Goal: Task Accomplishment & Management: Manage account settings

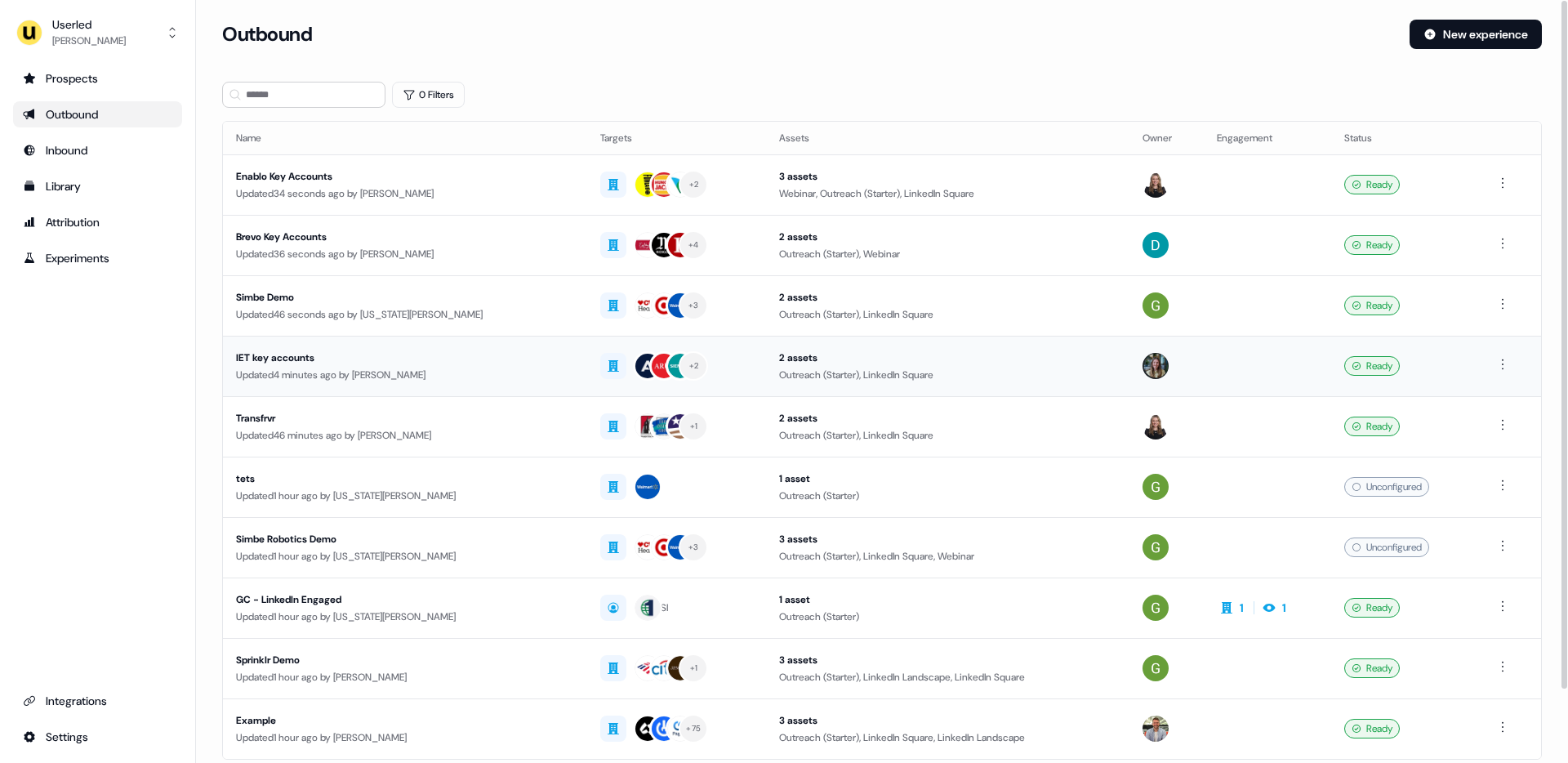
click at [291, 361] on div "IET key accounts" at bounding box center [404, 358] width 338 height 16
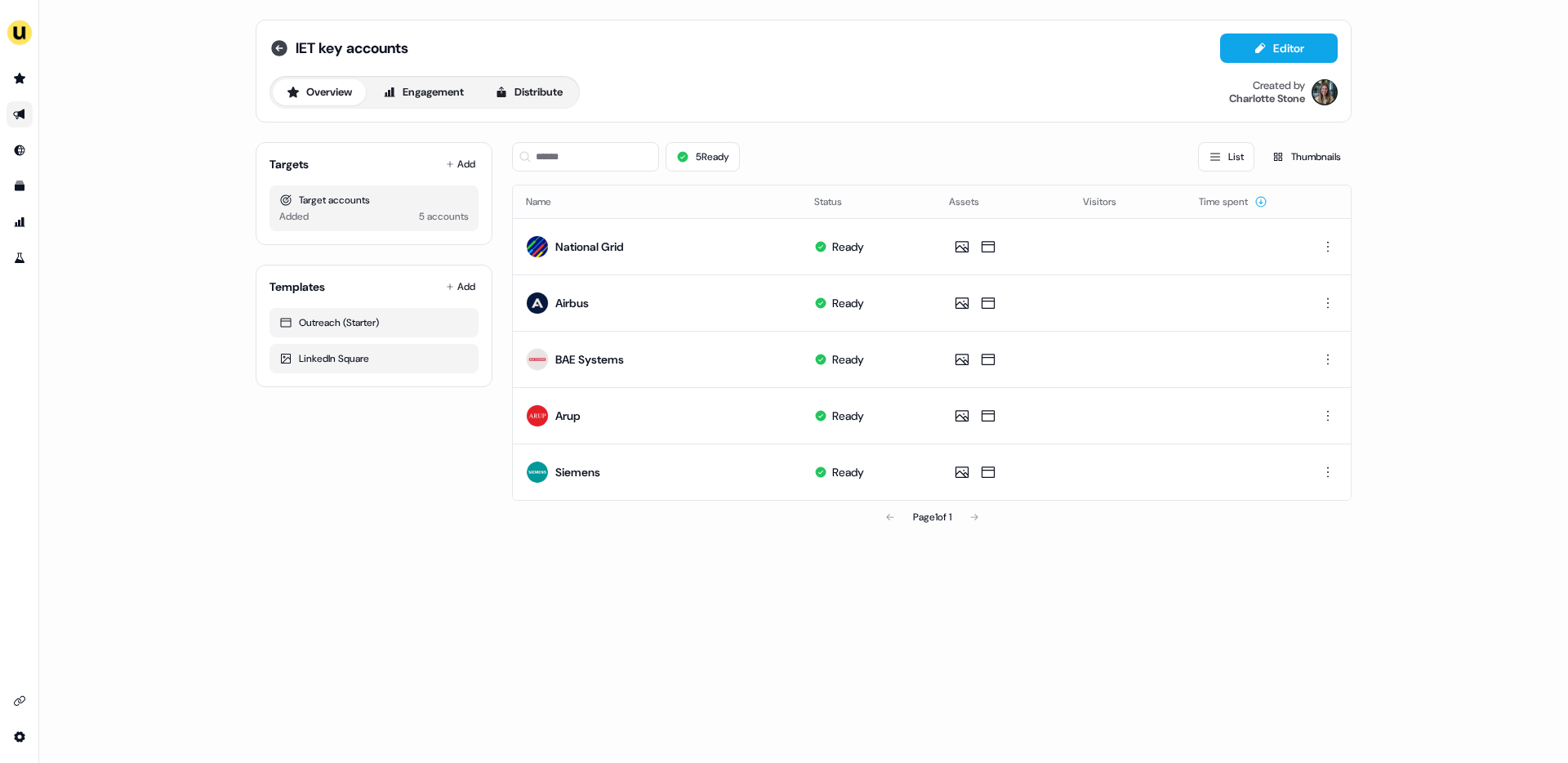
click at [274, 49] on icon at bounding box center [279, 48] width 16 height 16
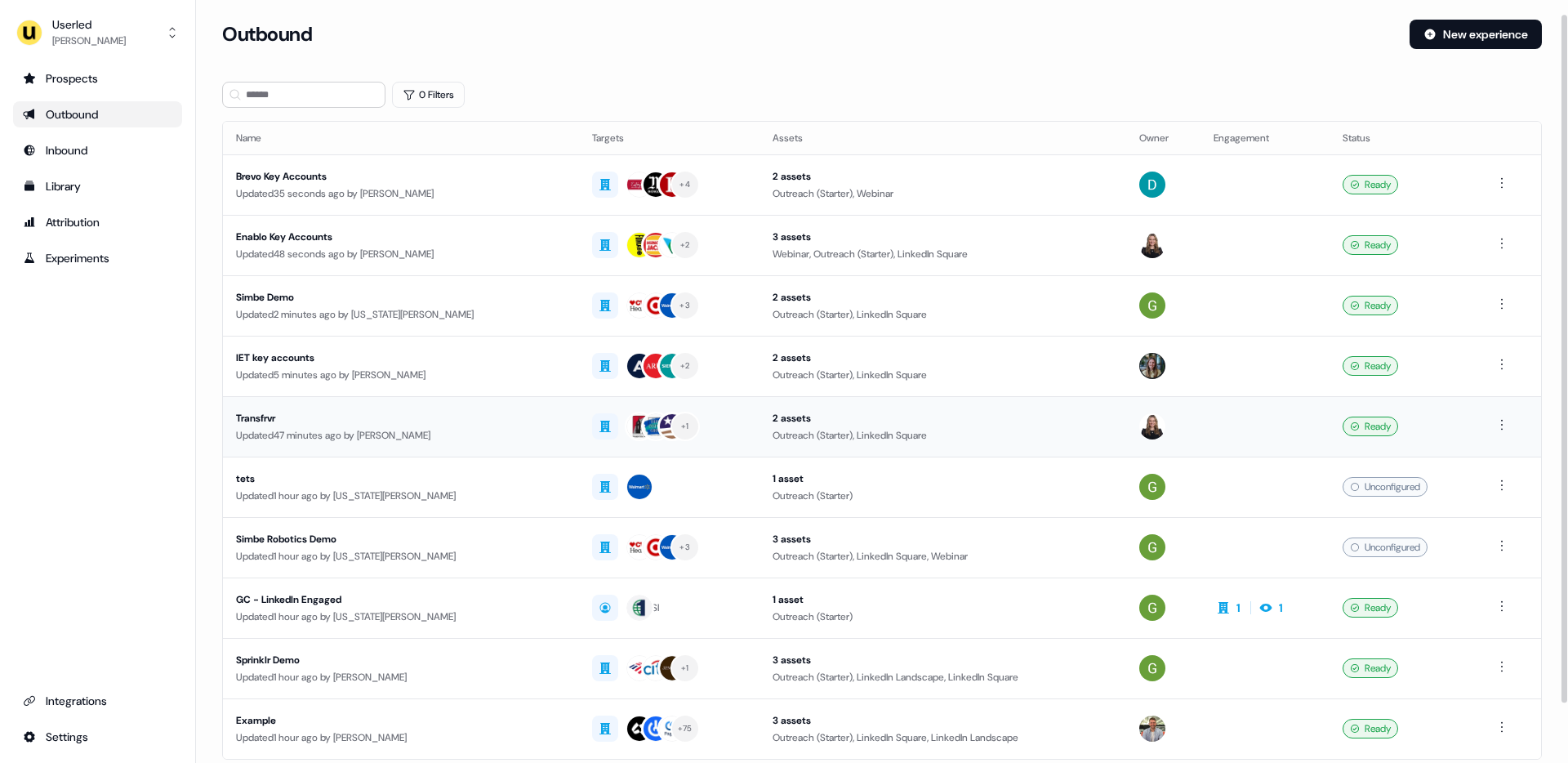
scroll to position [81, 0]
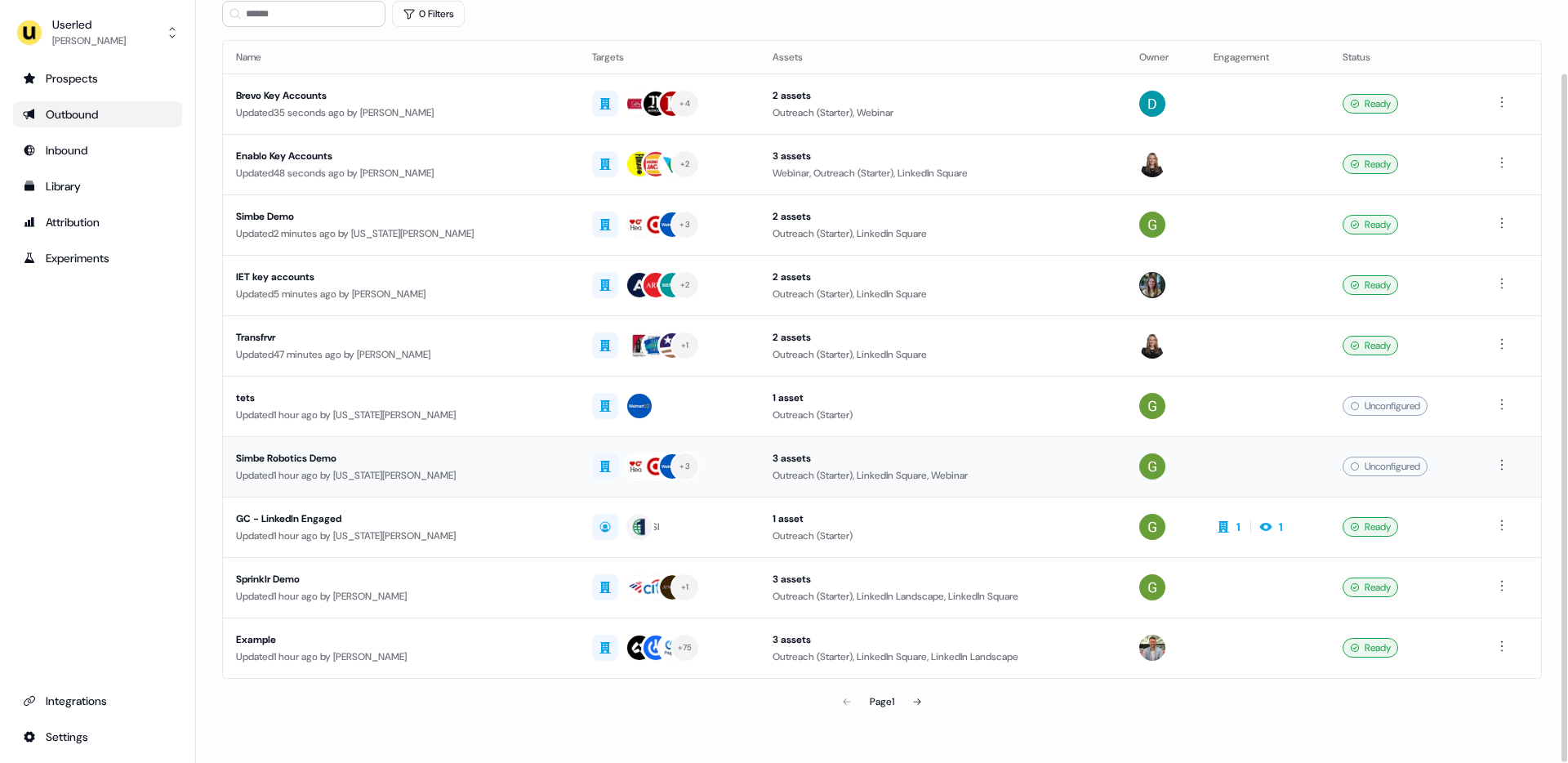
click at [389, 474] on div "Updated 1 hour ago by Georgia Cohen" at bounding box center [401, 475] width 330 height 16
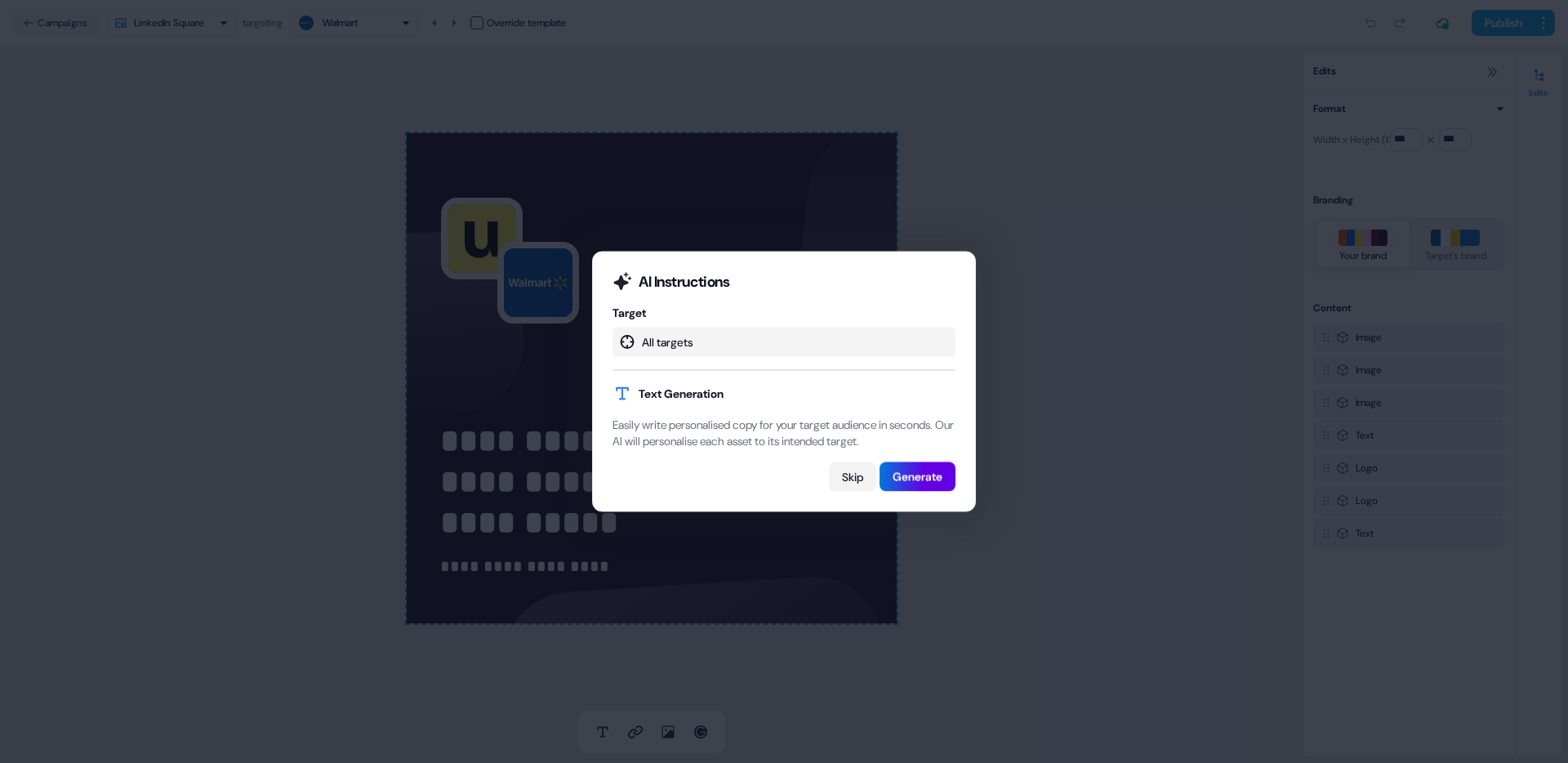
click at [857, 490] on button "Skip" at bounding box center [852, 476] width 48 height 30
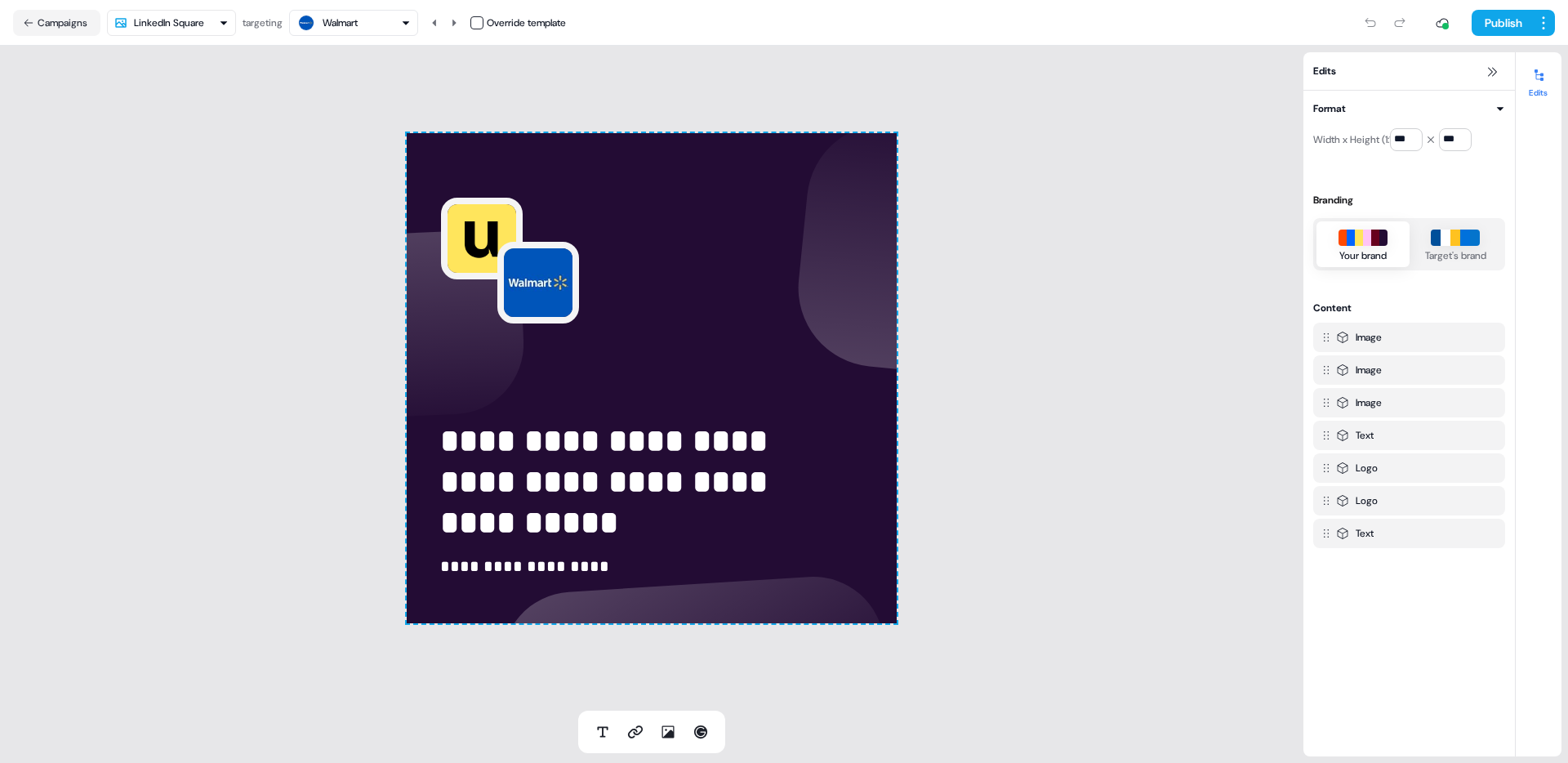
click at [193, 23] on html "**********" at bounding box center [784, 381] width 1568 height 763
click at [40, 24] on html "**********" at bounding box center [784, 381] width 1568 height 763
click at [40, 24] on button "Campaigns" at bounding box center [56, 22] width 87 height 26
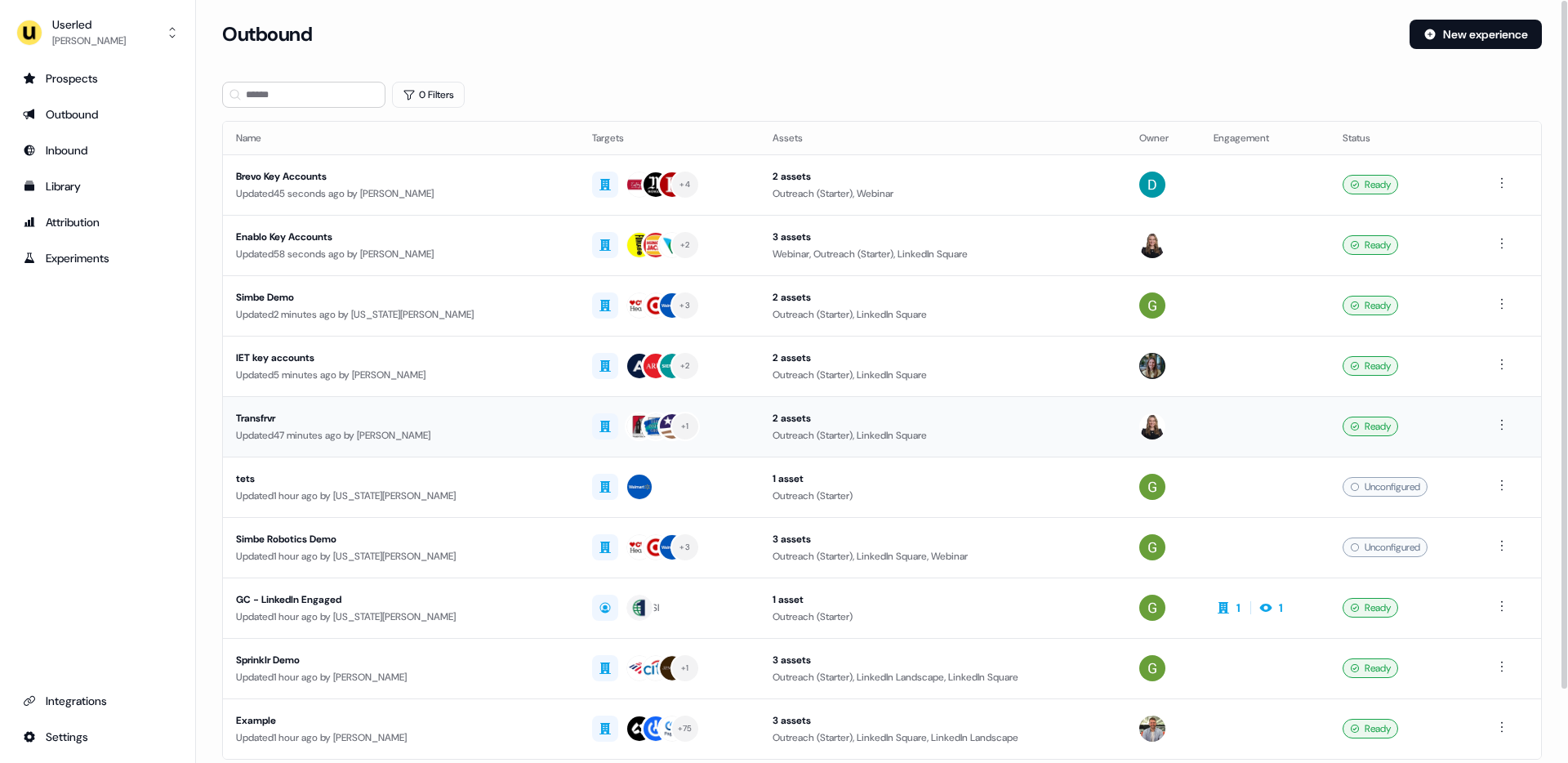
scroll to position [81, 0]
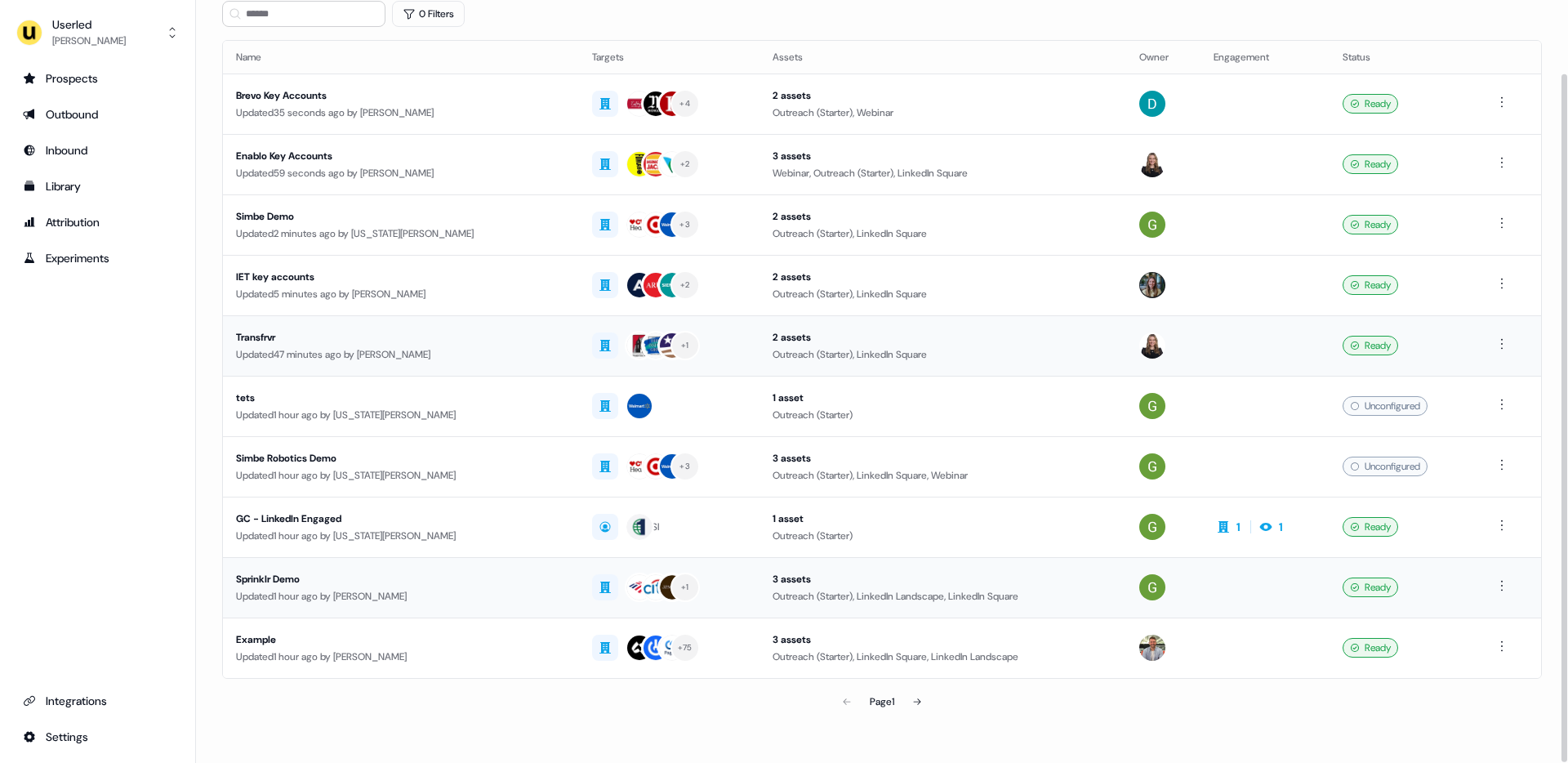
click at [535, 588] on div "Updated 1 hour ago by Yann Sarfati" at bounding box center [401, 596] width 330 height 16
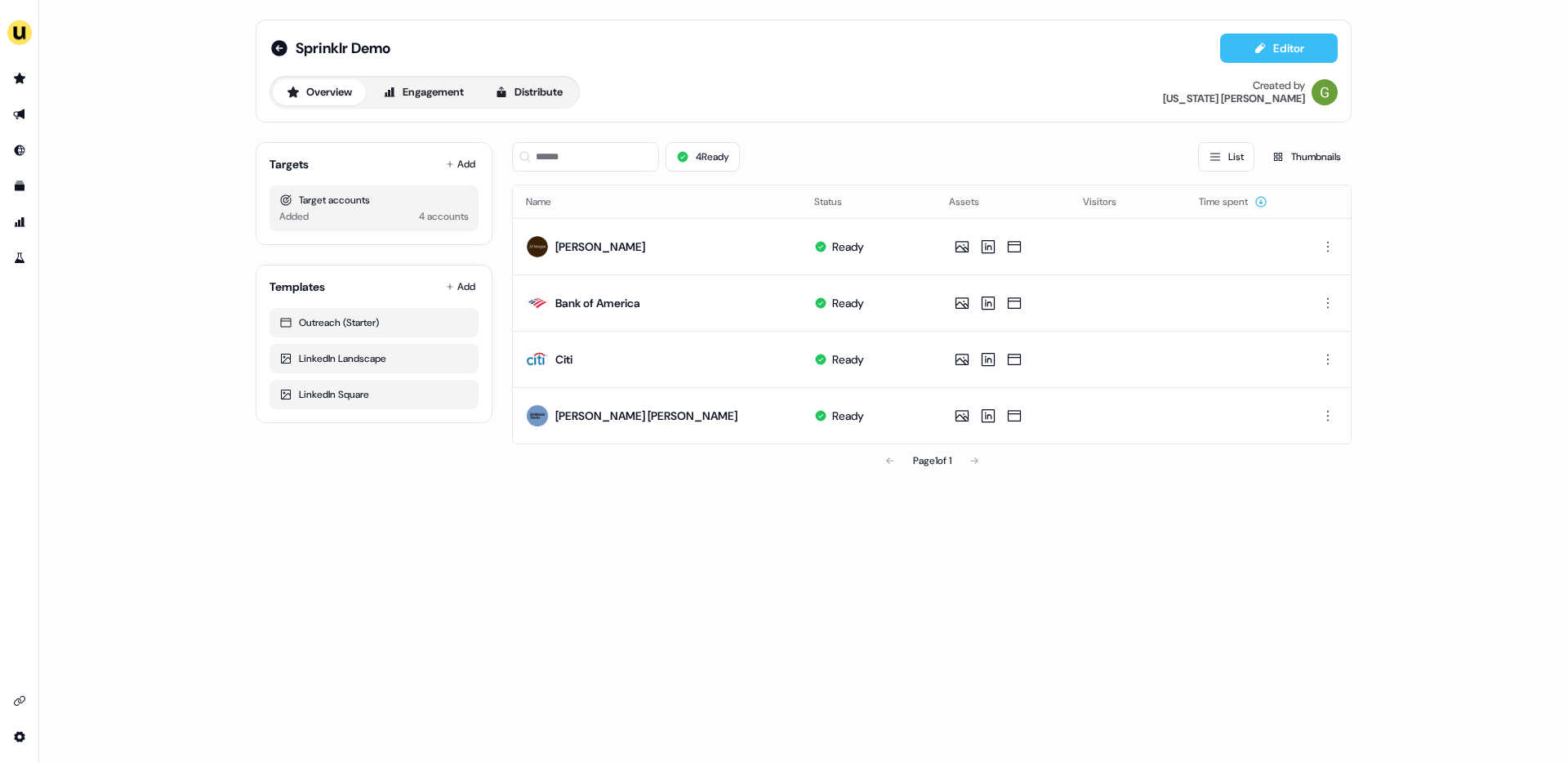
click at [1256, 51] on icon at bounding box center [1260, 48] width 10 height 11
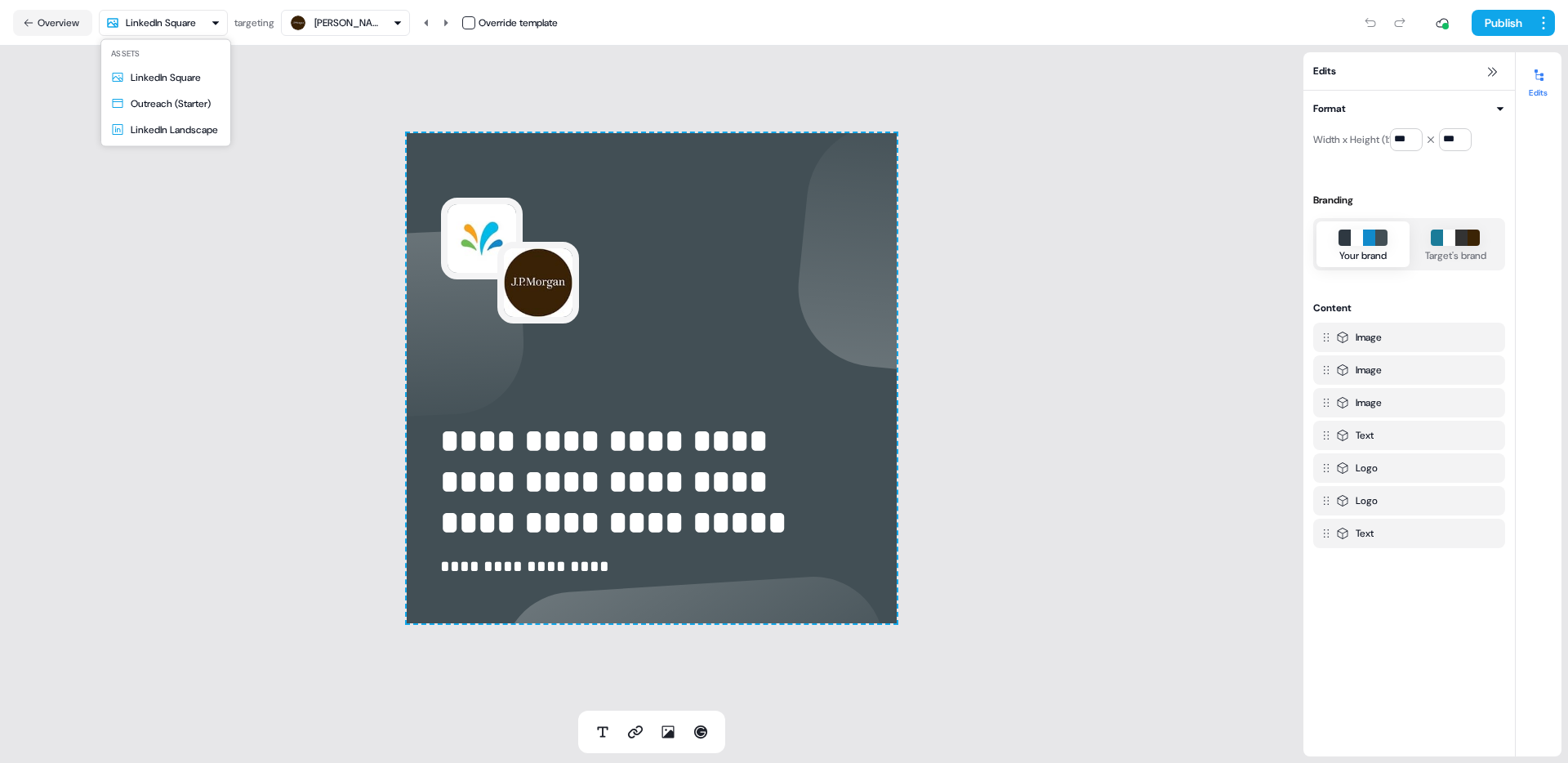
click at [210, 25] on html "**********" at bounding box center [784, 381] width 1568 height 763
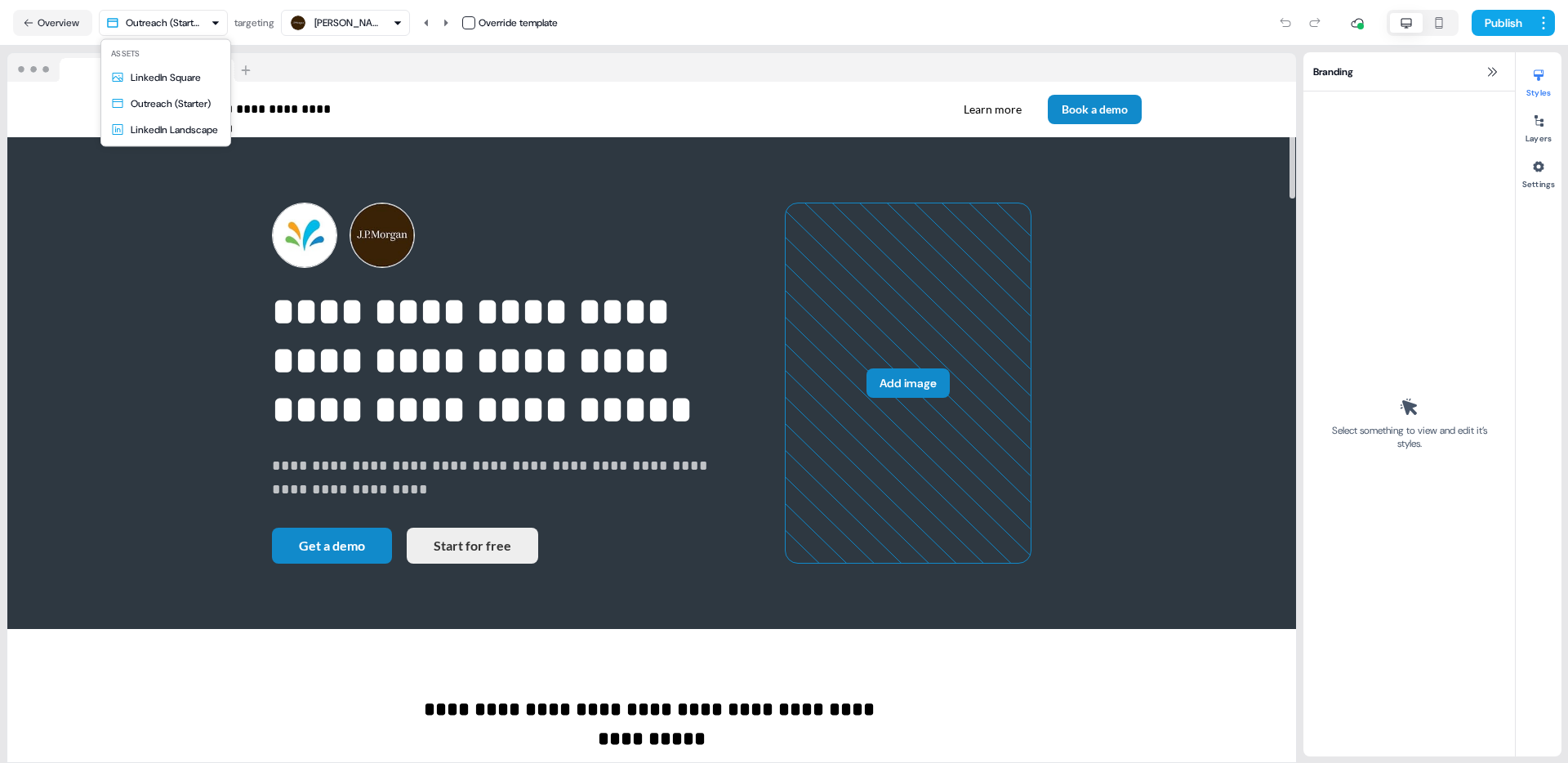
click at [178, 13] on html "**********" at bounding box center [784, 381] width 1568 height 763
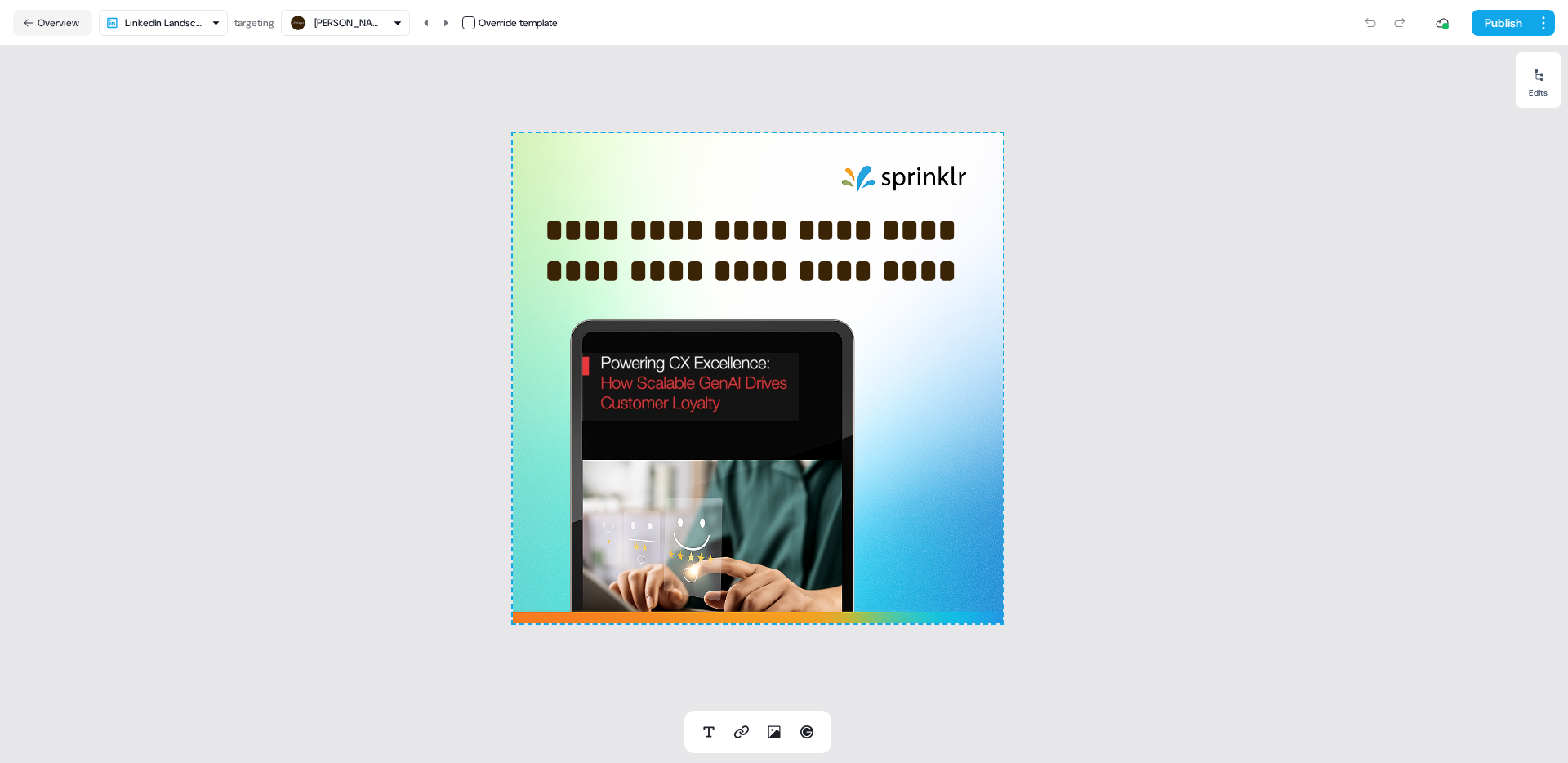
click at [325, 30] on div "Morgan" at bounding box center [347, 22] width 65 height 16
click at [343, 134] on div "Bank of America" at bounding box center [349, 122] width 121 height 32
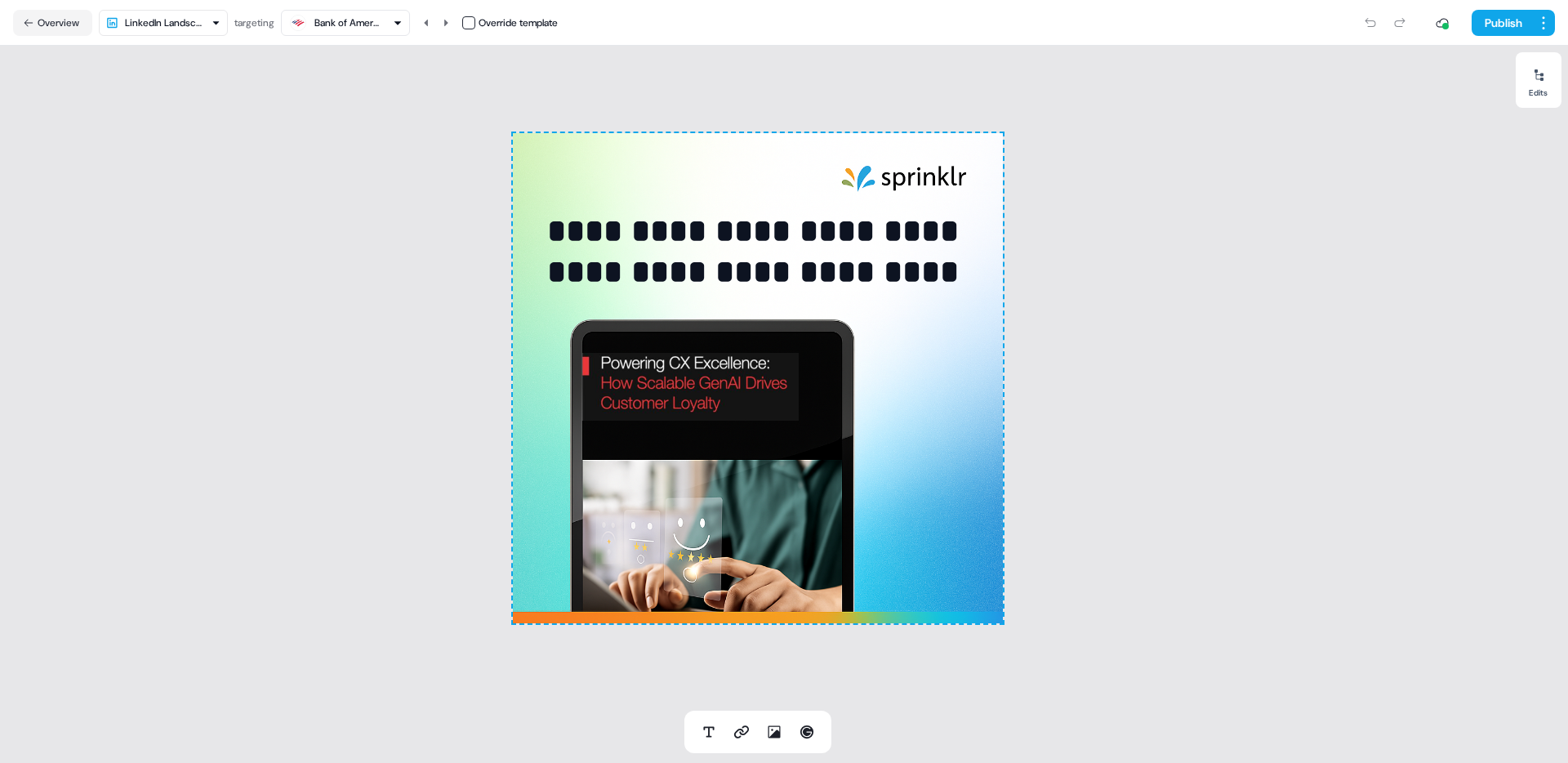
click at [327, 14] on div "Bank of America" at bounding box center [347, 22] width 65 height 16
click at [351, 151] on div "Citi" at bounding box center [350, 154] width 108 height 22
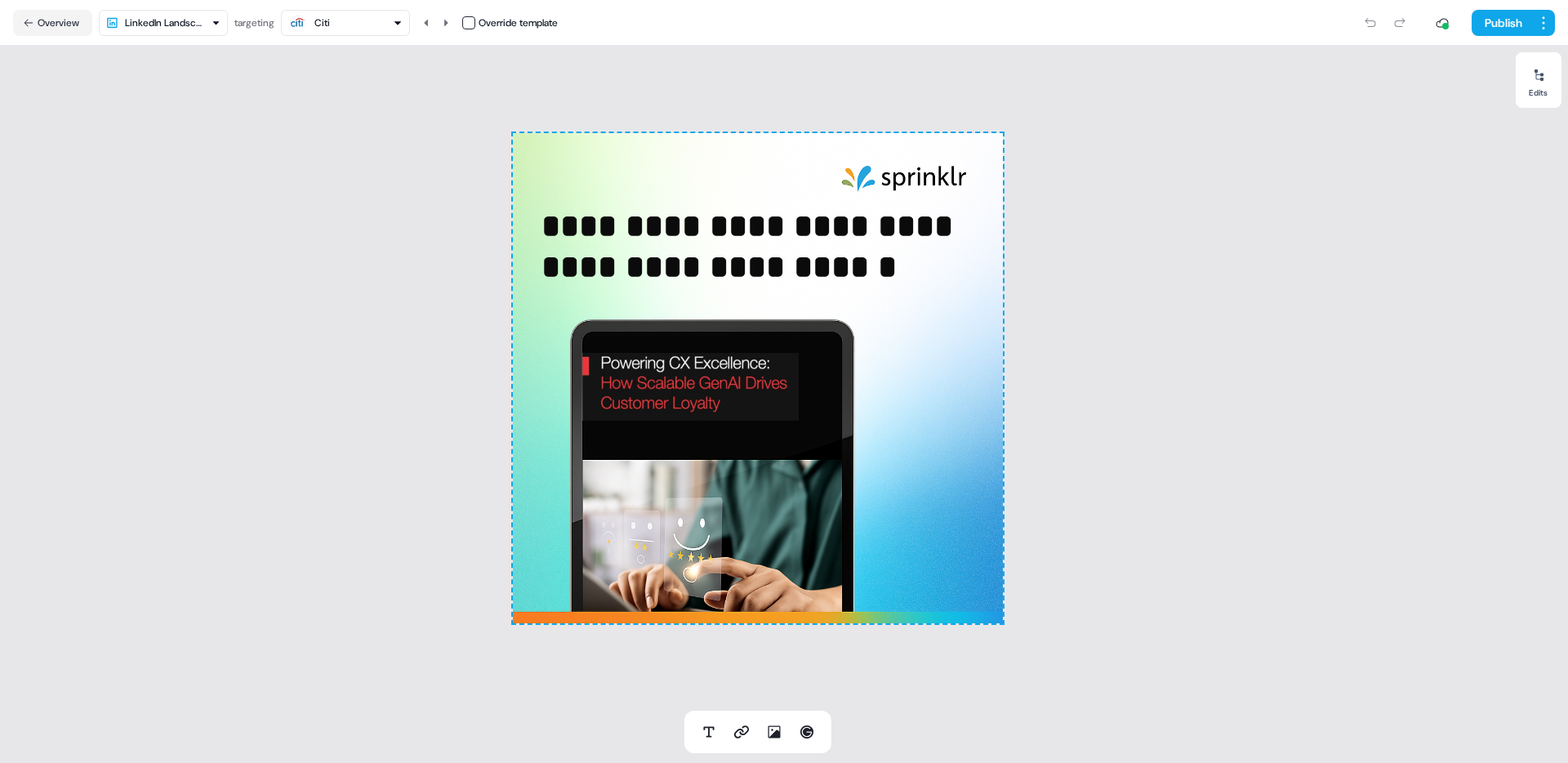
click at [153, 33] on html "**********" at bounding box center [784, 381] width 1568 height 763
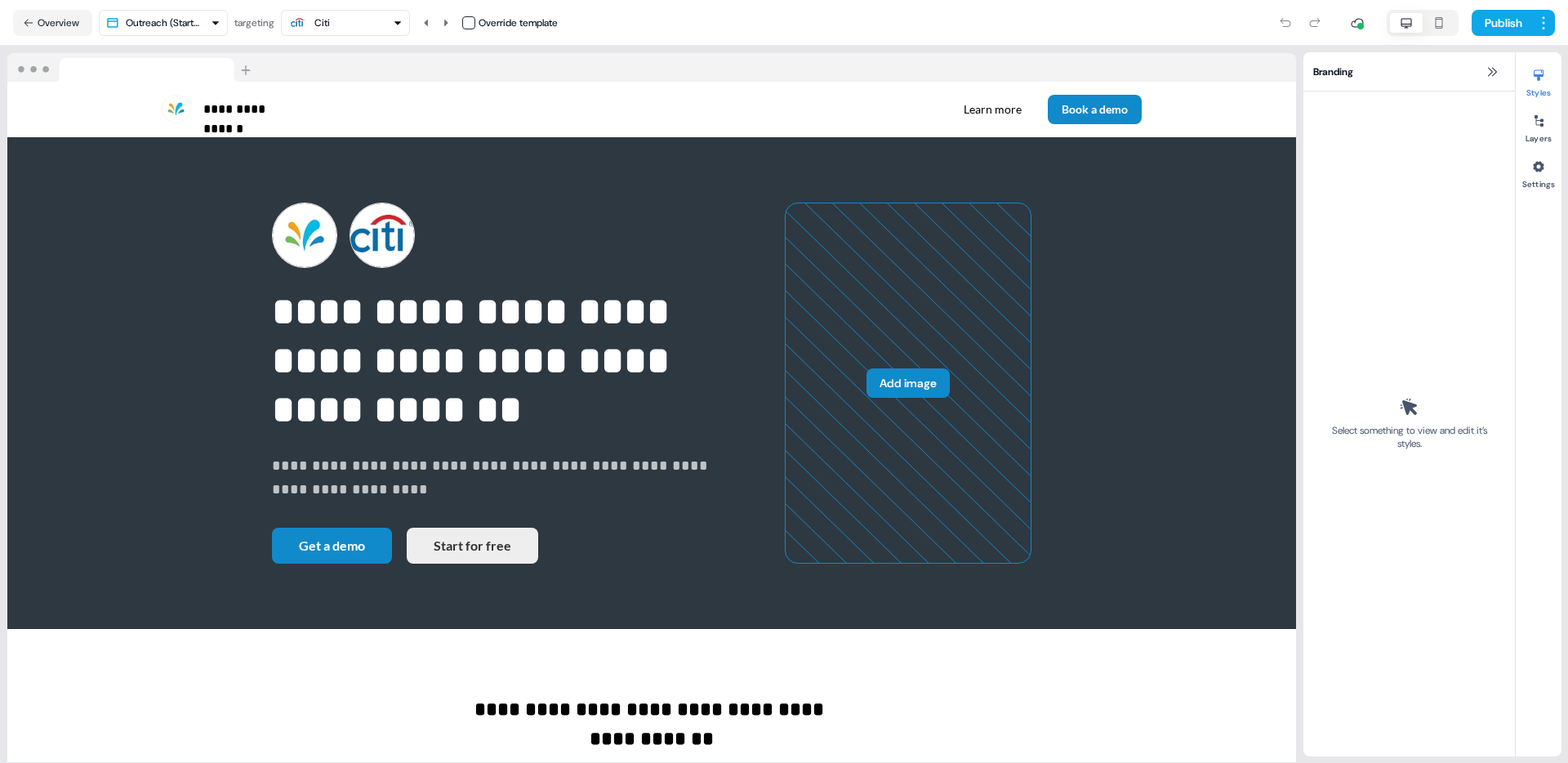
click at [334, 18] on div "Citi" at bounding box center [344, 23] width 114 height 20
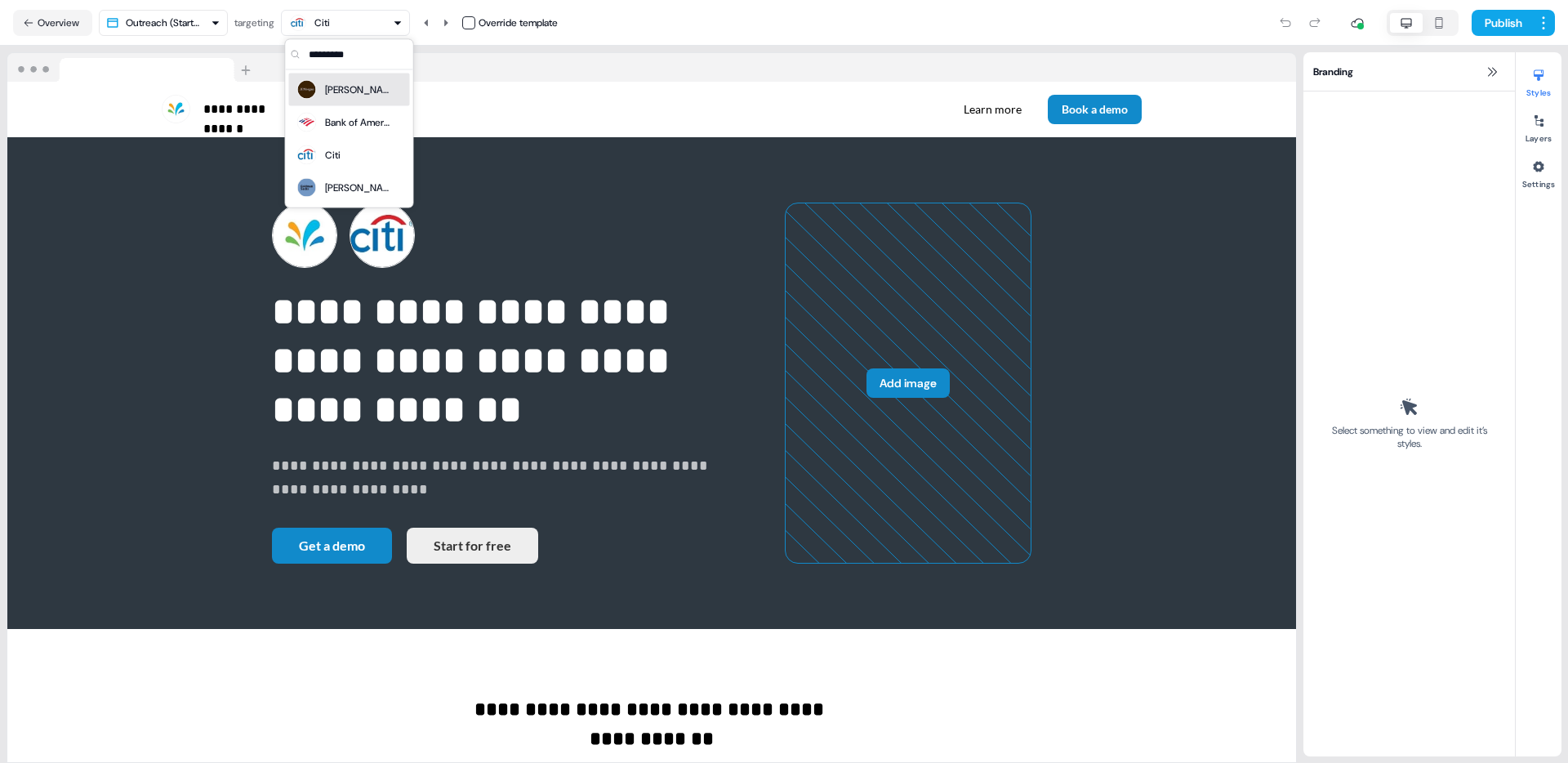
click at [338, 89] on div "Morgan" at bounding box center [357, 90] width 65 height 16
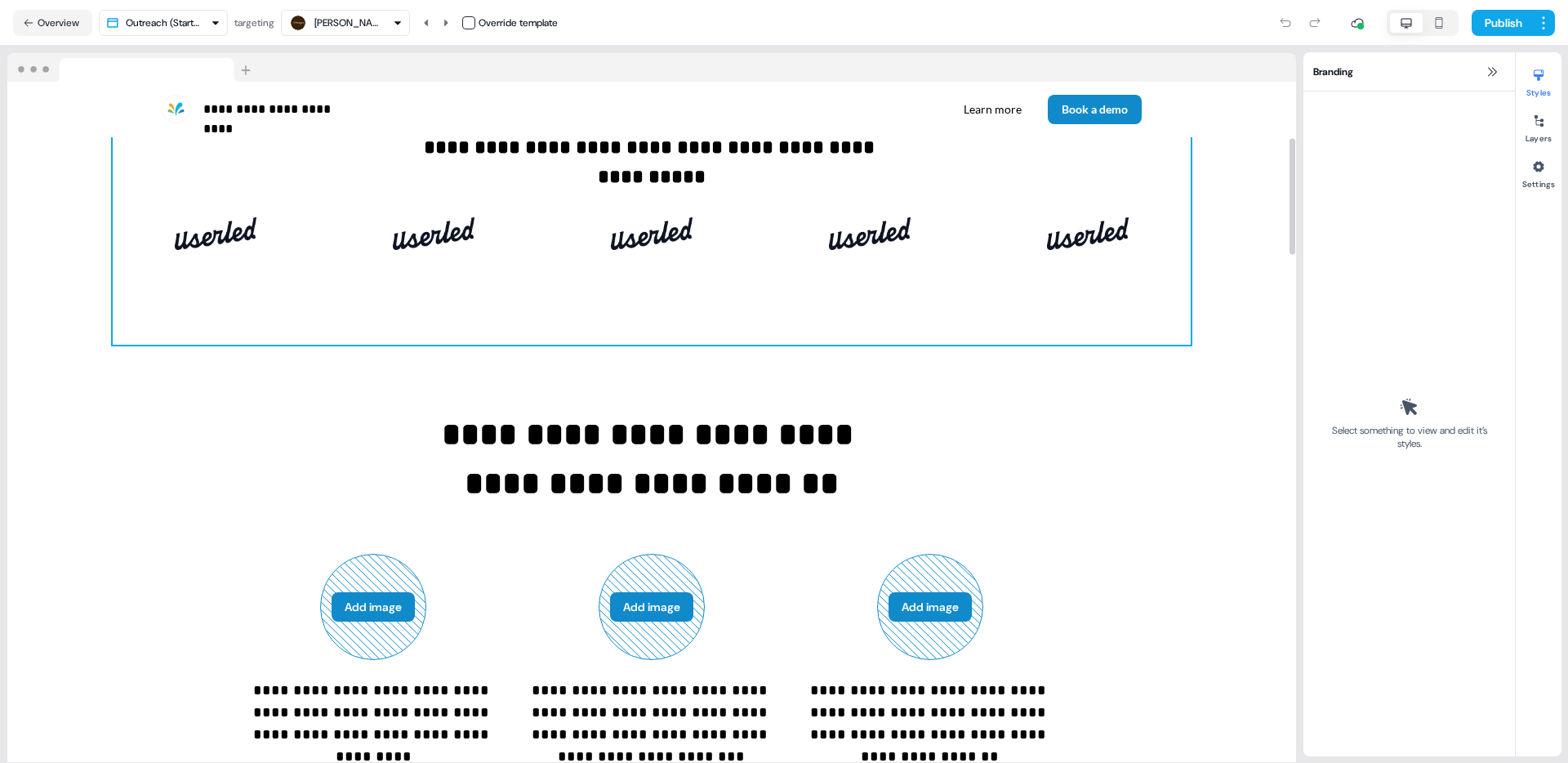
scroll to position [326, 0]
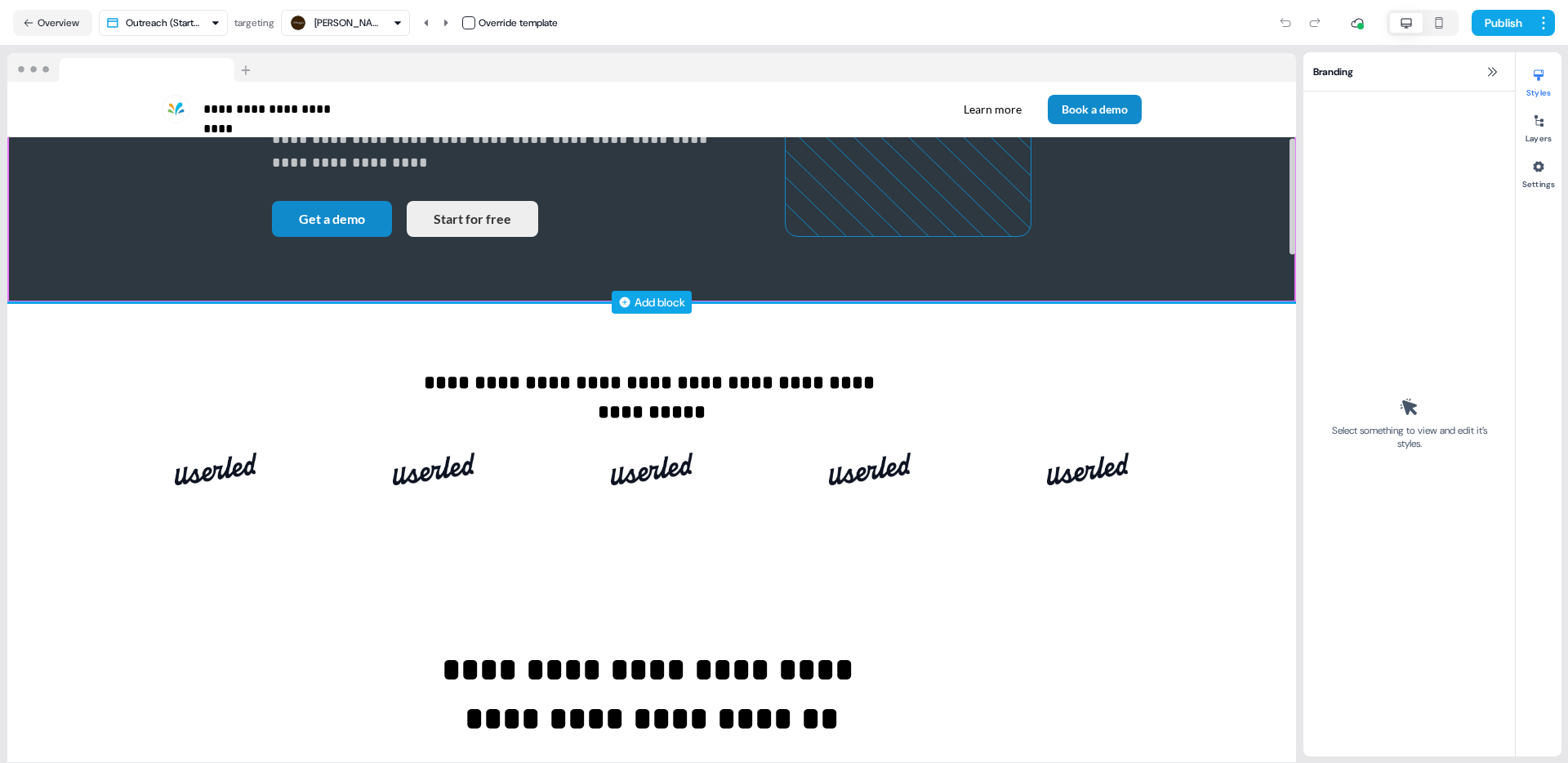
click at [645, 310] on div "Add block" at bounding box center [660, 302] width 50 height 16
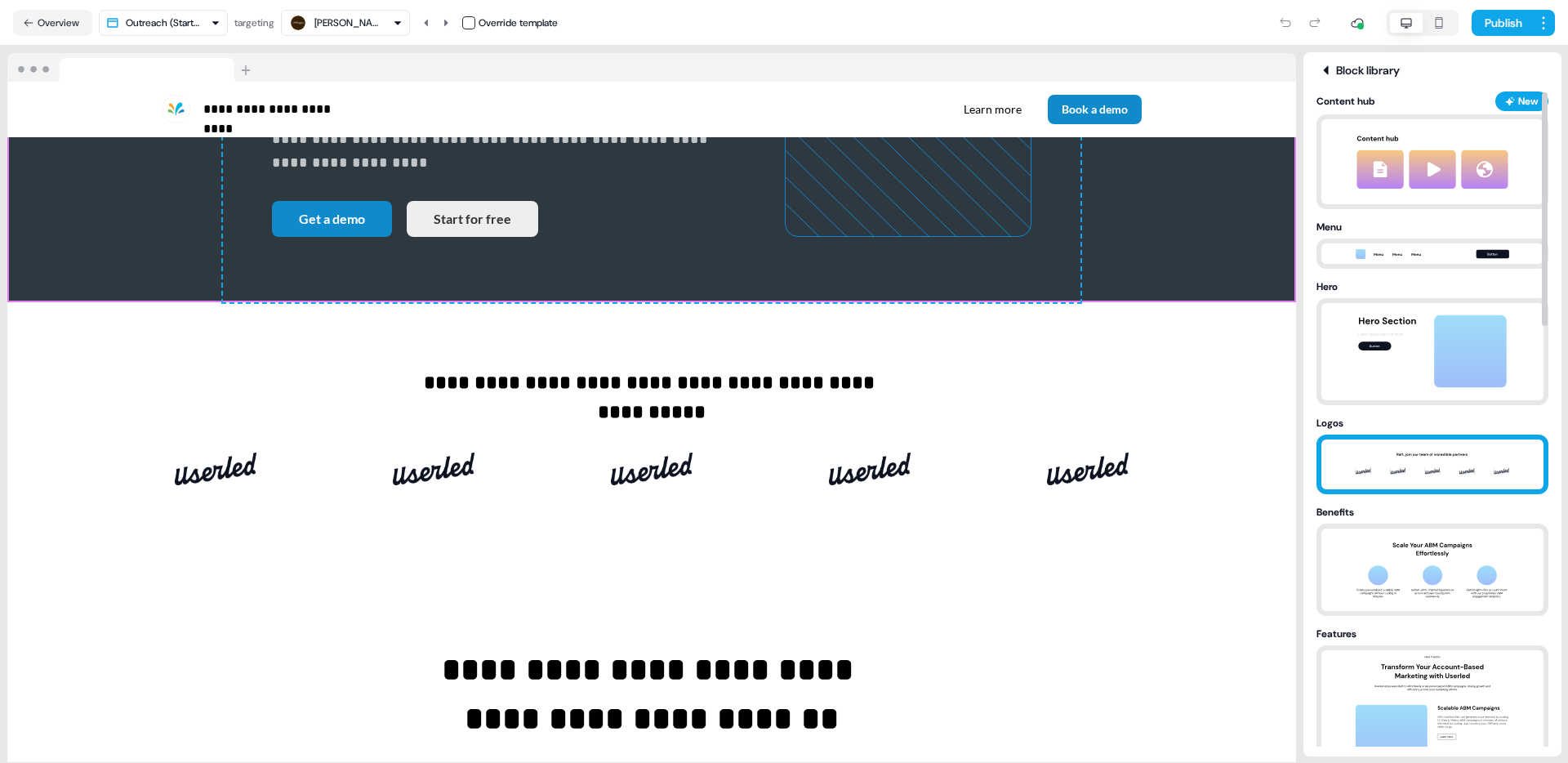
click at [1367, 468] on img at bounding box center [1432, 464] width 171 height 50
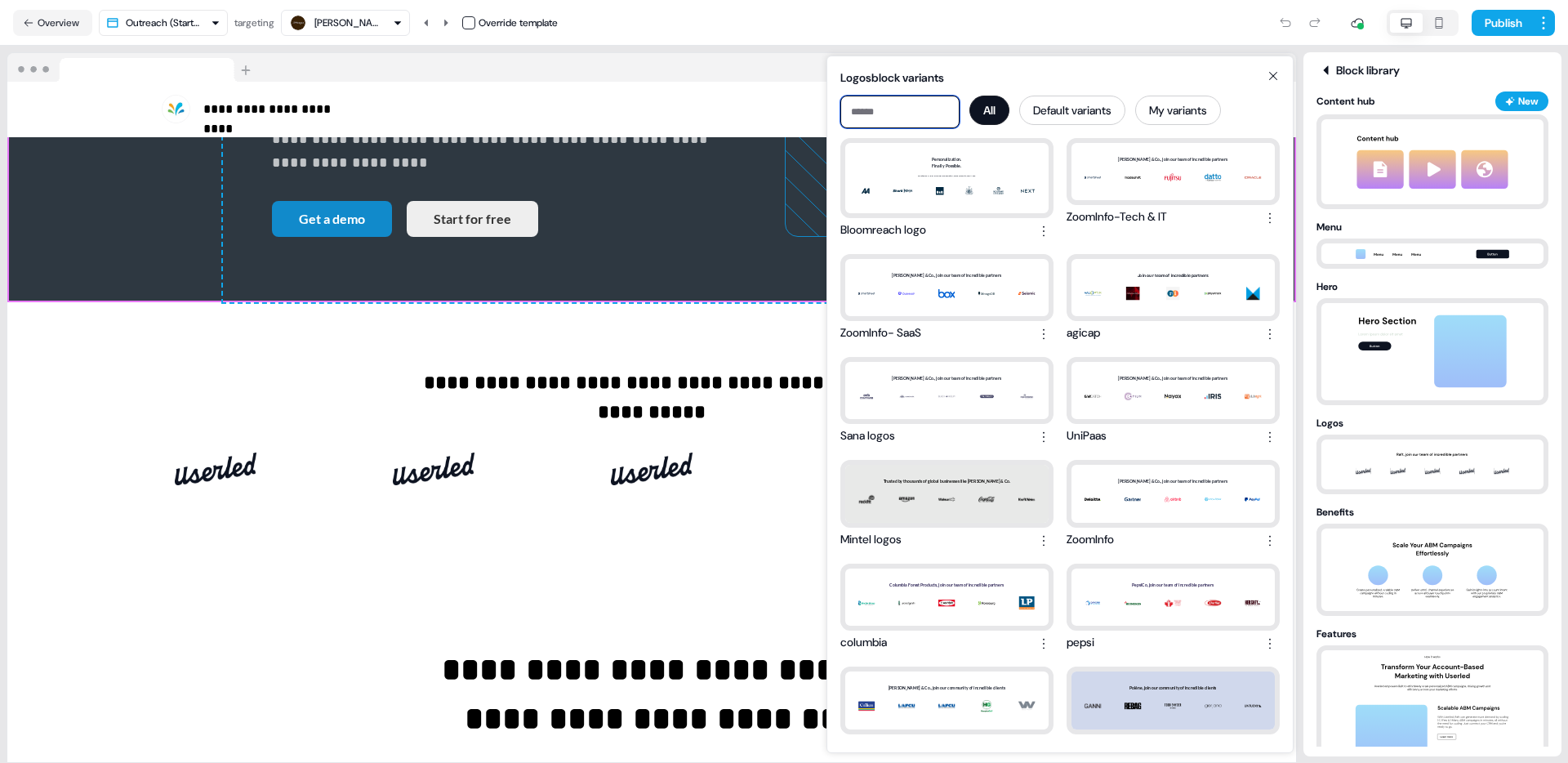
click at [936, 108] on input at bounding box center [899, 112] width 119 height 32
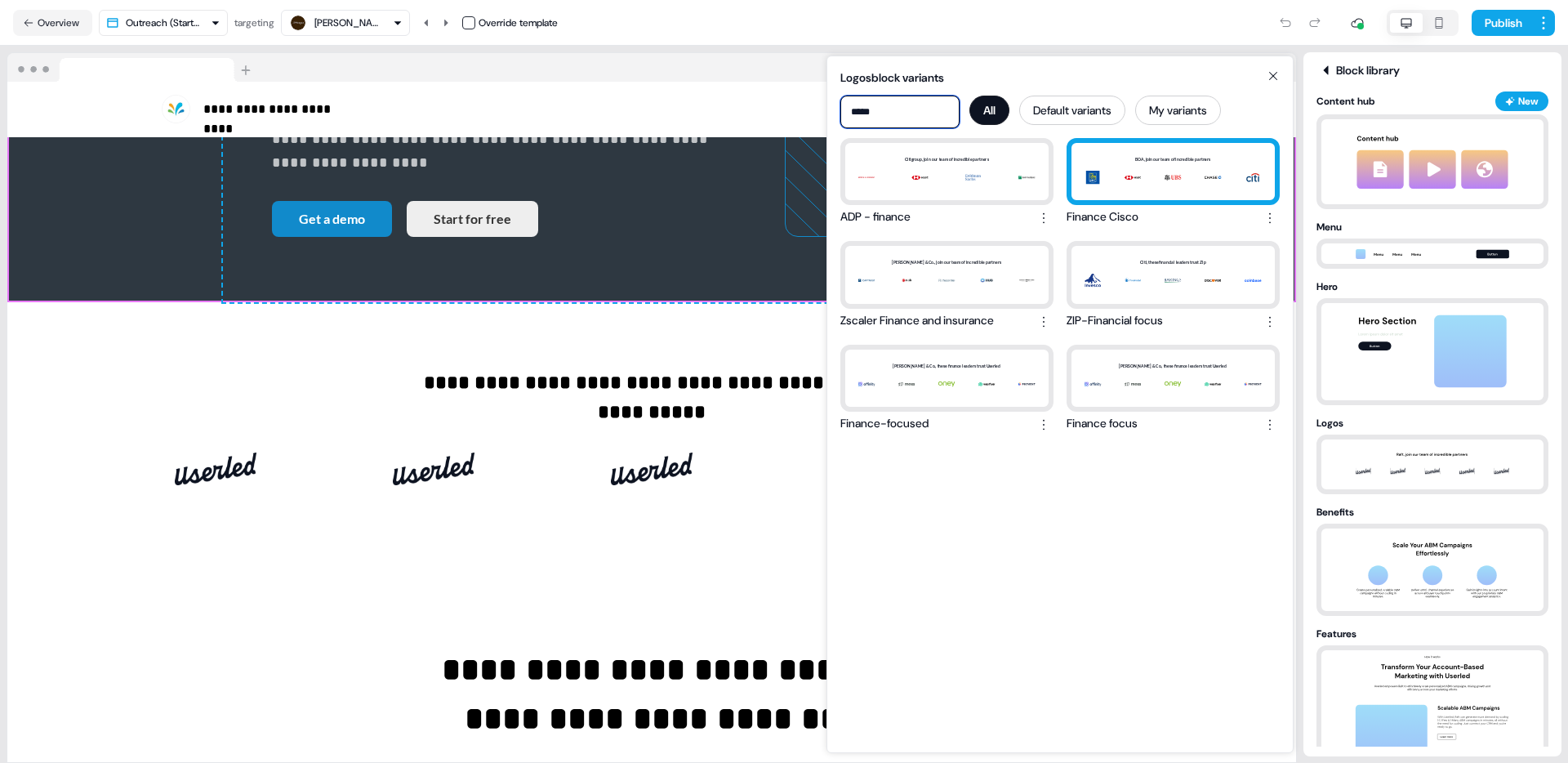
type input "*****"
click at [1130, 180] on div "BOA, join our team of incredible partners" at bounding box center [1173, 171] width 204 height 57
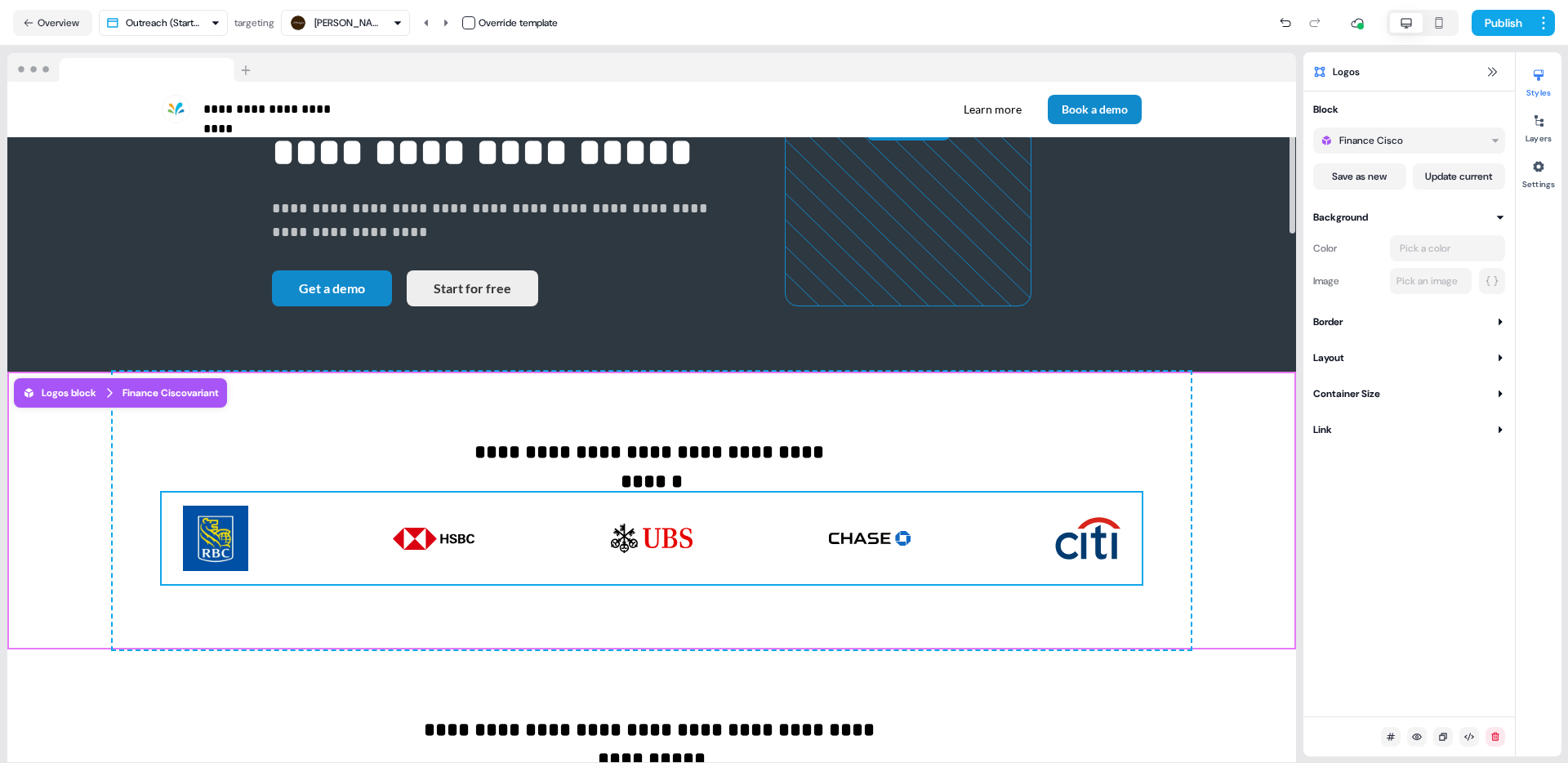
scroll to position [256, 0]
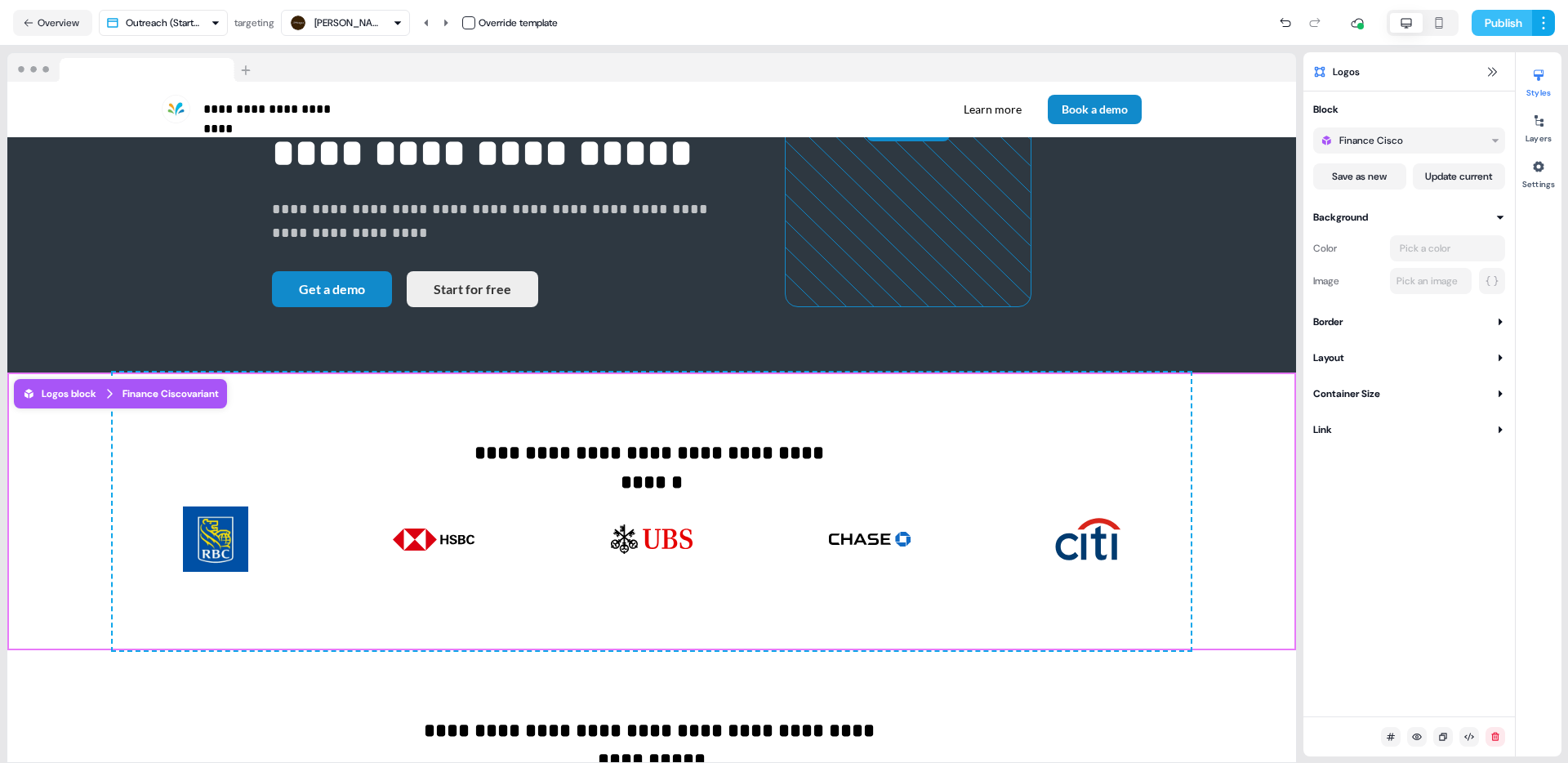
click at [1486, 25] on button "Publish" at bounding box center [1501, 22] width 60 height 26
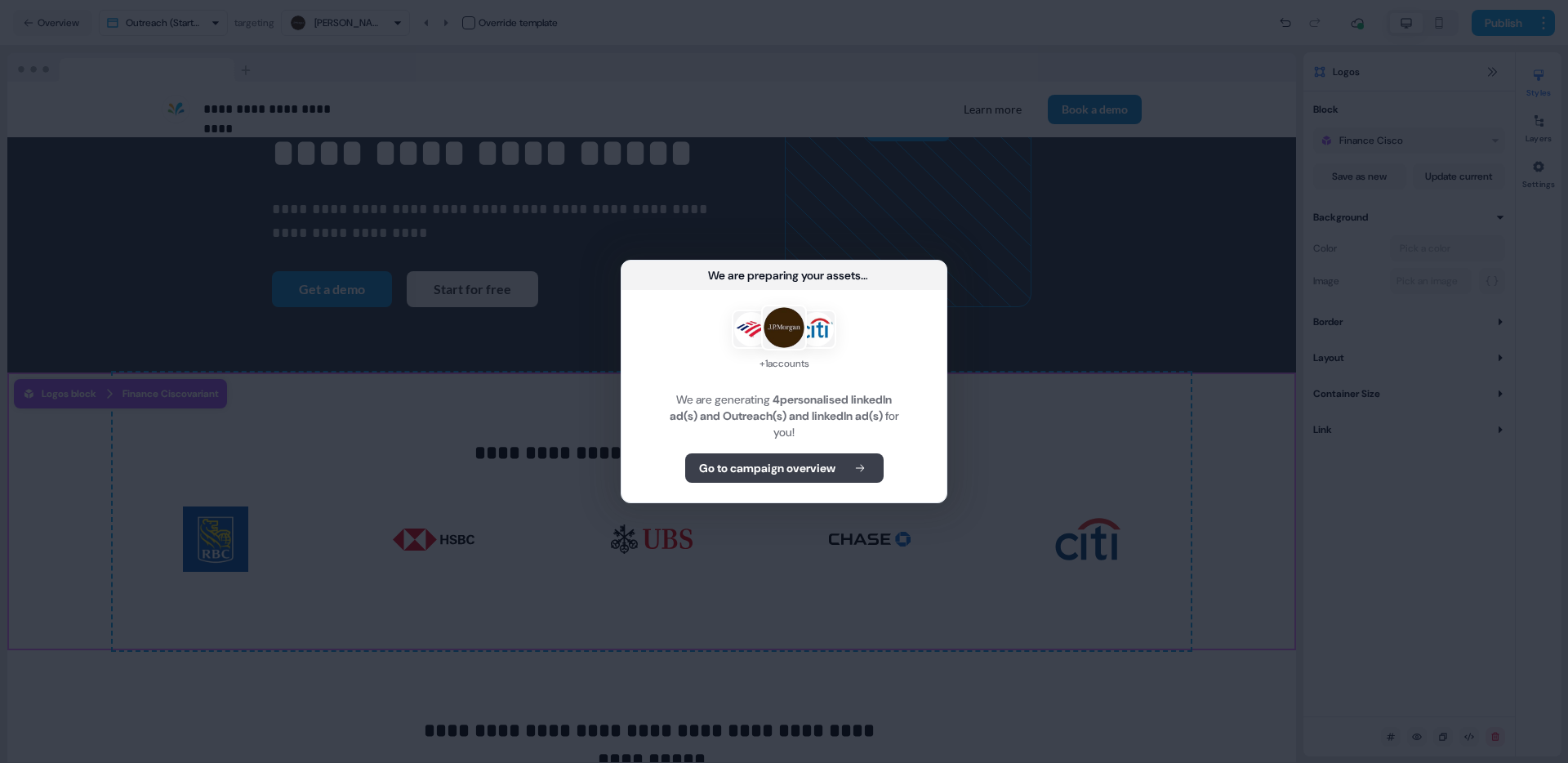
click at [842, 475] on button "Go to campaign overview" at bounding box center [784, 467] width 198 height 30
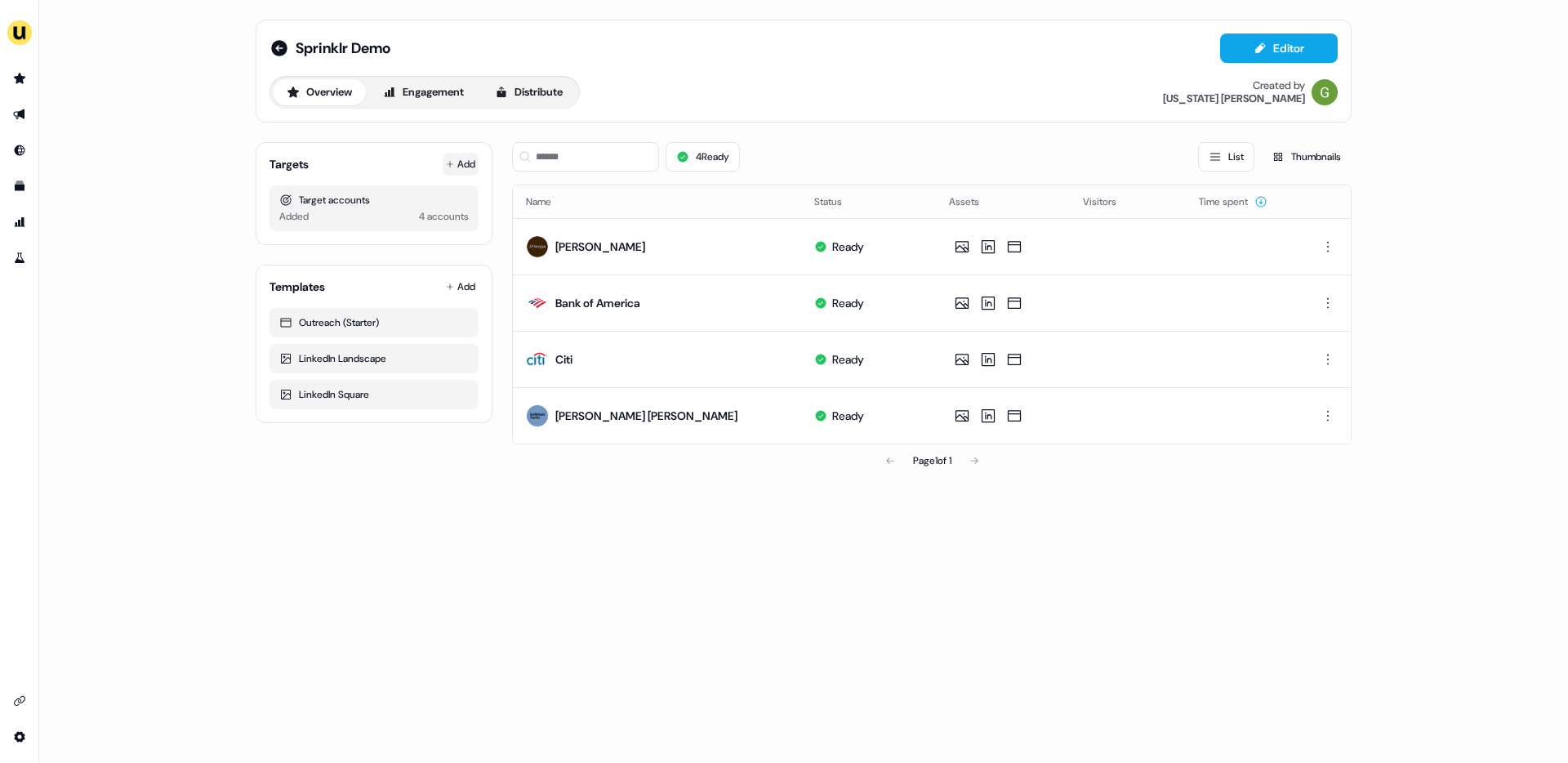
click at [451, 166] on icon at bounding box center [449, 163] width 8 height 8
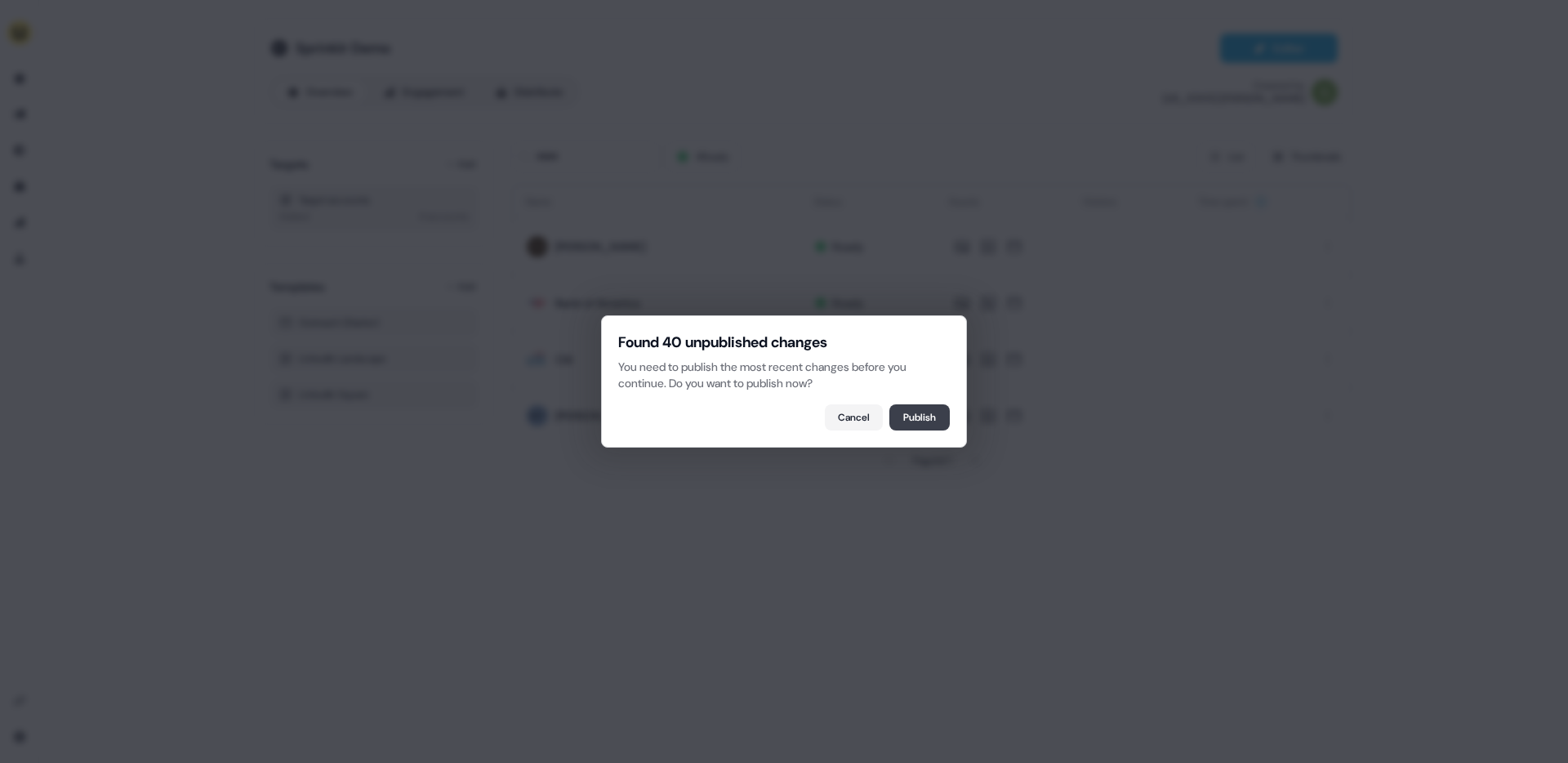
click at [919, 417] on button "Publish" at bounding box center [919, 417] width 60 height 26
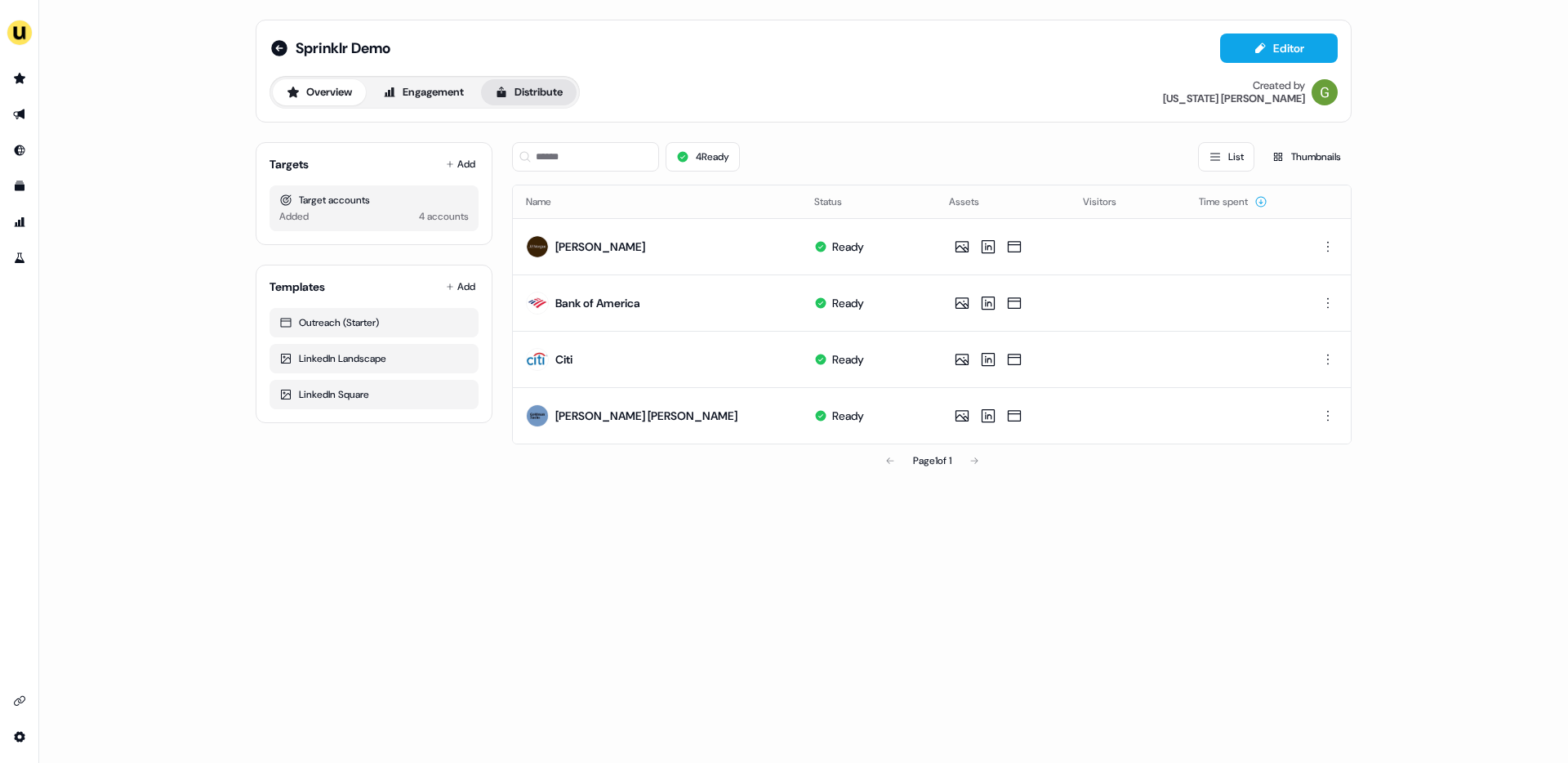
click at [552, 95] on button "Distribute" at bounding box center [528, 91] width 96 height 26
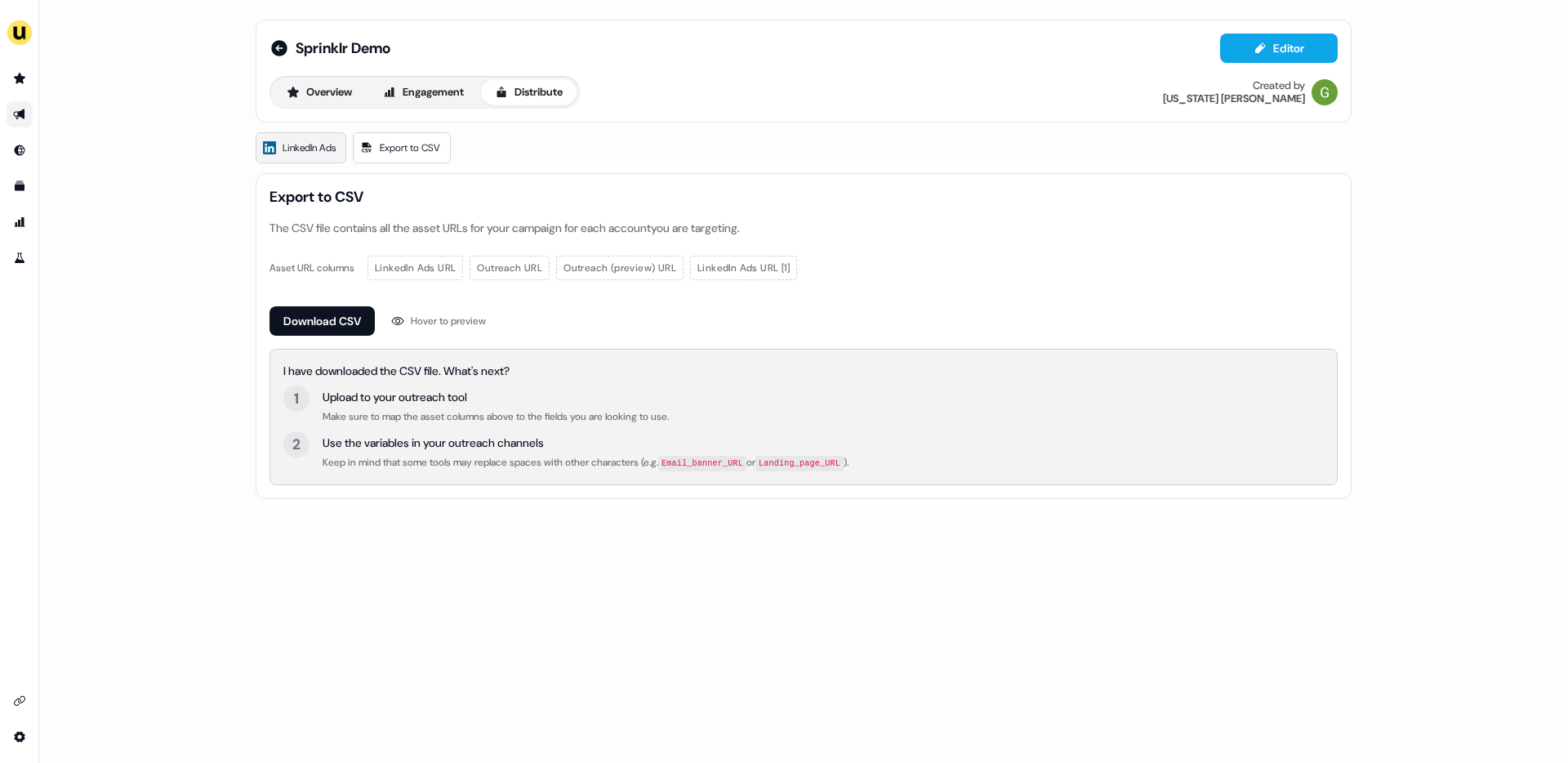
click at [298, 151] on span "LinkedIn Ads" at bounding box center [308, 148] width 53 height 16
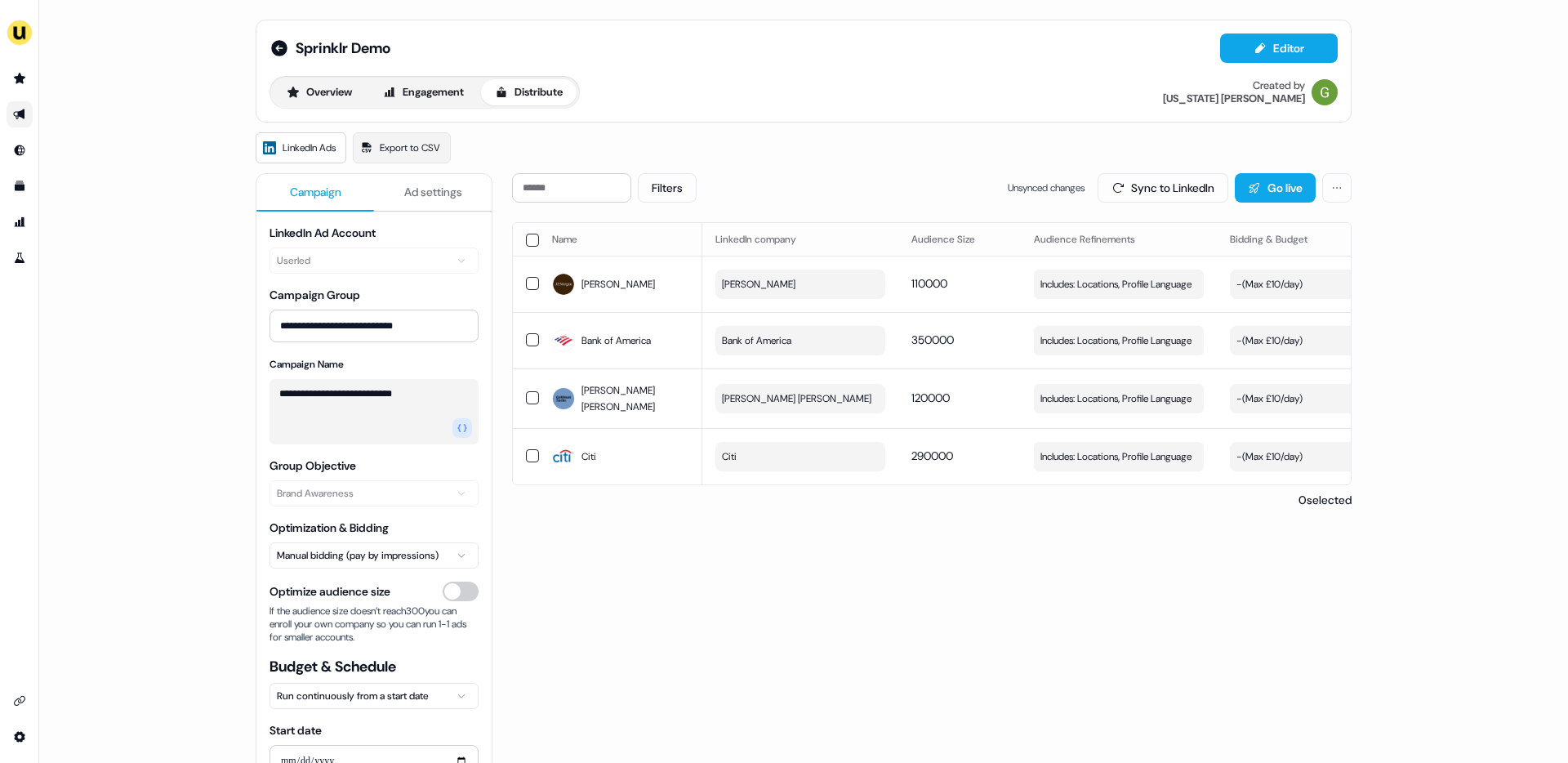
click at [417, 195] on span "Ad settings" at bounding box center [433, 192] width 58 height 16
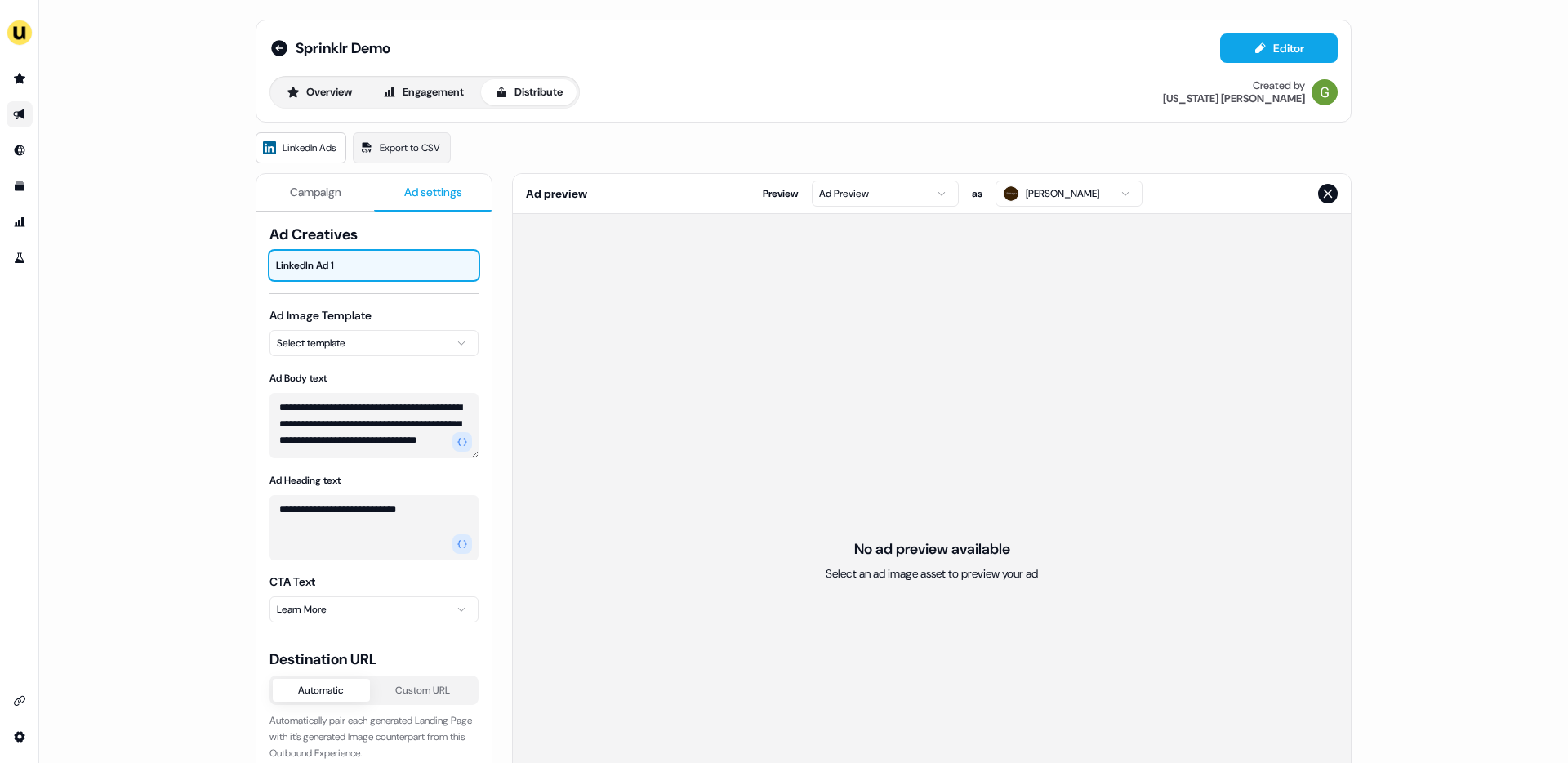
click at [920, 203] on html "**********" at bounding box center [784, 381] width 1568 height 763
click at [333, 398] on html "**********" at bounding box center [784, 381] width 1568 height 763
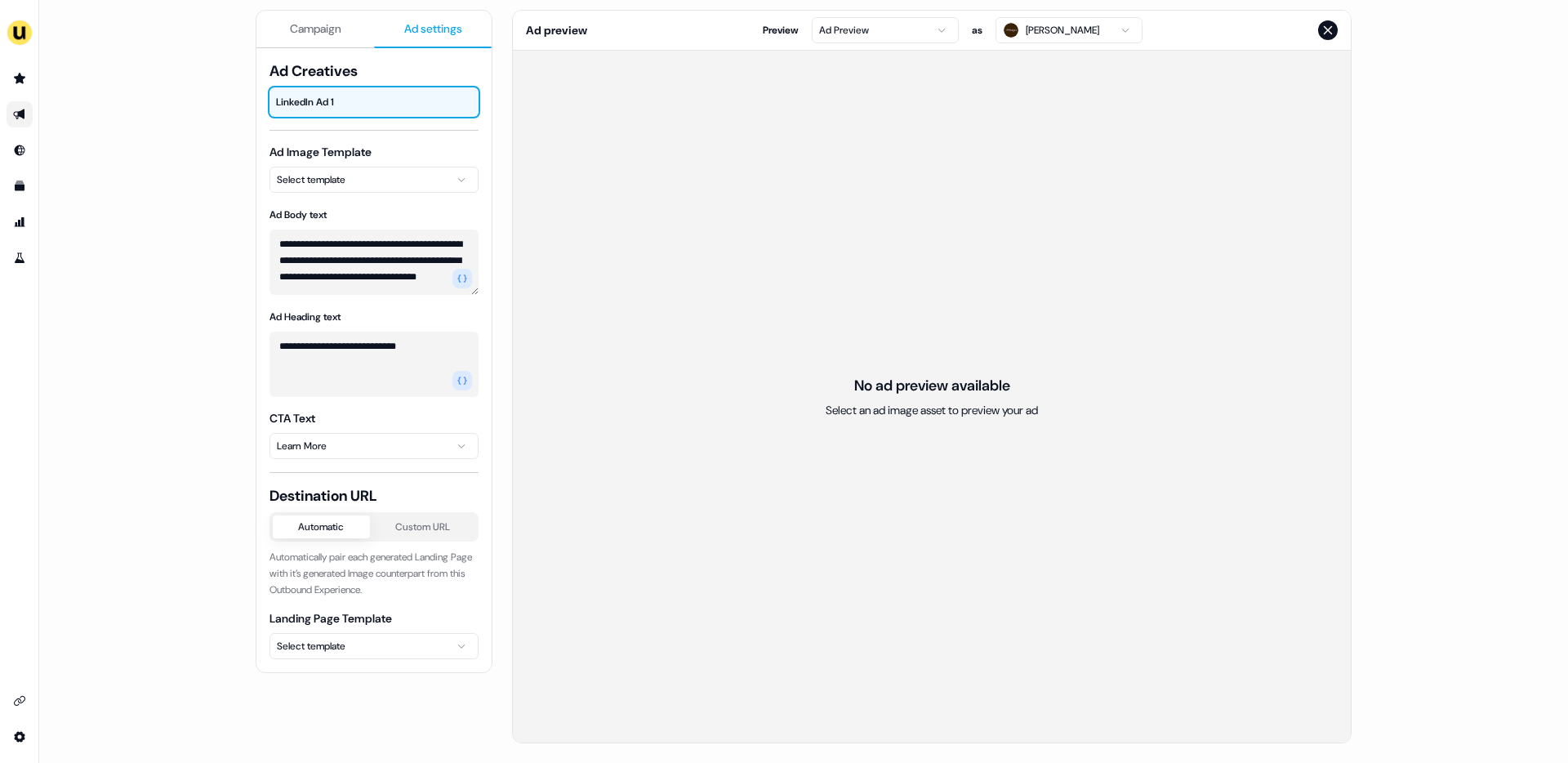
click at [334, 650] on html "**********" at bounding box center [784, 381] width 1568 height 763
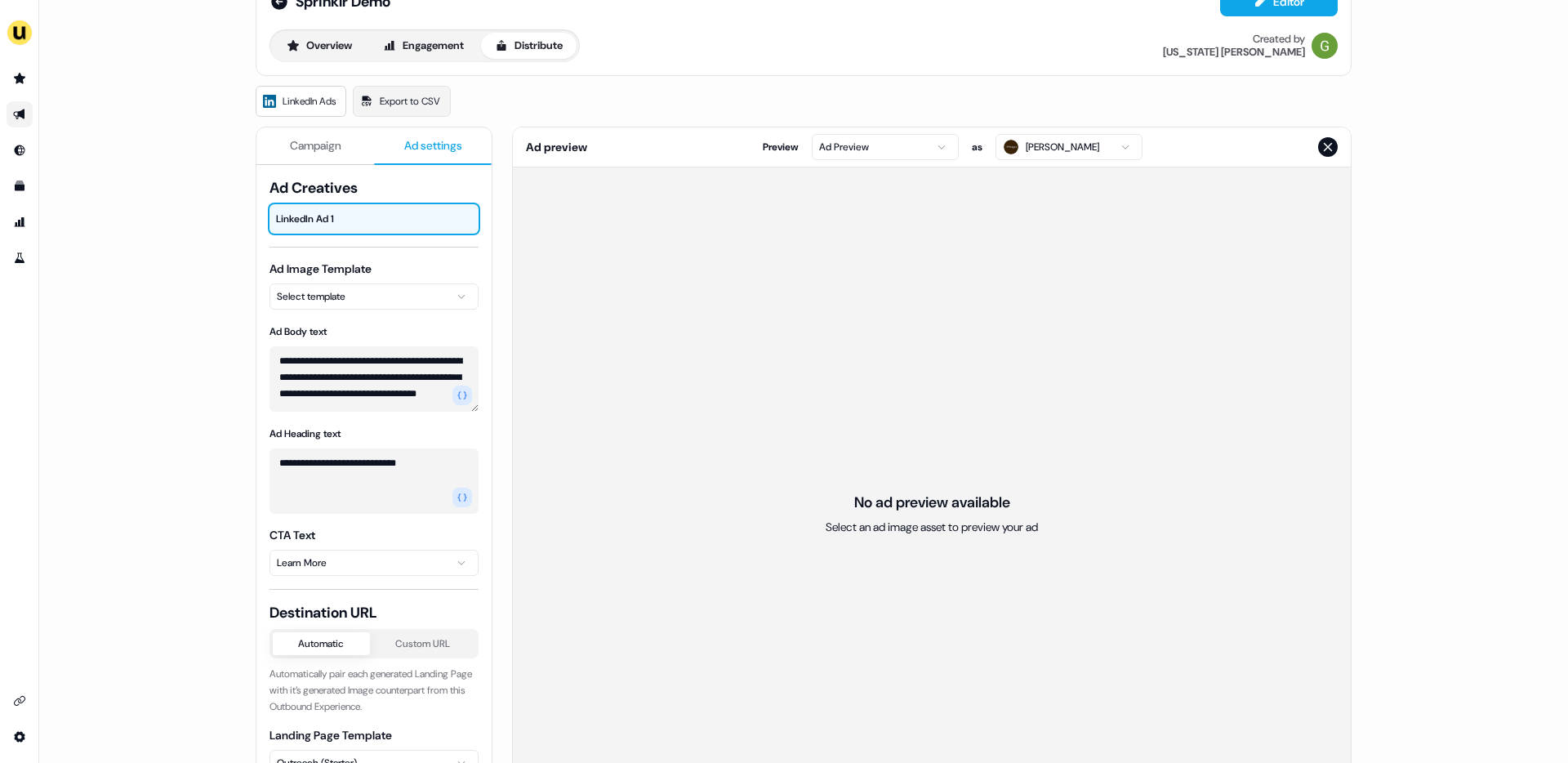
scroll to position [34, 0]
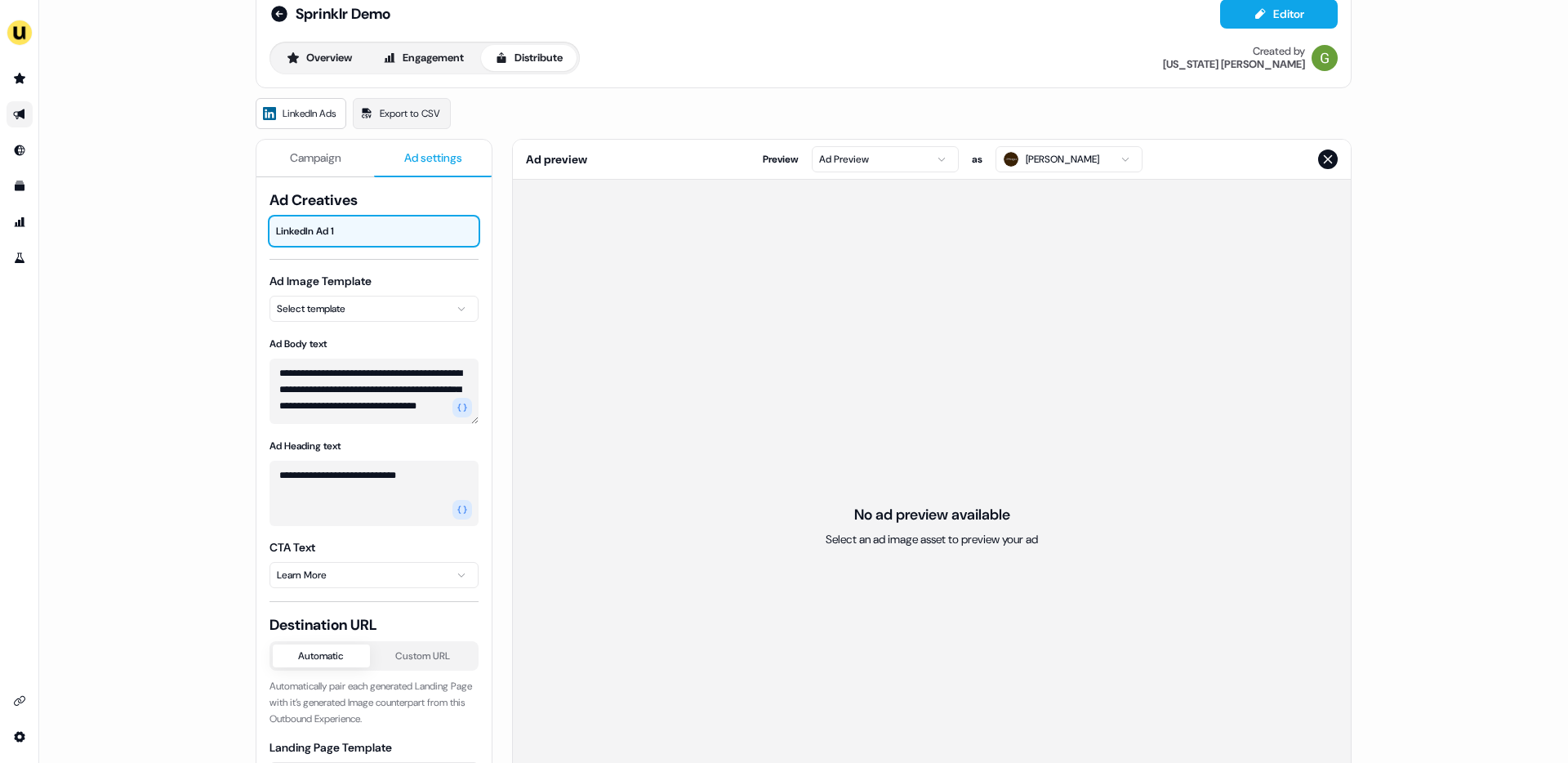
click at [339, 309] on html "**********" at bounding box center [784, 381] width 1568 height 763
drag, startPoint x: 348, startPoint y: 365, endPoint x: 347, endPoint y: 352, distance: 13.0
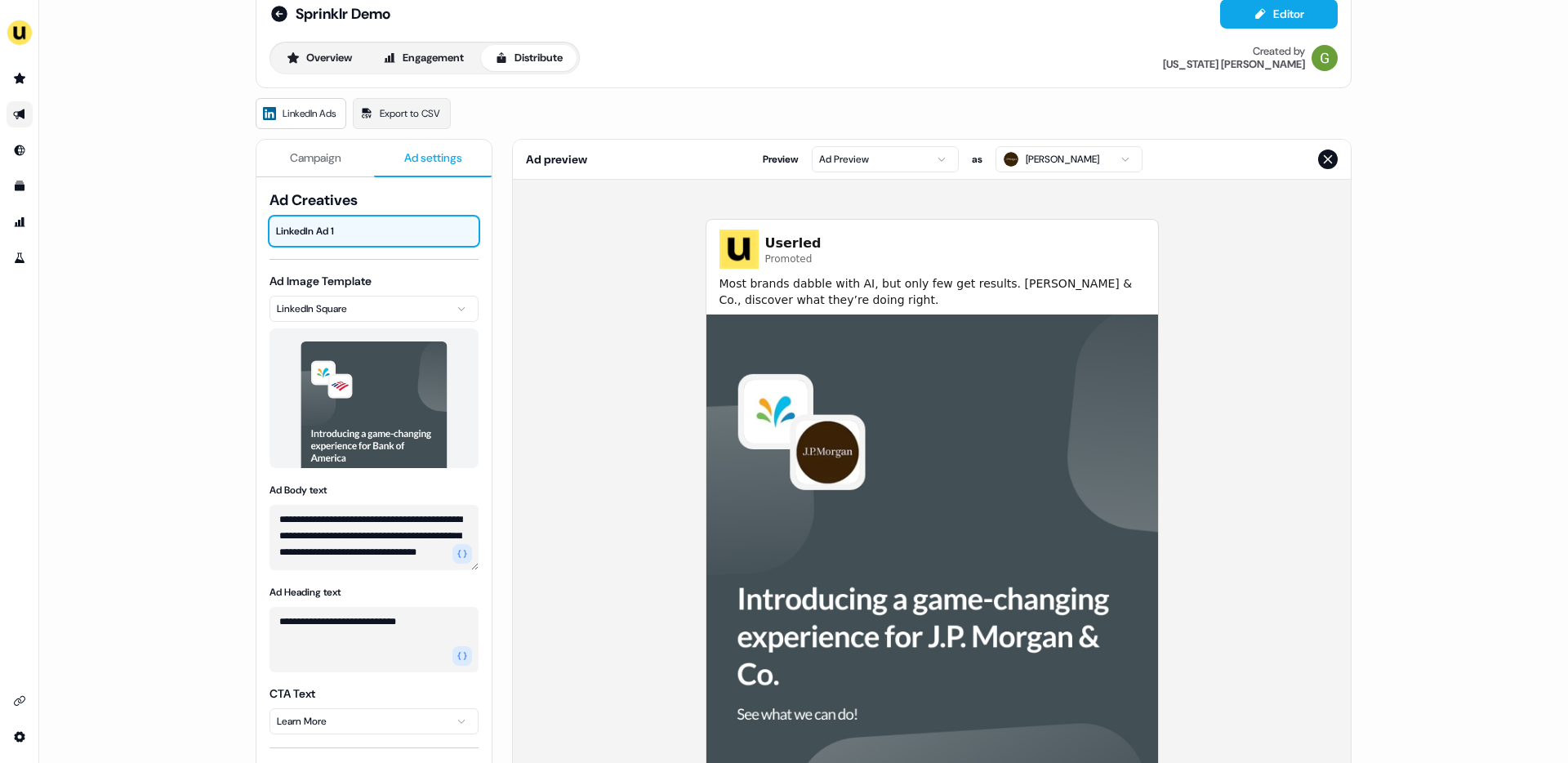
click at [347, 352] on div at bounding box center [374, 398] width 209 height 140
click at [917, 151] on html "**********" at bounding box center [784, 381] width 1568 height 763
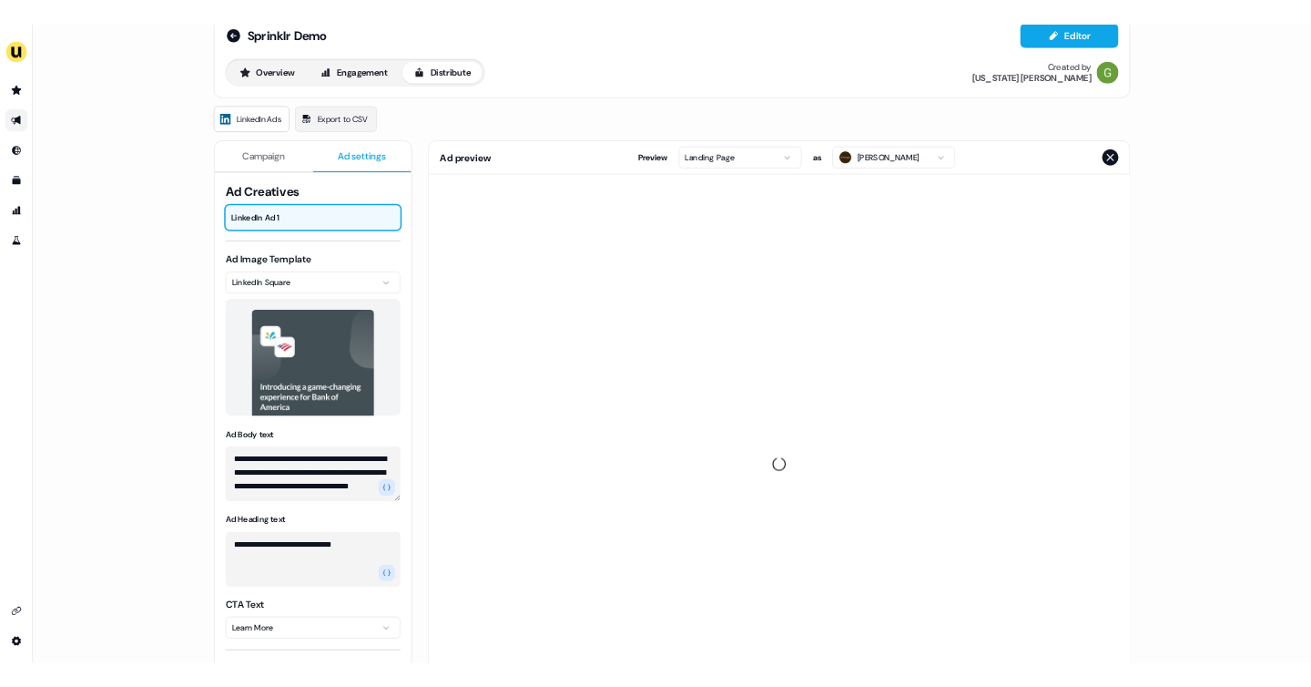
scroll to position [0, 0]
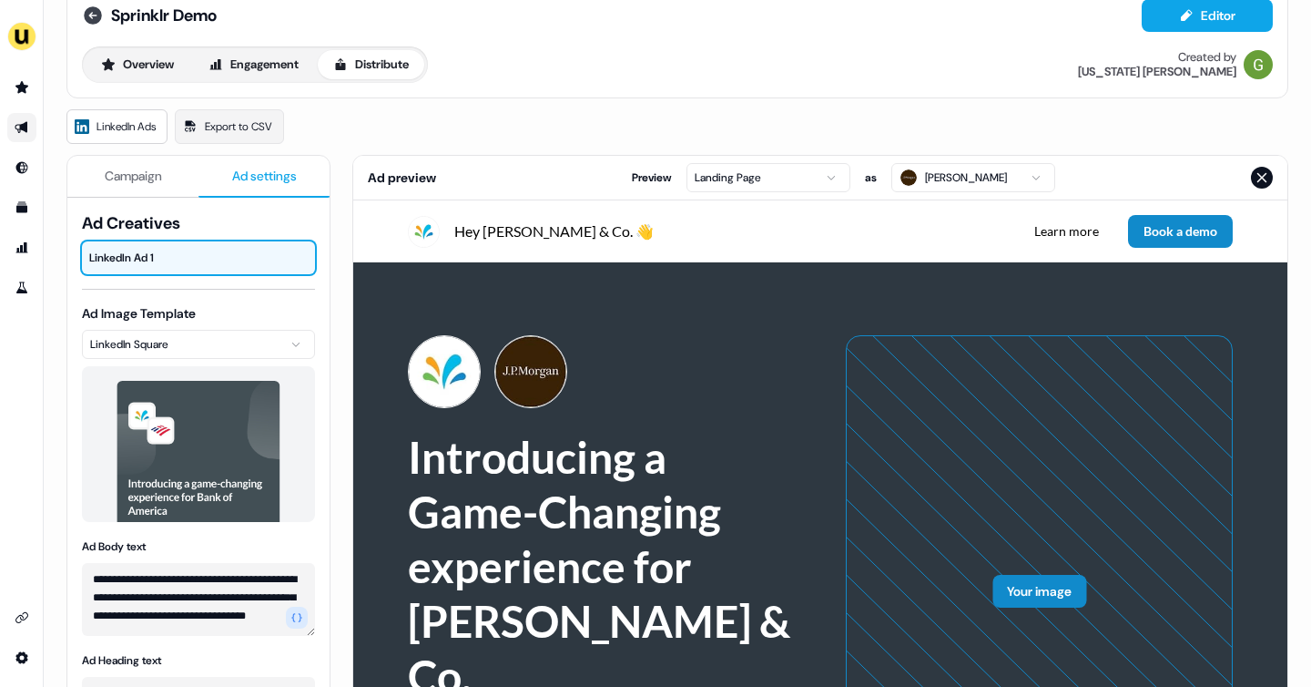
click at [93, 14] on icon at bounding box center [93, 15] width 18 height 18
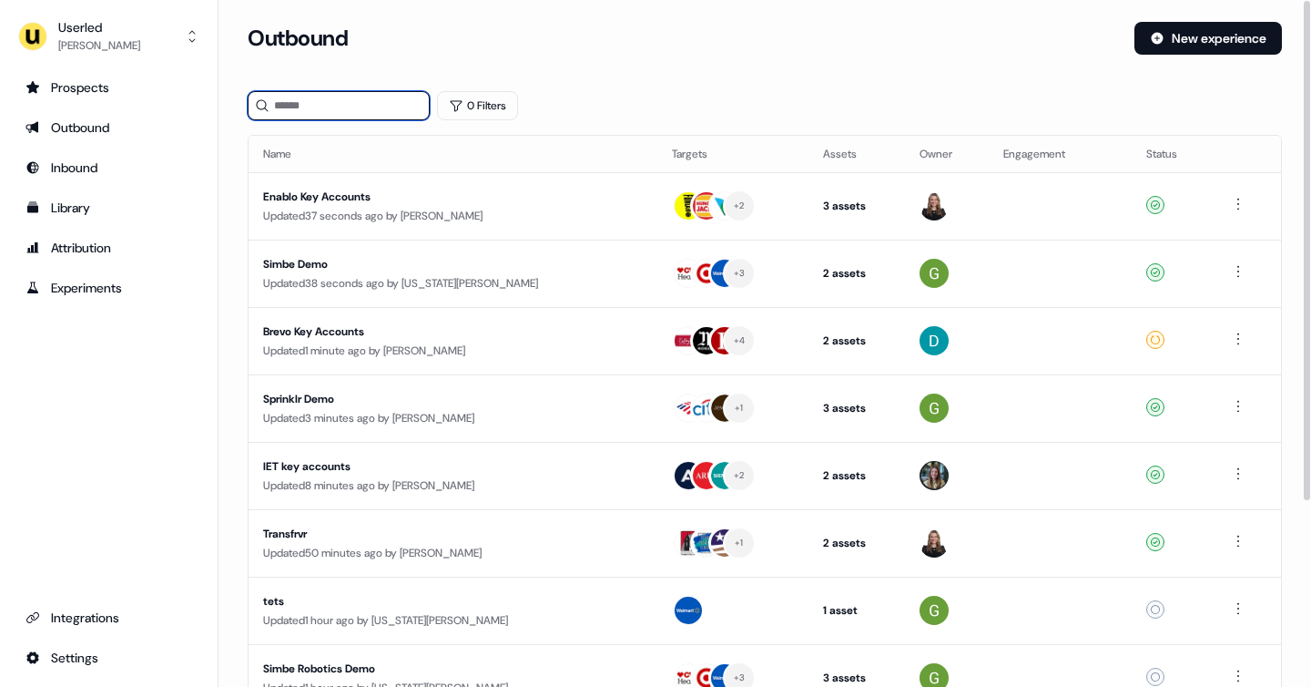
click at [320, 95] on input at bounding box center [339, 105] width 182 height 29
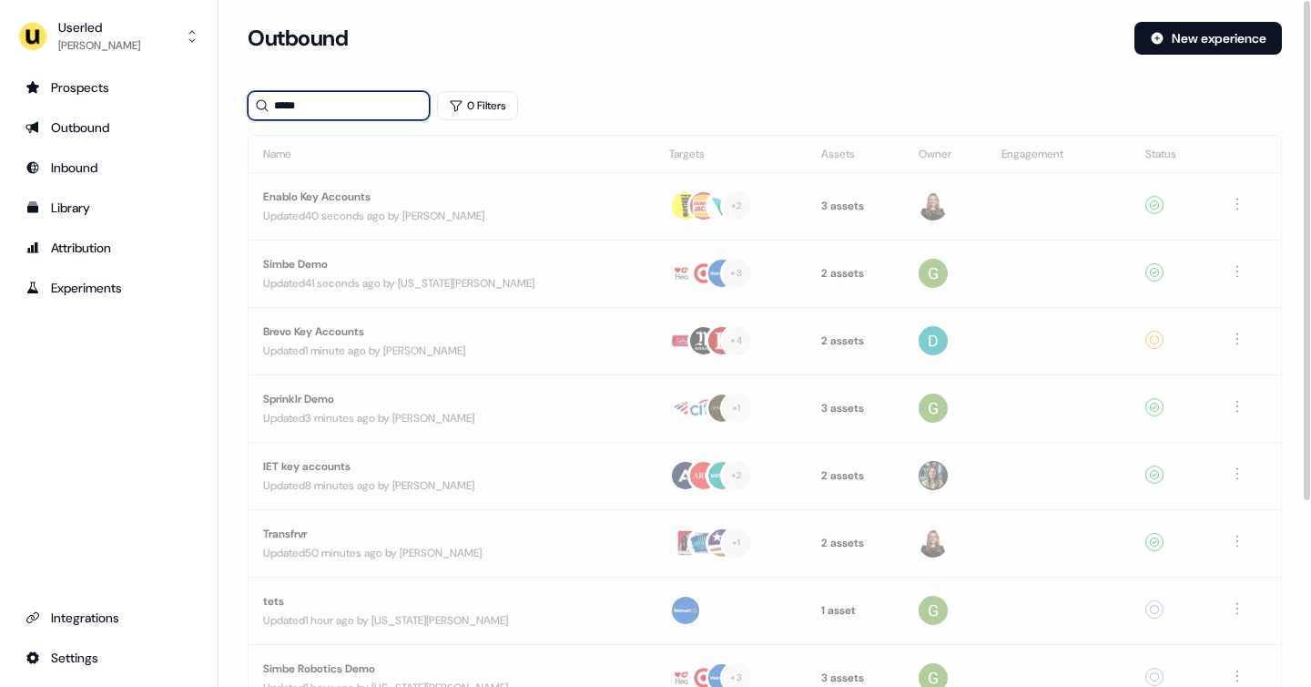
type input "******"
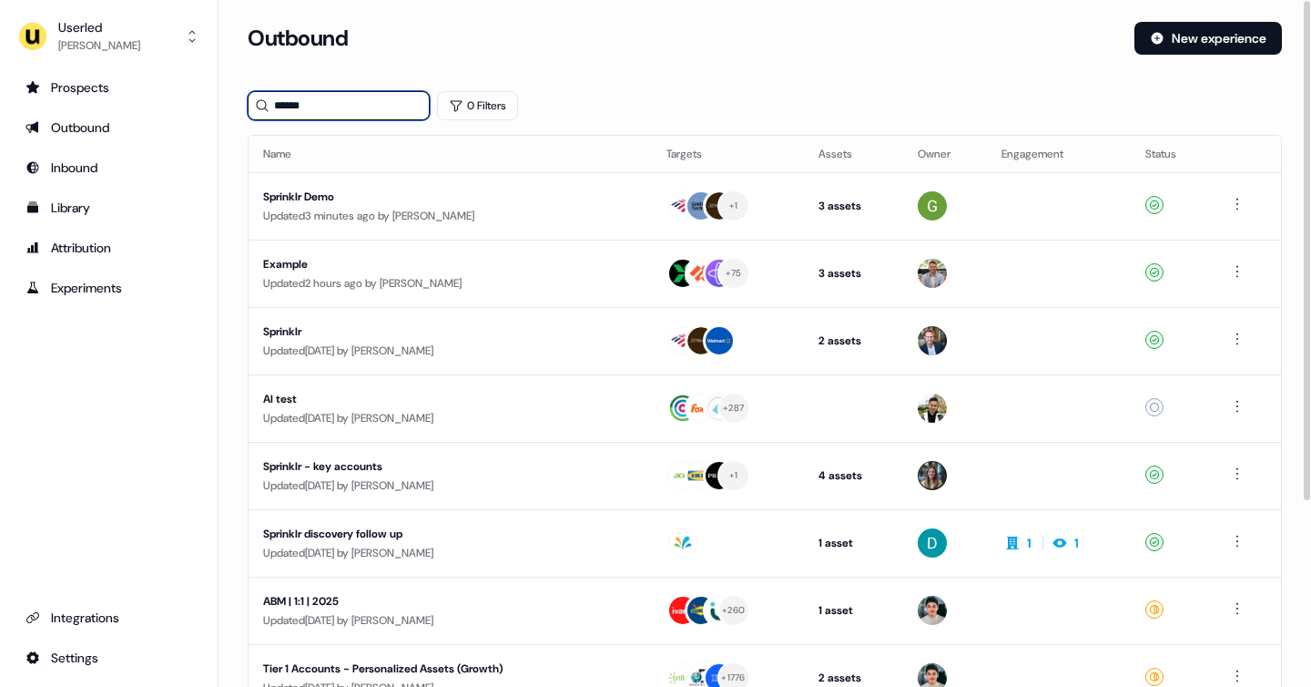
click at [392, 94] on input "******" at bounding box center [339, 105] width 182 height 29
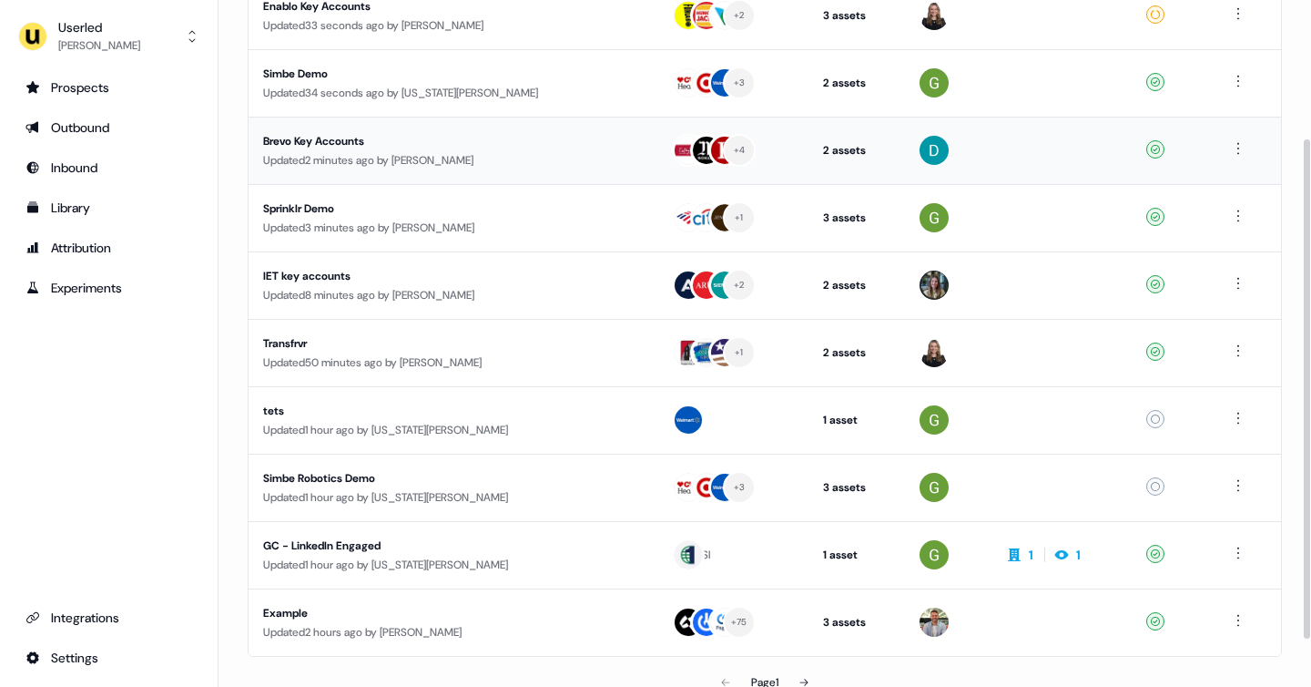
scroll to position [254, 0]
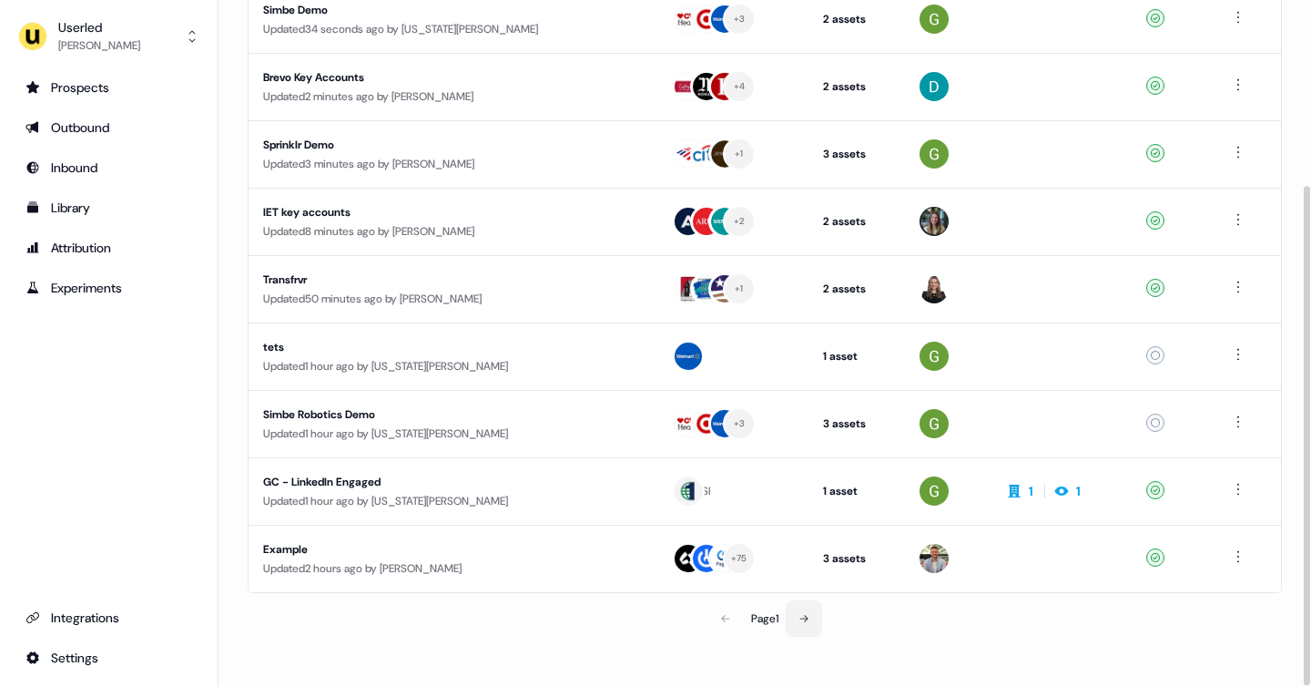
click at [809, 615] on icon at bounding box center [804, 618] width 11 height 11
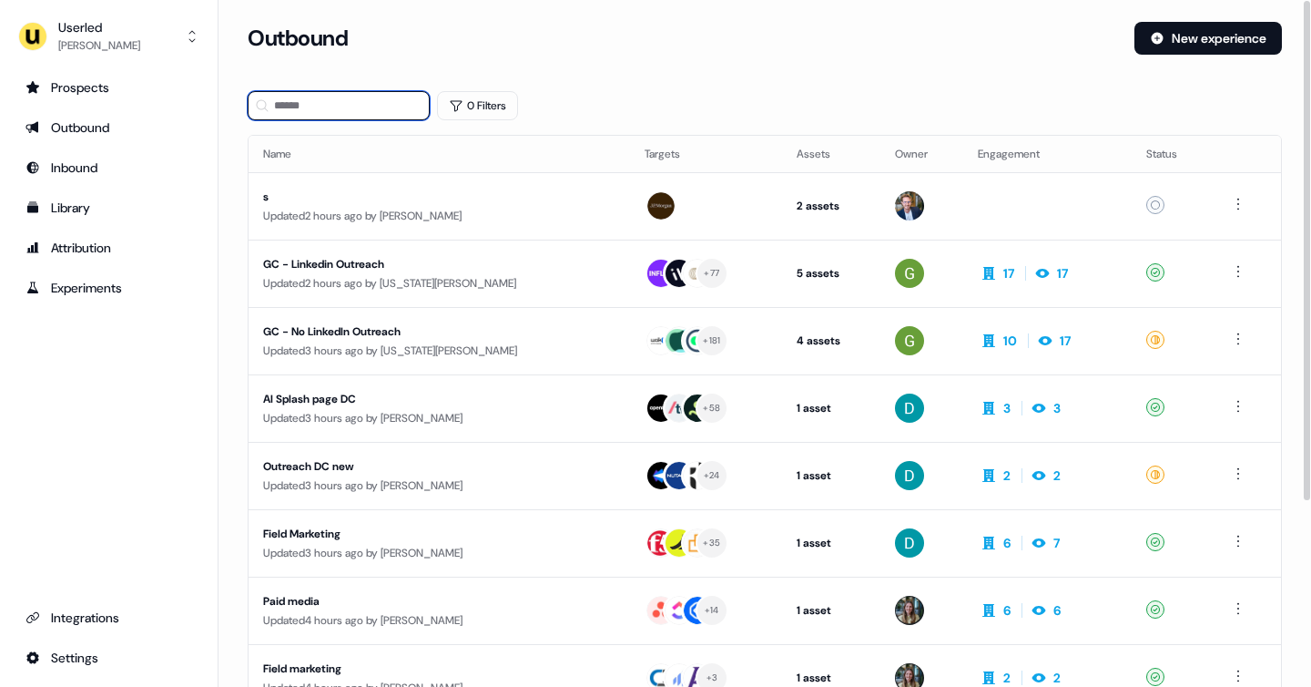
click at [328, 112] on input at bounding box center [339, 105] width 182 height 29
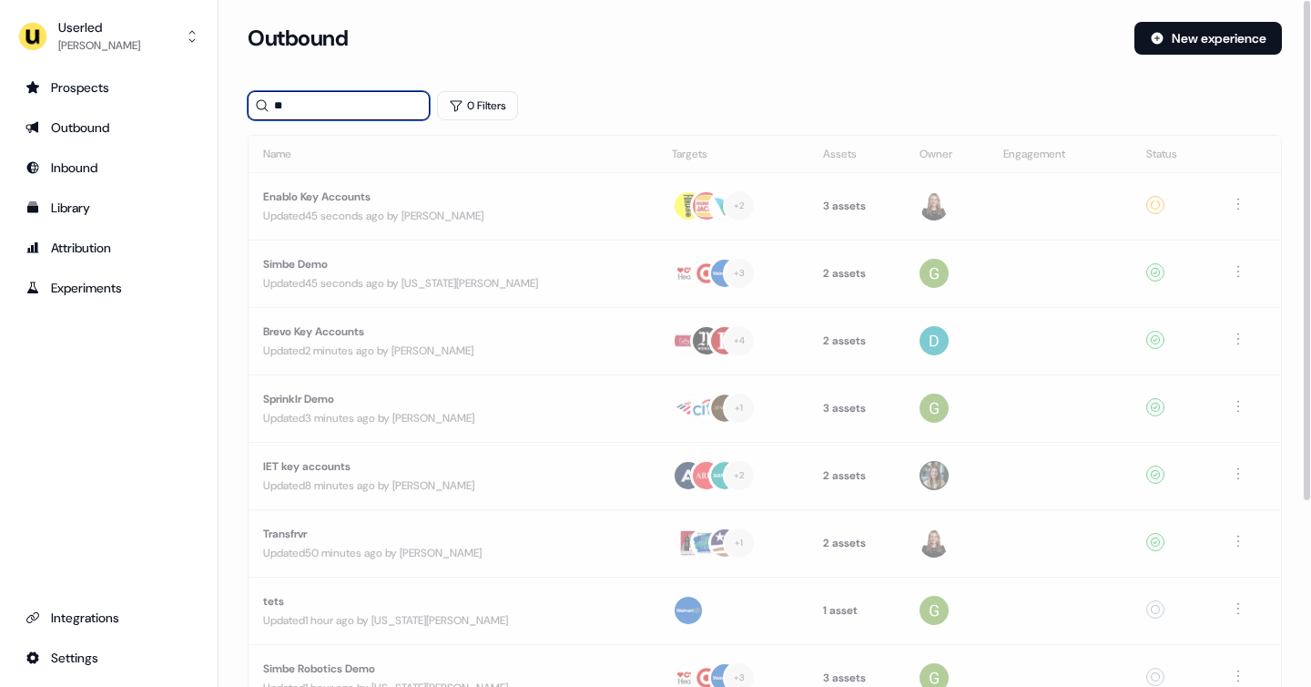
type input "*"
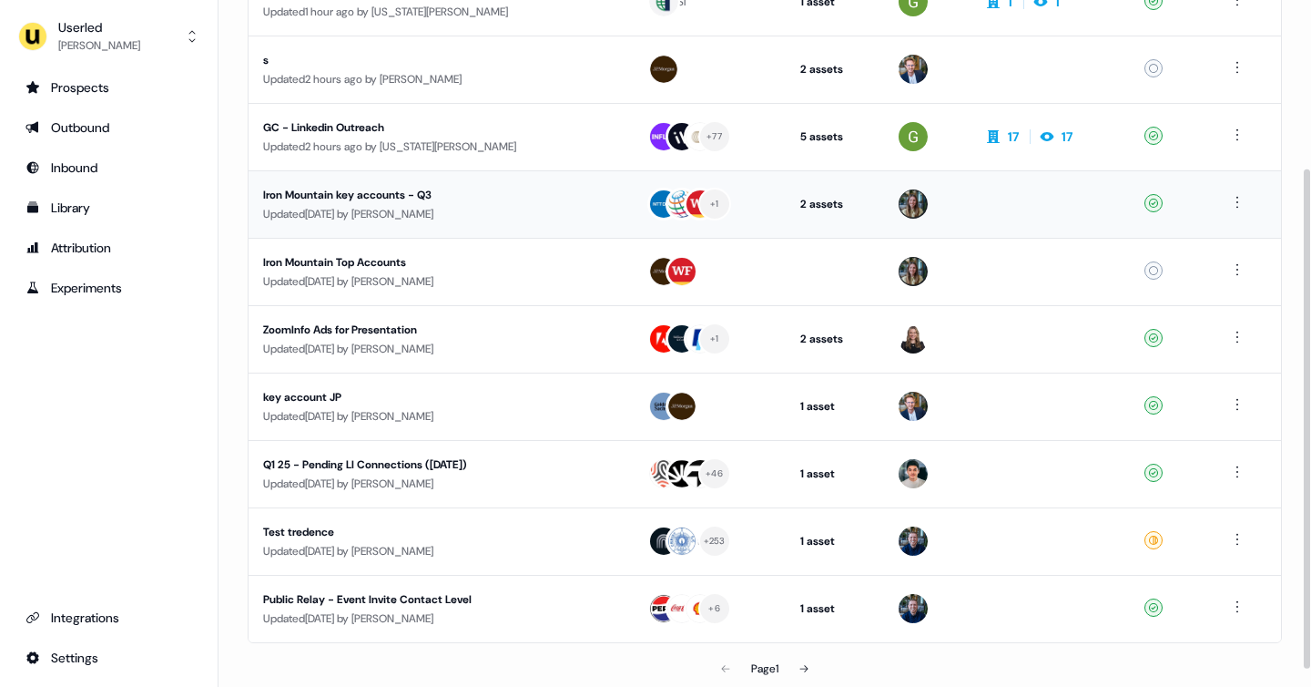
scroll to position [254, 0]
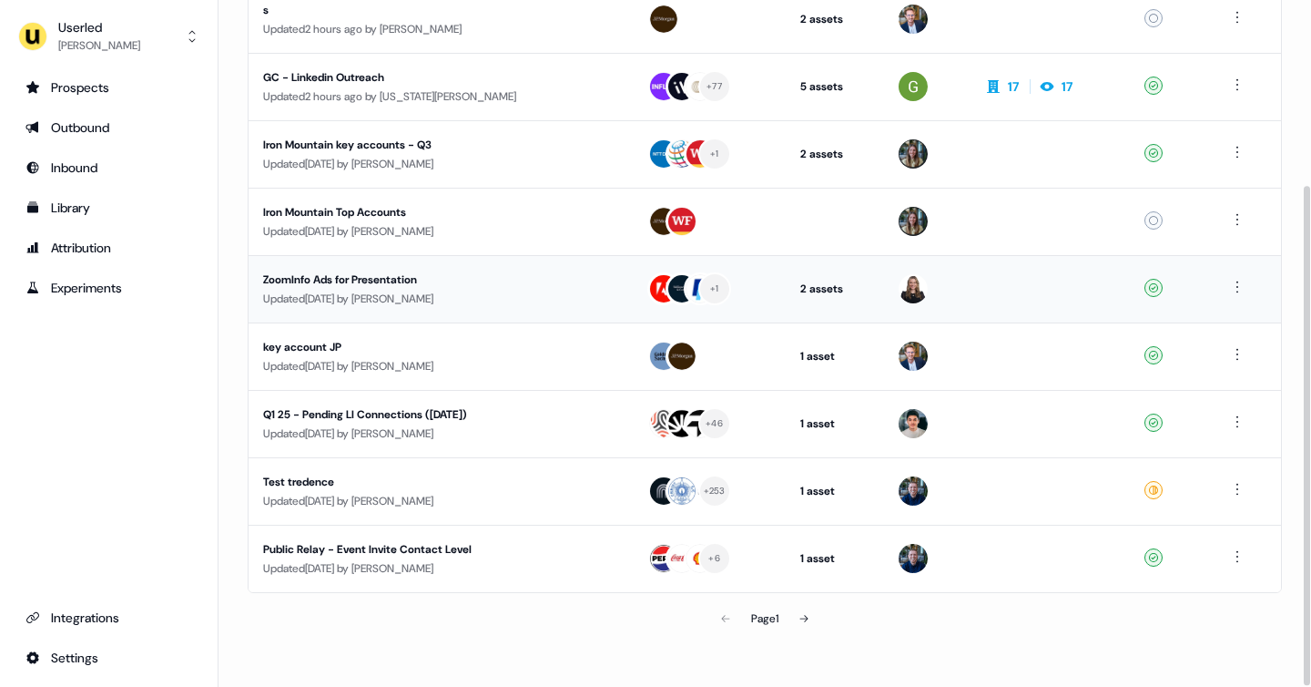
type input "**"
click at [536, 280] on div "ZoomInfo Ads for Presentation" at bounding box center [427, 279] width 328 height 18
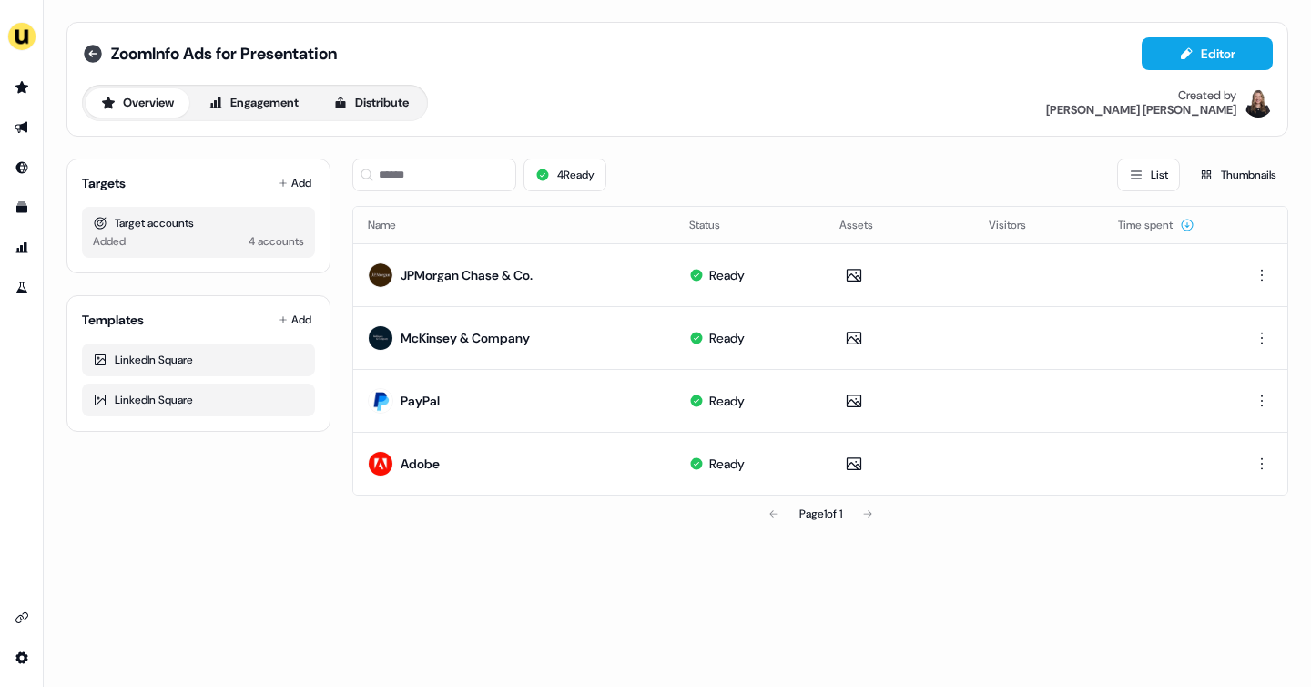
click at [93, 46] on icon at bounding box center [93, 54] width 18 height 18
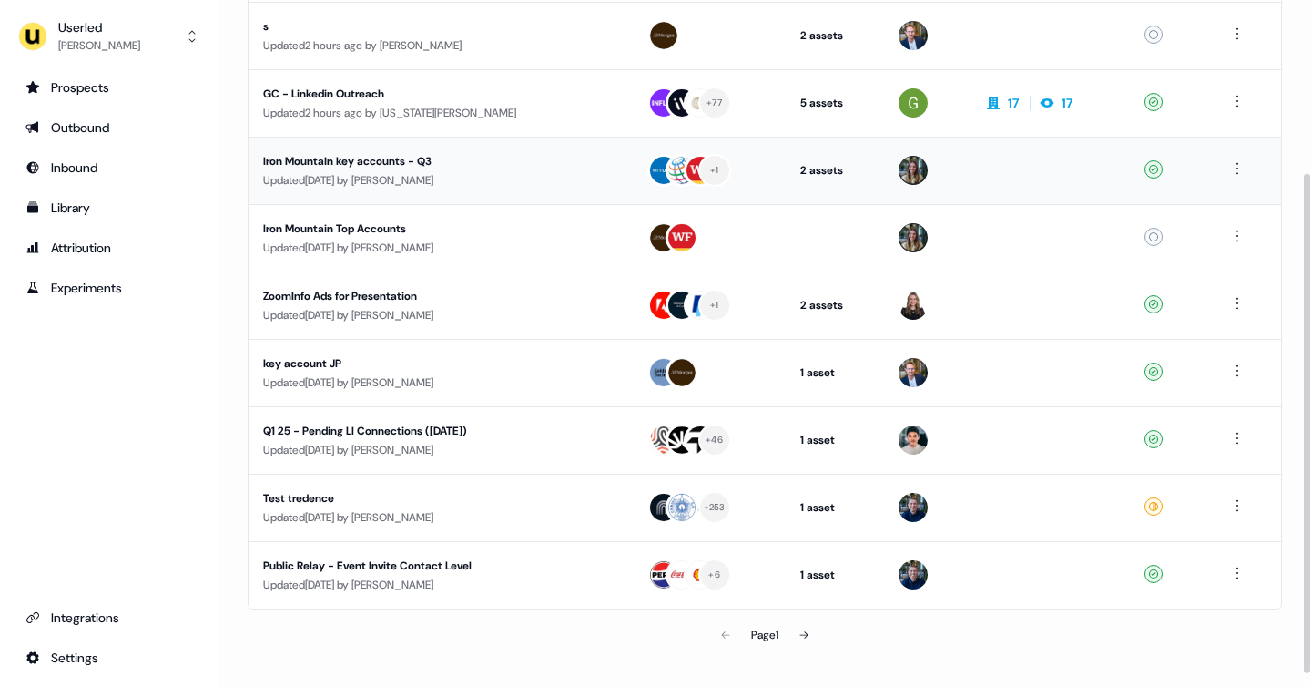
scroll to position [254, 0]
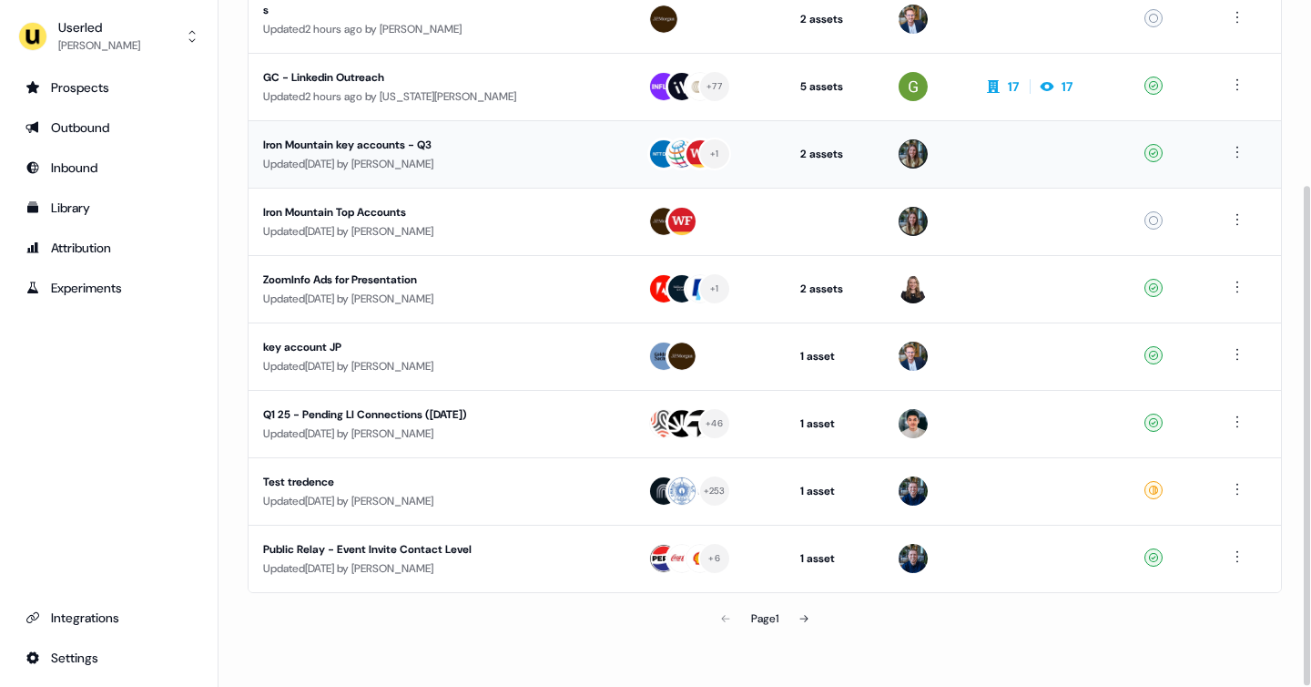
click at [428, 168] on div "Updated 12 days ago by Charlotte Stone" at bounding box center [440, 164] width 355 height 18
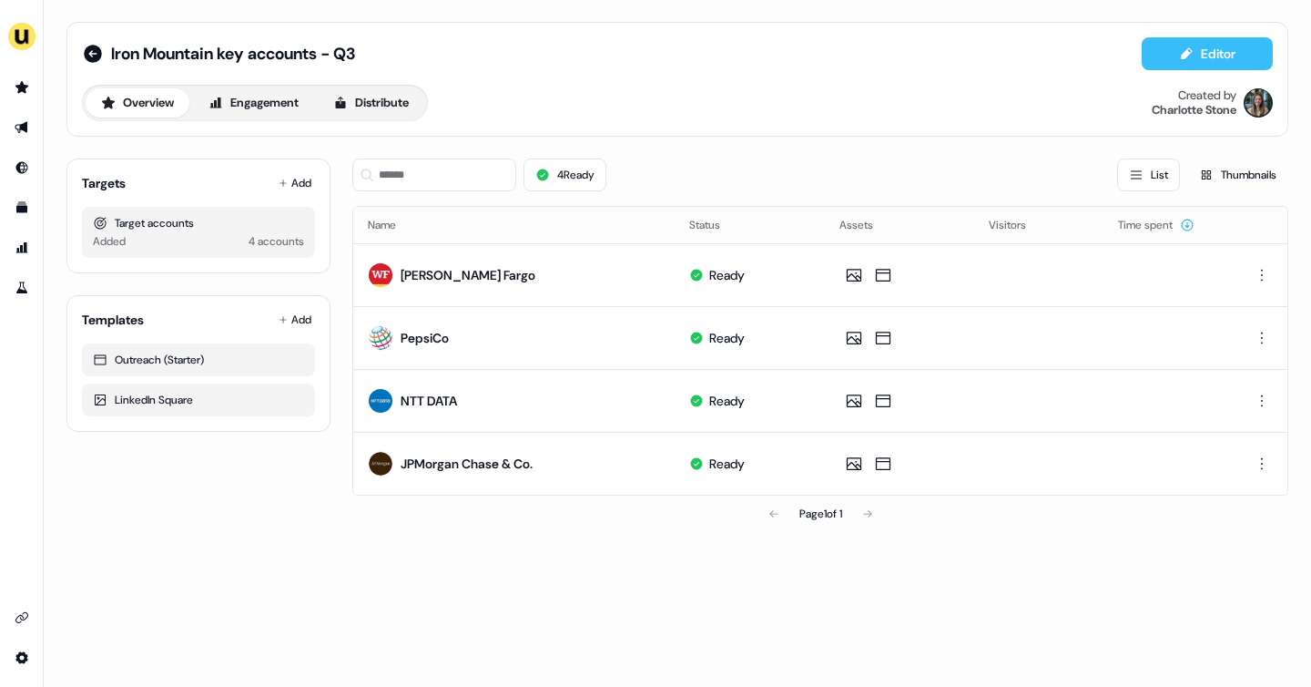
click at [1219, 49] on button "Editor" at bounding box center [1207, 53] width 131 height 33
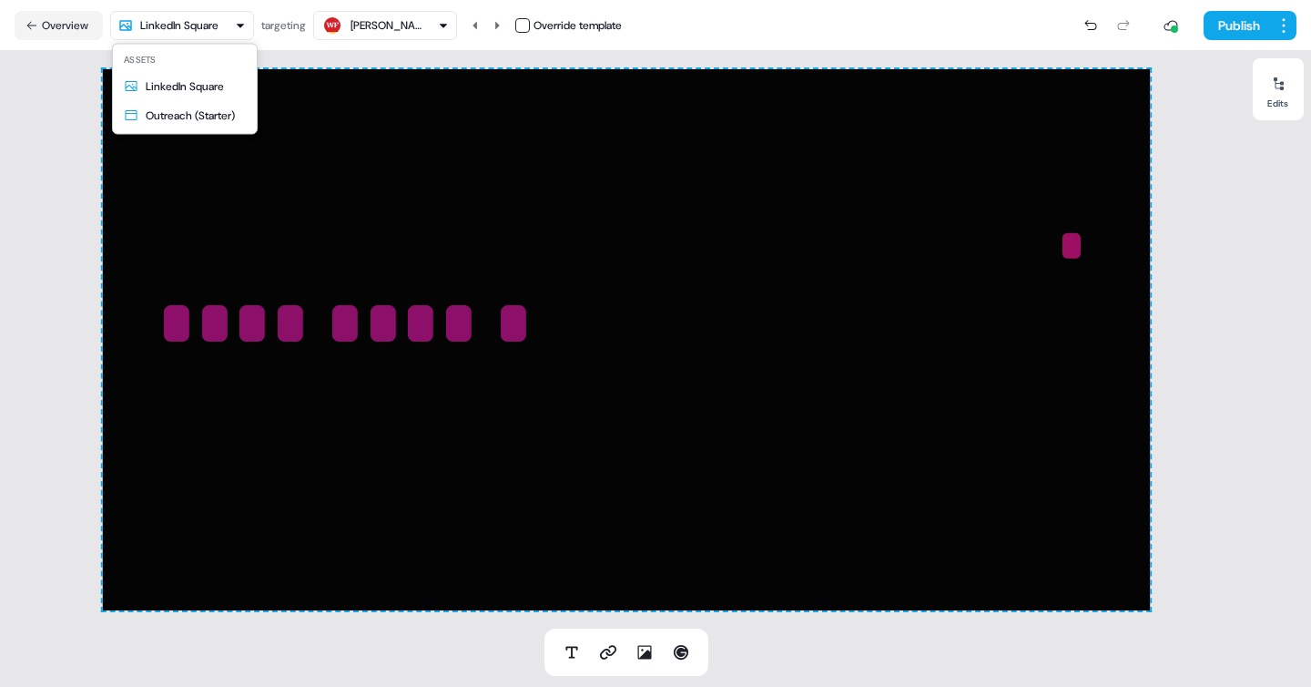
click at [240, 25] on html "**********" at bounding box center [655, 343] width 1311 height 687
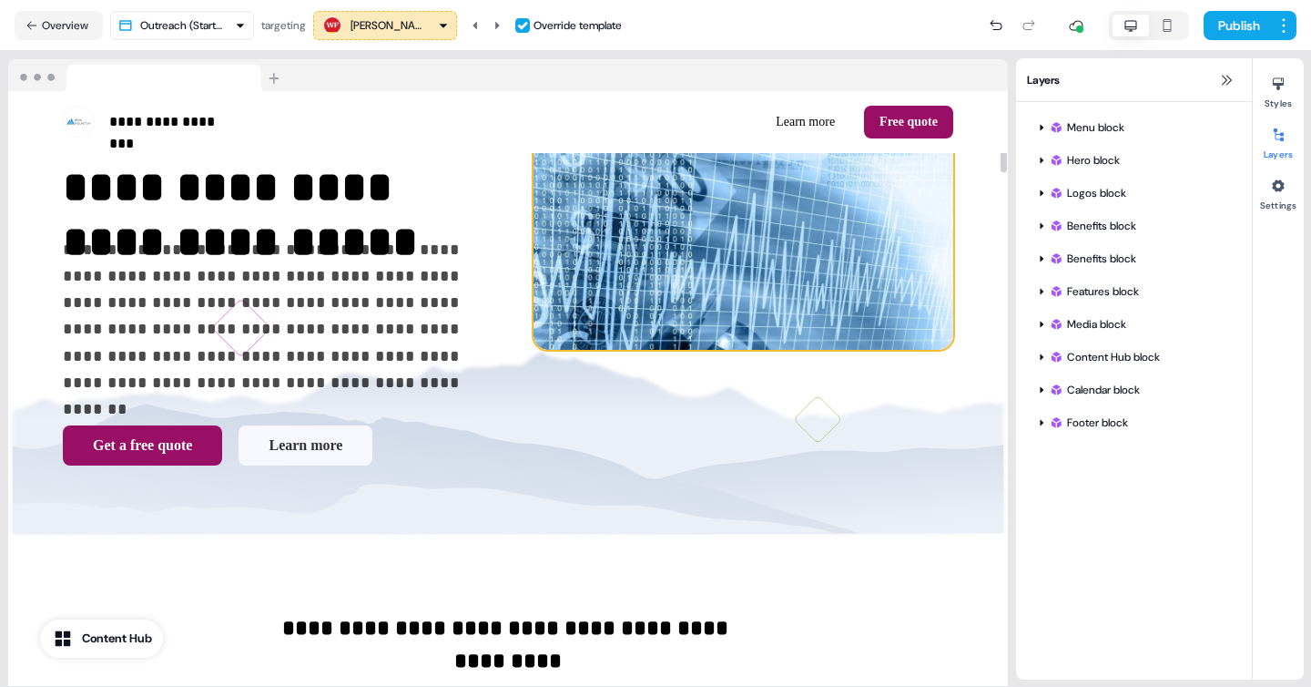
scroll to position [276, 0]
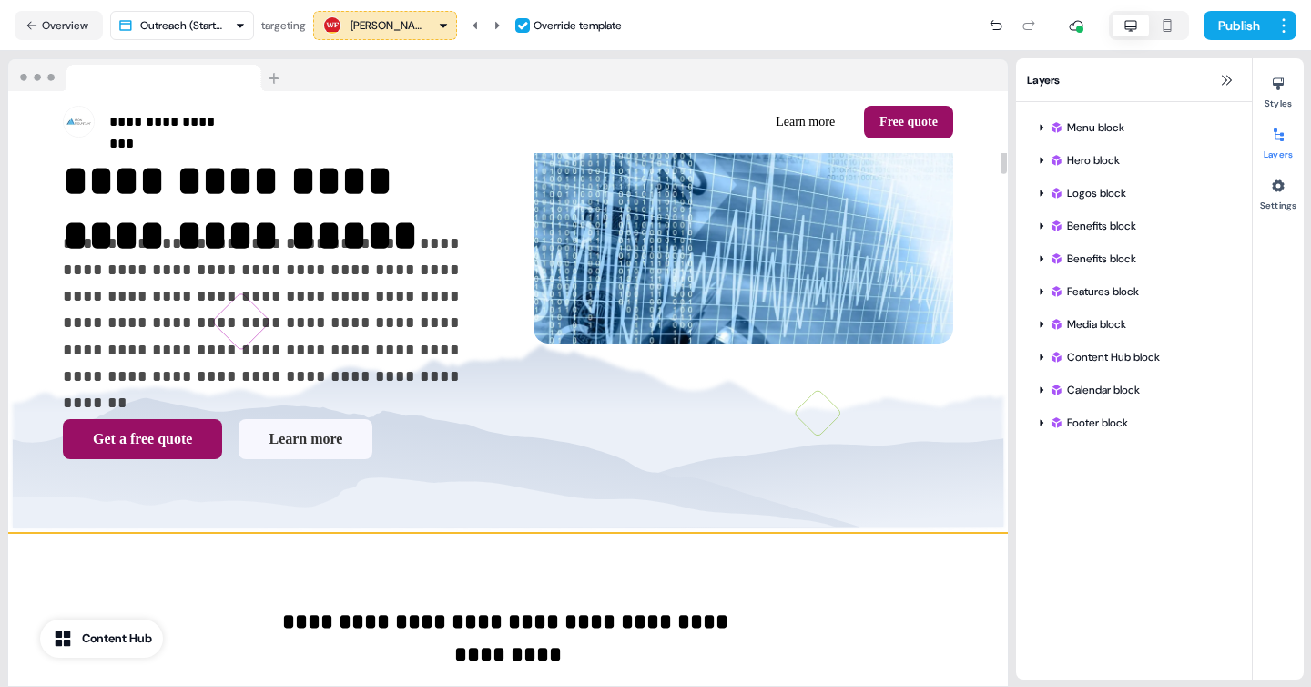
click at [861, 480] on div "**********" at bounding box center [508, 205] width 1000 height 656
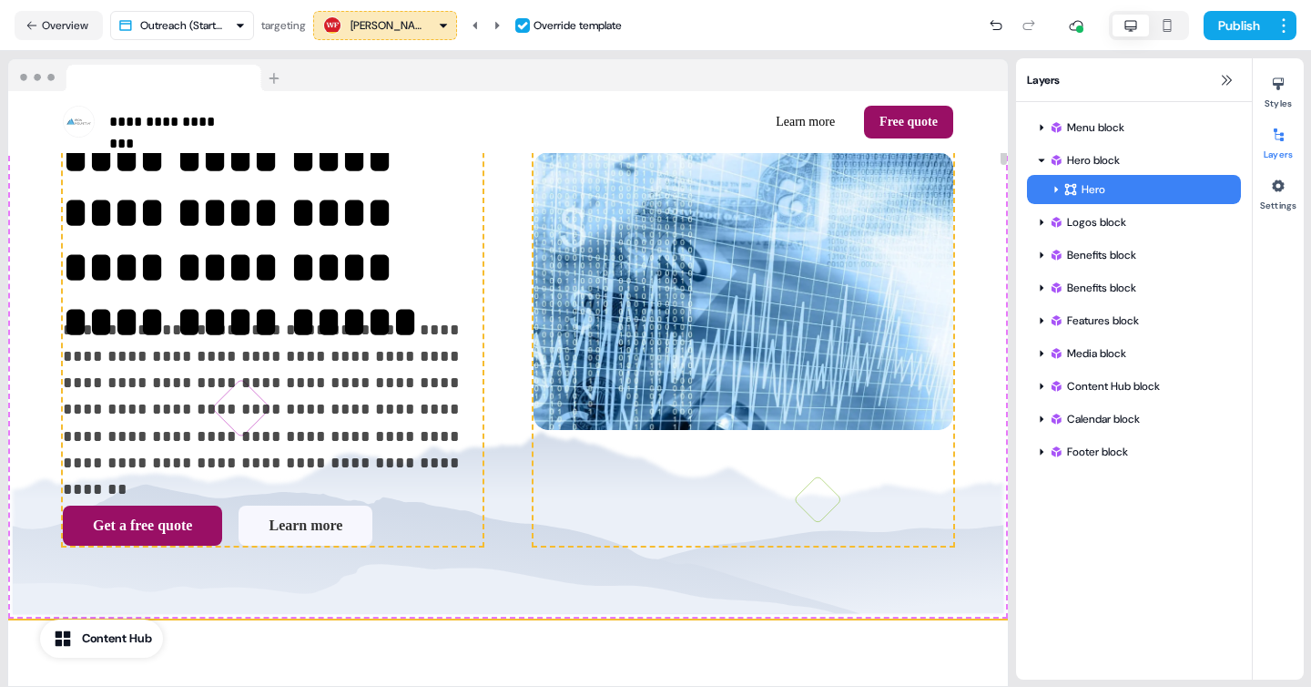
scroll to position [183, 0]
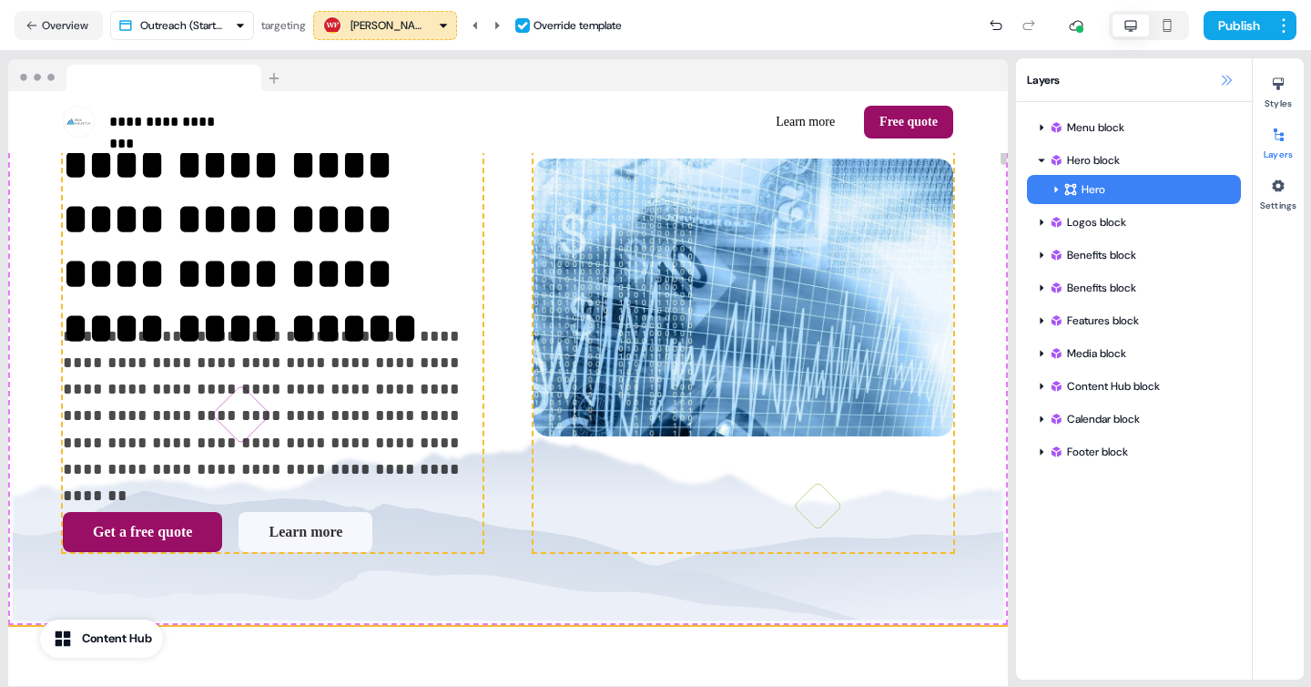
click at [1221, 74] on icon at bounding box center [1226, 80] width 15 height 15
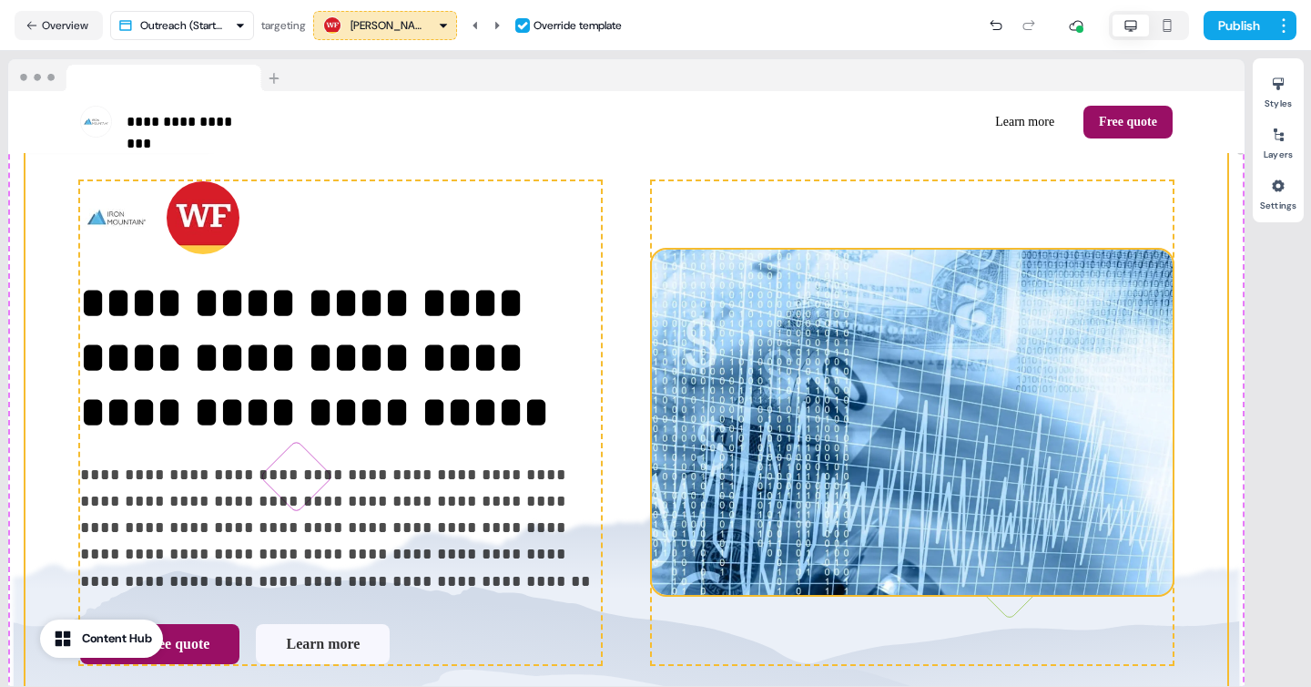
scroll to position [38, 0]
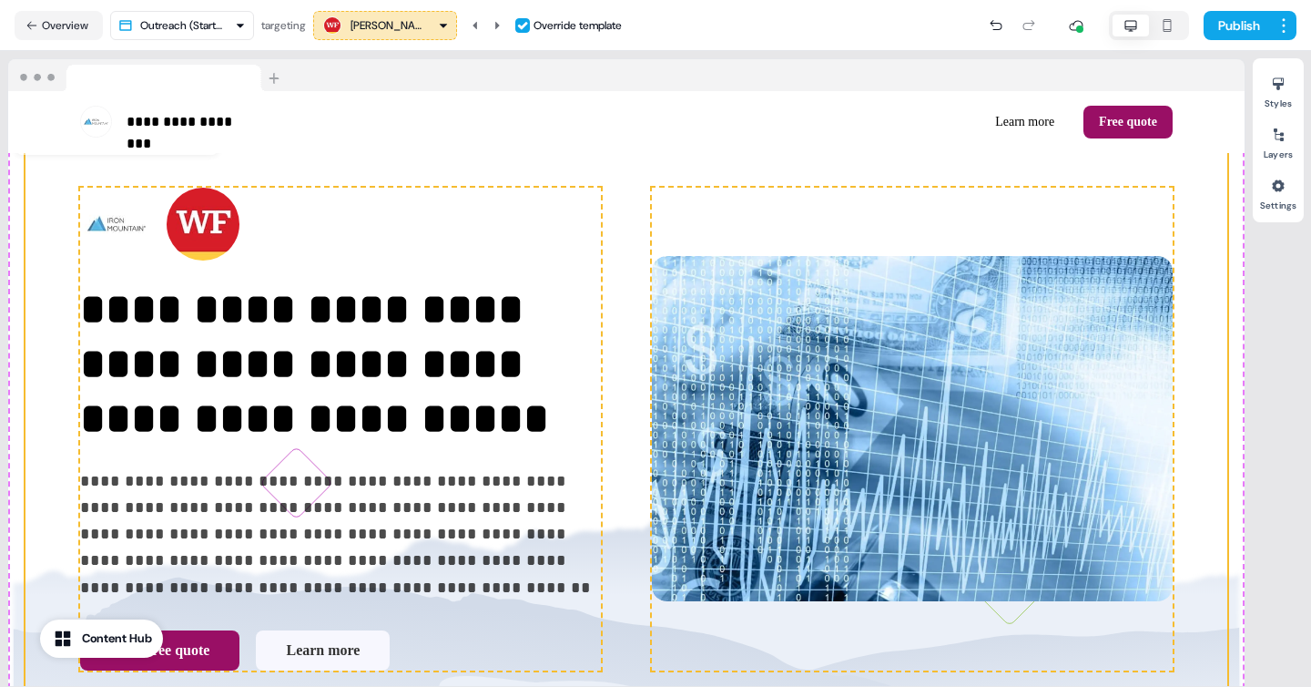
click at [390, 23] on div "Wells Fargo" at bounding box center [387, 25] width 73 height 18
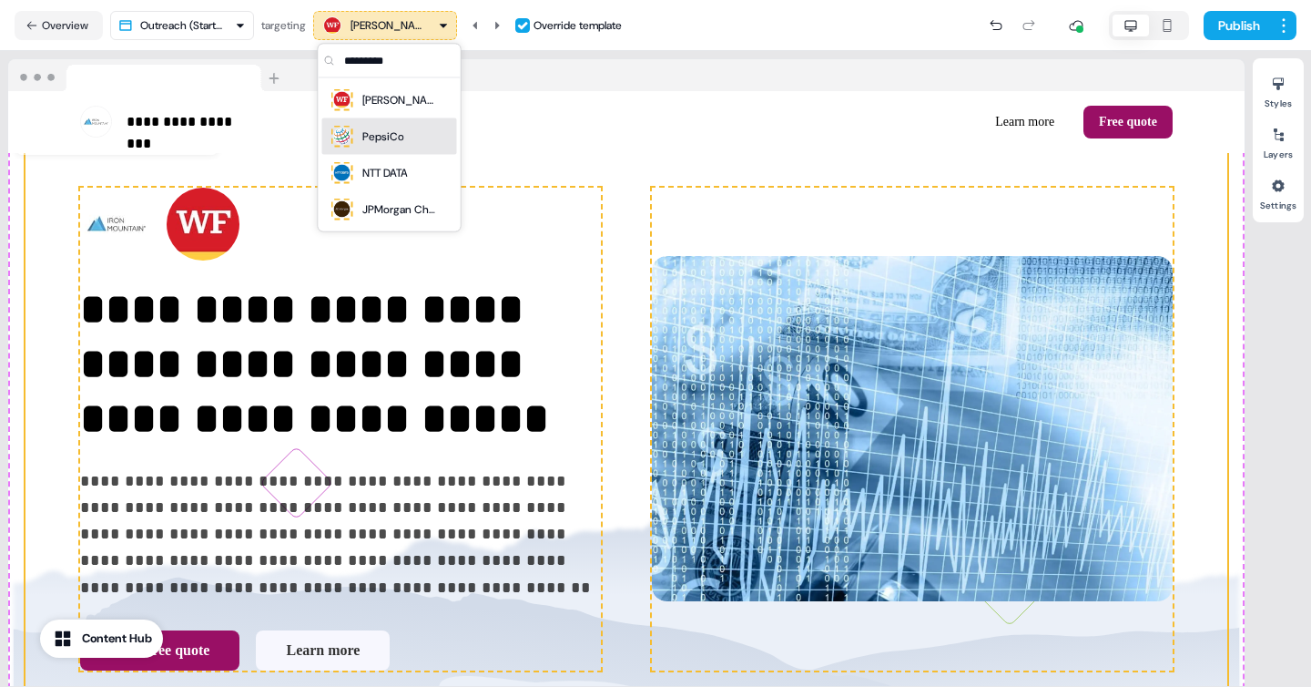
click at [377, 131] on div "PepsiCo" at bounding box center [383, 136] width 42 height 18
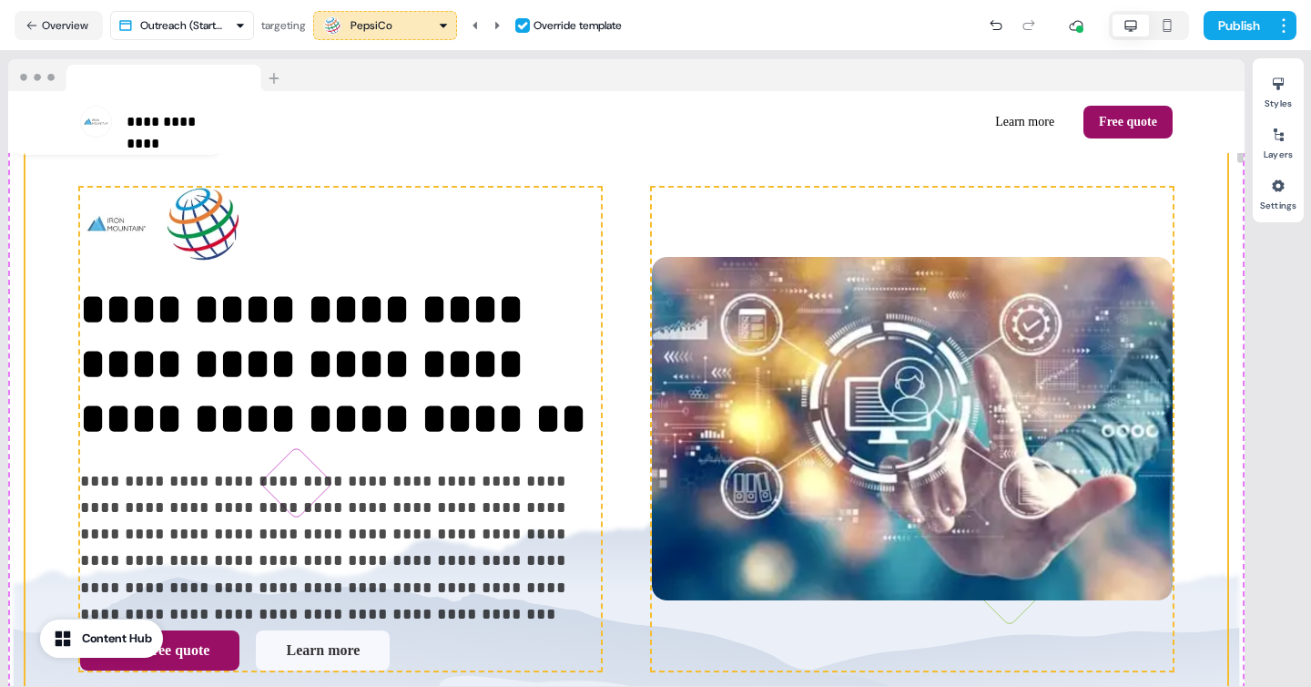
click at [433, 28] on div "PepsiCo" at bounding box center [384, 26] width 127 height 22
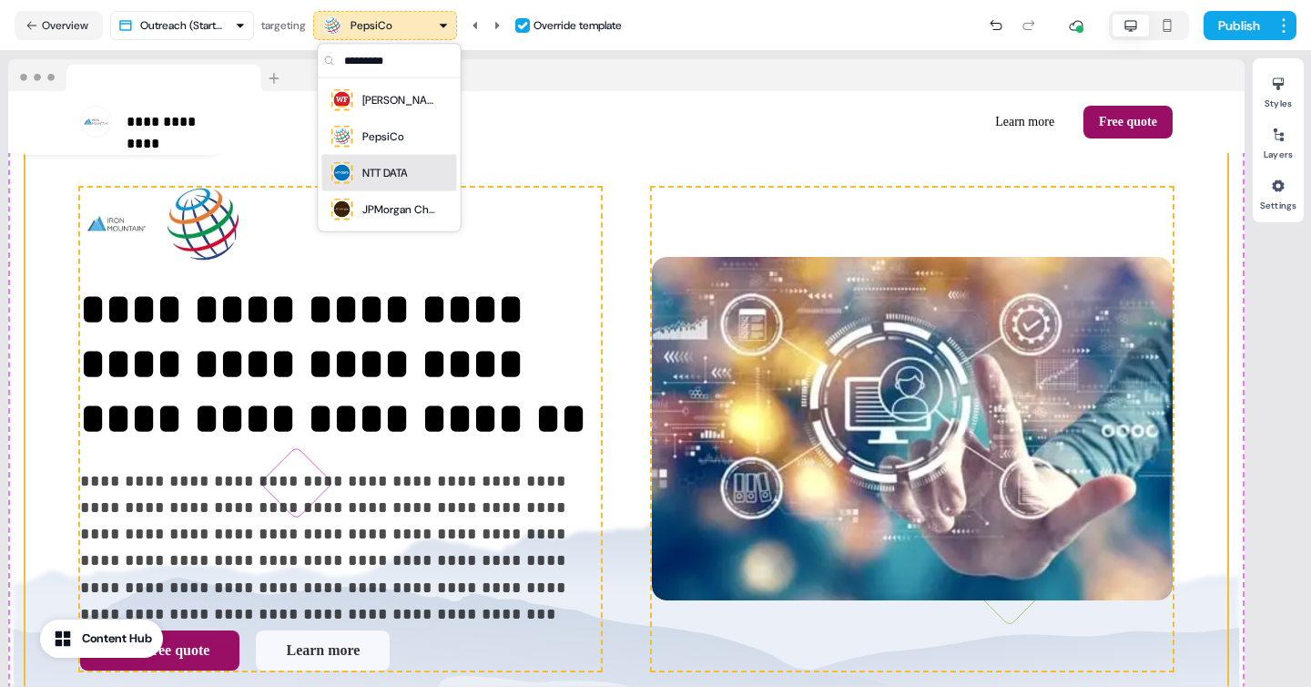
click at [403, 178] on div "NTT DATA" at bounding box center [385, 173] width 46 height 18
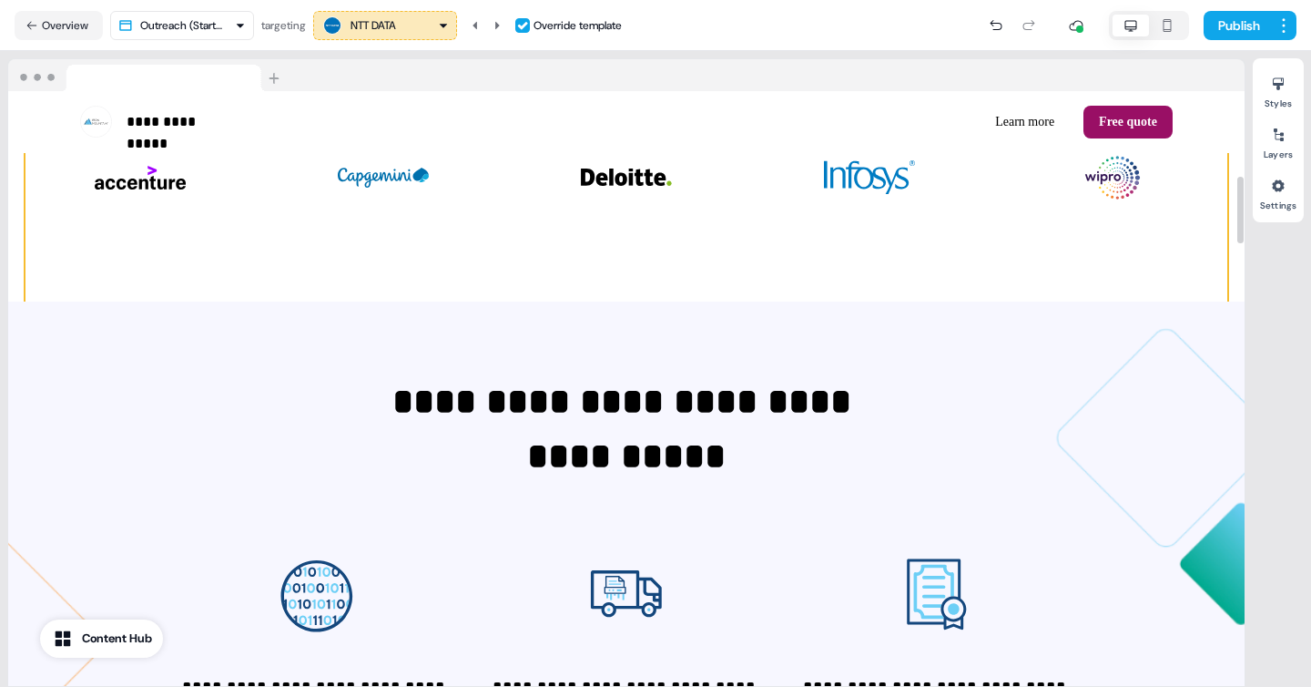
scroll to position [757, 0]
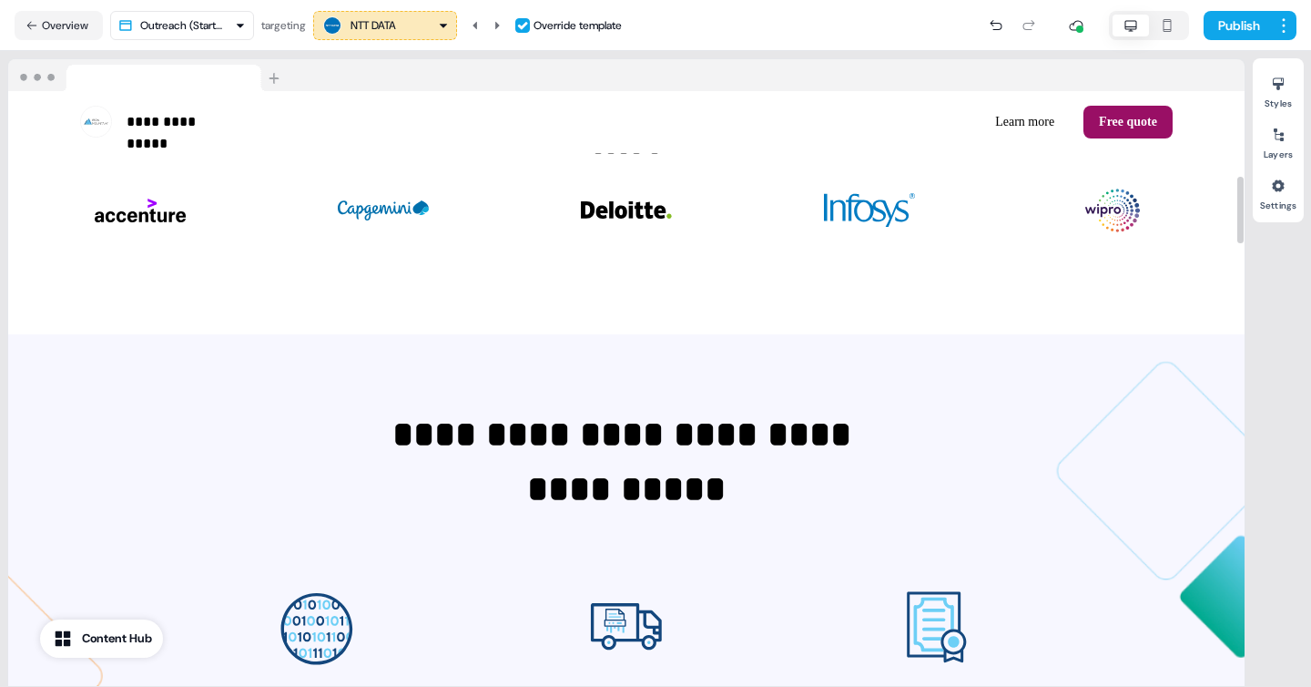
click at [396, 29] on div "NTT DATA" at bounding box center [374, 25] width 46 height 18
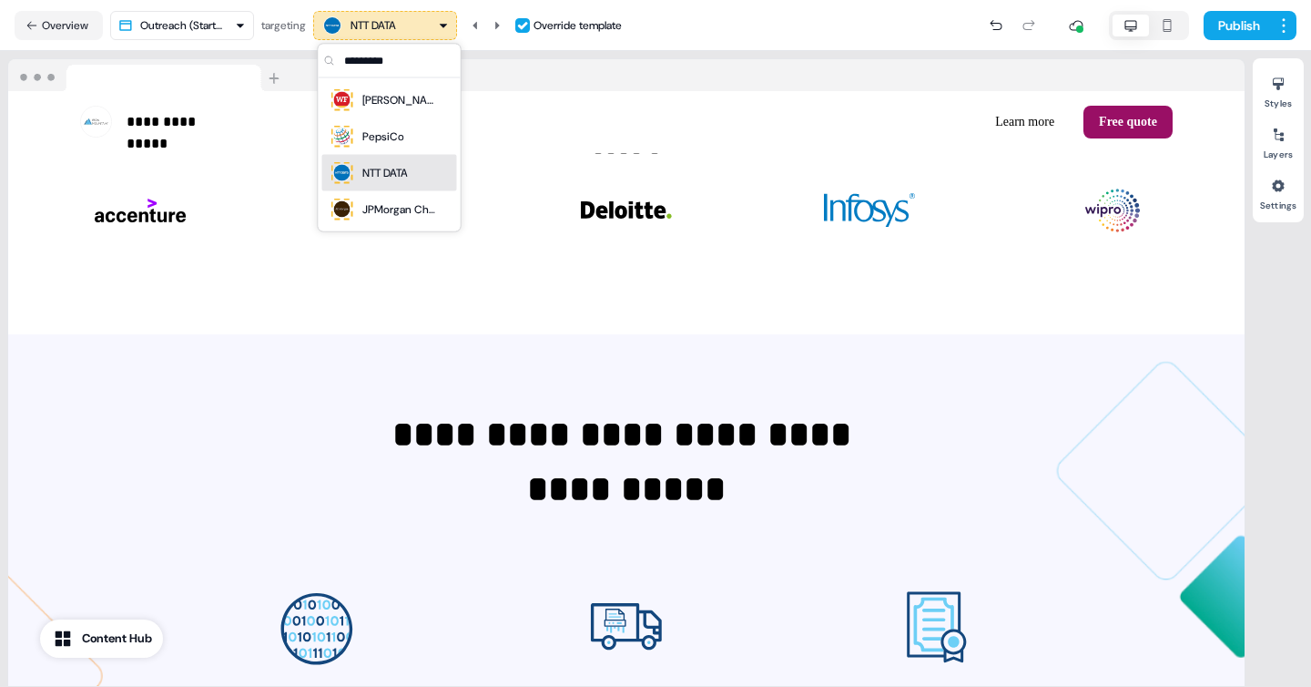
click at [387, 172] on div "NTT DATA" at bounding box center [385, 173] width 46 height 18
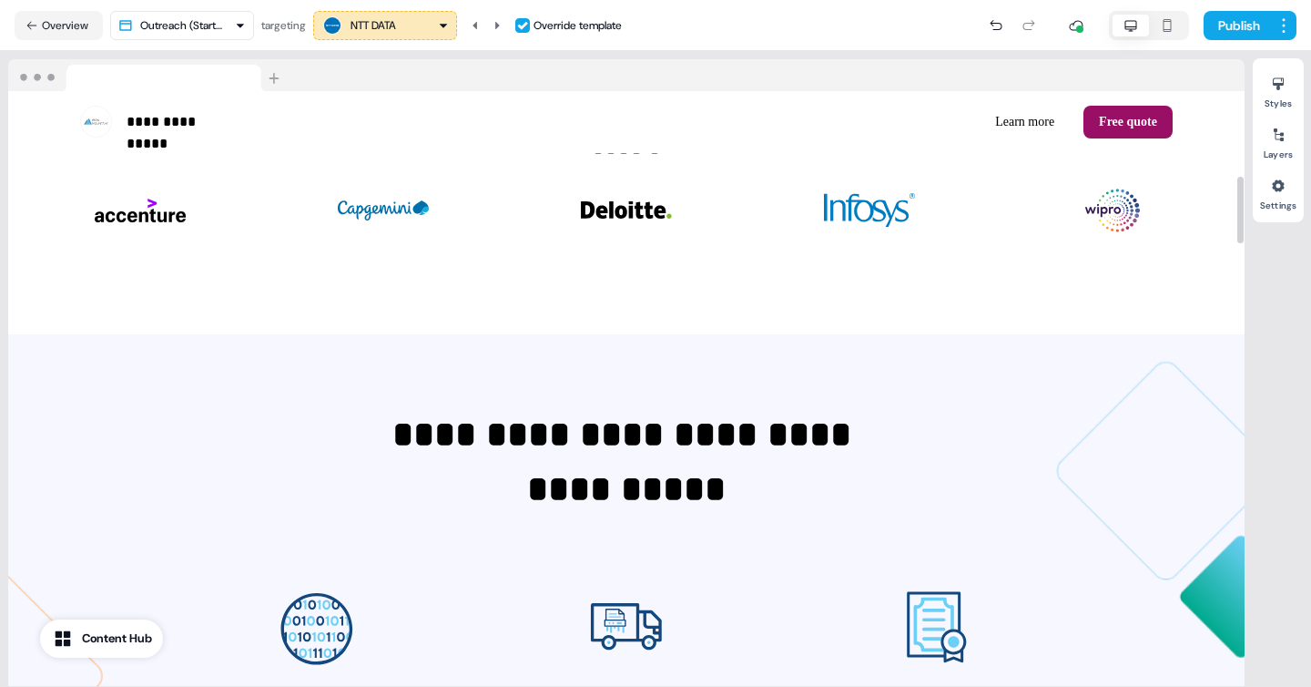
click at [410, 28] on div "NTT DATA" at bounding box center [384, 26] width 127 height 22
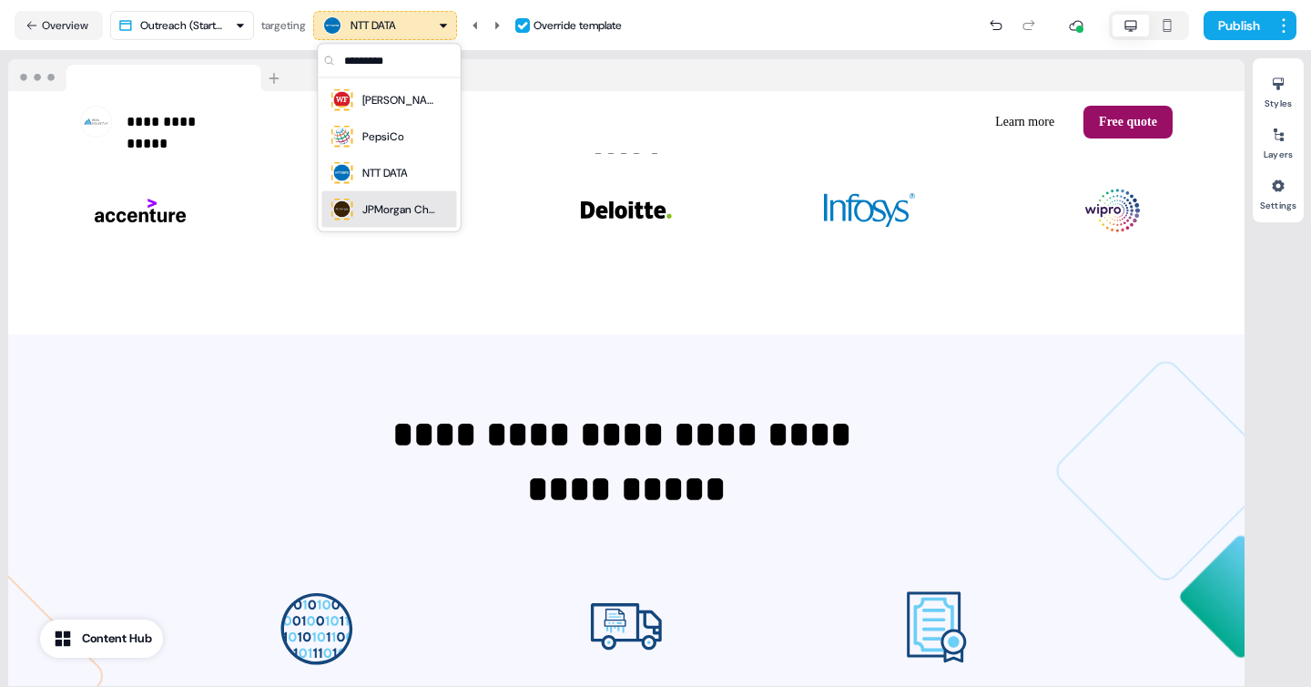
click at [388, 209] on div "JPMorgan Chase & Co." at bounding box center [398, 209] width 73 height 18
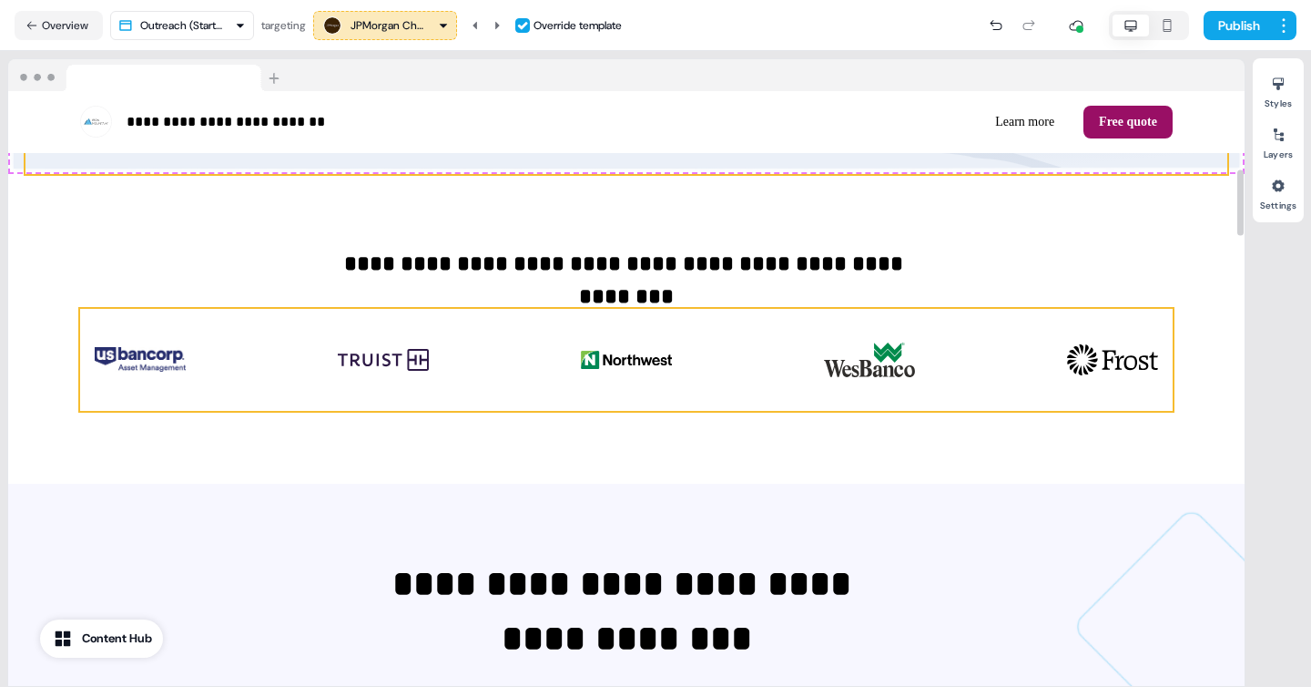
scroll to position [661, 0]
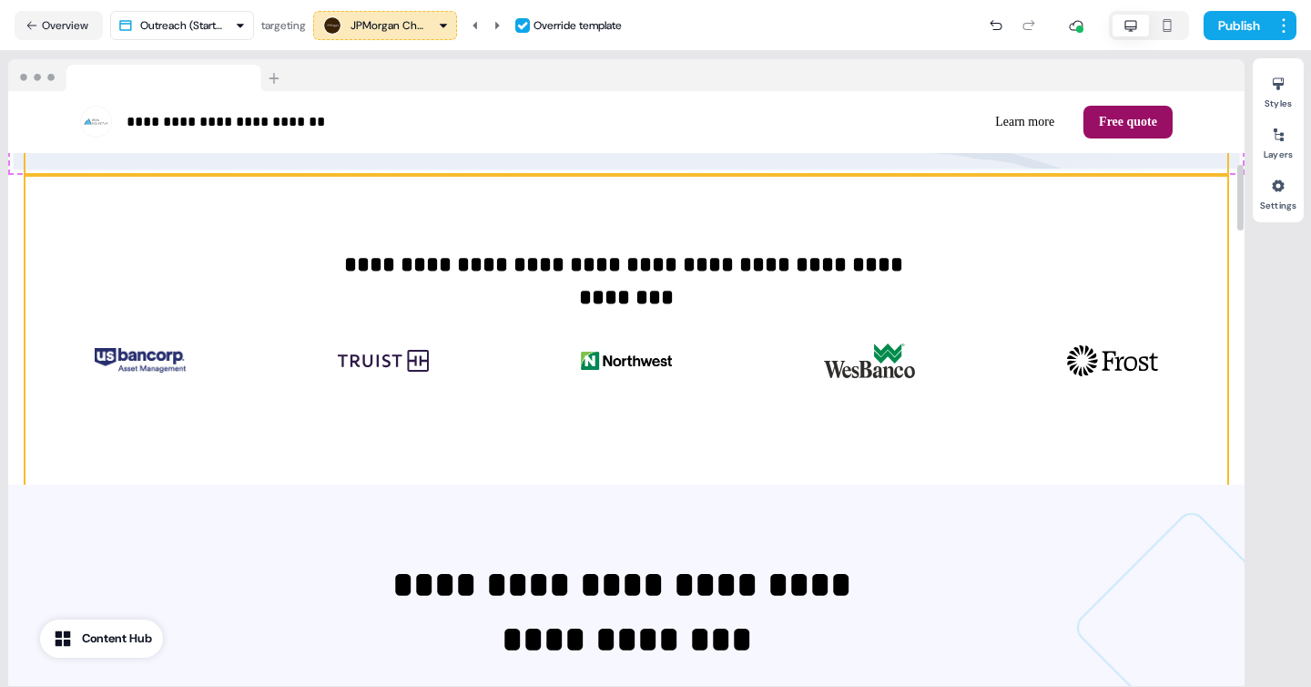
click at [561, 215] on div "**********" at bounding box center [626, 330] width 1202 height 310
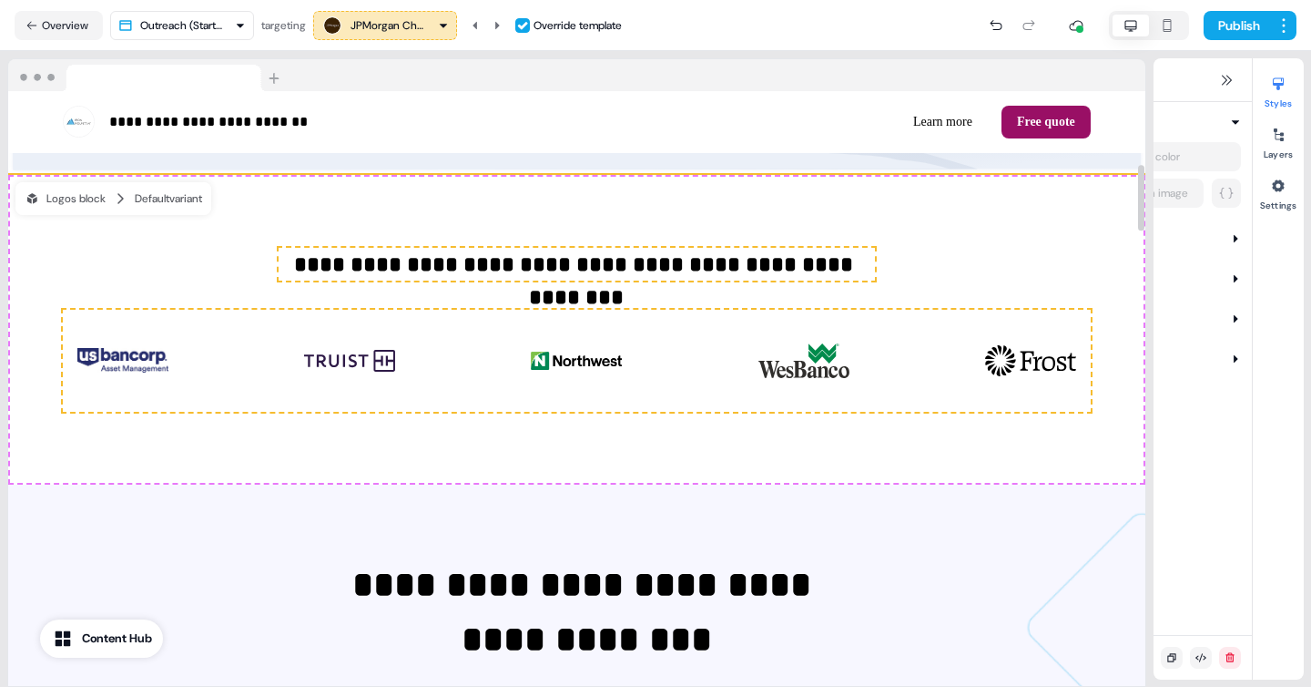
scroll to position [769, 0]
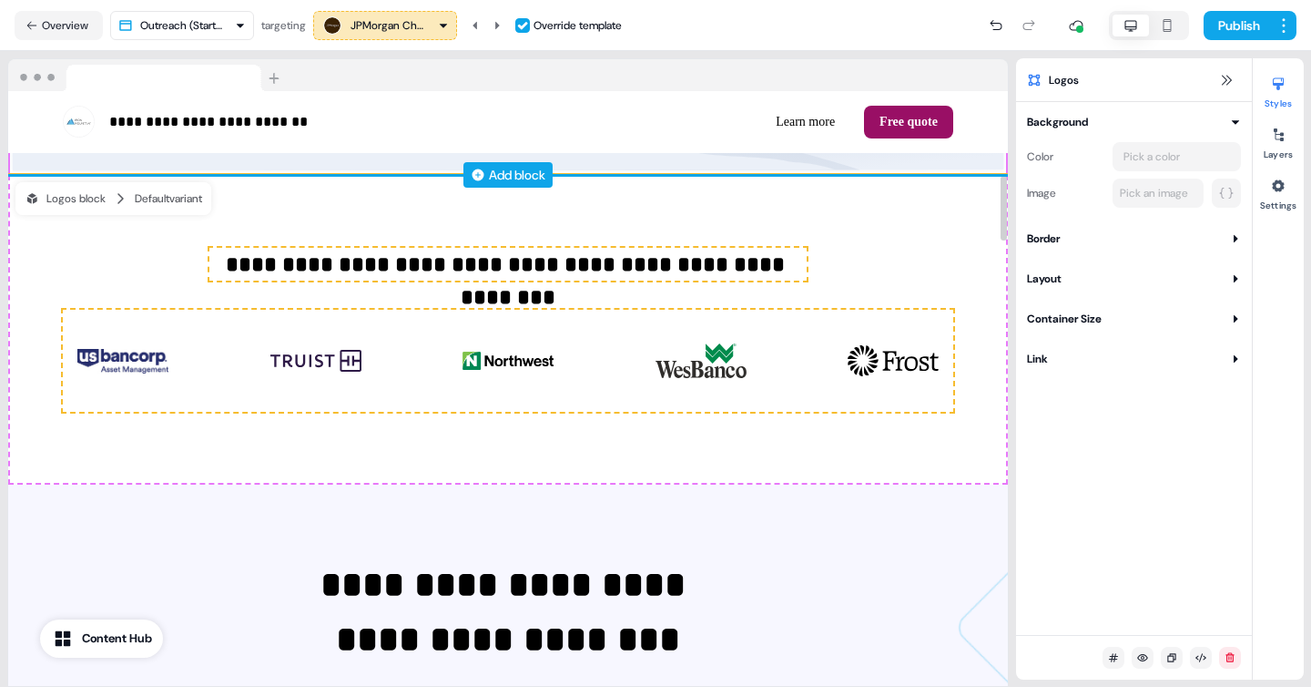
click at [493, 170] on div "Add block" at bounding box center [517, 175] width 56 height 18
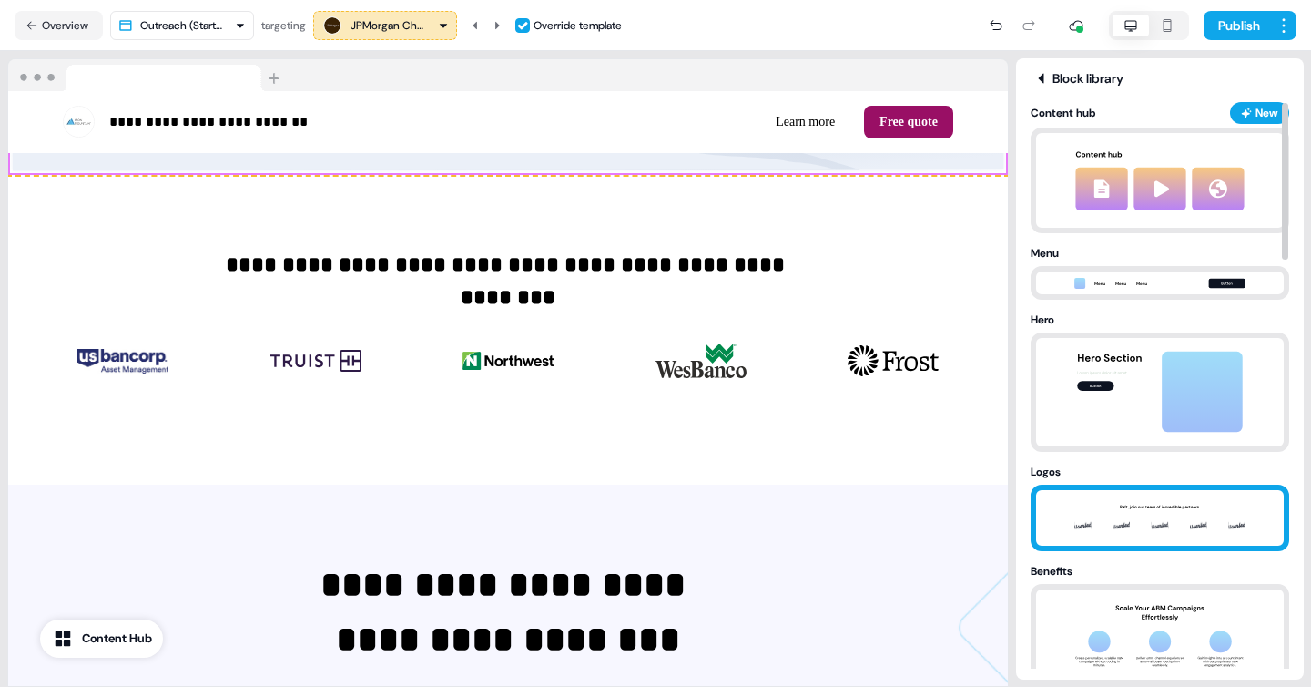
click at [1150, 498] on img at bounding box center [1160, 518] width 191 height 56
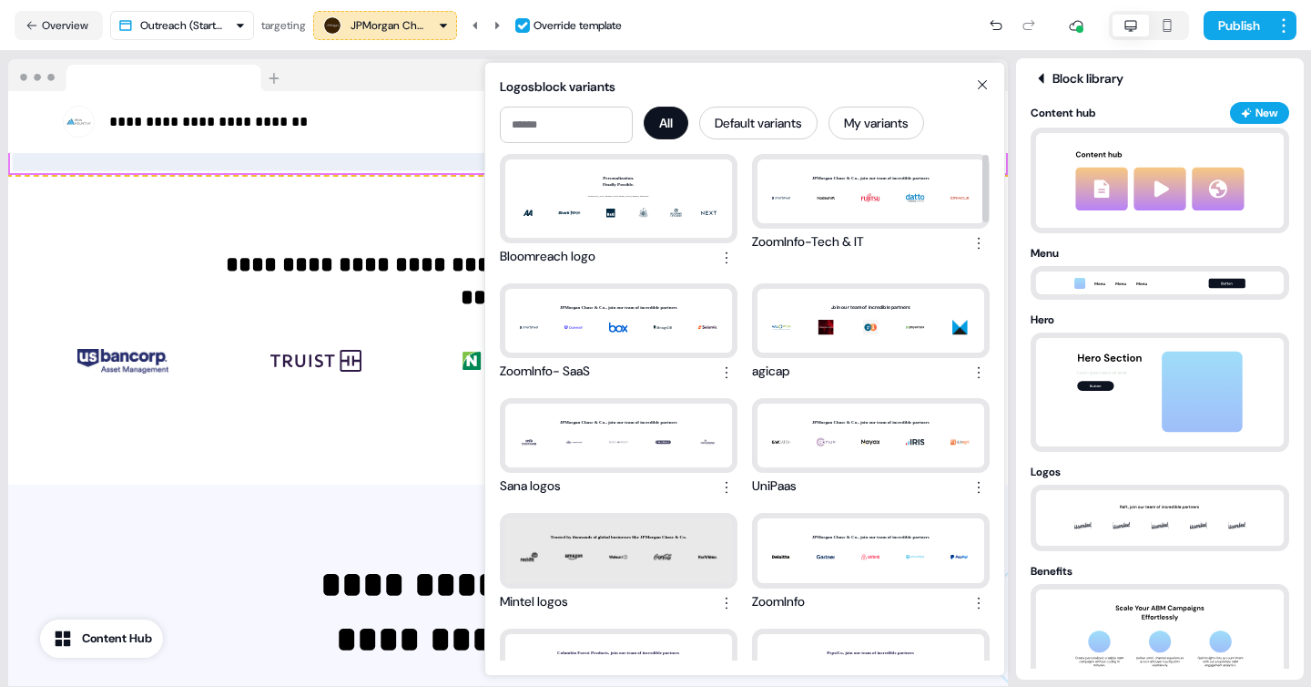
click at [984, 88] on icon at bounding box center [983, 84] width 22 height 15
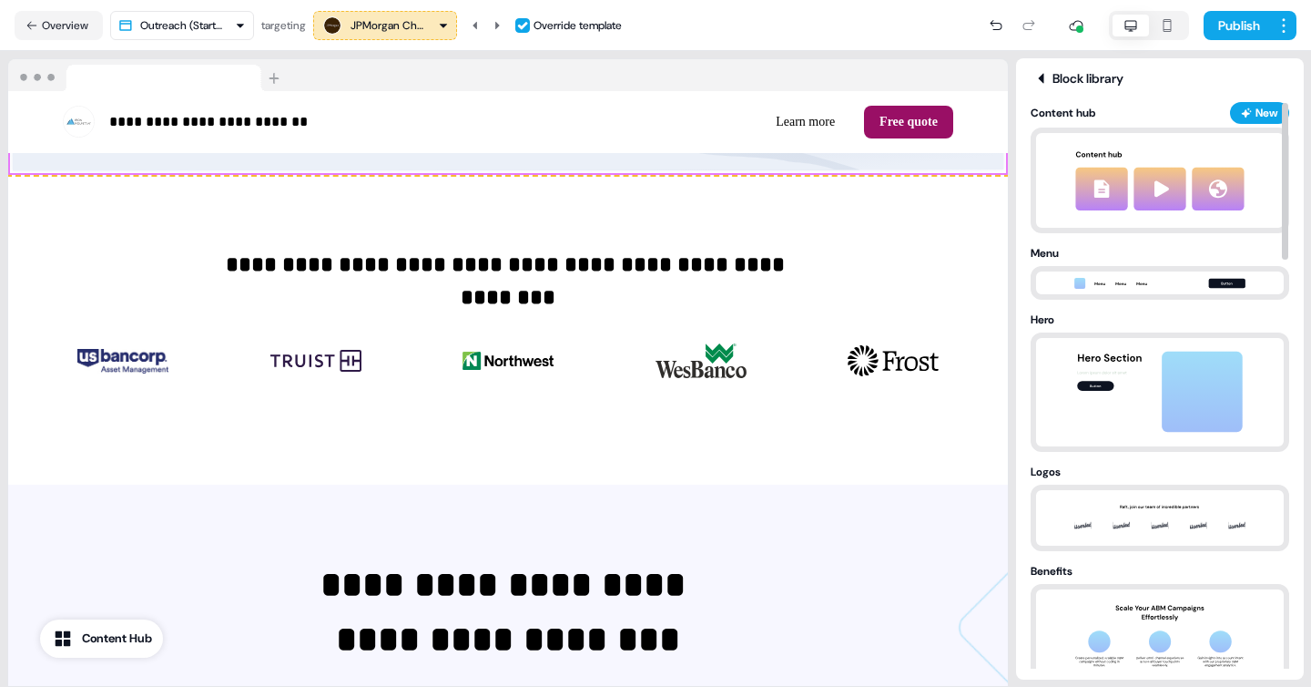
click at [1164, 25] on icon "button" at bounding box center [1168, 25] width 22 height 15
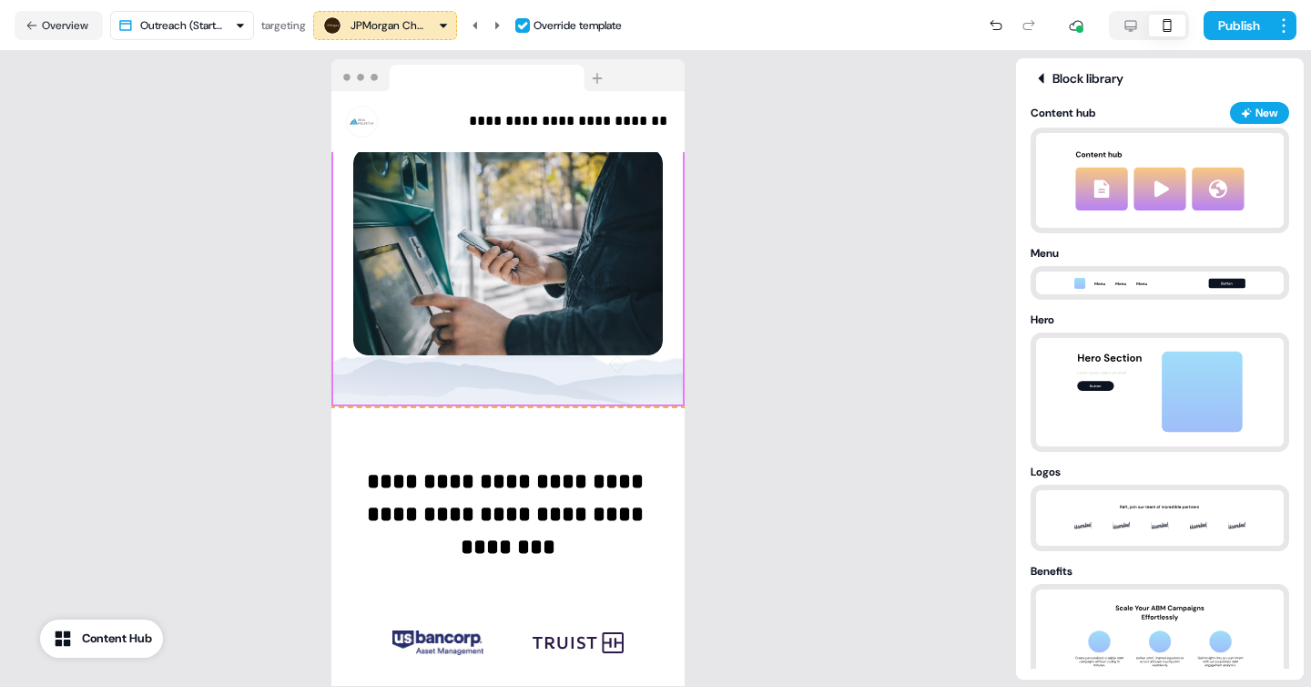
click at [1120, 23] on icon "button" at bounding box center [1131, 25] width 22 height 15
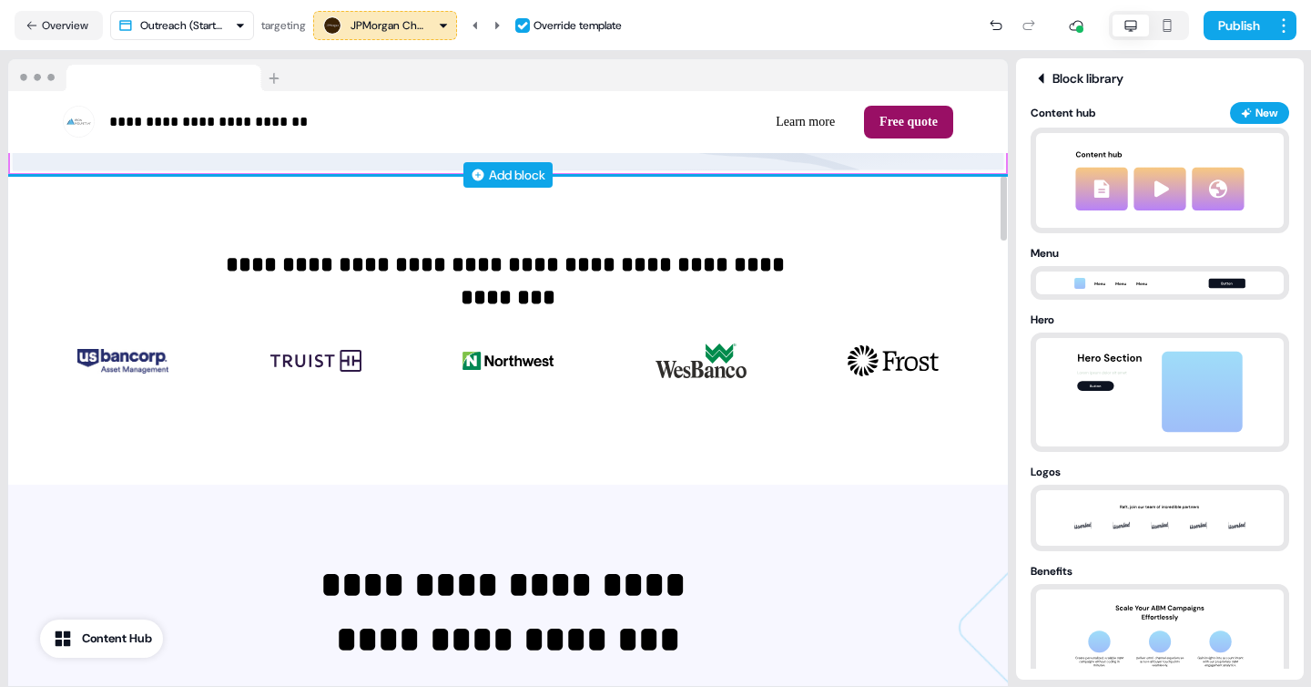
click at [484, 176] on div "Add block" at bounding box center [508, 174] width 89 height 25
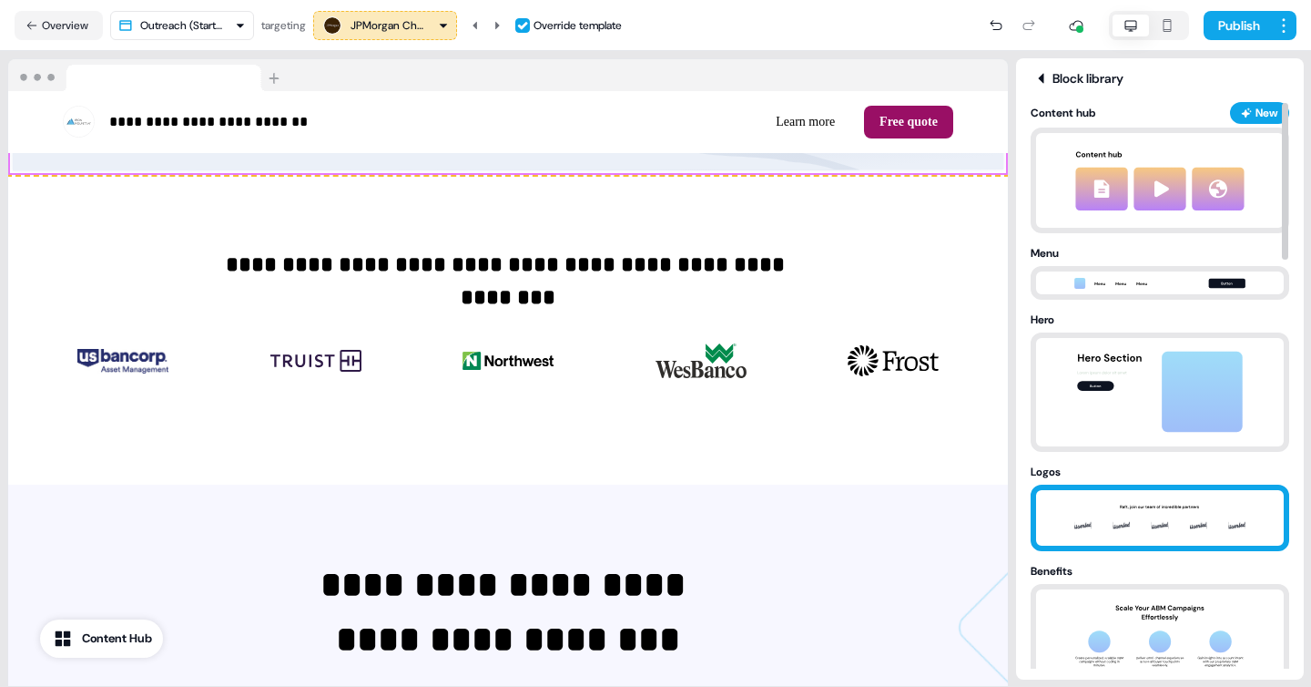
click at [1138, 516] on img at bounding box center [1160, 518] width 191 height 56
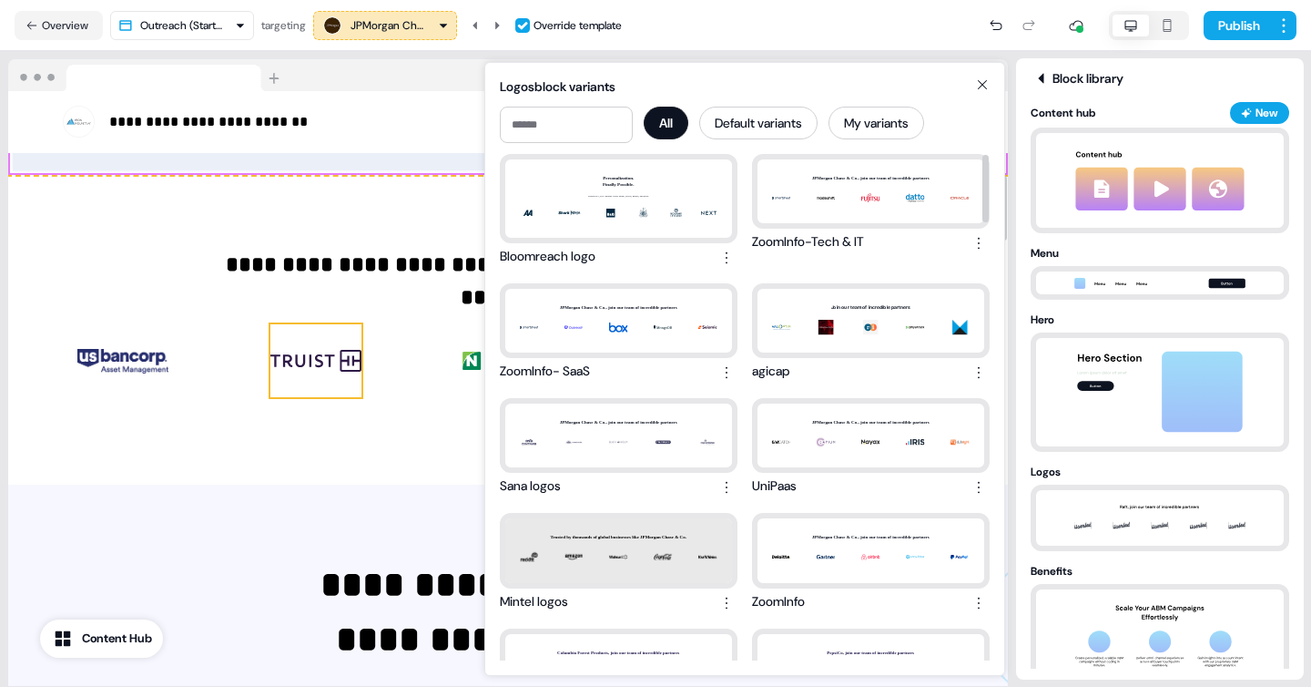
click at [312, 350] on img at bounding box center [315, 360] width 91 height 73
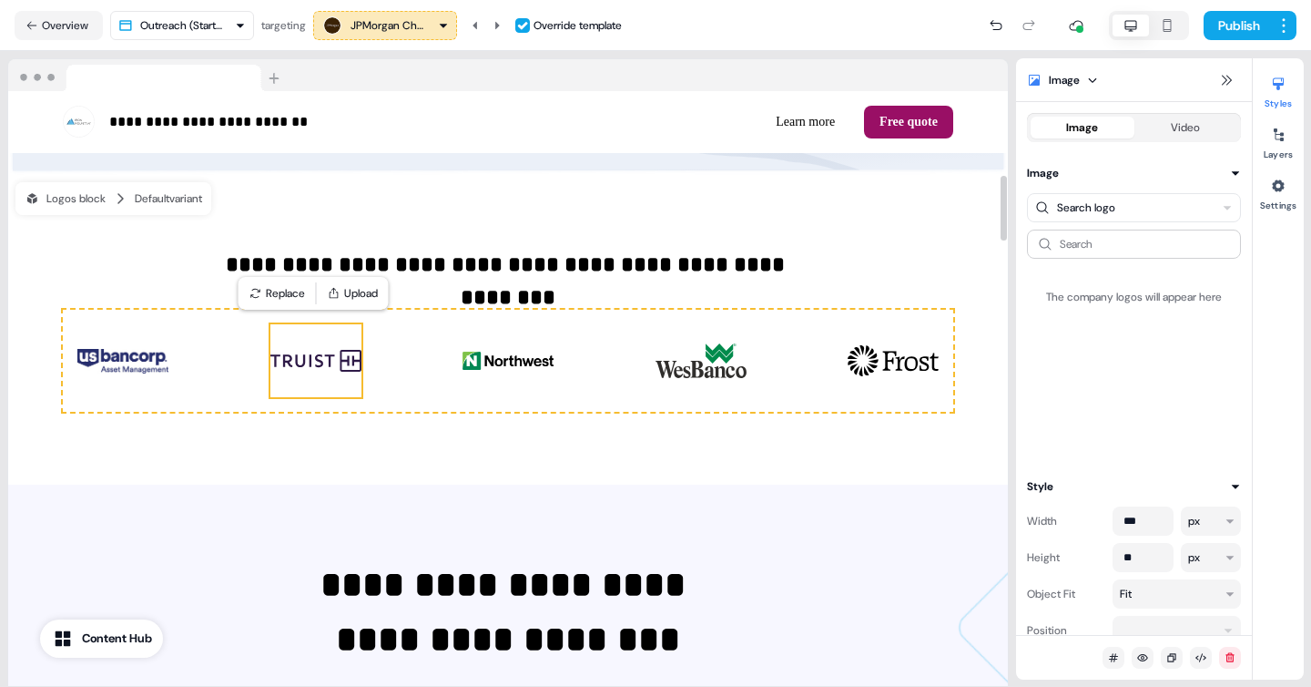
click at [312, 350] on img at bounding box center [315, 360] width 91 height 73
click at [277, 295] on button "Replace" at bounding box center [277, 292] width 70 height 25
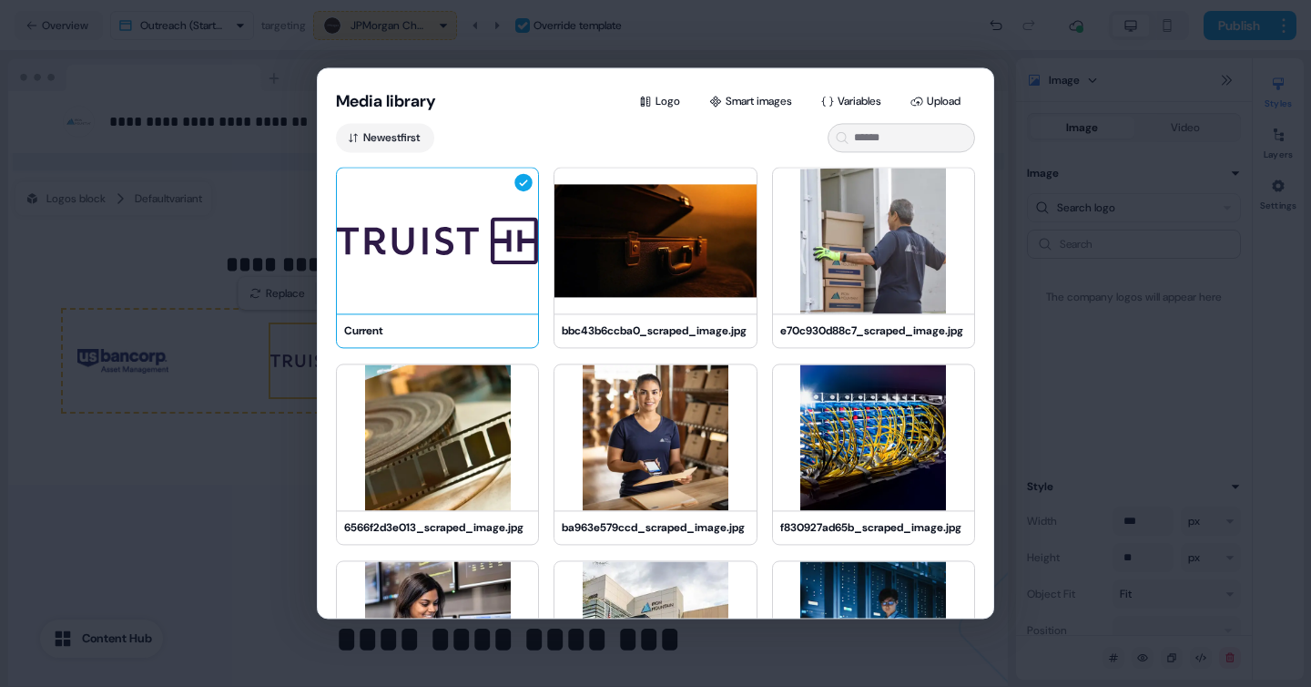
click at [1081, 270] on div "Media library Logo Smart images Variables Upload Newest first Current bbc43b6cc…" at bounding box center [655, 343] width 1311 height 687
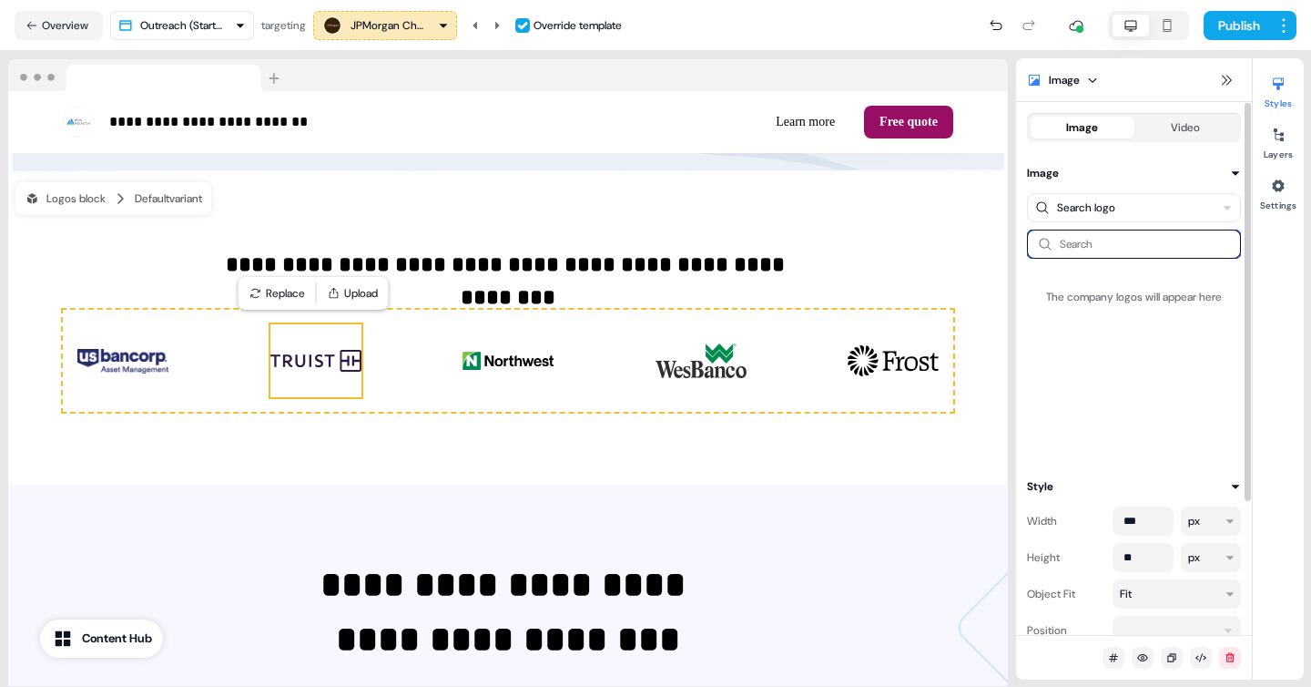
click at [1107, 247] on input at bounding box center [1134, 243] width 214 height 29
type input "*****"
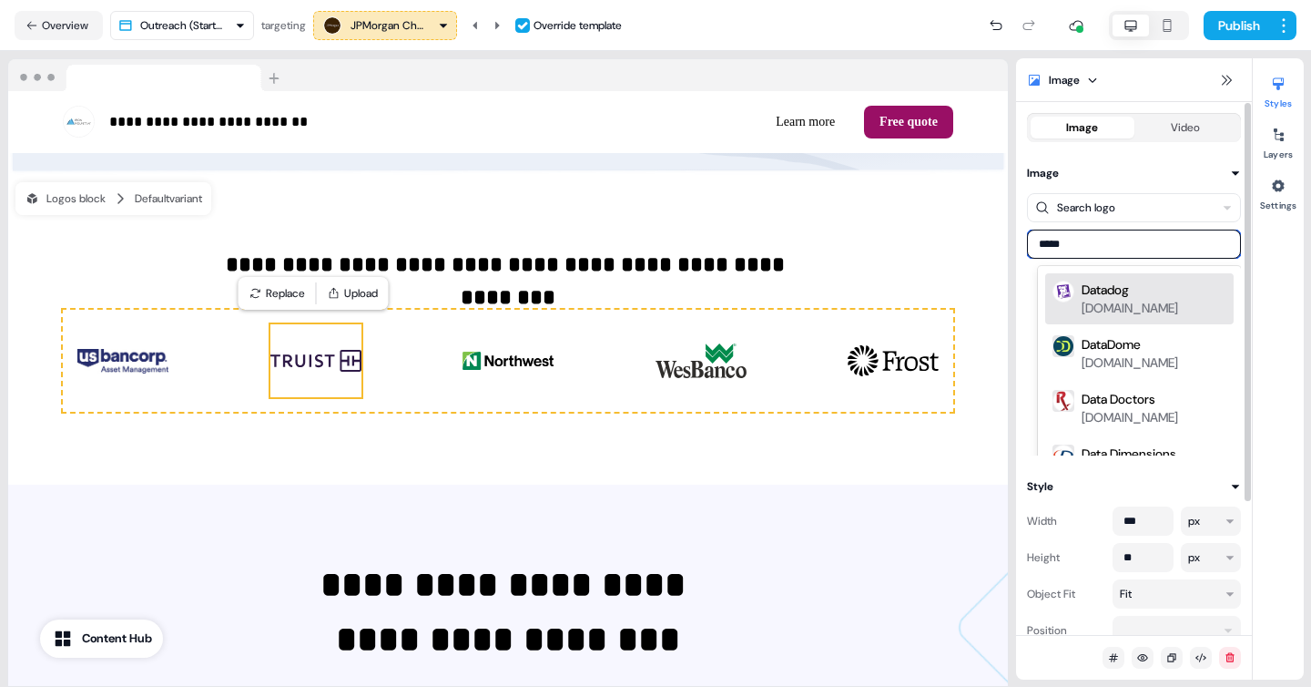
click at [1144, 301] on div "datadoghq.com" at bounding box center [1130, 308] width 97 height 18
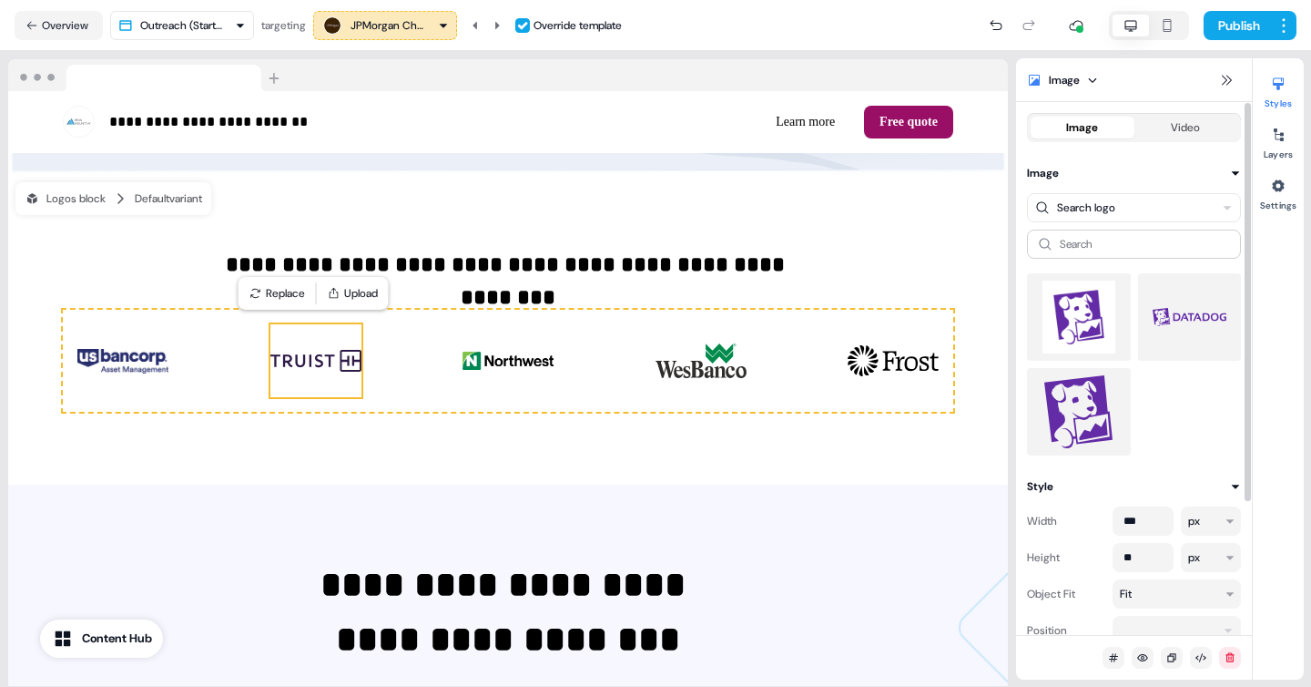
click at [1169, 317] on img at bounding box center [1190, 316] width 75 height 73
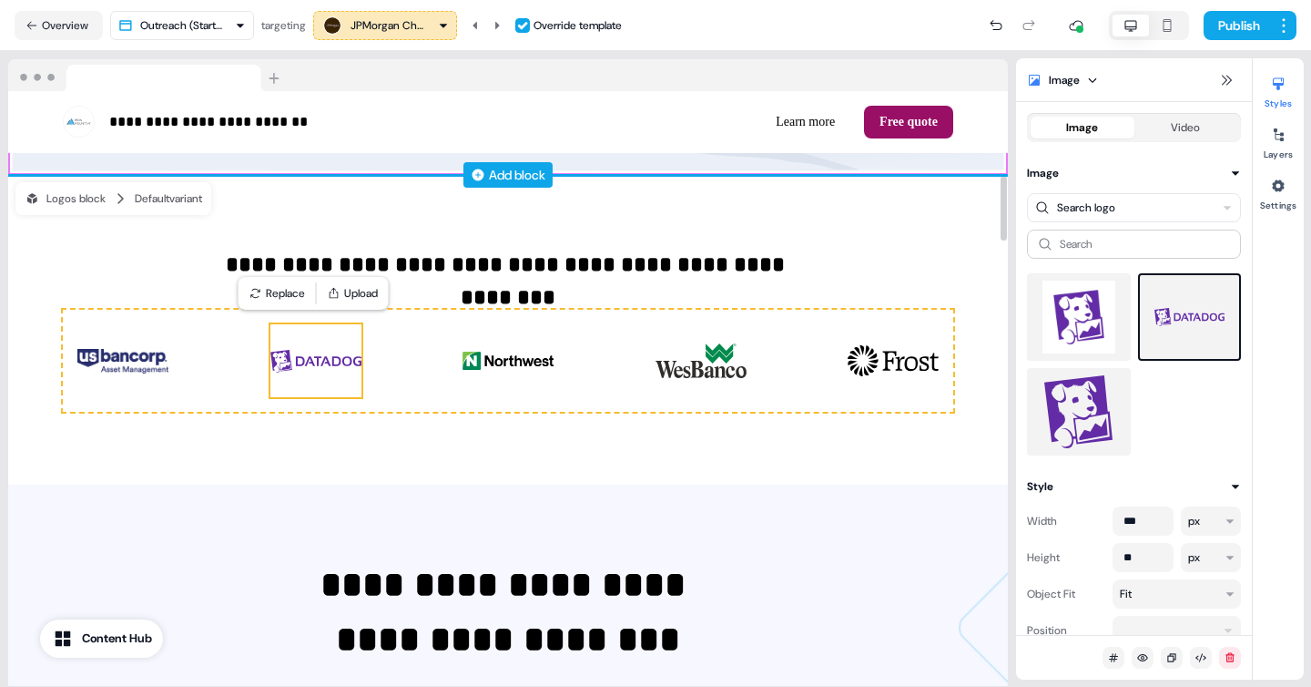
click at [502, 181] on div "Add block" at bounding box center [517, 175] width 56 height 18
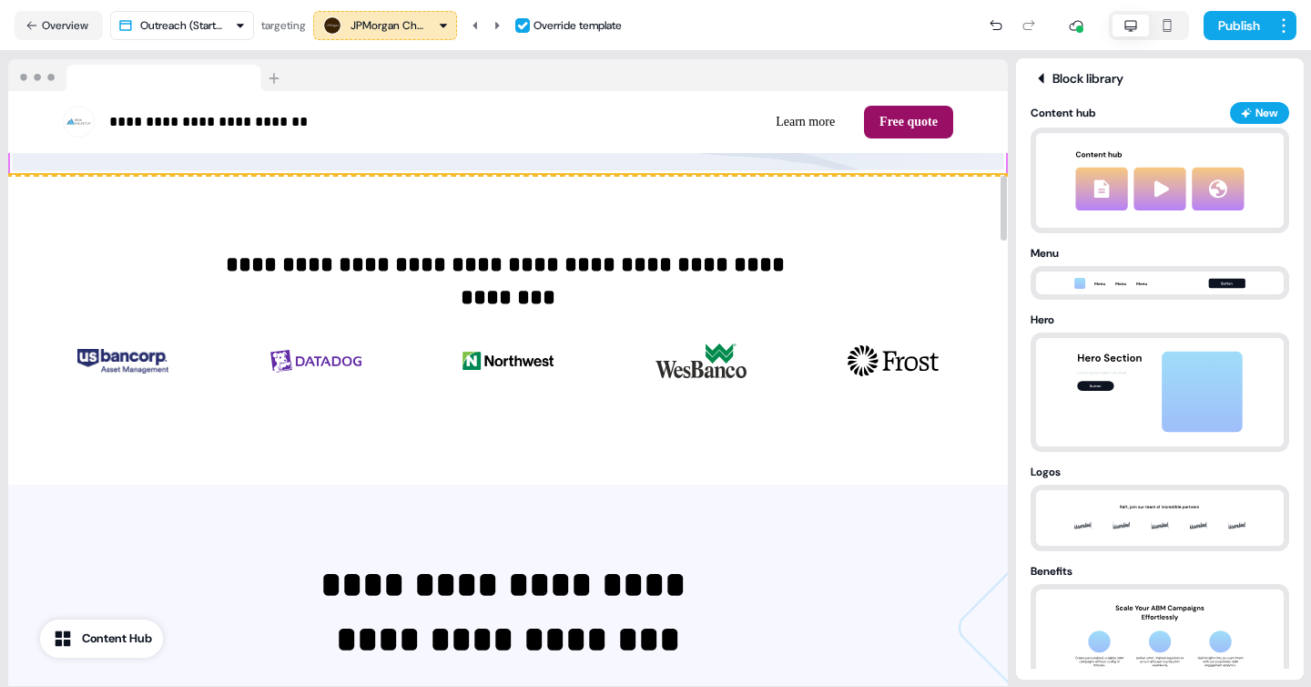
click at [599, 206] on div "**********" at bounding box center [508, 330] width 1000 height 310
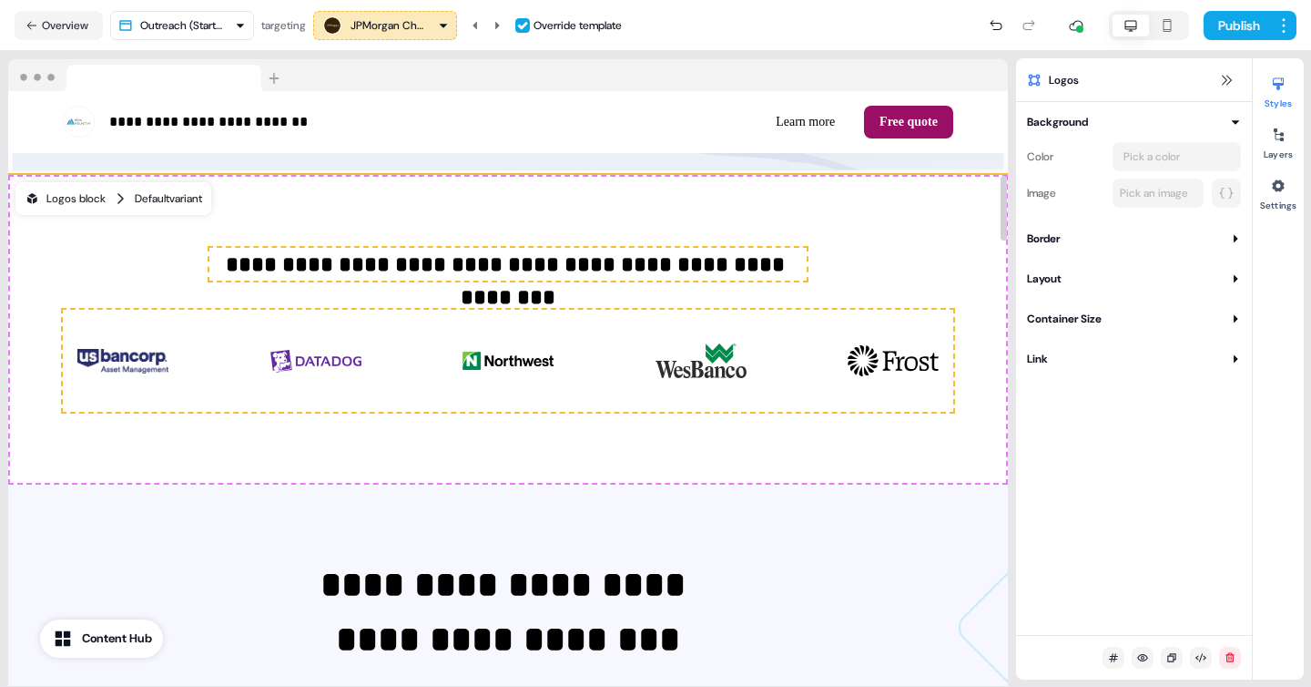
click at [68, 199] on div "Logos block" at bounding box center [65, 198] width 81 height 18
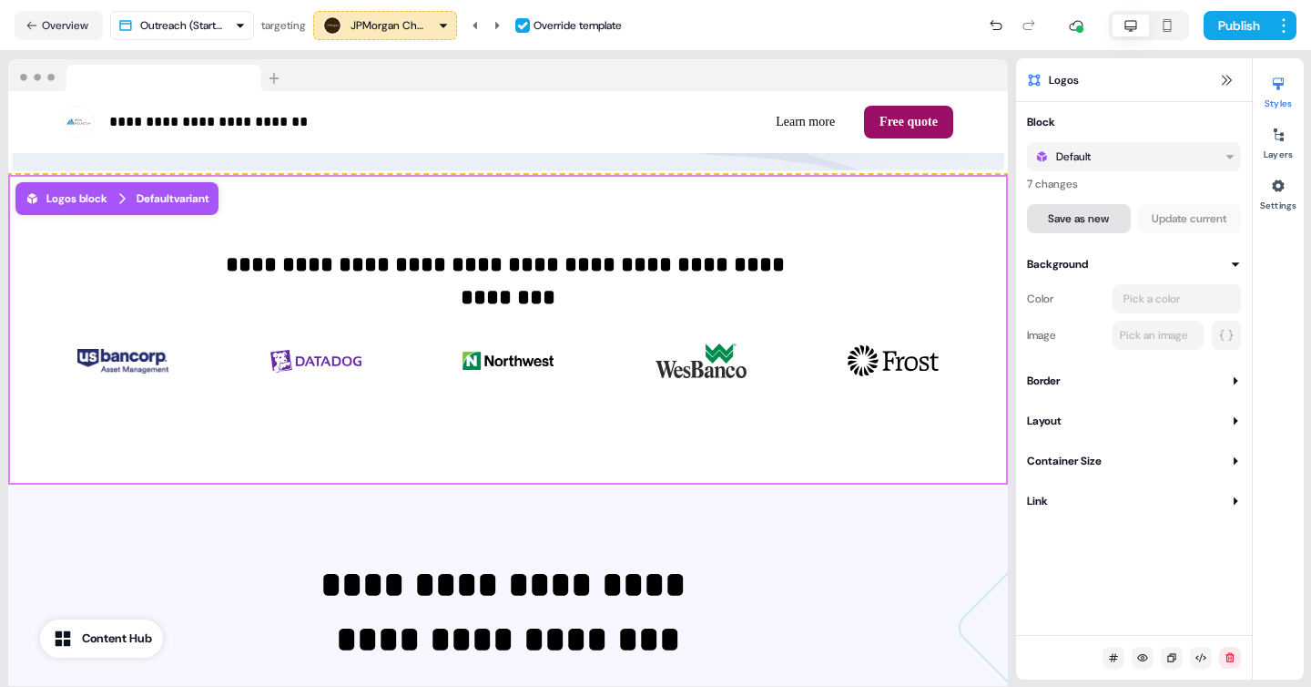
click at [1072, 209] on button "Save as new" at bounding box center [1079, 218] width 104 height 29
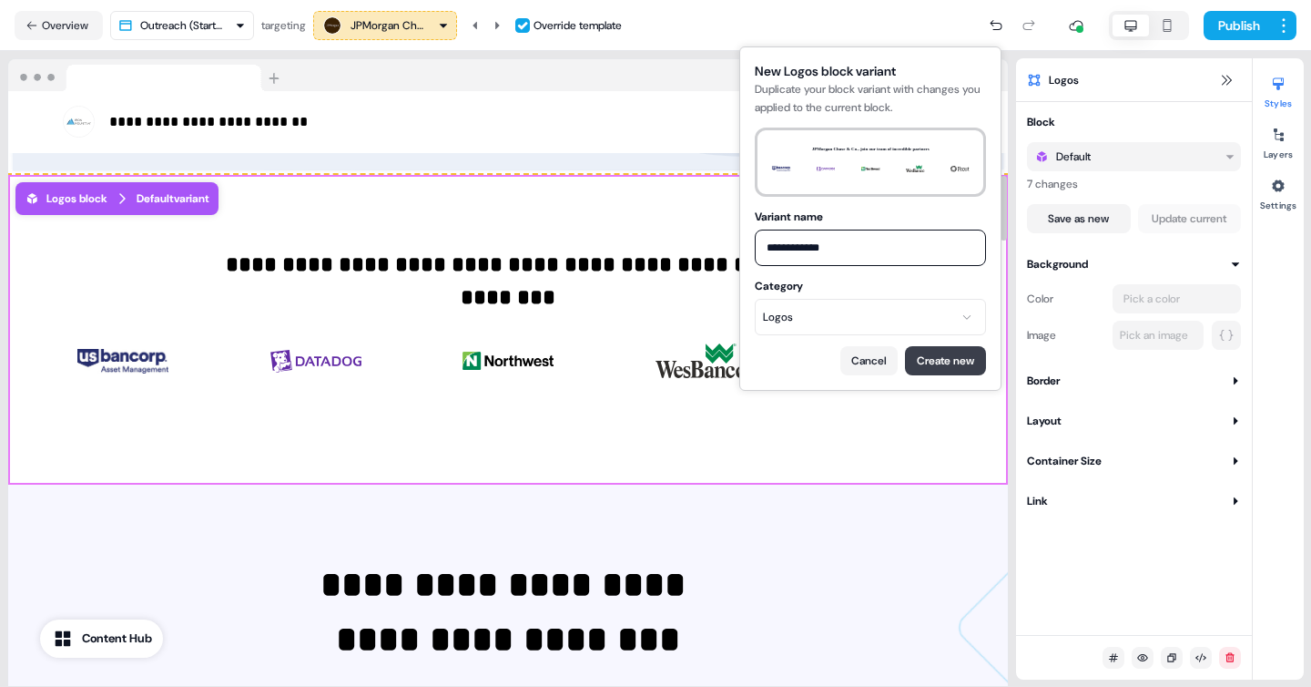
type input "**********"
click at [948, 366] on button "Create new" at bounding box center [945, 360] width 81 height 29
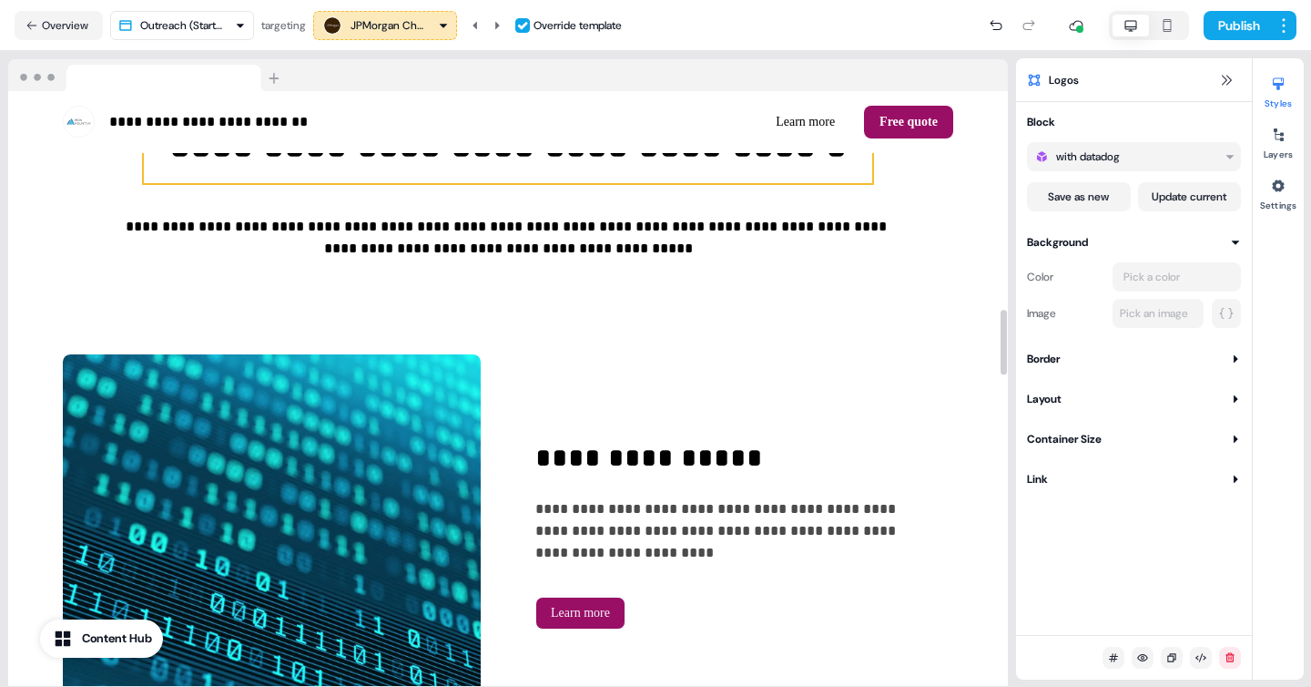
scroll to position [2040, 0]
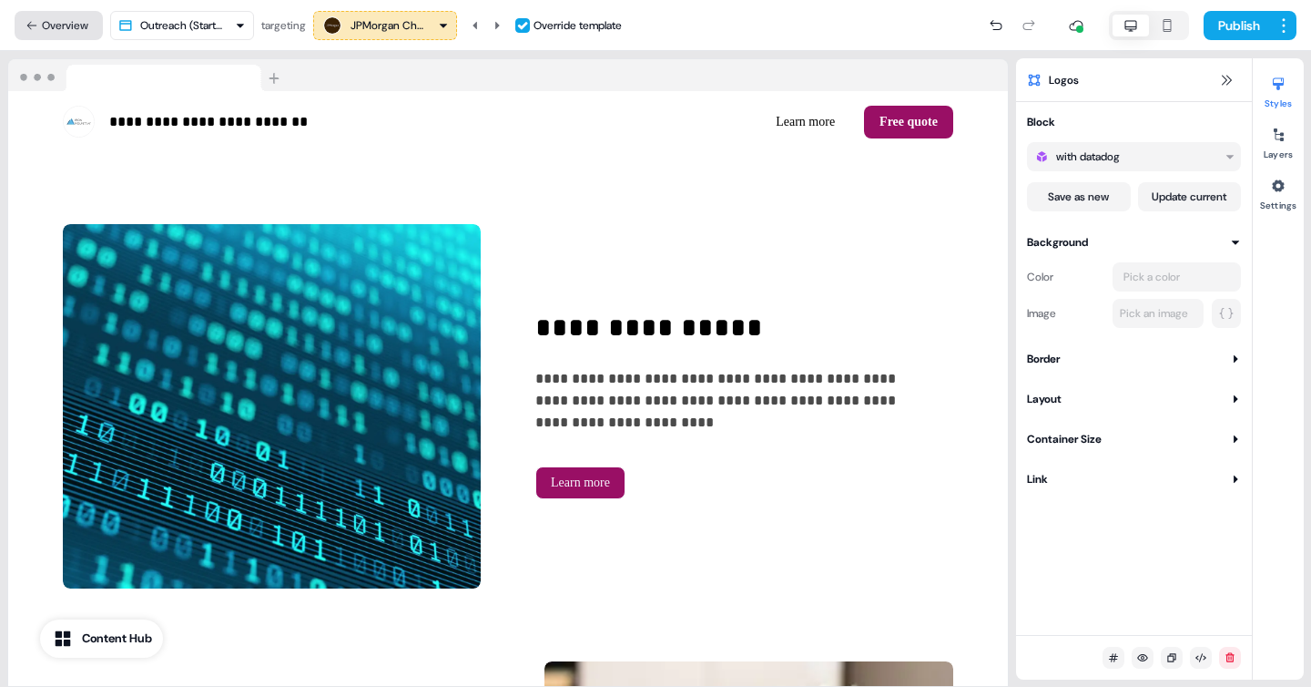
click at [42, 25] on button "Overview" at bounding box center [59, 25] width 88 height 29
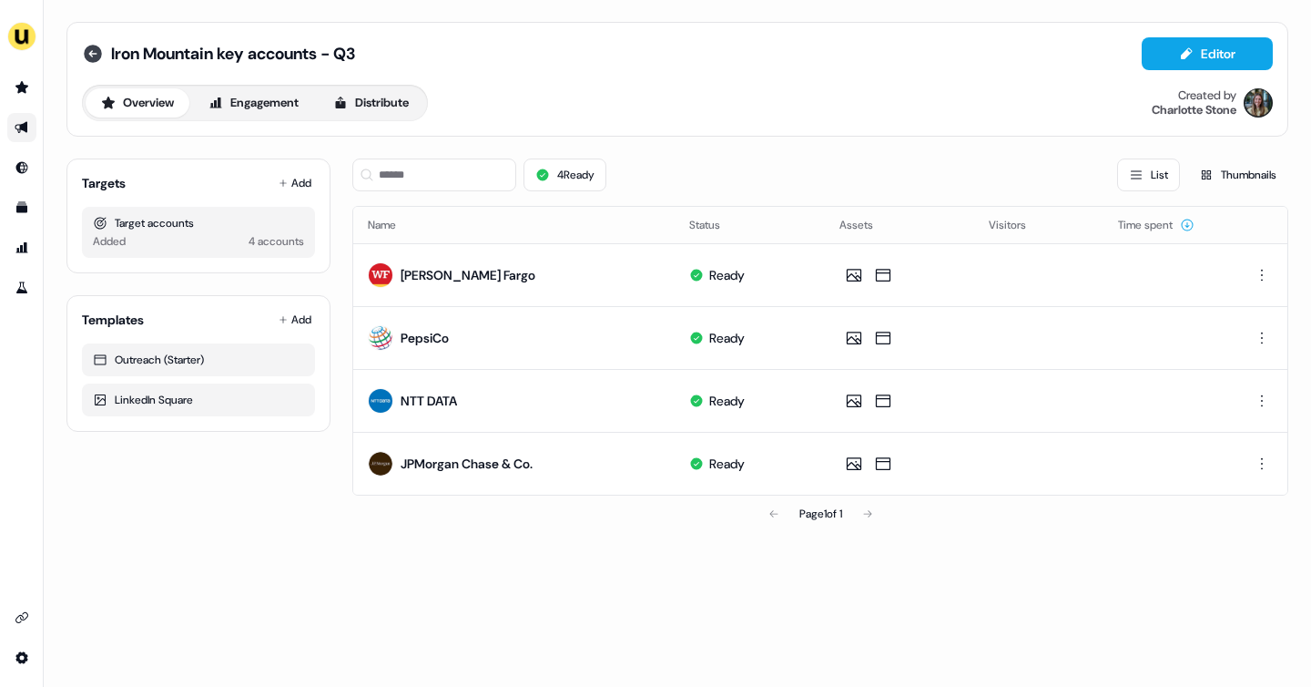
click at [94, 56] on icon at bounding box center [93, 54] width 18 height 18
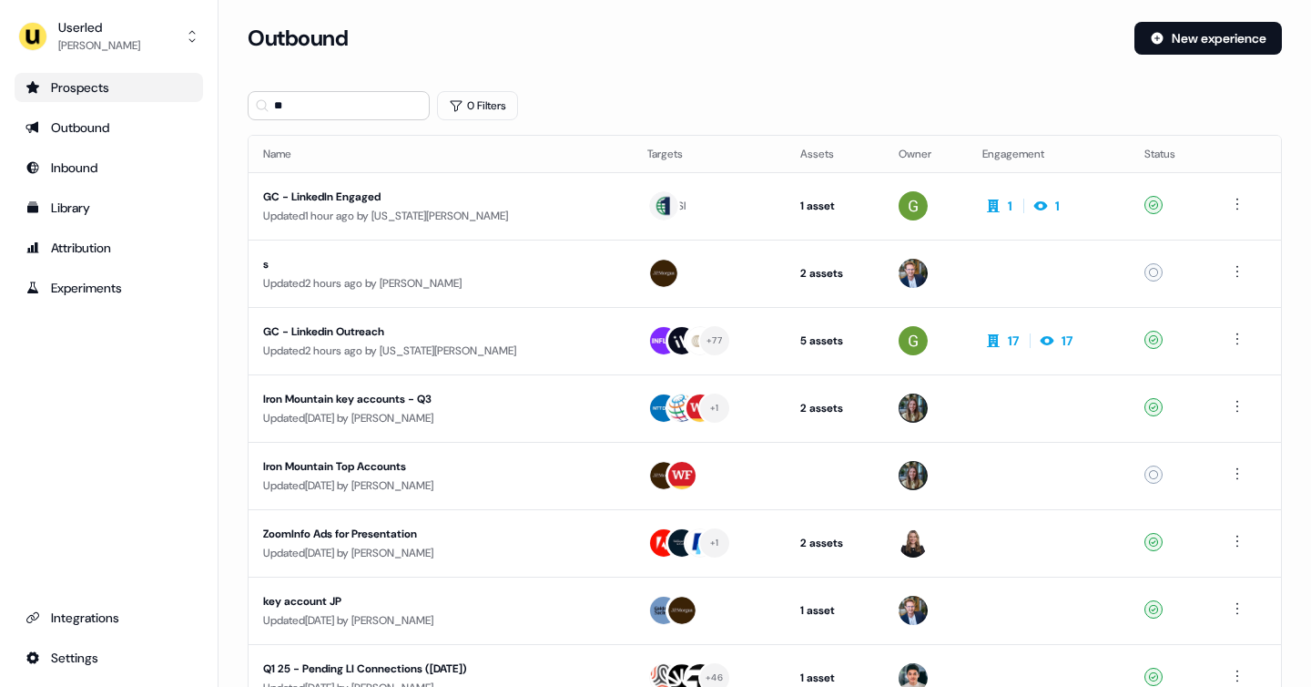
click at [83, 87] on div "Prospects" at bounding box center [108, 87] width 167 height 18
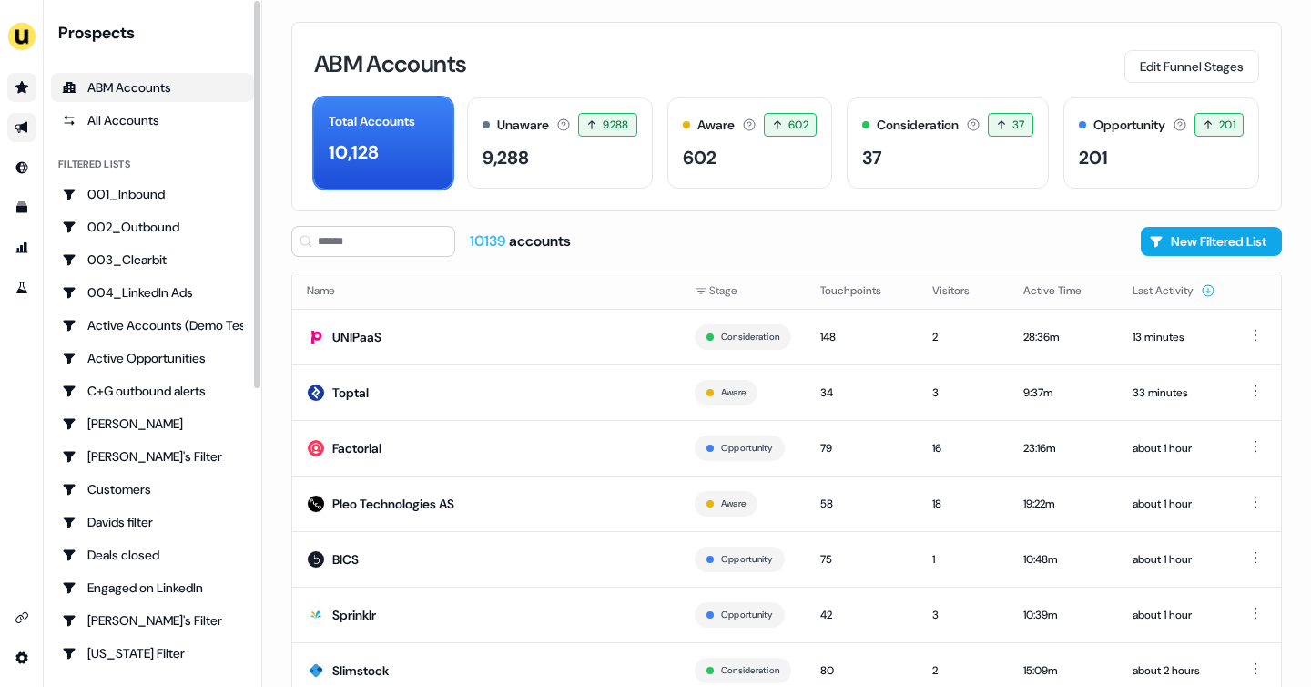
click at [11, 120] on link "Go to outbound experience" at bounding box center [21, 127] width 29 height 29
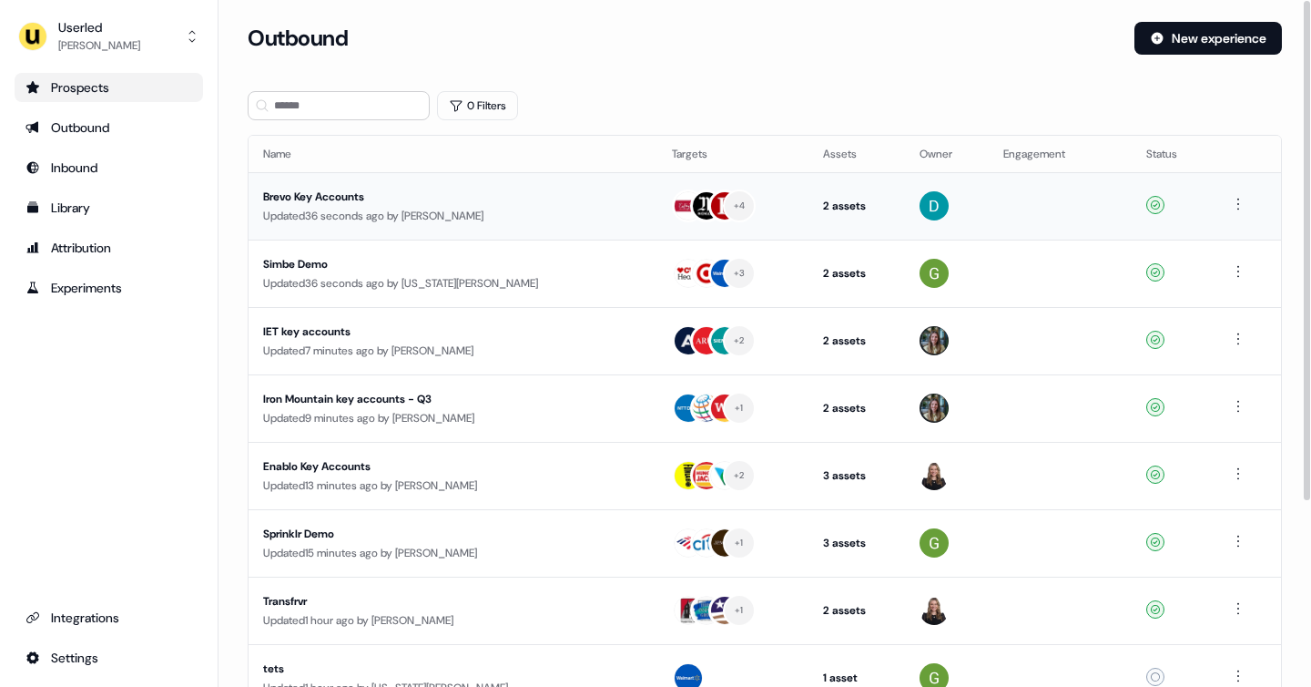
click at [397, 201] on div "Brevo Key Accounts" at bounding box center [427, 197] width 328 height 18
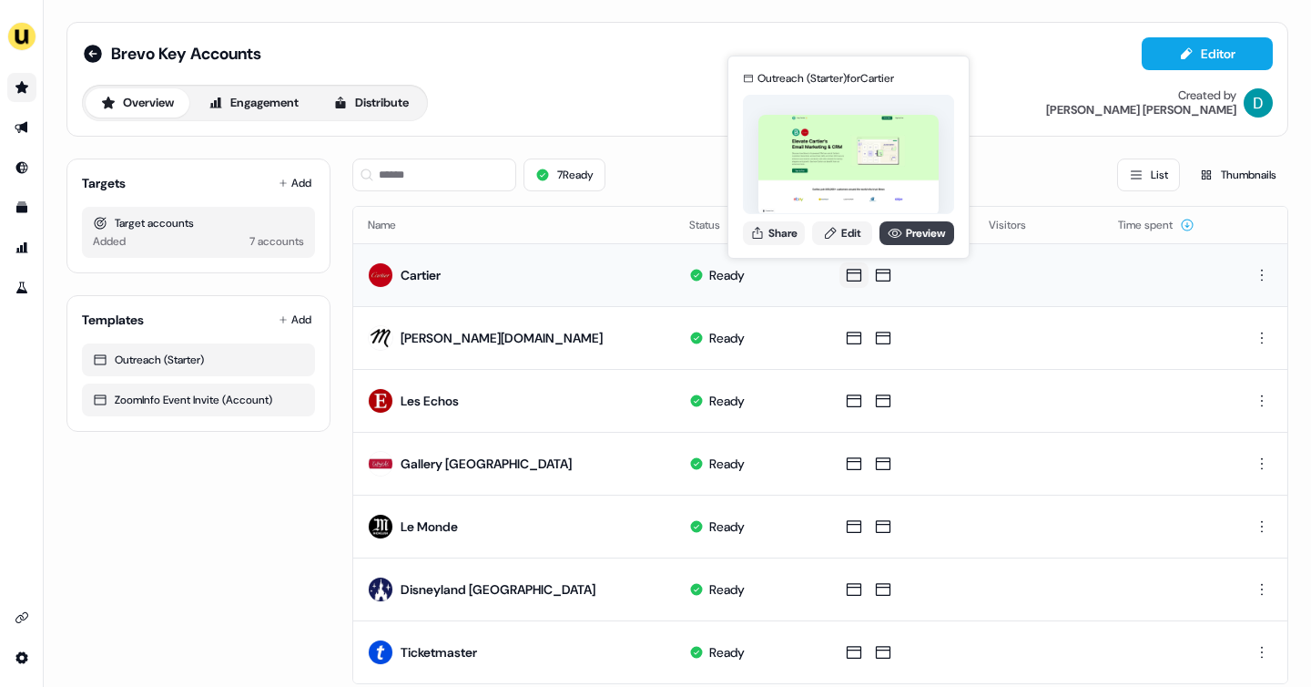
click at [911, 238] on link "Preview" at bounding box center [917, 233] width 75 height 24
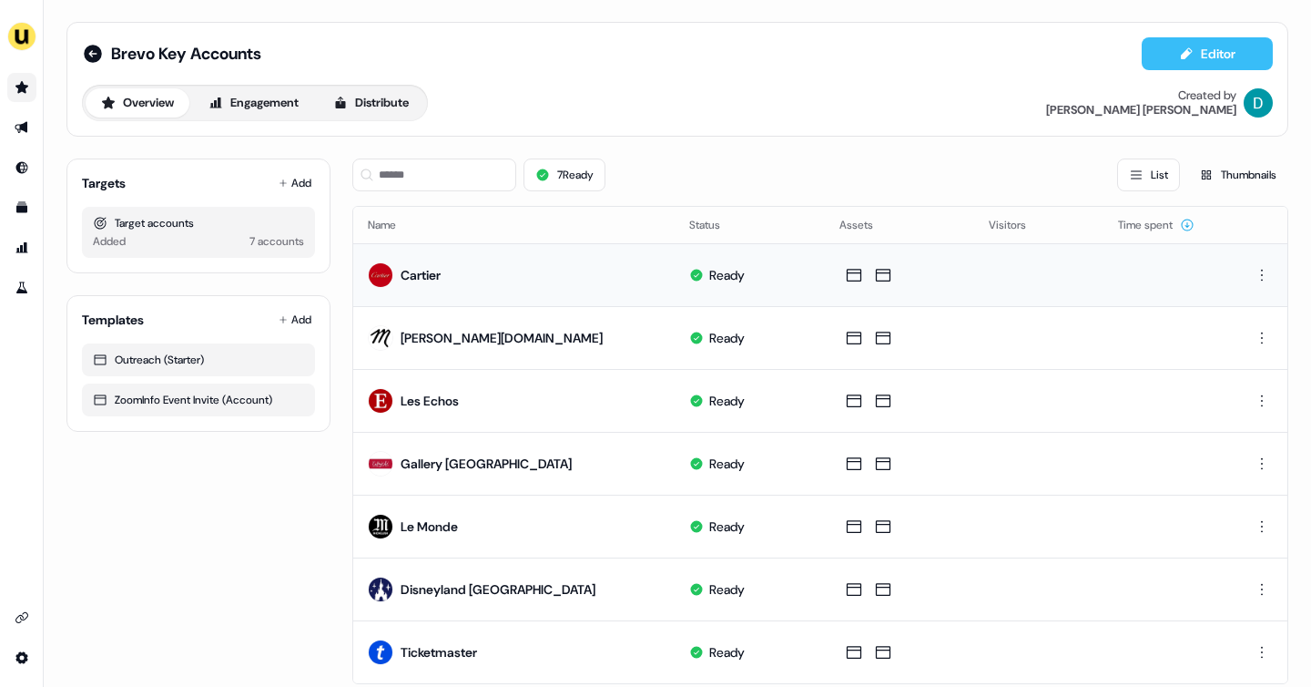
click at [1212, 60] on button "Editor" at bounding box center [1207, 53] width 131 height 33
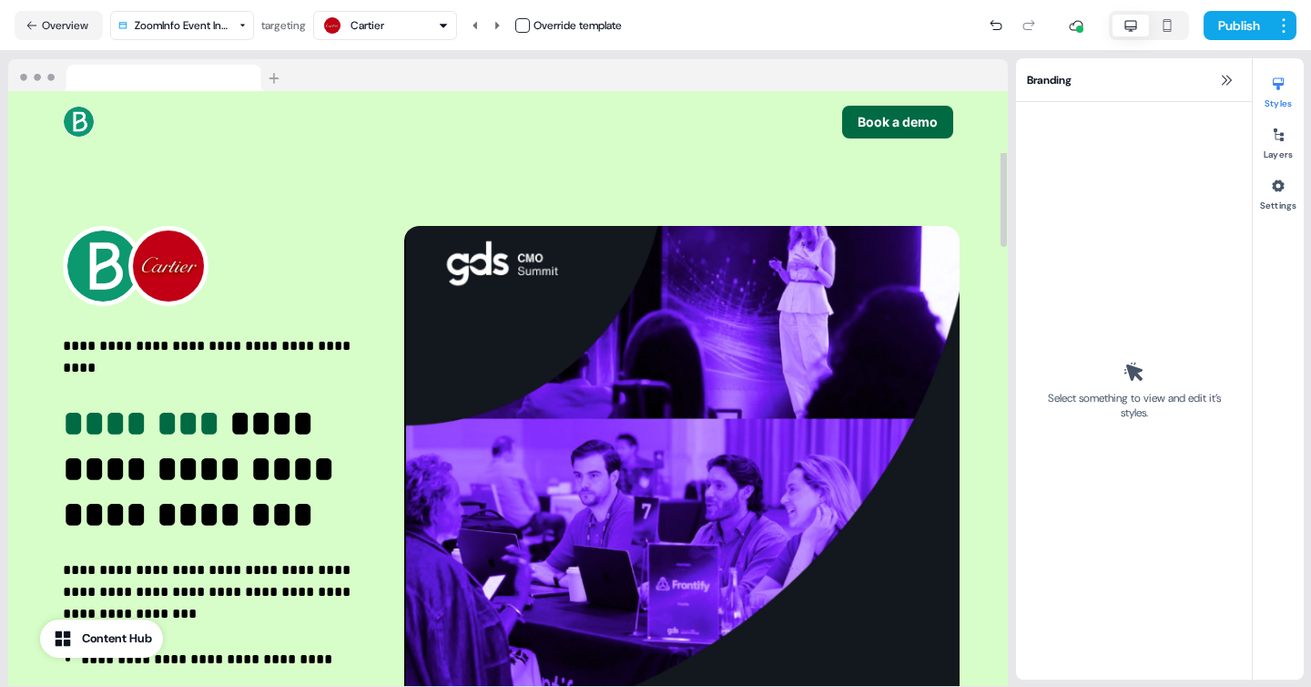
click at [229, 33] on html "**********" at bounding box center [655, 343] width 1311 height 687
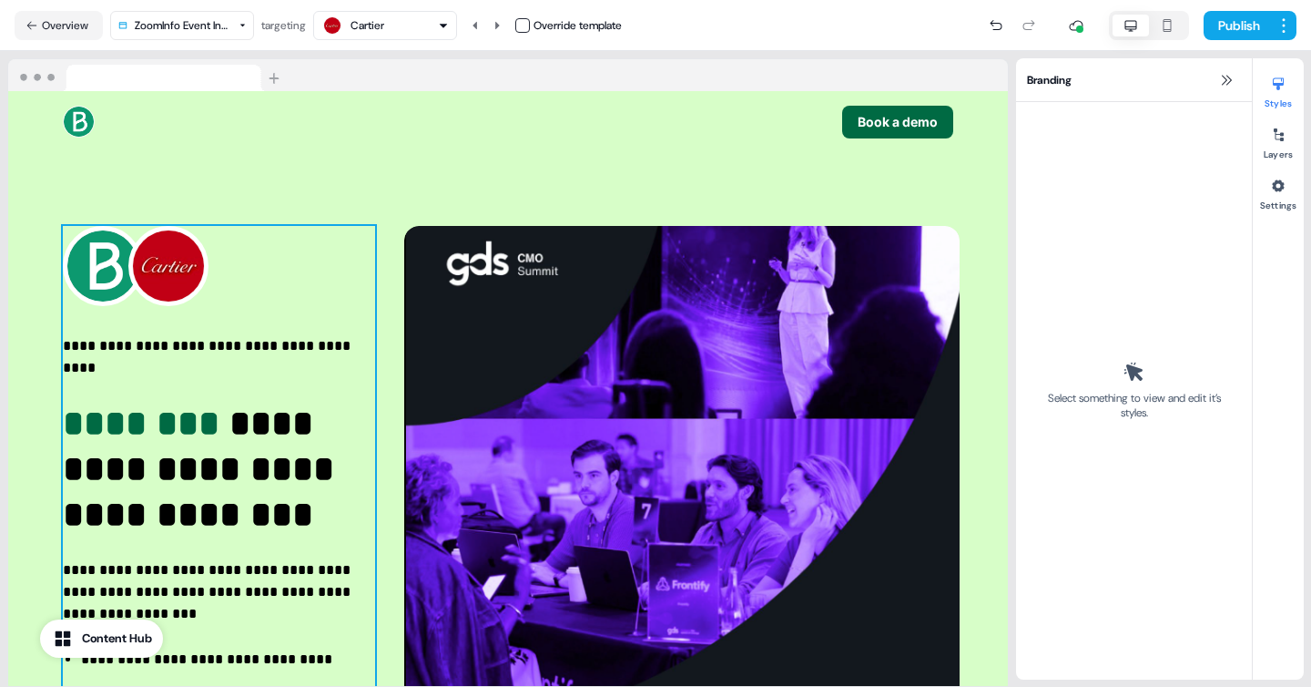
click at [315, 311] on html "**********" at bounding box center [655, 343] width 1311 height 687
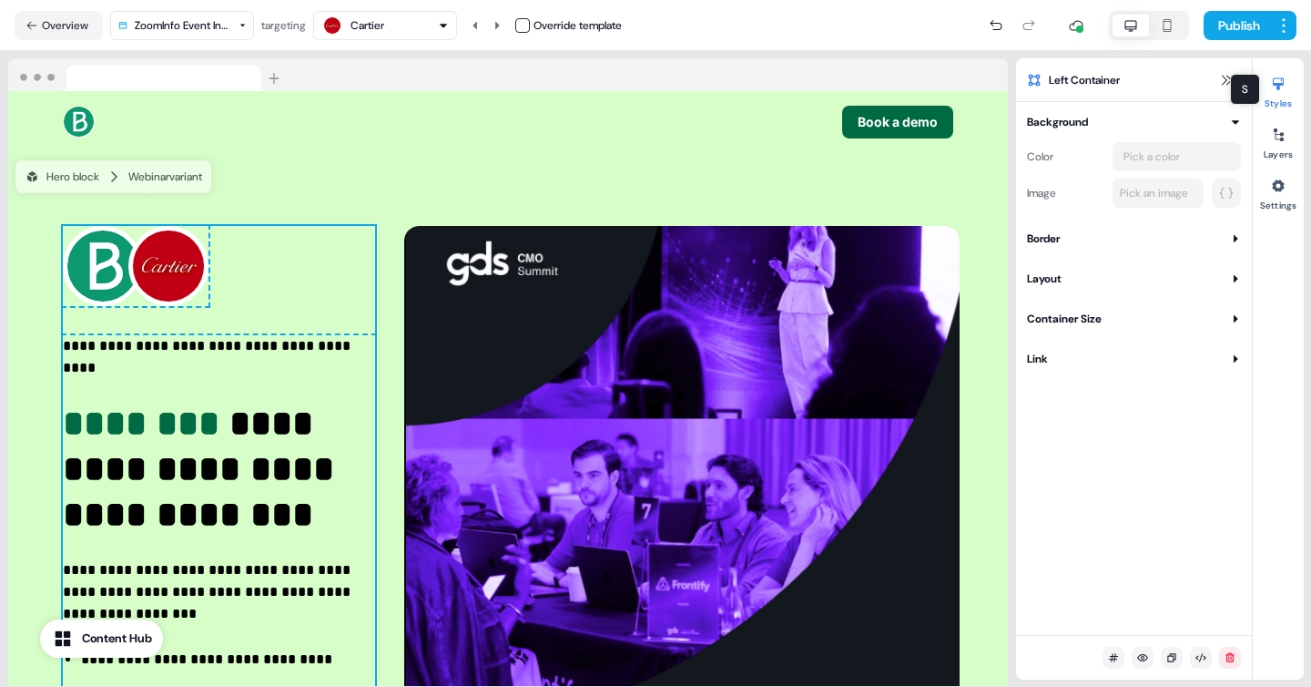
click at [1237, 76] on div "S S" at bounding box center [1245, 89] width 30 height 31
click at [1226, 71] on button at bounding box center [1227, 80] width 22 height 22
click at [1229, 87] on button at bounding box center [1227, 80] width 22 height 22
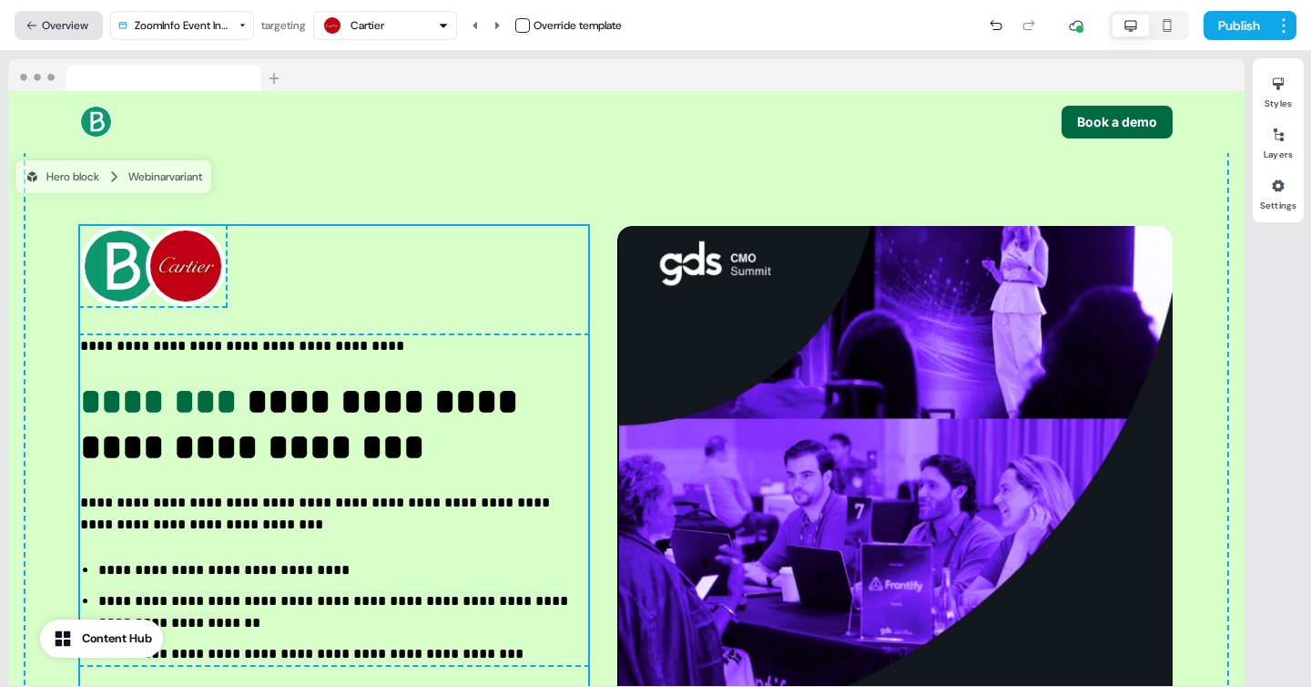
click at [52, 25] on button "Overview" at bounding box center [59, 25] width 88 height 29
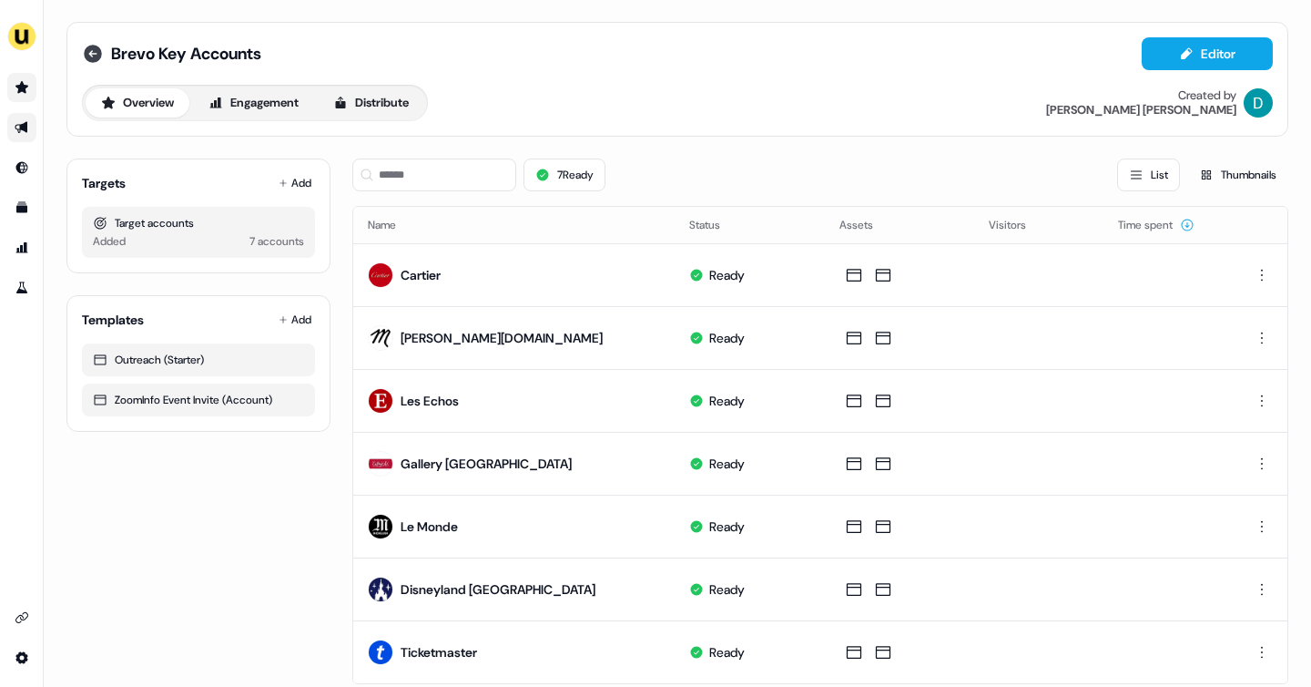
click at [102, 57] on icon at bounding box center [93, 54] width 22 height 22
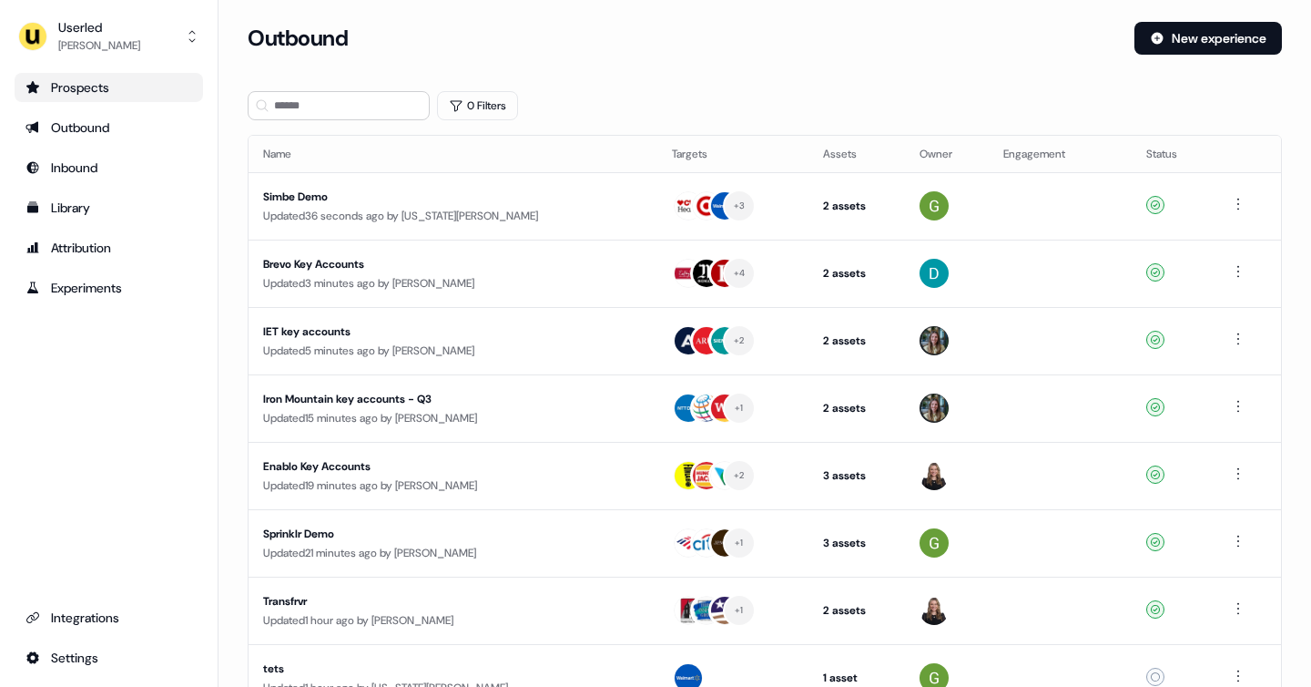
click at [102, 95] on div "Prospects" at bounding box center [108, 87] width 167 height 18
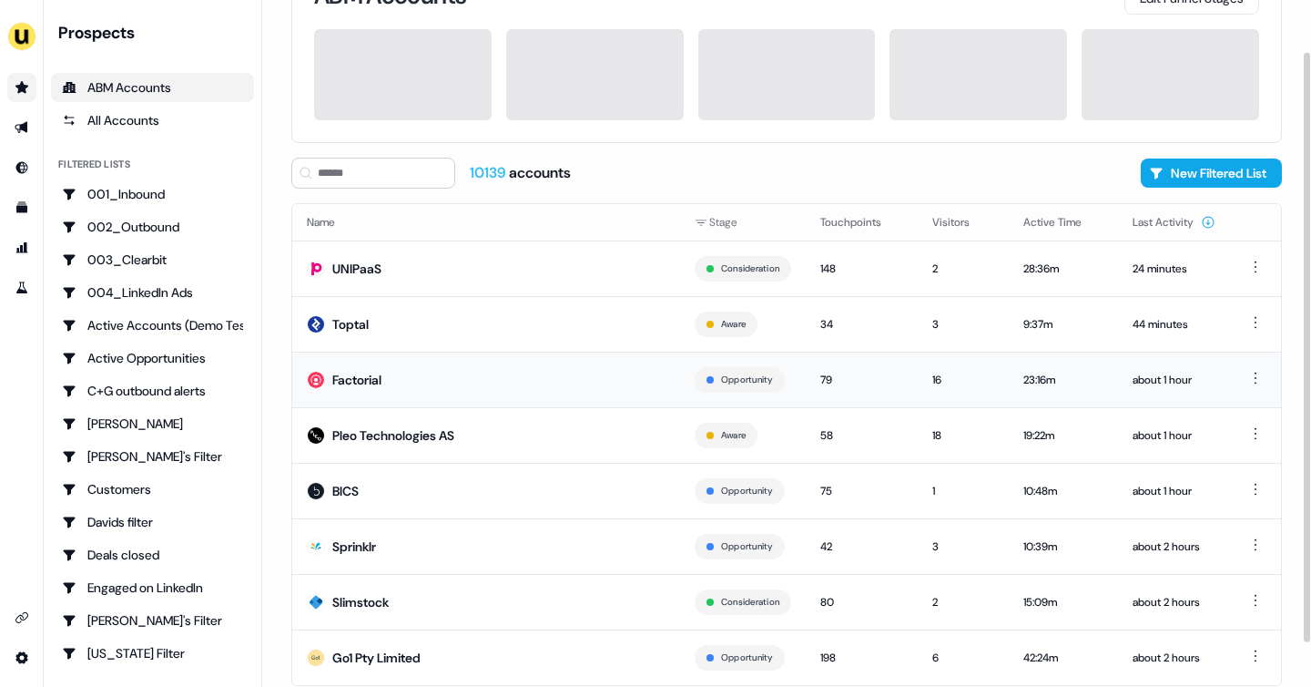
scroll to position [70, 0]
click at [414, 376] on td "Factorial" at bounding box center [486, 378] width 388 height 56
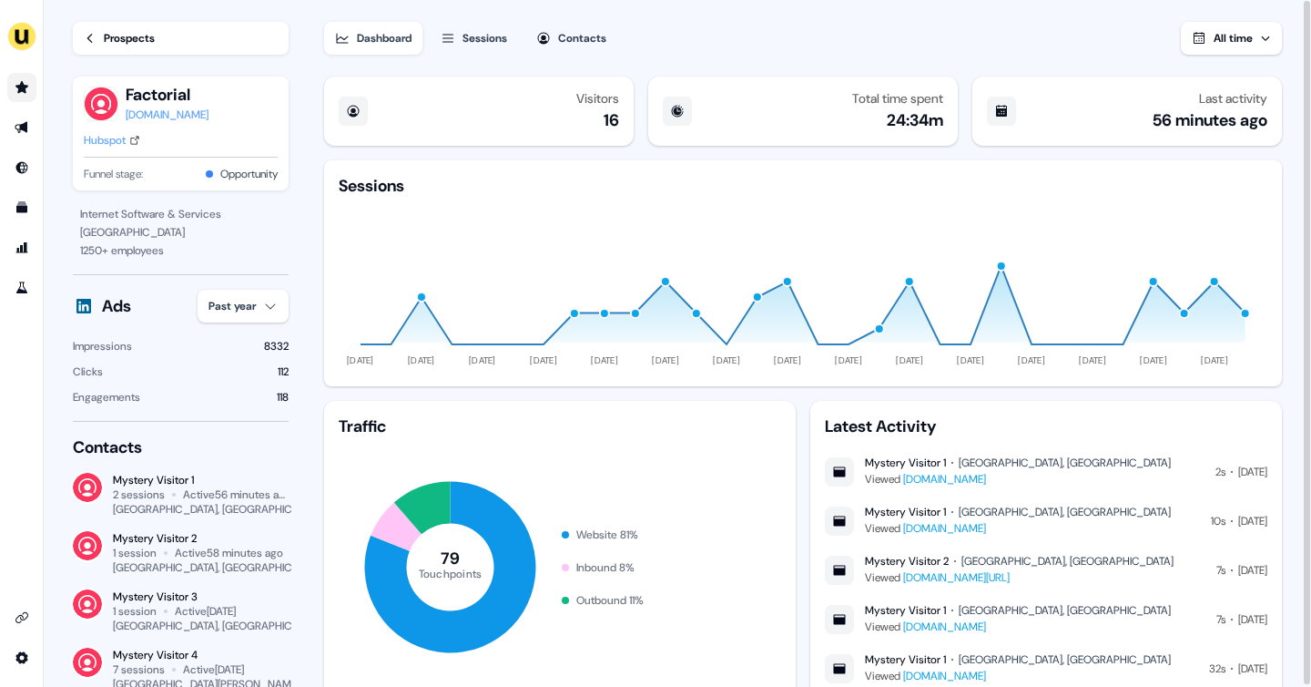
click at [102, 36] on link "Prospects" at bounding box center [181, 38] width 216 height 33
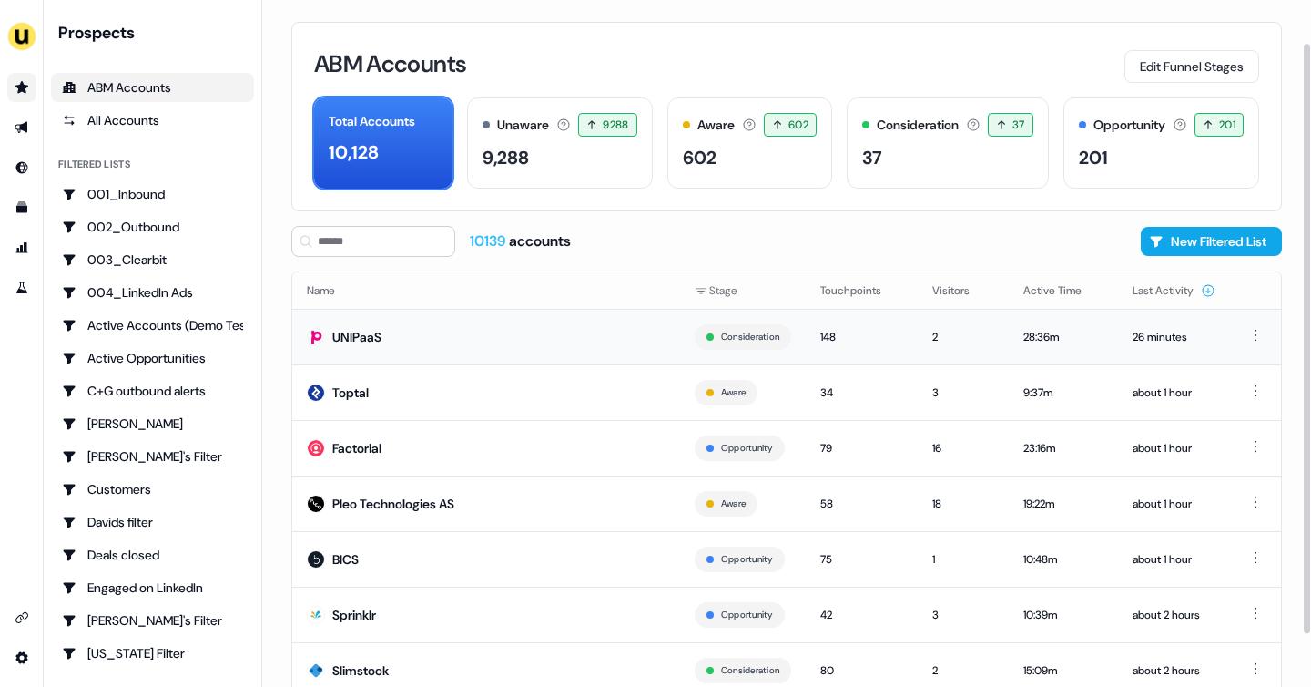
scroll to position [110, 0]
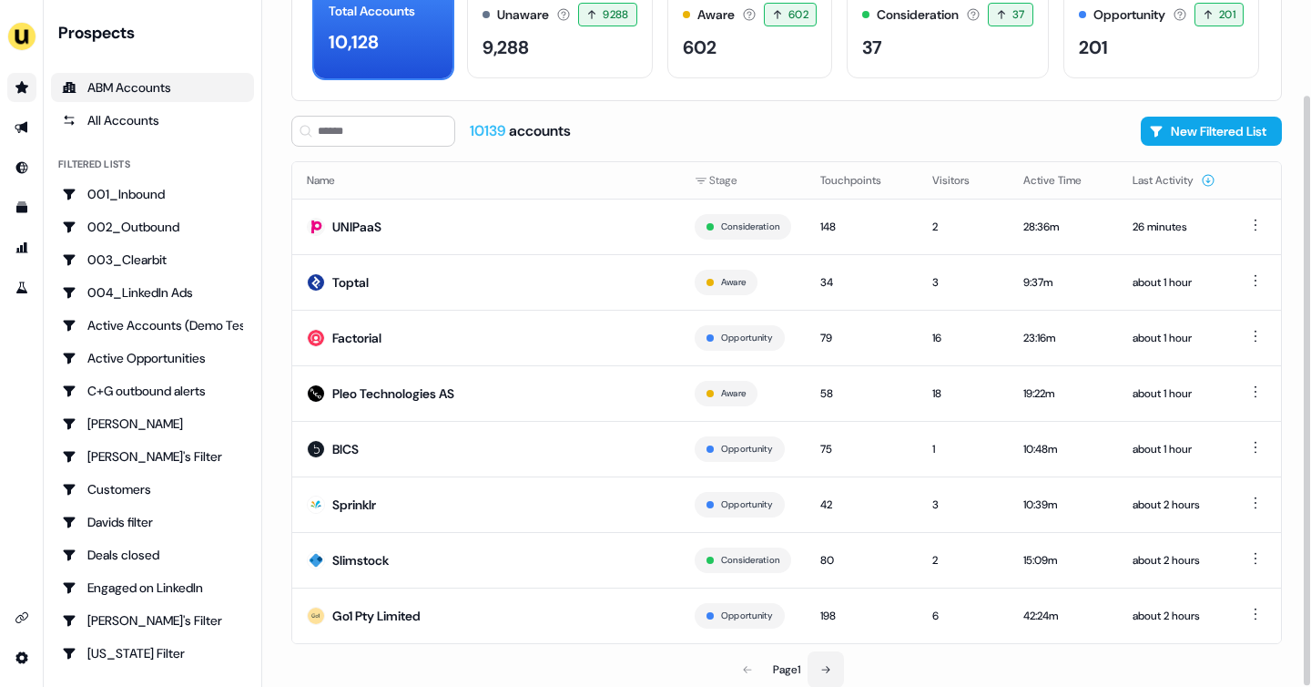
click at [830, 658] on button at bounding box center [826, 669] width 36 height 36
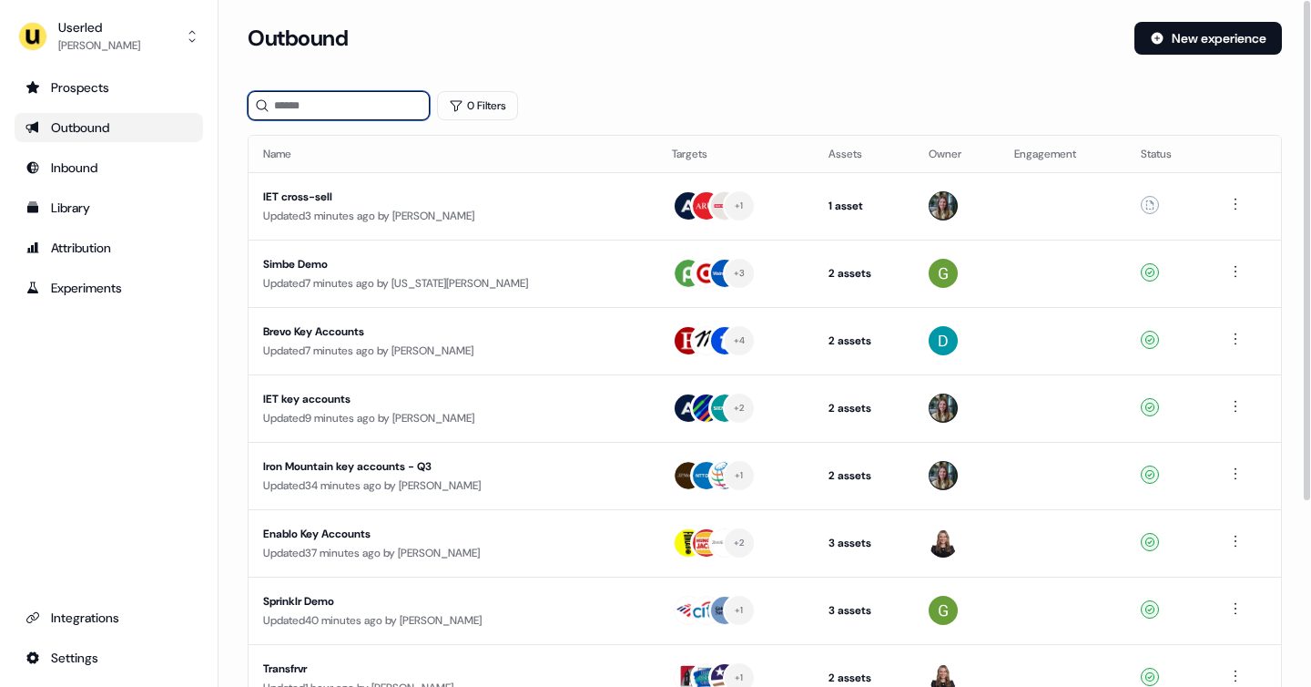
click at [315, 113] on input at bounding box center [339, 105] width 182 height 29
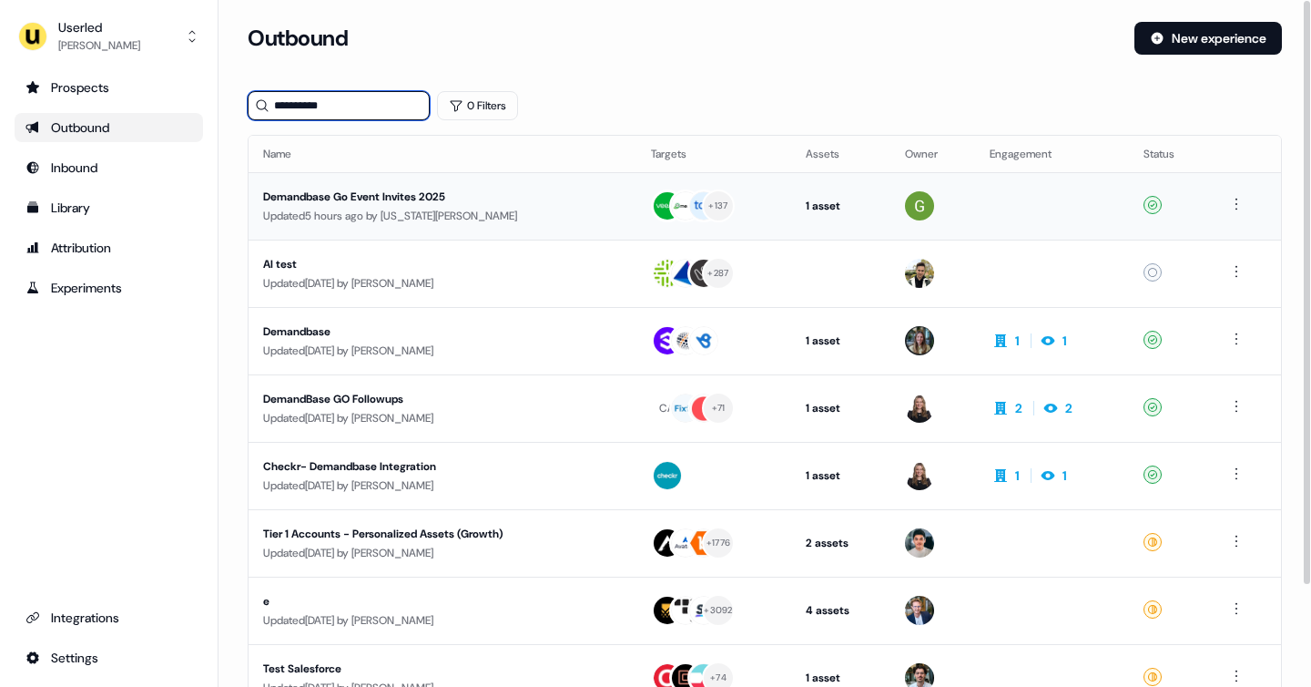
type input "**********"
click at [445, 219] on div "Updated 5 hours ago by Georgia Cohen" at bounding box center [442, 216] width 359 height 18
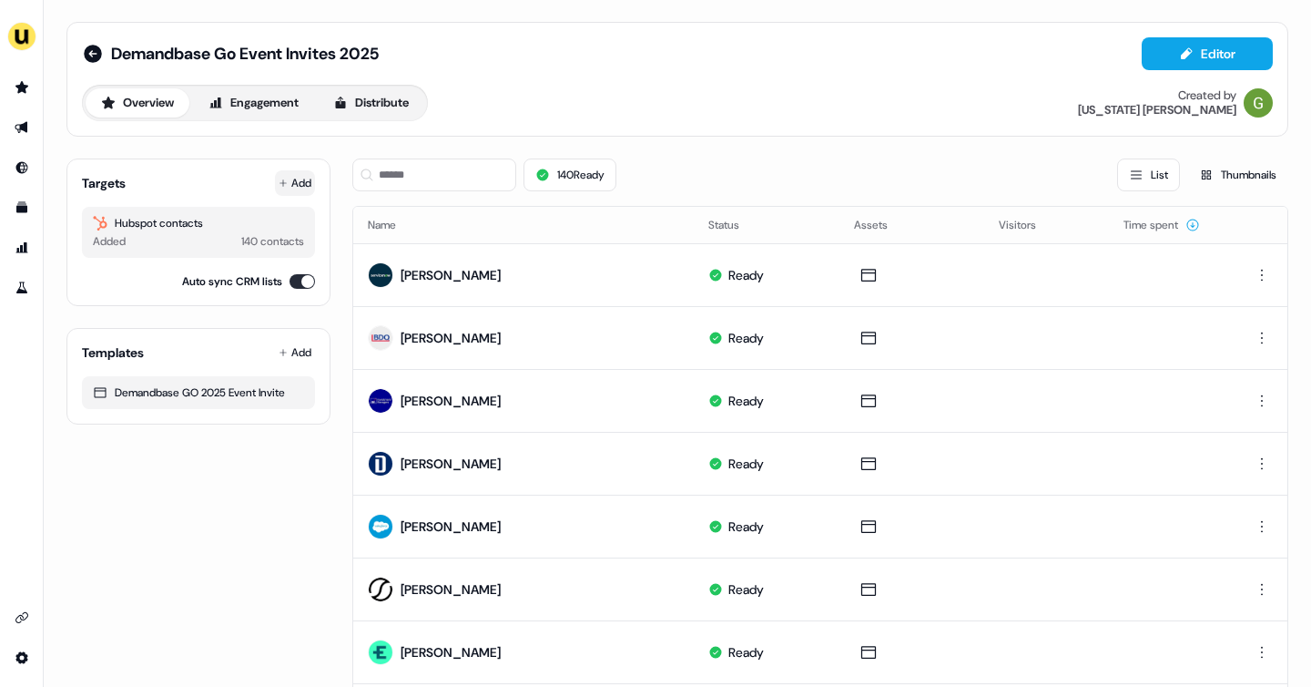
click at [293, 182] on button "Add" at bounding box center [295, 182] width 40 height 25
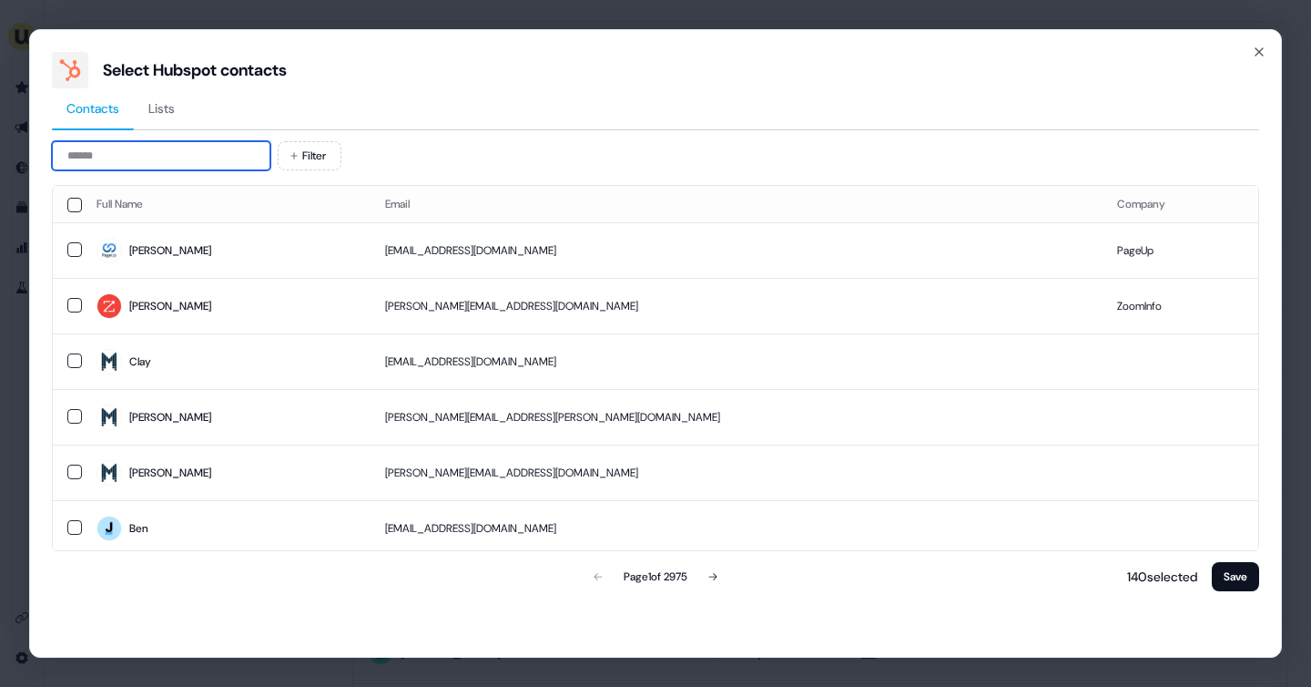
click at [162, 156] on input at bounding box center [161, 155] width 219 height 29
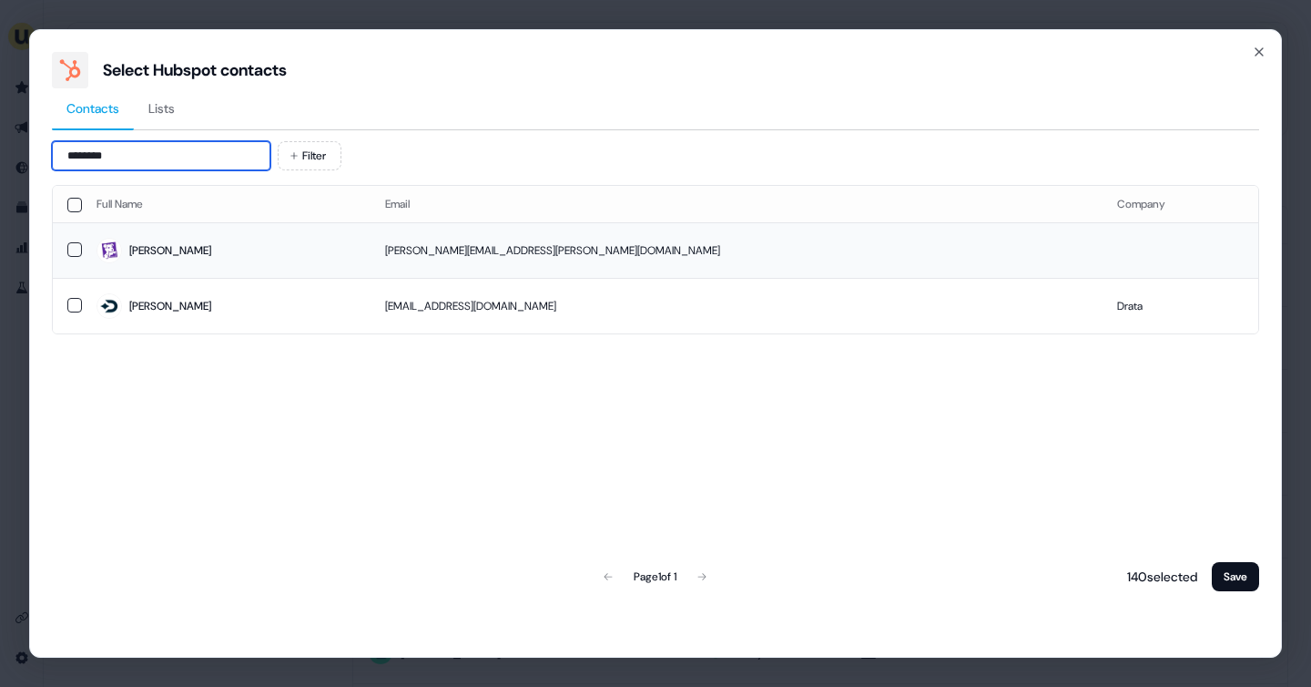
type input "********"
click at [172, 232] on td "Kevin" at bounding box center [226, 250] width 289 height 56
click at [1232, 586] on button "Save" at bounding box center [1235, 576] width 47 height 29
click at [1236, 574] on button "Save" at bounding box center [1235, 576] width 47 height 29
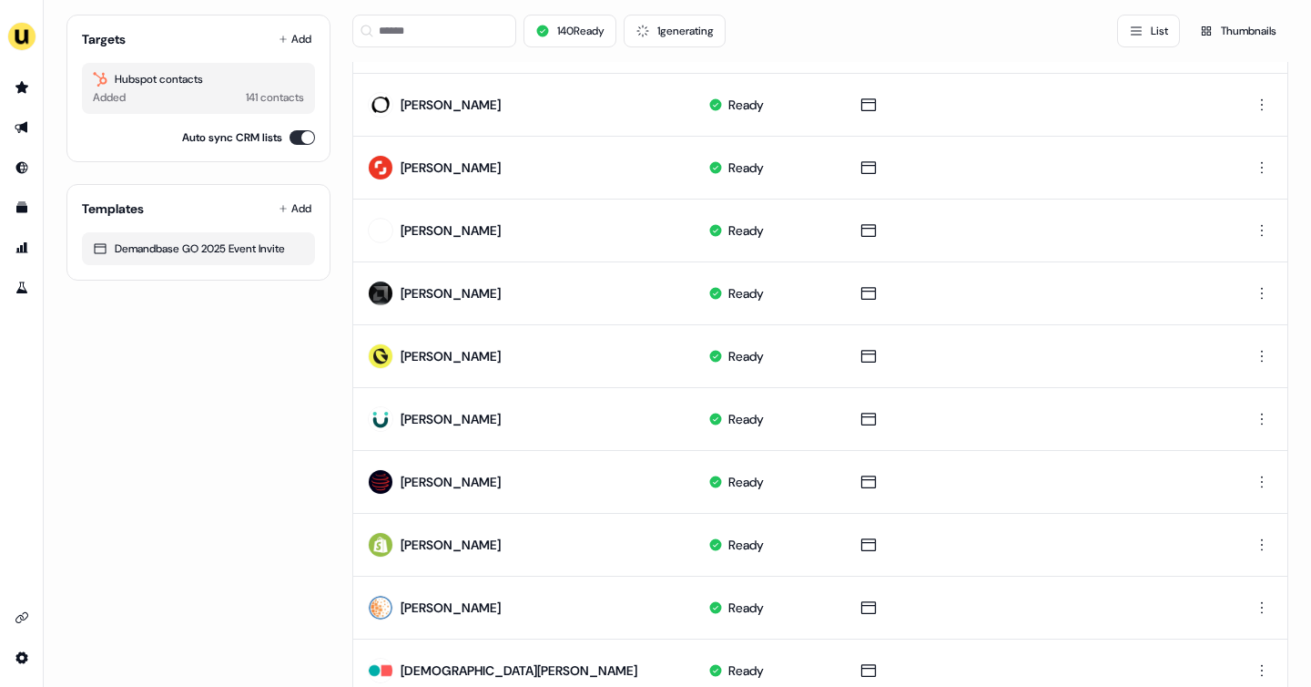
scroll to position [872, 0]
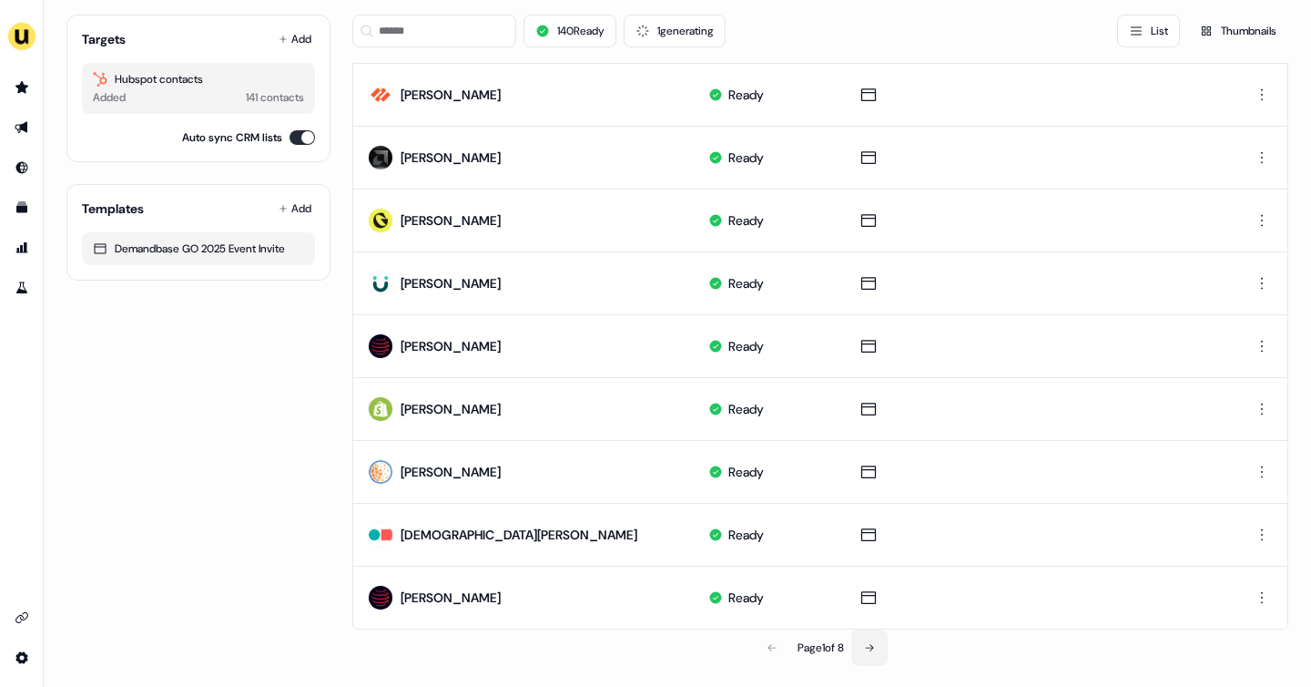
click at [864, 646] on icon at bounding box center [869, 647] width 11 height 11
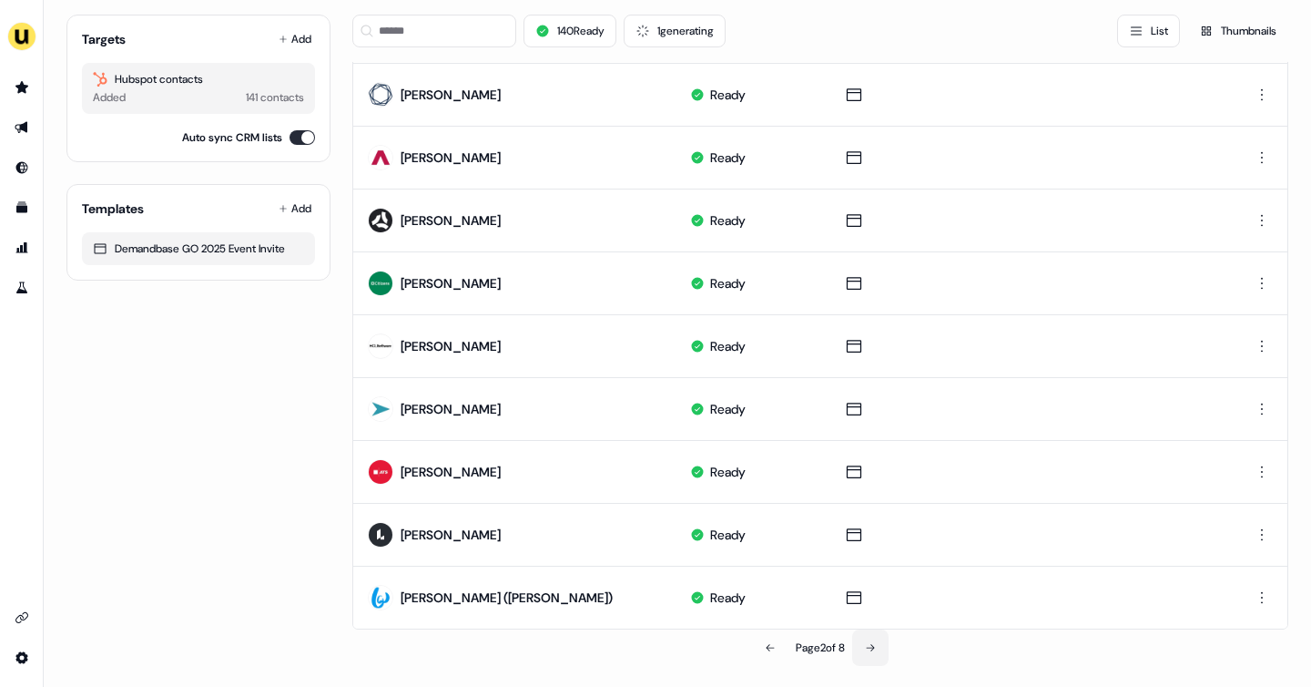
click at [863, 646] on button at bounding box center [870, 647] width 36 height 36
click at [863, 646] on button at bounding box center [871, 647] width 36 height 36
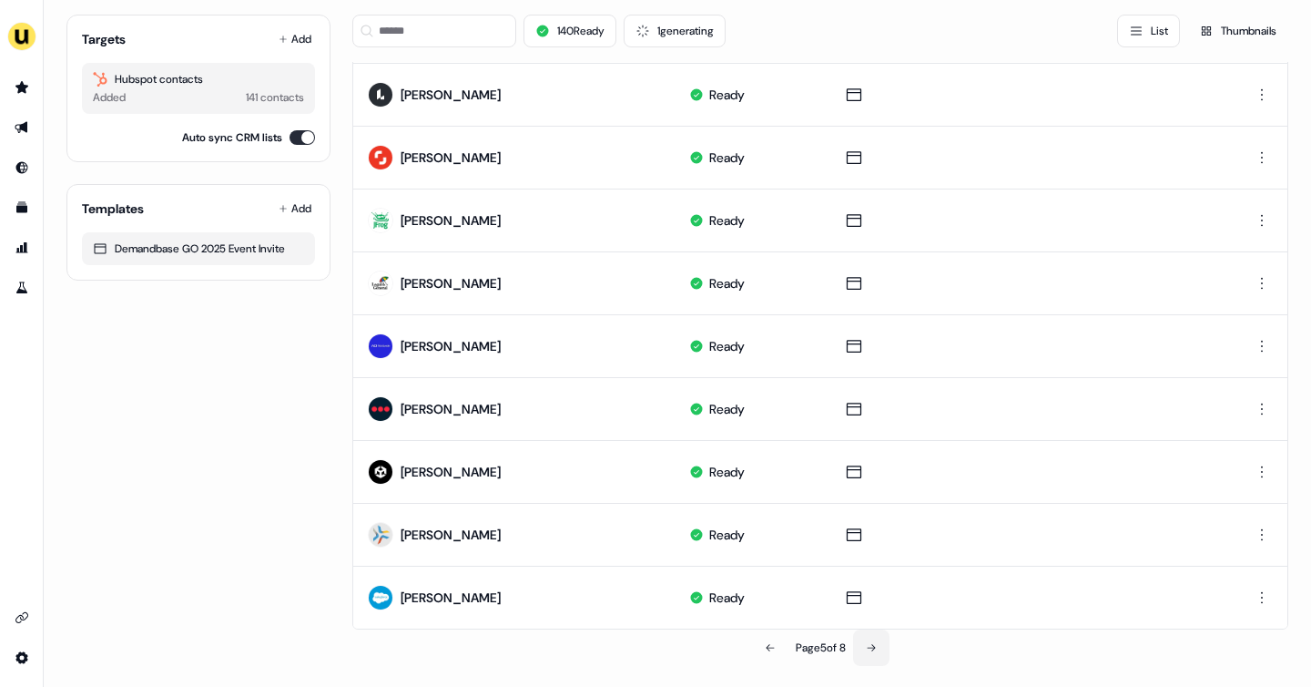
click at [863, 646] on button at bounding box center [871, 647] width 36 height 36
click at [863, 646] on button at bounding box center [870, 647] width 36 height 36
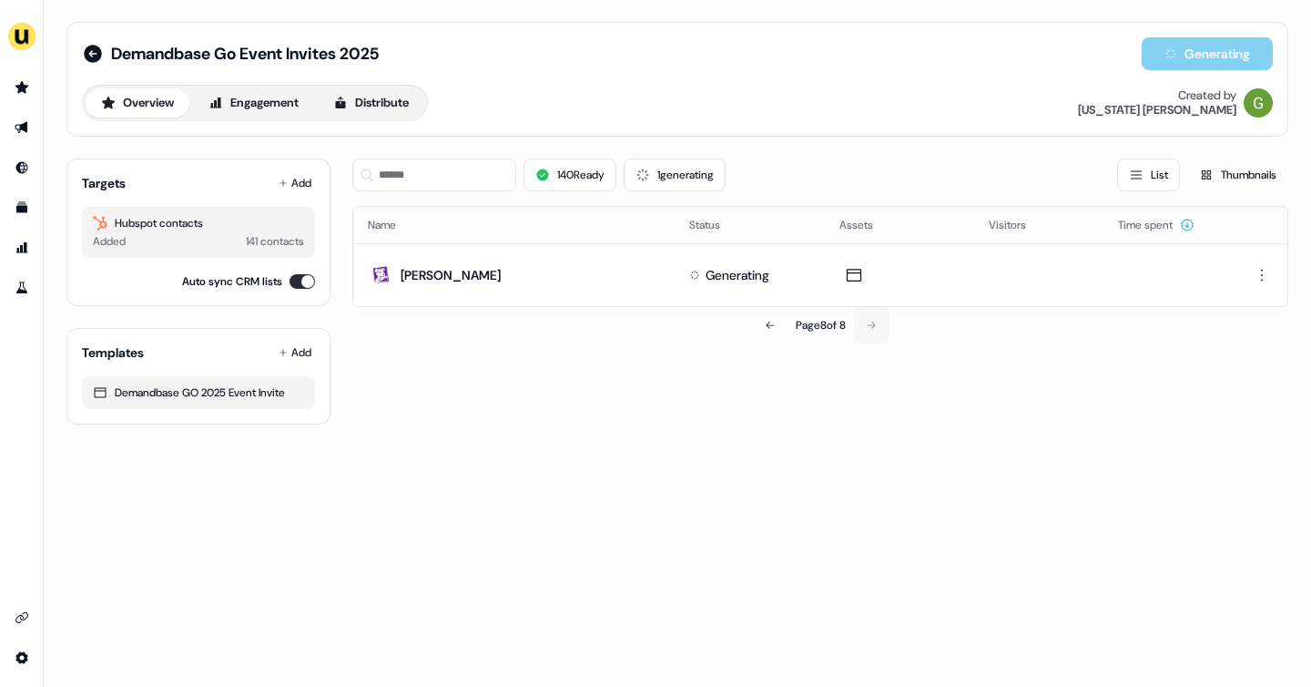
scroll to position [0, 0]
click at [660, 172] on button "138 generating" at bounding box center [671, 174] width 115 height 33
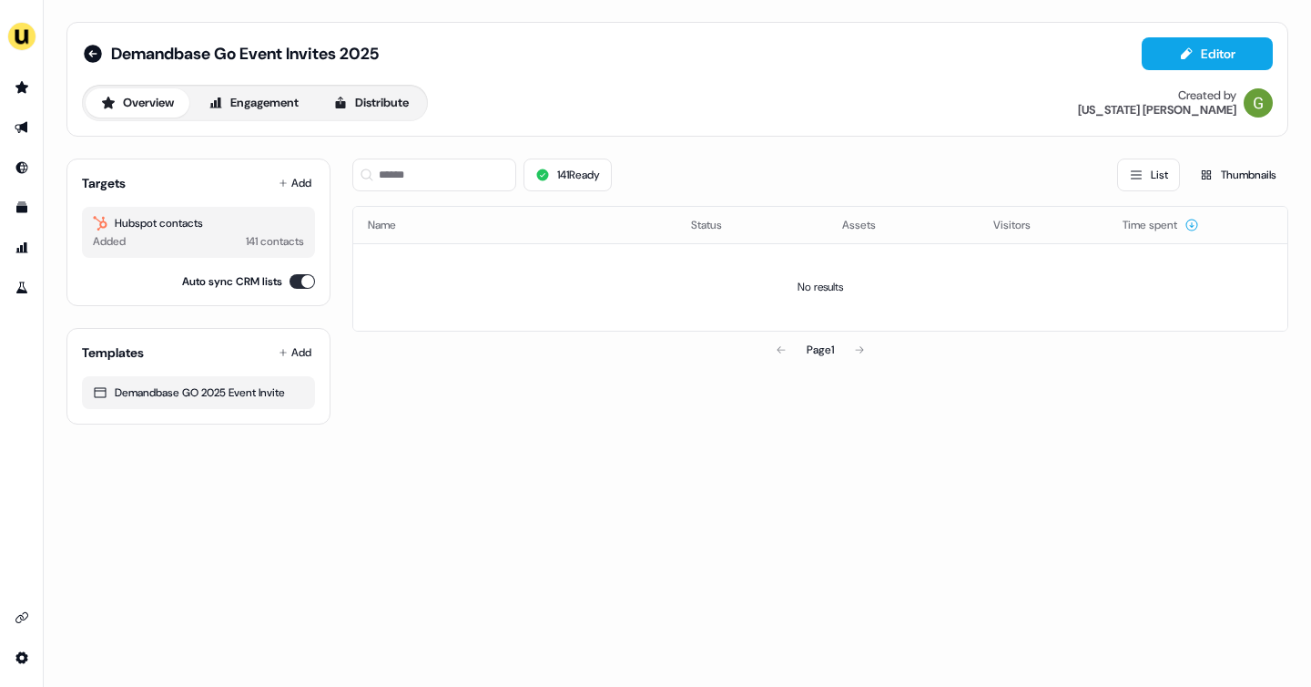
click at [780, 353] on div "Page 1" at bounding box center [820, 349] width 936 height 36
click at [863, 352] on div "Page 1" at bounding box center [820, 349] width 936 height 36
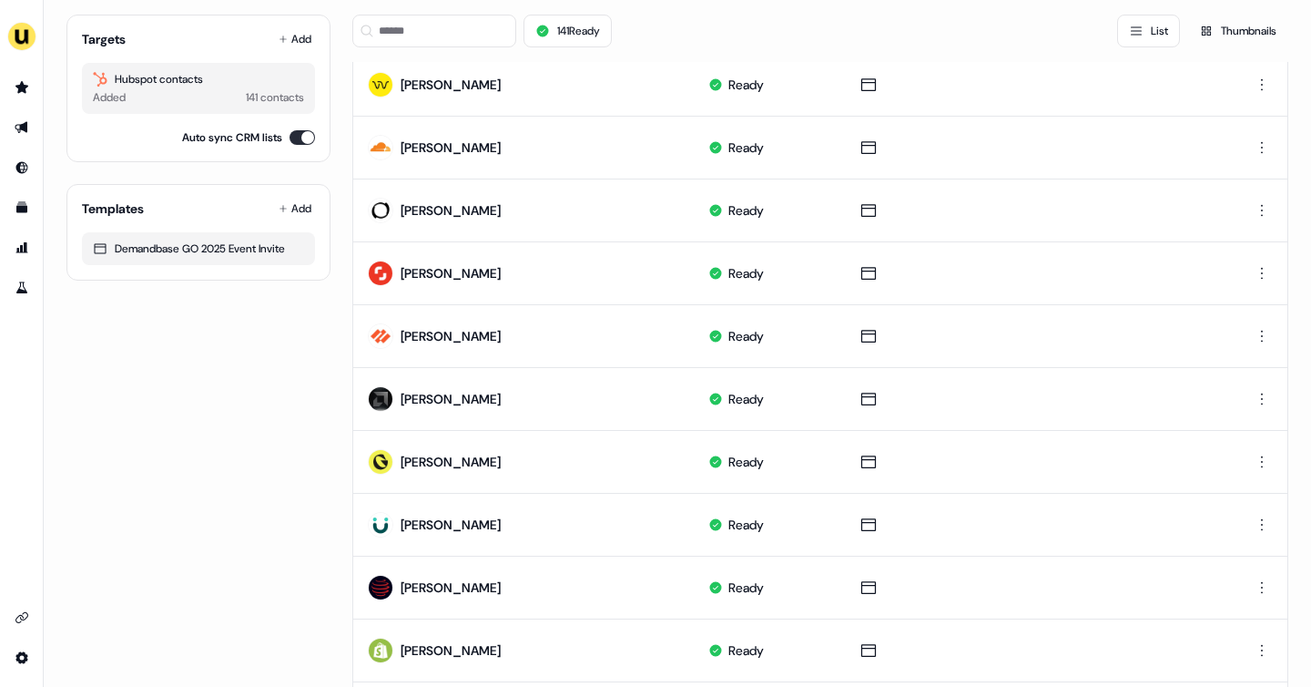
scroll to position [872, 0]
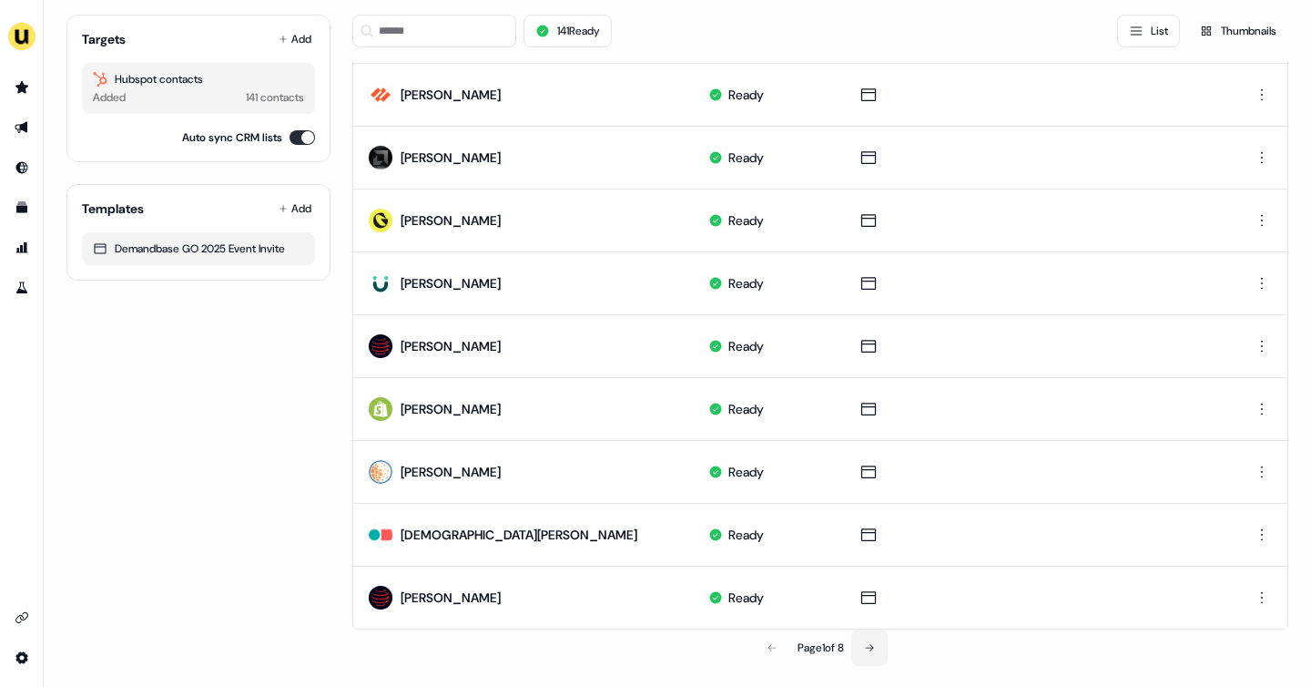
click at [871, 653] on button at bounding box center [869, 647] width 36 height 36
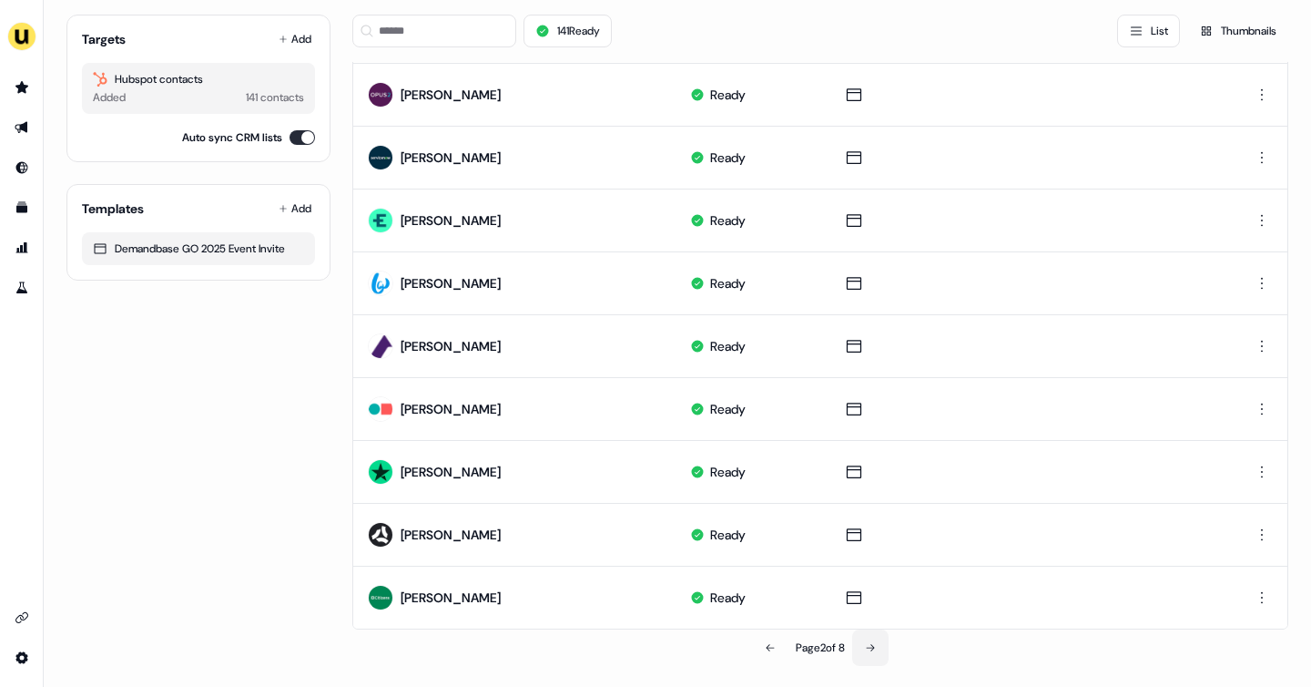
click at [871, 653] on button at bounding box center [870, 647] width 36 height 36
click at [871, 653] on button at bounding box center [871, 647] width 36 height 36
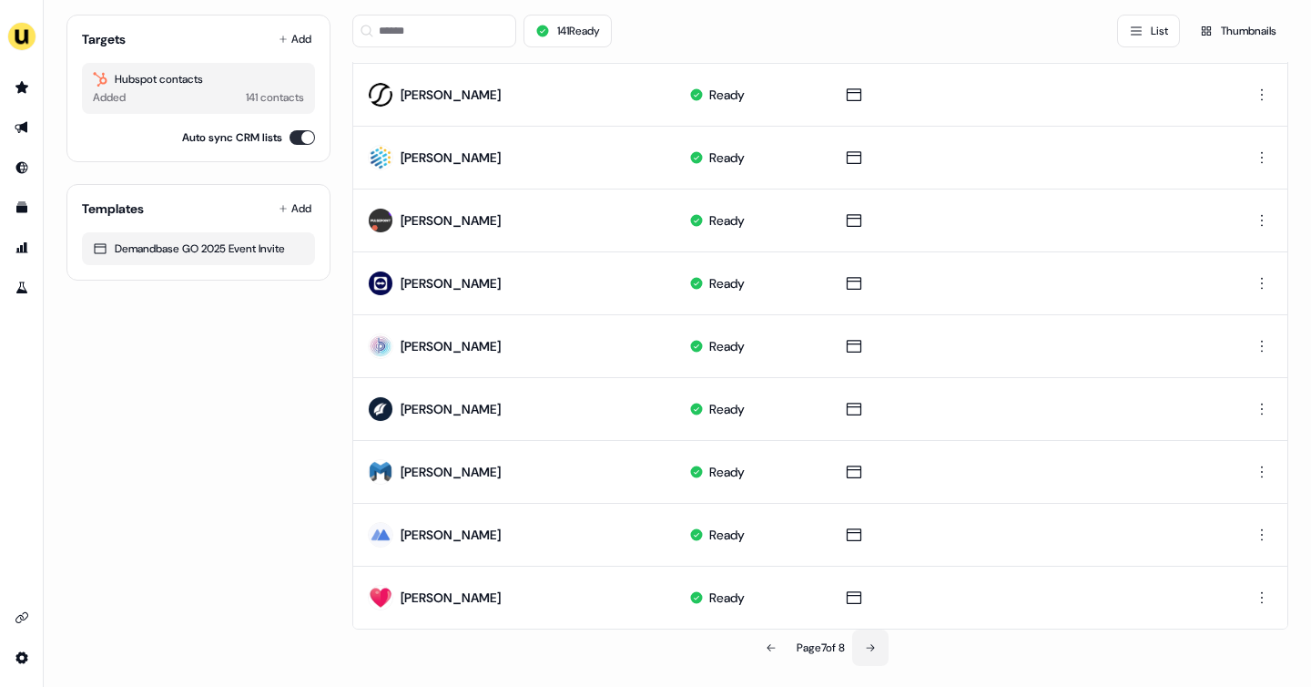
click at [871, 653] on button at bounding box center [870, 647] width 36 height 36
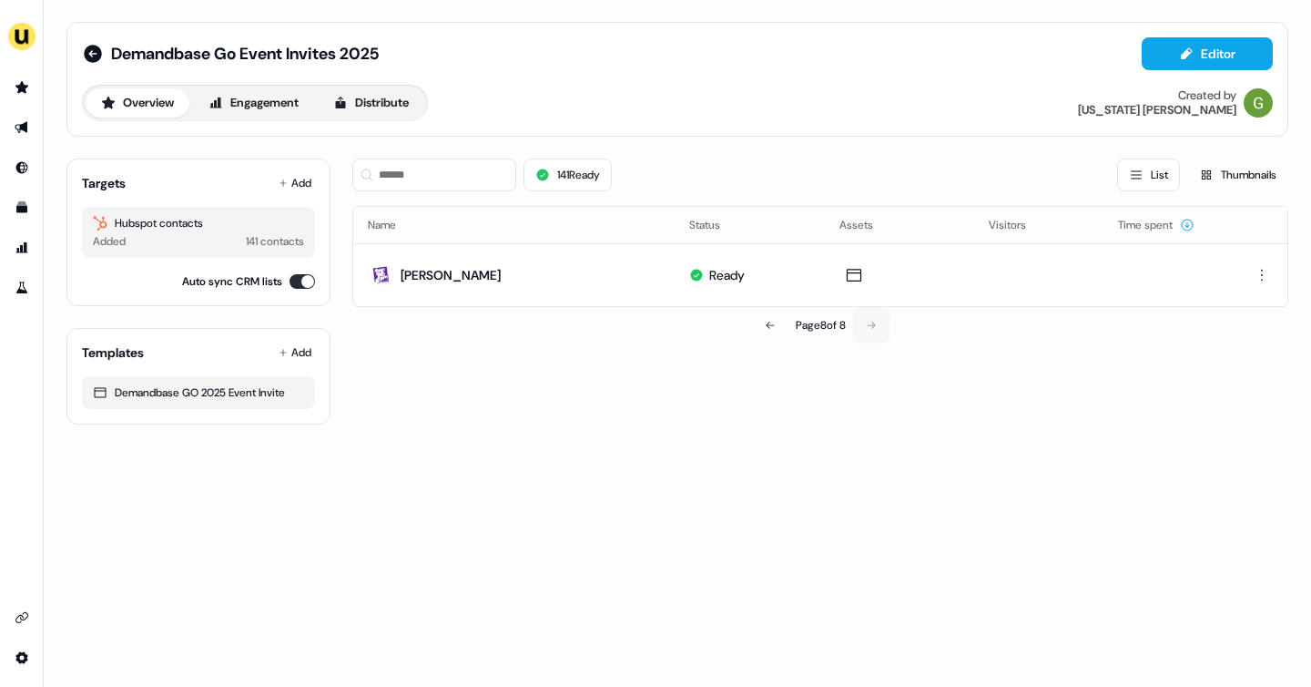
scroll to position [0, 0]
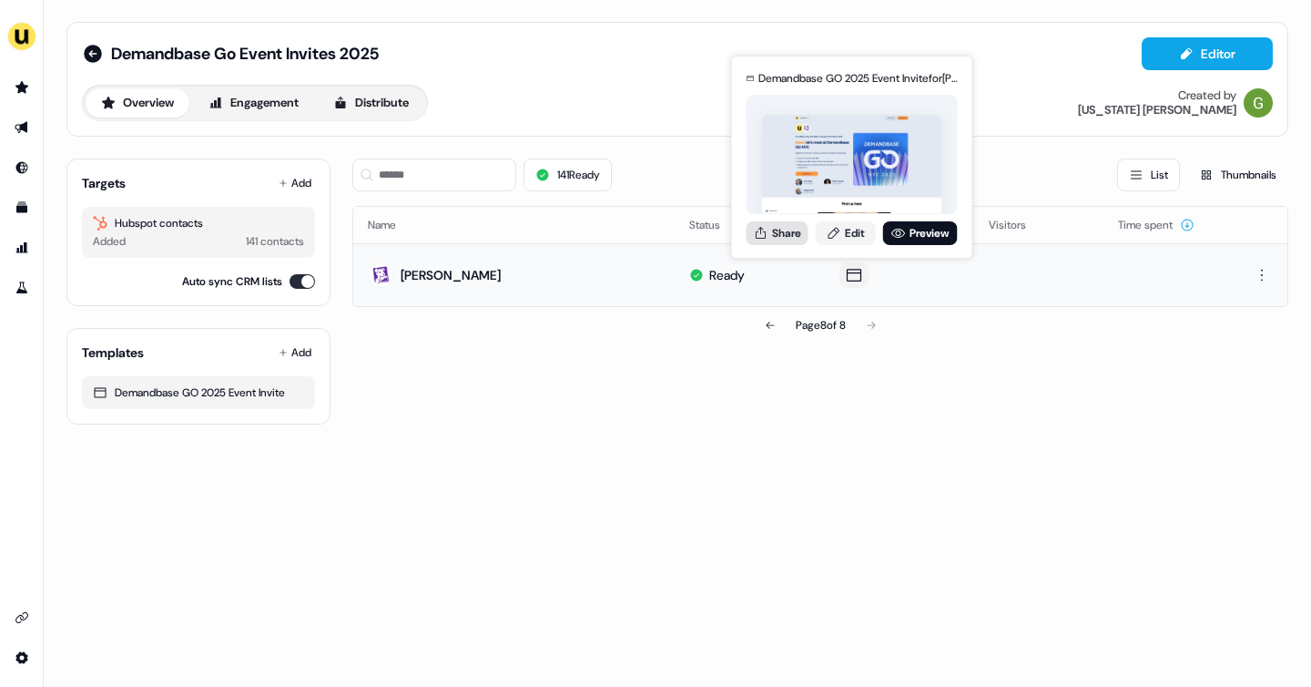
click at [788, 235] on button "Share" at bounding box center [778, 233] width 62 height 24
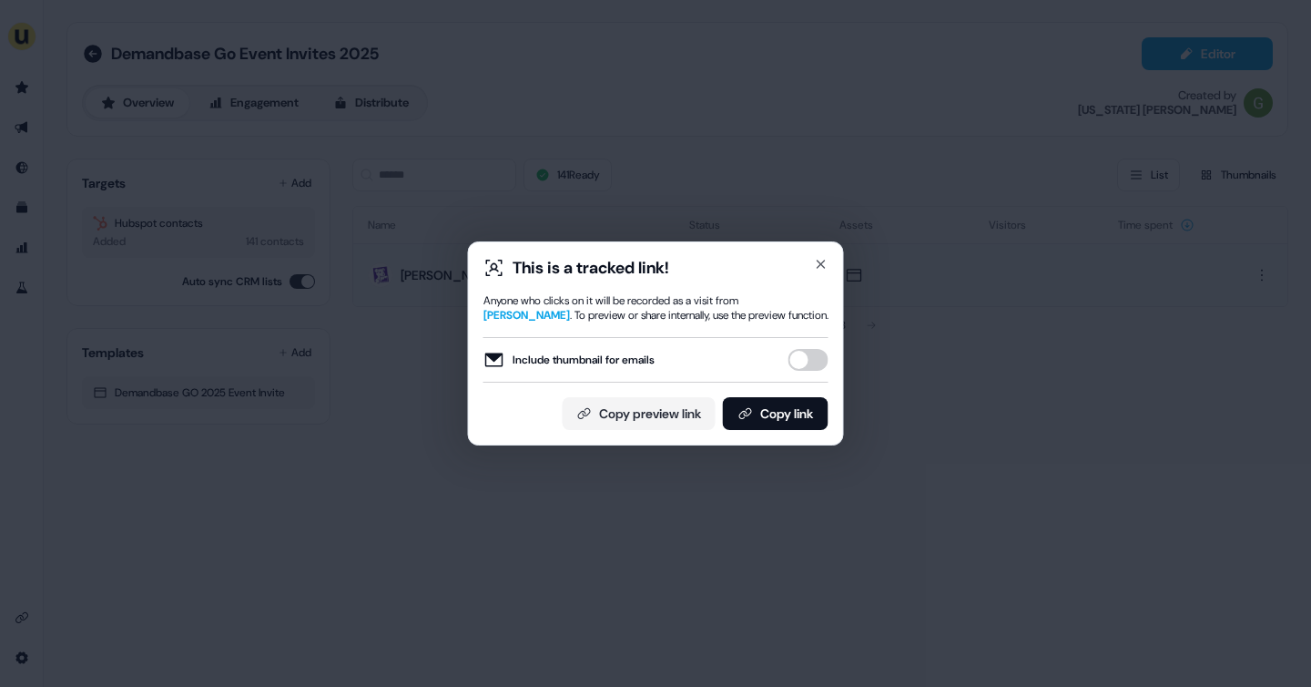
click at [819, 360] on button "Include thumbnail for emails" at bounding box center [809, 360] width 40 height 22
click at [768, 420] on button "Copy link" at bounding box center [776, 413] width 106 height 33
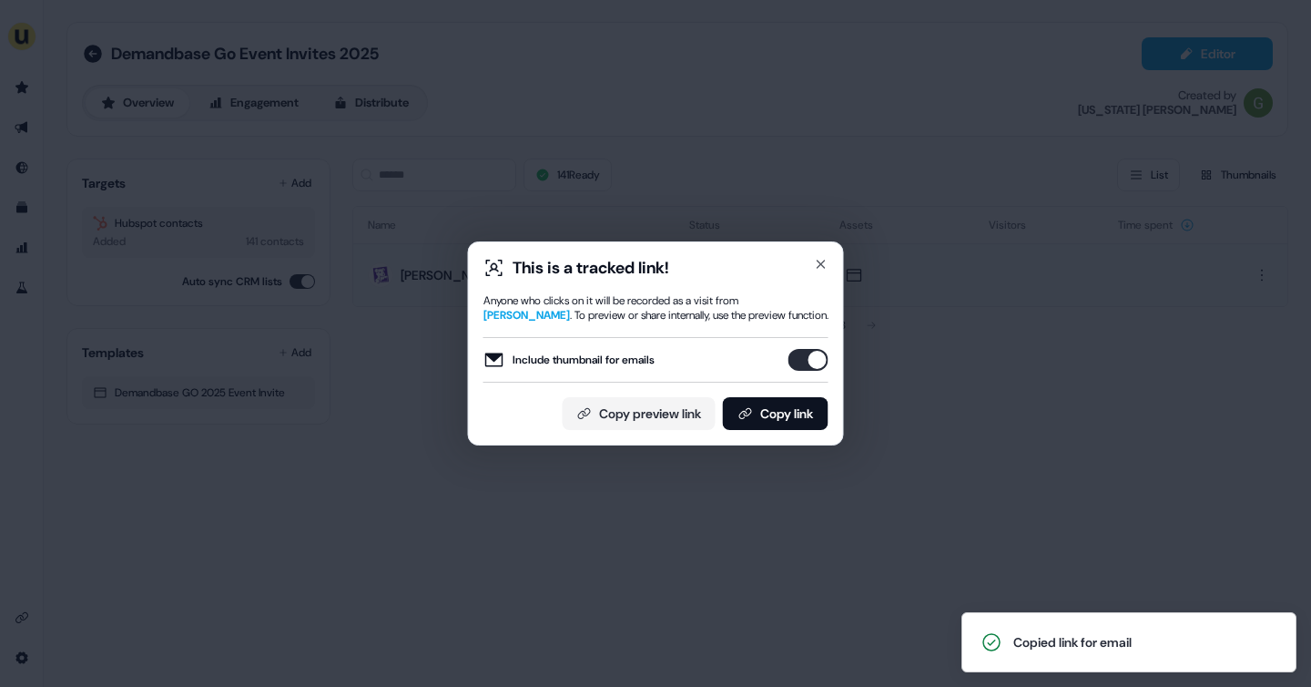
click at [647, 150] on div "This is a tracked link! Anyone who clicks on it will be recorded as a visit fro…" at bounding box center [655, 343] width 1311 height 687
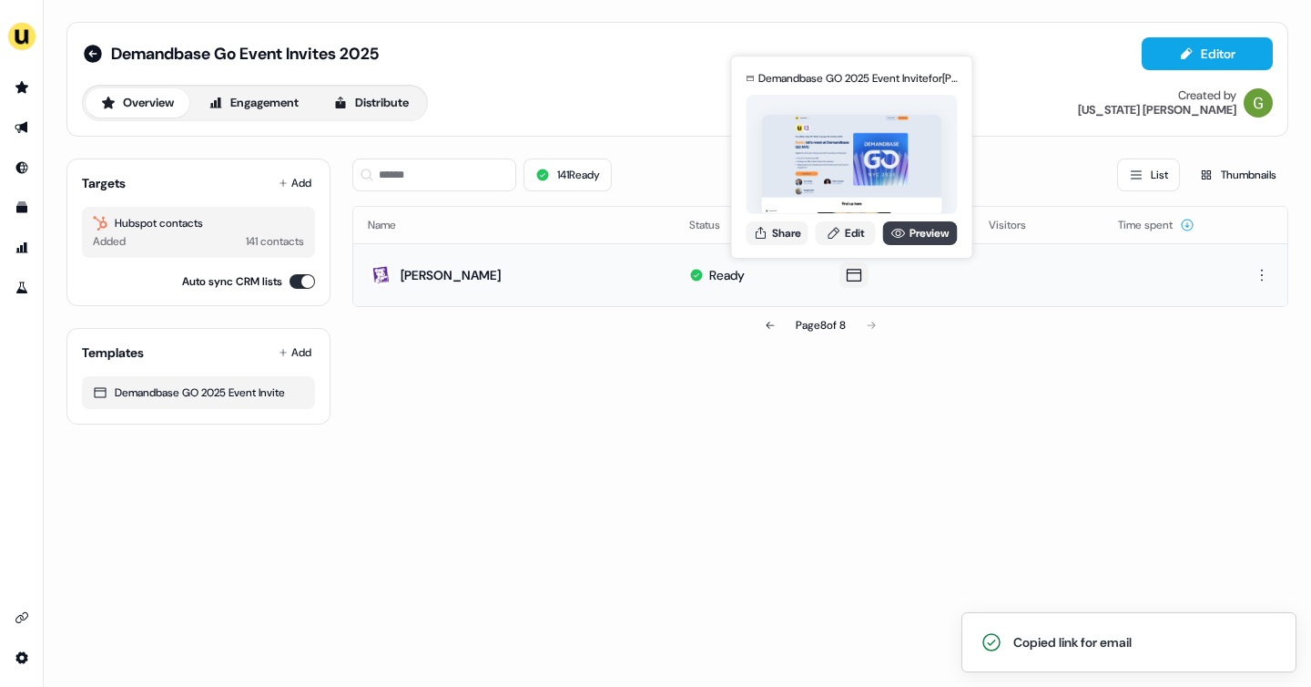
click at [902, 236] on icon at bounding box center [899, 233] width 15 height 15
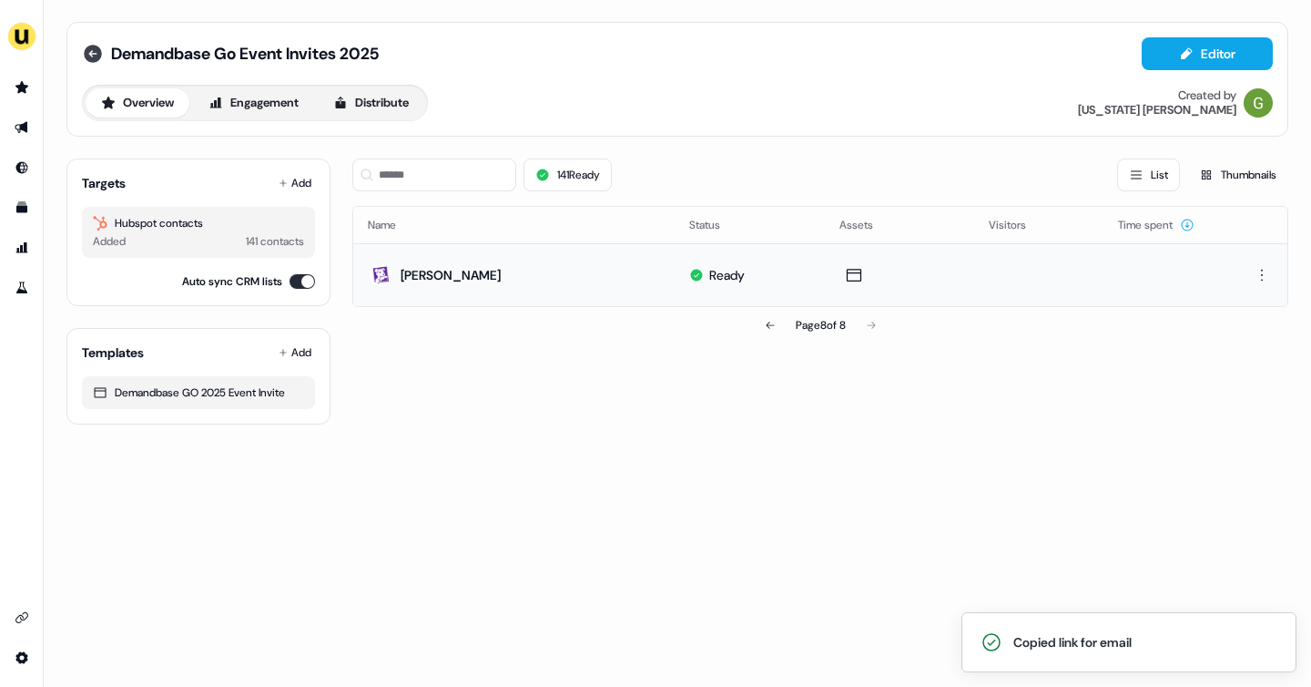
click at [87, 46] on icon at bounding box center [93, 54] width 22 height 22
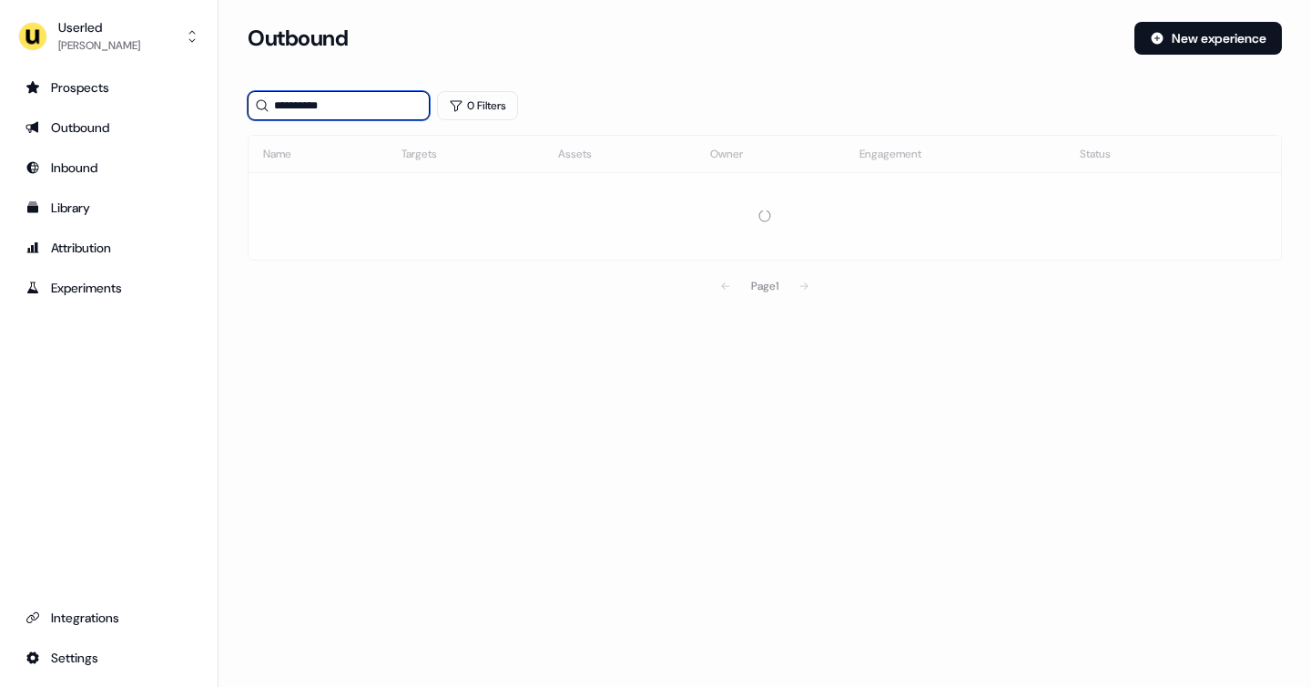
click at [323, 110] on input "**********" at bounding box center [339, 105] width 182 height 29
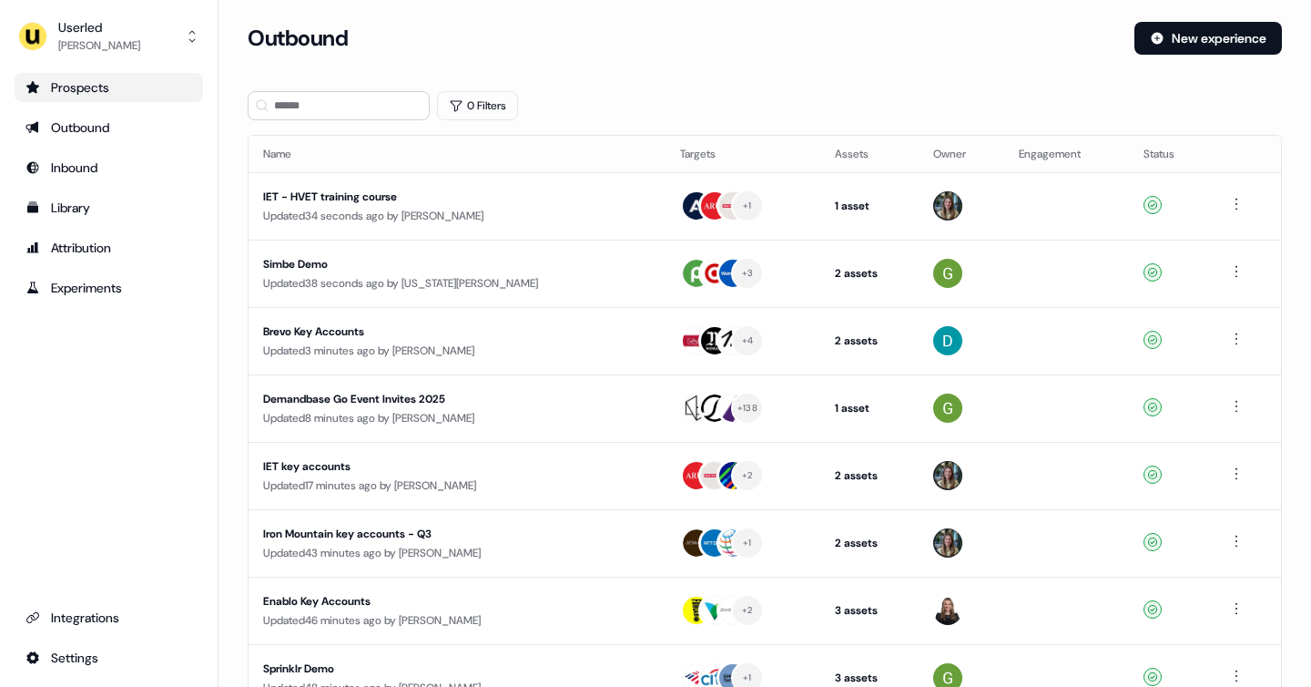
click at [111, 90] on div "Prospects" at bounding box center [108, 87] width 167 height 18
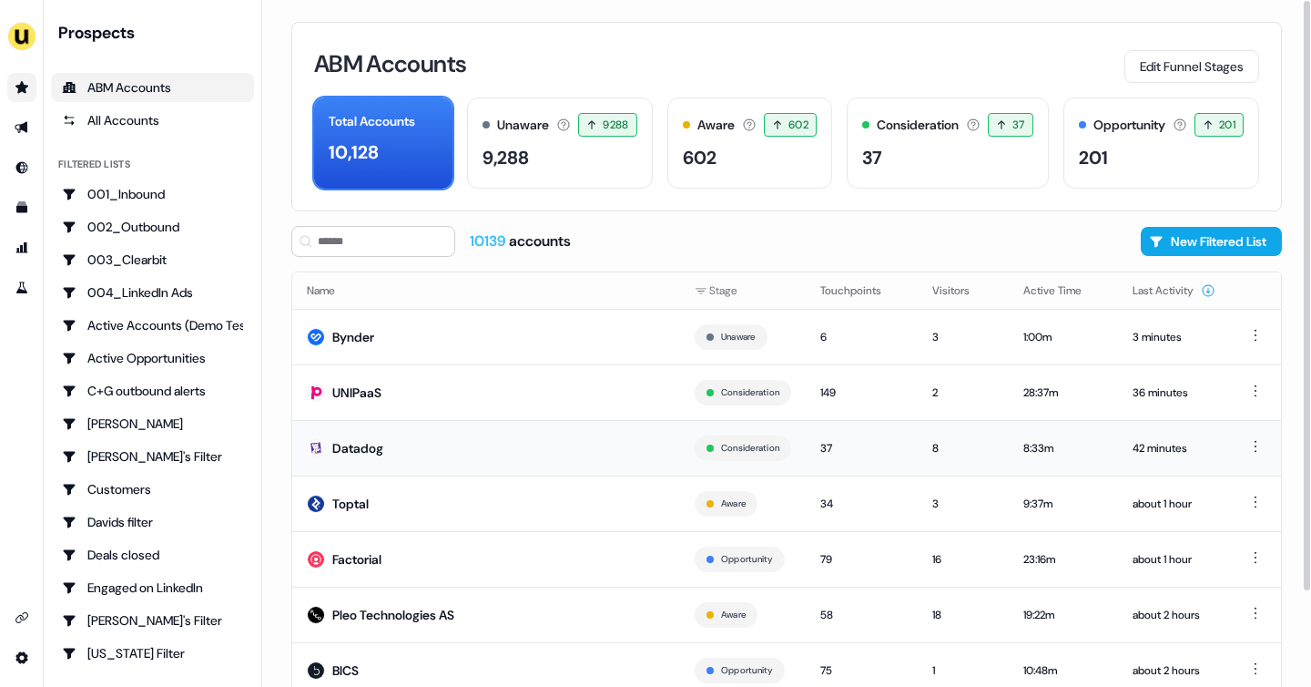
click at [506, 444] on td "Datadog" at bounding box center [486, 448] width 388 height 56
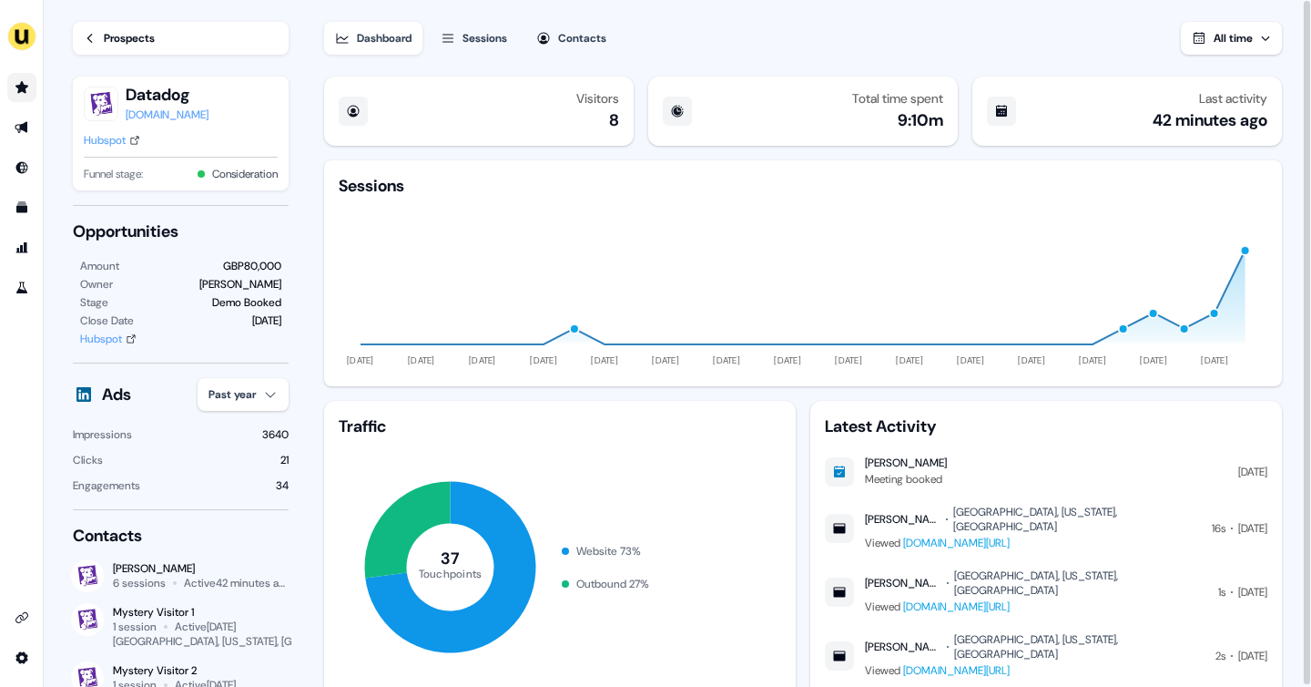
click at [123, 31] on div "Prospects" at bounding box center [129, 38] width 51 height 18
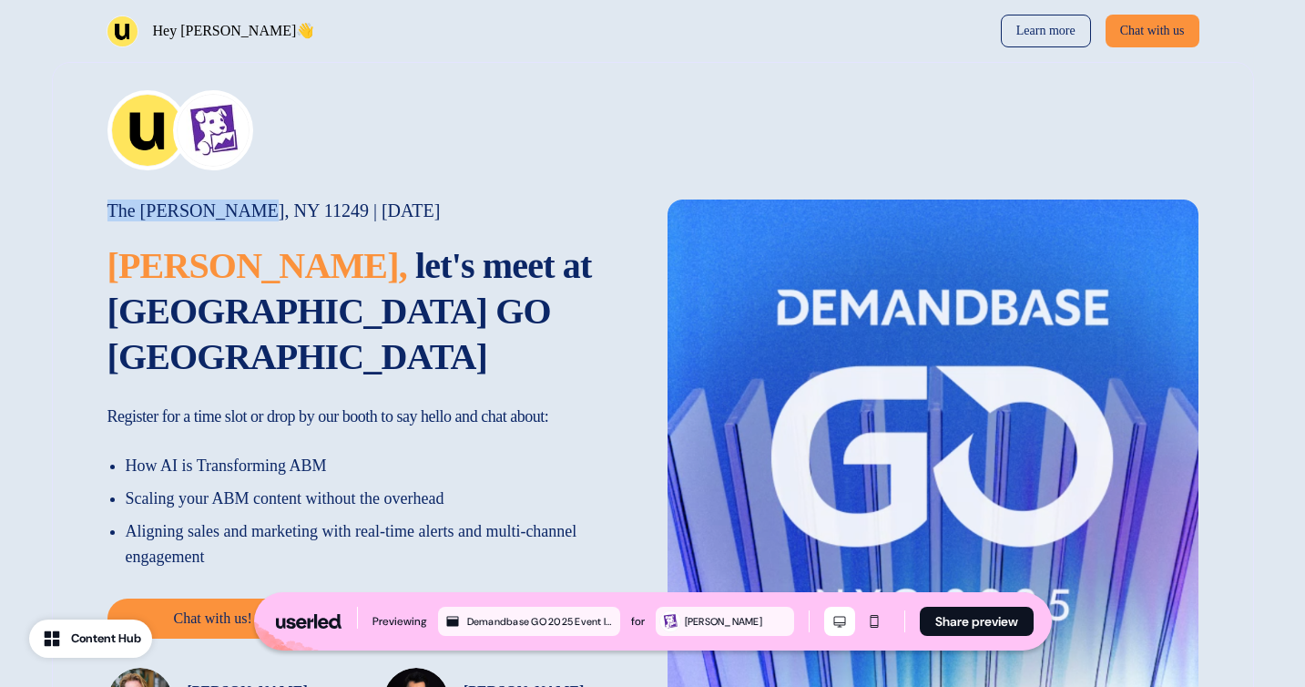
drag, startPoint x: 241, startPoint y: 208, endPoint x: 107, endPoint y: 209, distance: 134.8
click at [107, 209] on span "The [PERSON_NAME], NY 11249" at bounding box center [237, 210] width 261 height 20
copy span "The [PERSON_NAME]"
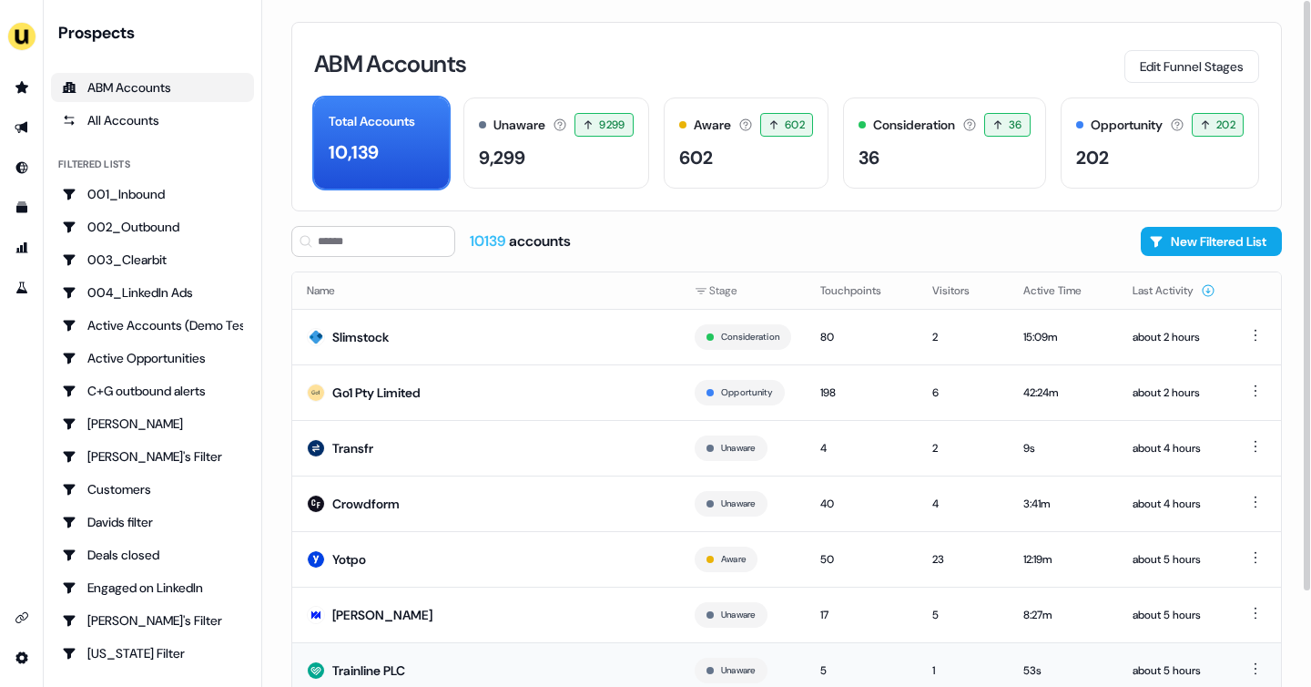
scroll to position [110, 0]
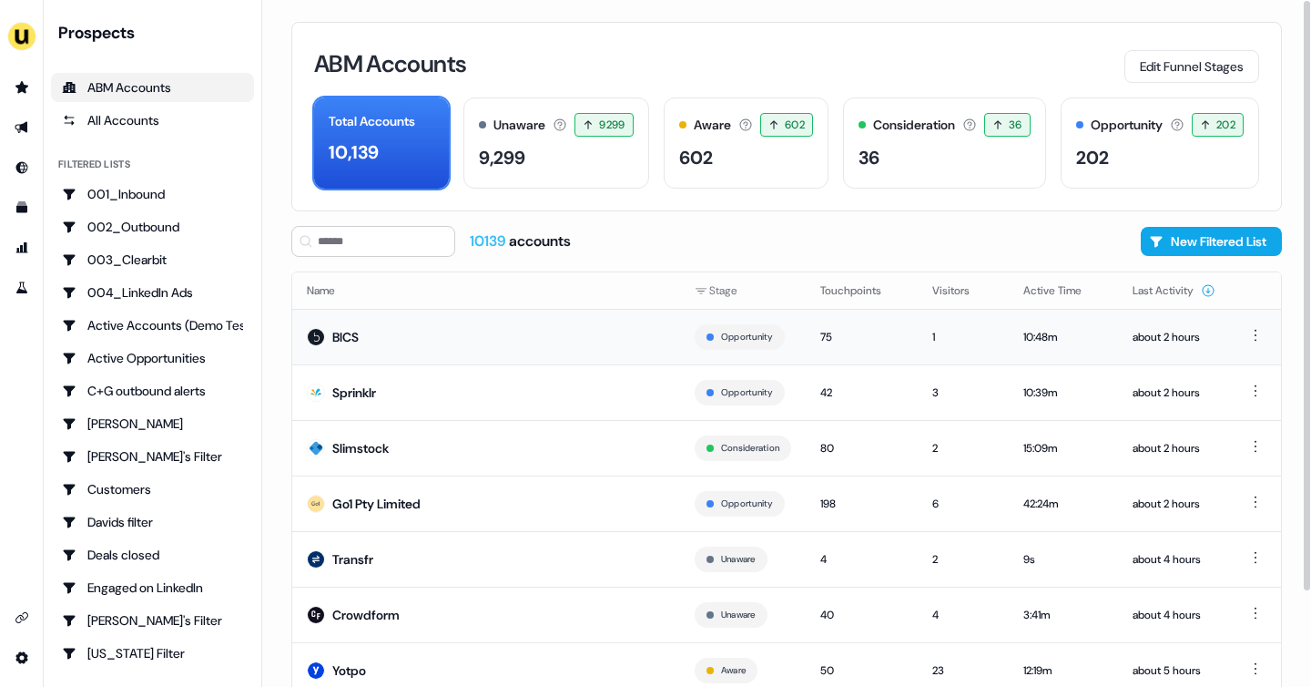
click at [342, 321] on td "BICS" at bounding box center [486, 337] width 388 height 56
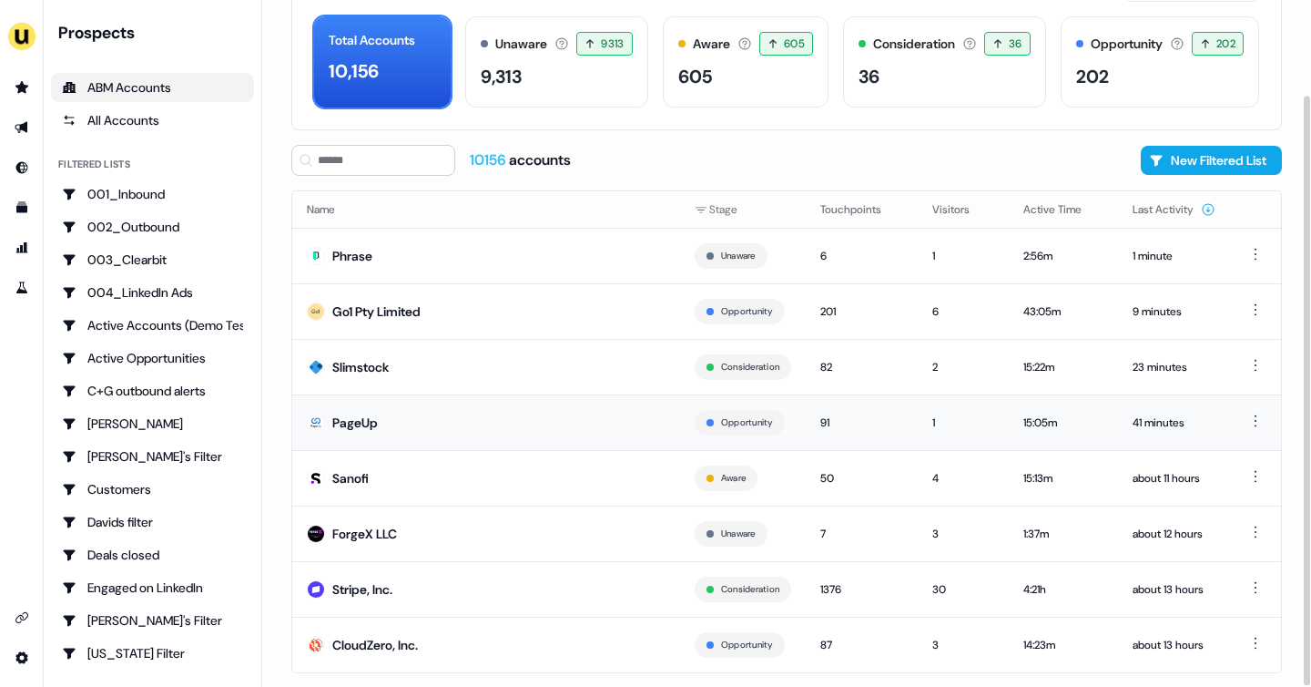
scroll to position [110, 0]
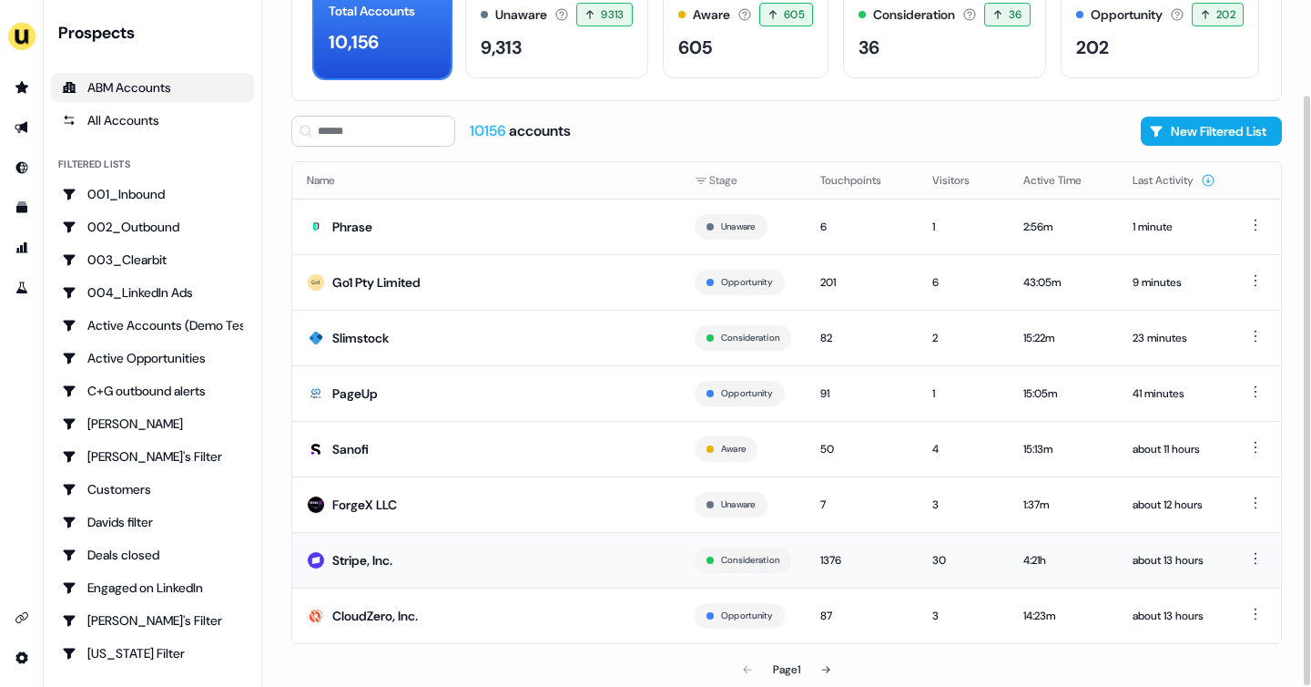
click at [600, 560] on td "Stripe, Inc." at bounding box center [486, 560] width 388 height 56
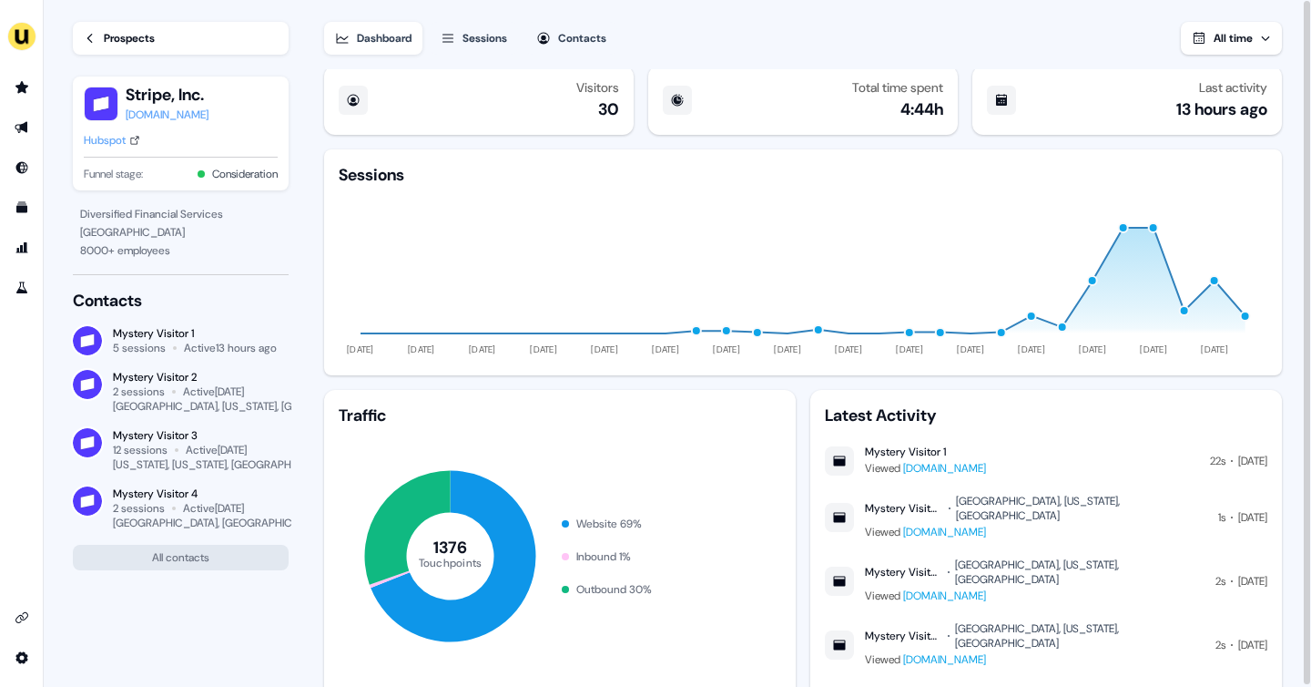
scroll to position [62, 0]
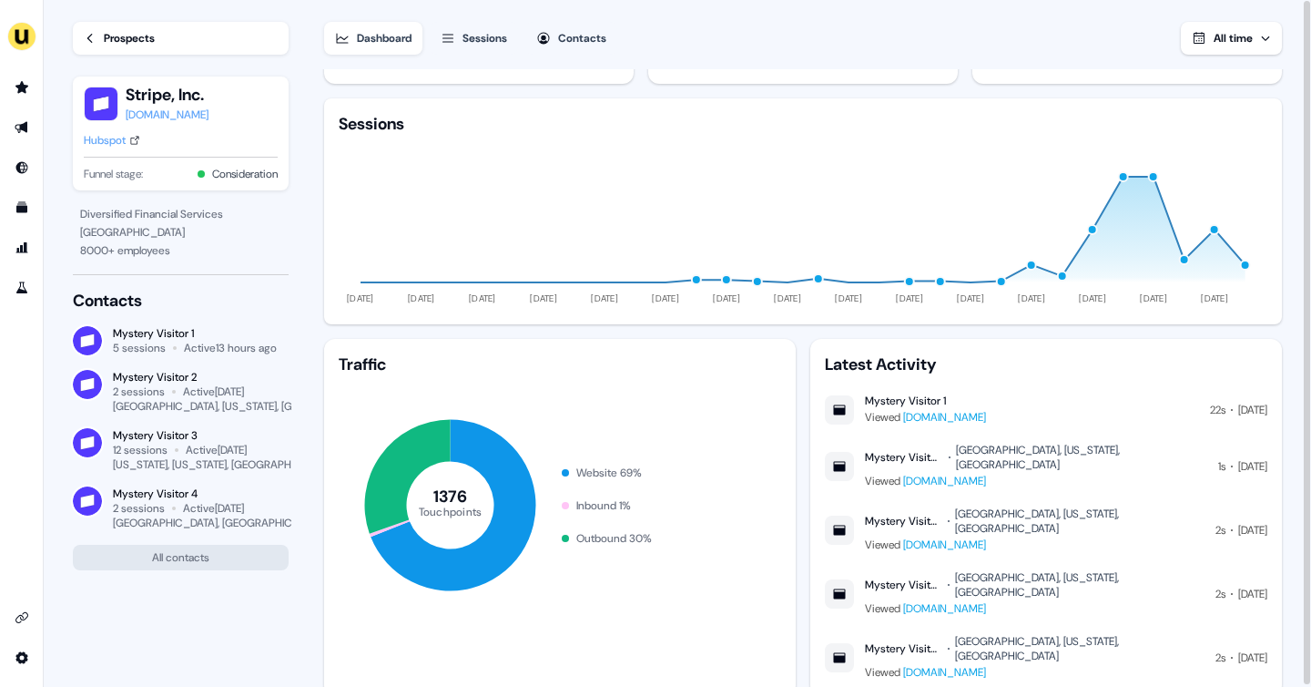
click at [87, 43] on icon at bounding box center [90, 38] width 13 height 13
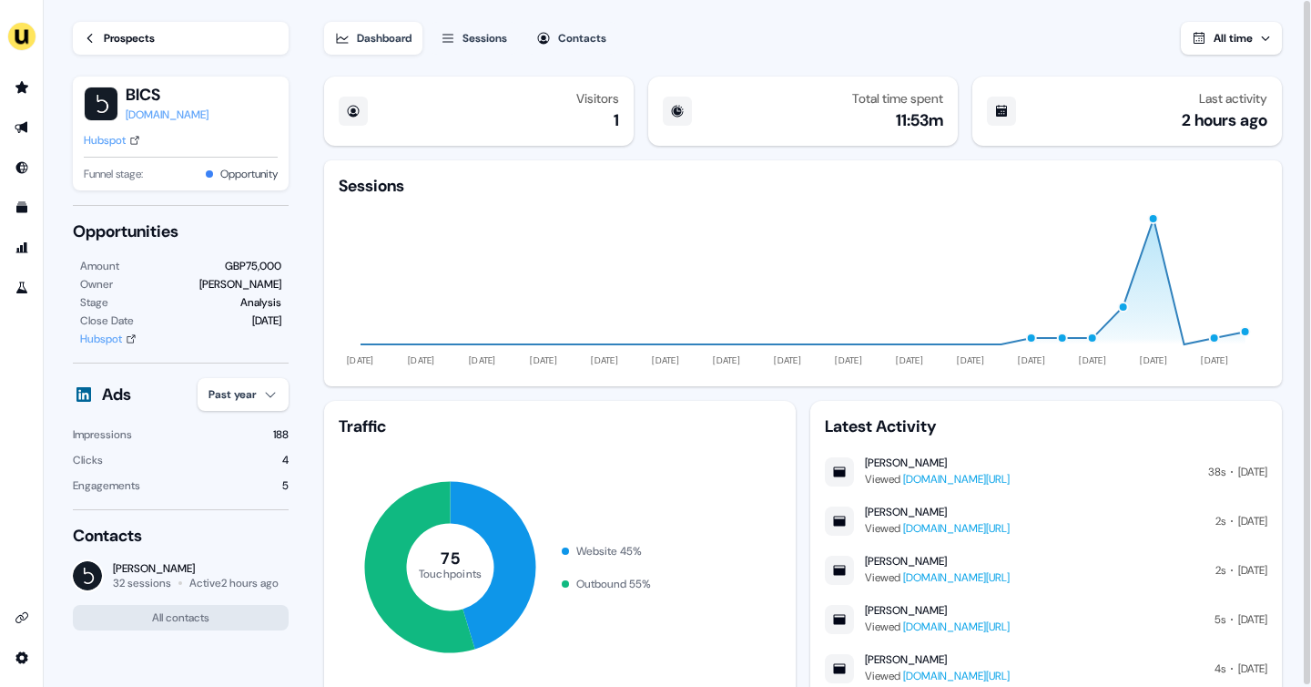
click at [92, 35] on icon at bounding box center [90, 38] width 13 height 13
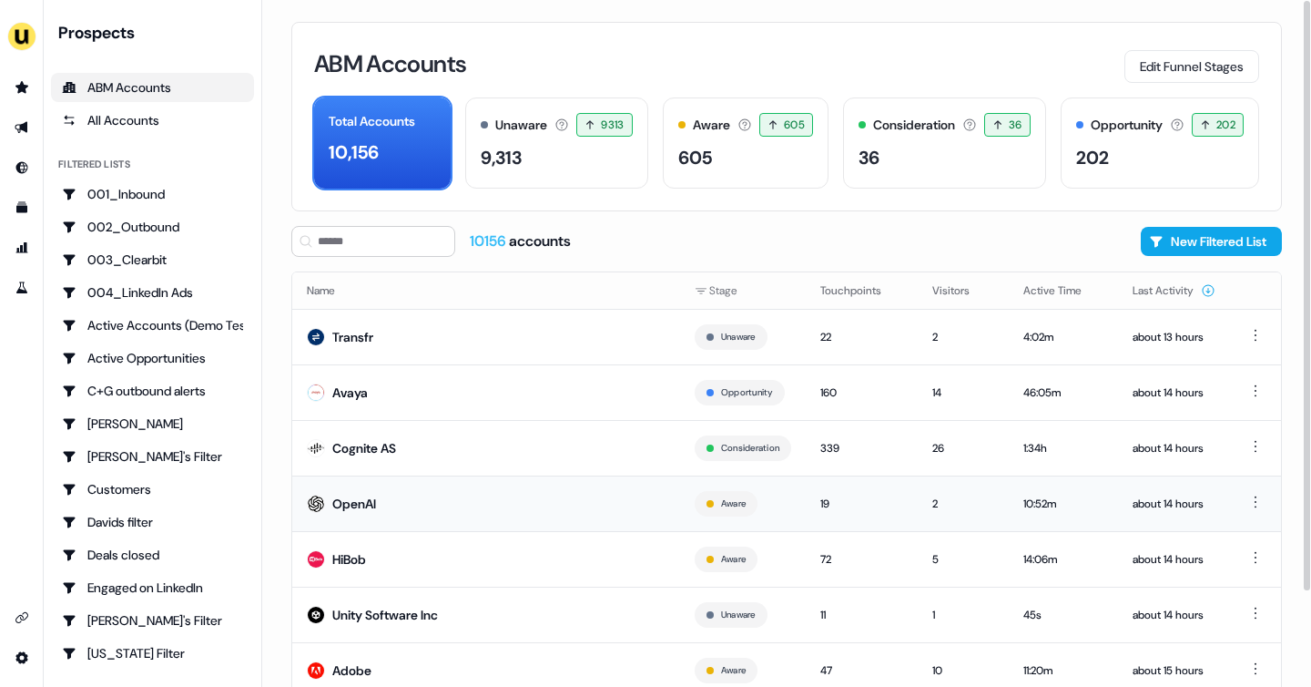
scroll to position [110, 0]
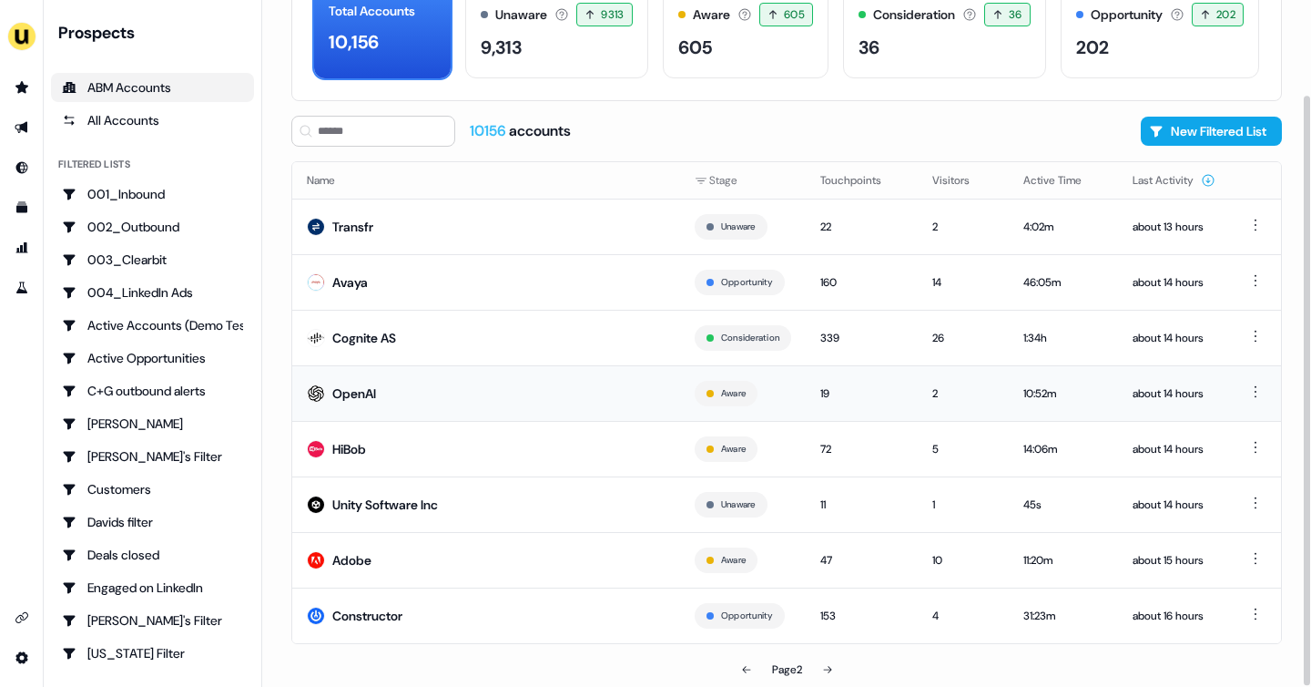
click at [446, 386] on td "OpenAI" at bounding box center [486, 393] width 388 height 56
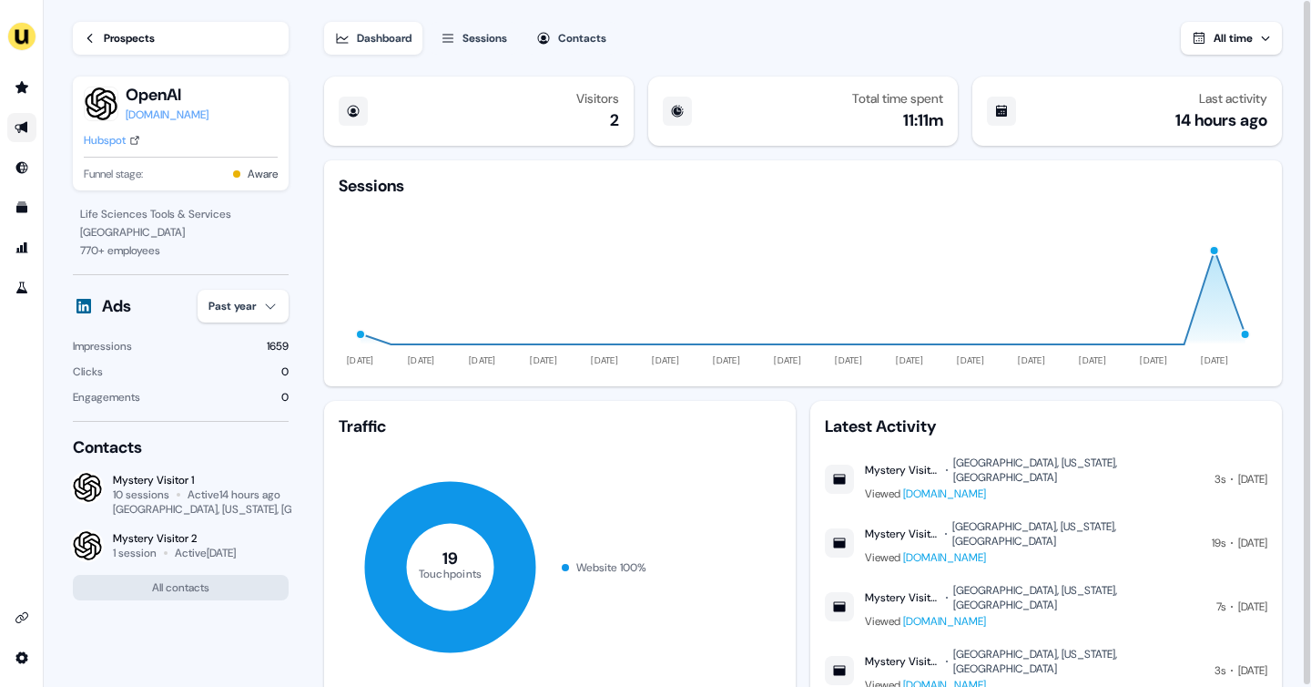
click at [27, 124] on icon "Go to outbound experience" at bounding box center [22, 127] width 15 height 15
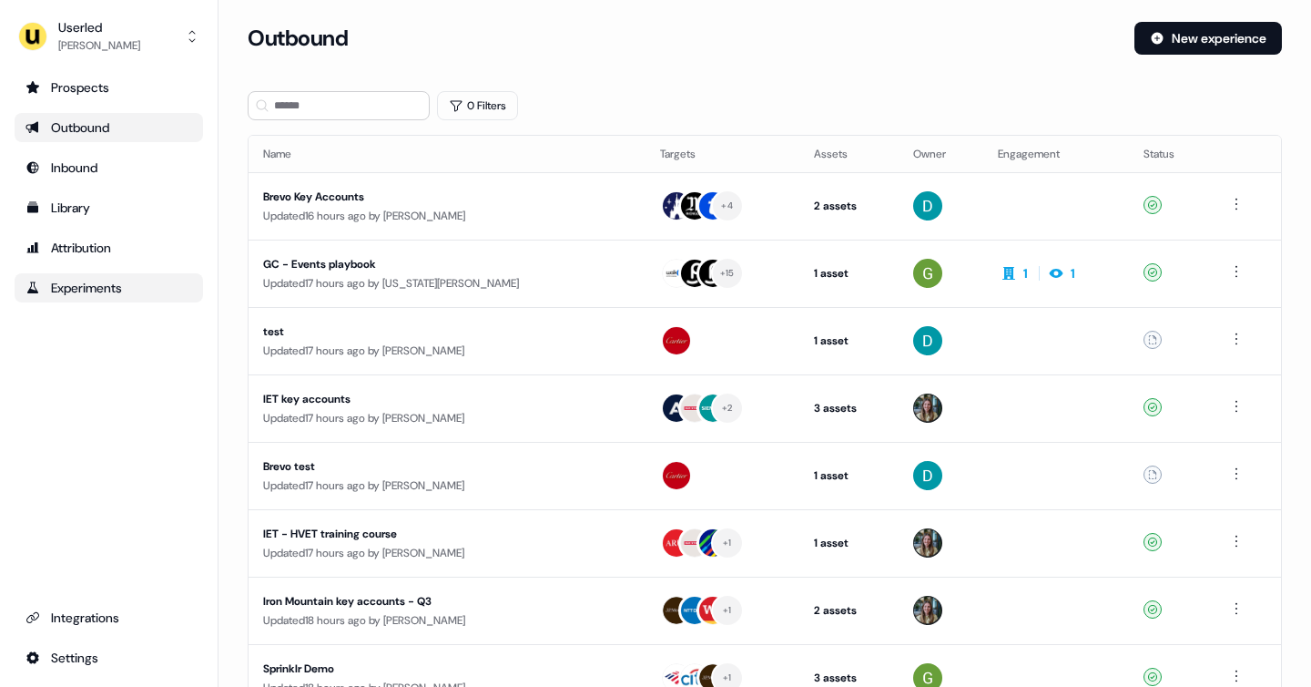
click at [89, 283] on div "Experiments" at bounding box center [108, 288] width 167 height 18
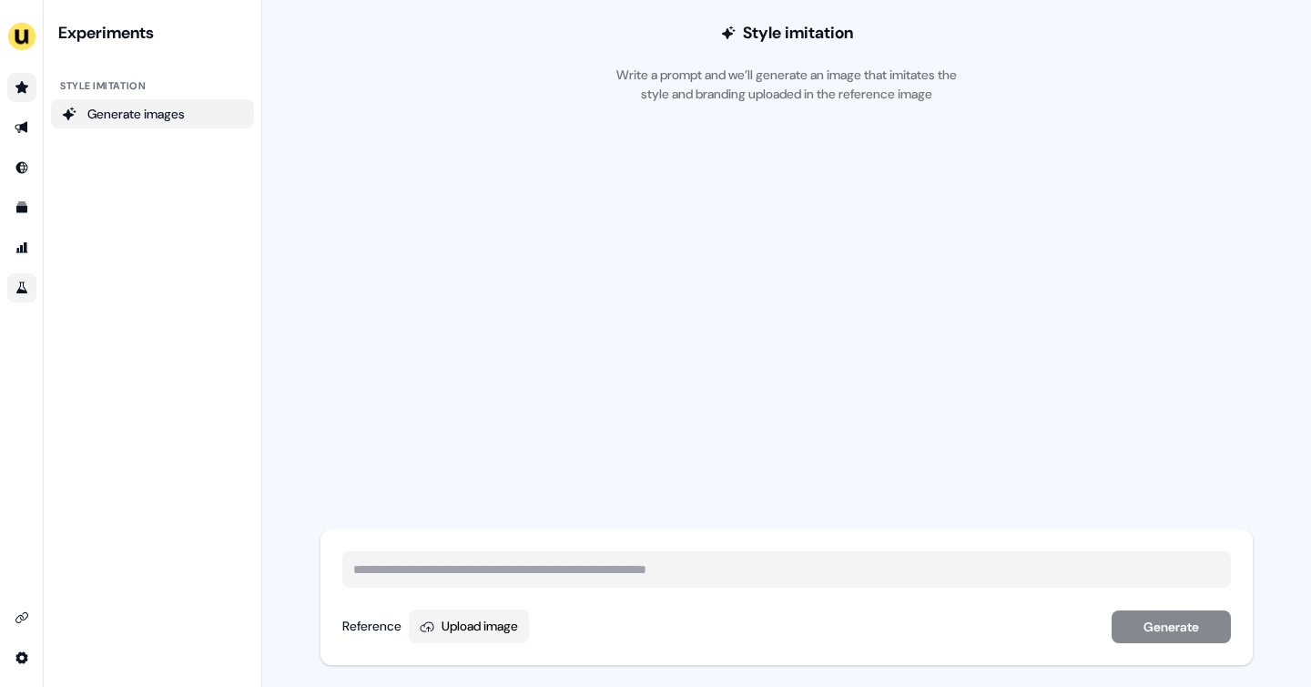
click at [15, 97] on link "Go to prospects" at bounding box center [21, 87] width 29 height 29
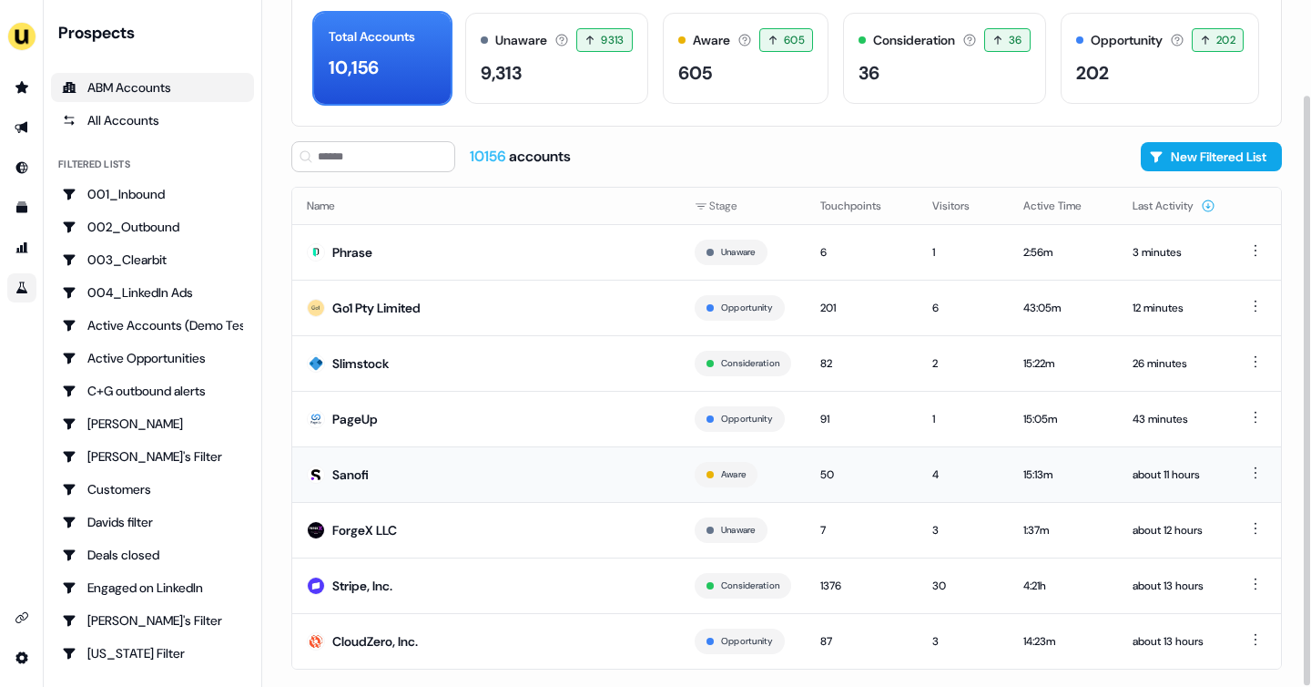
scroll to position [110, 0]
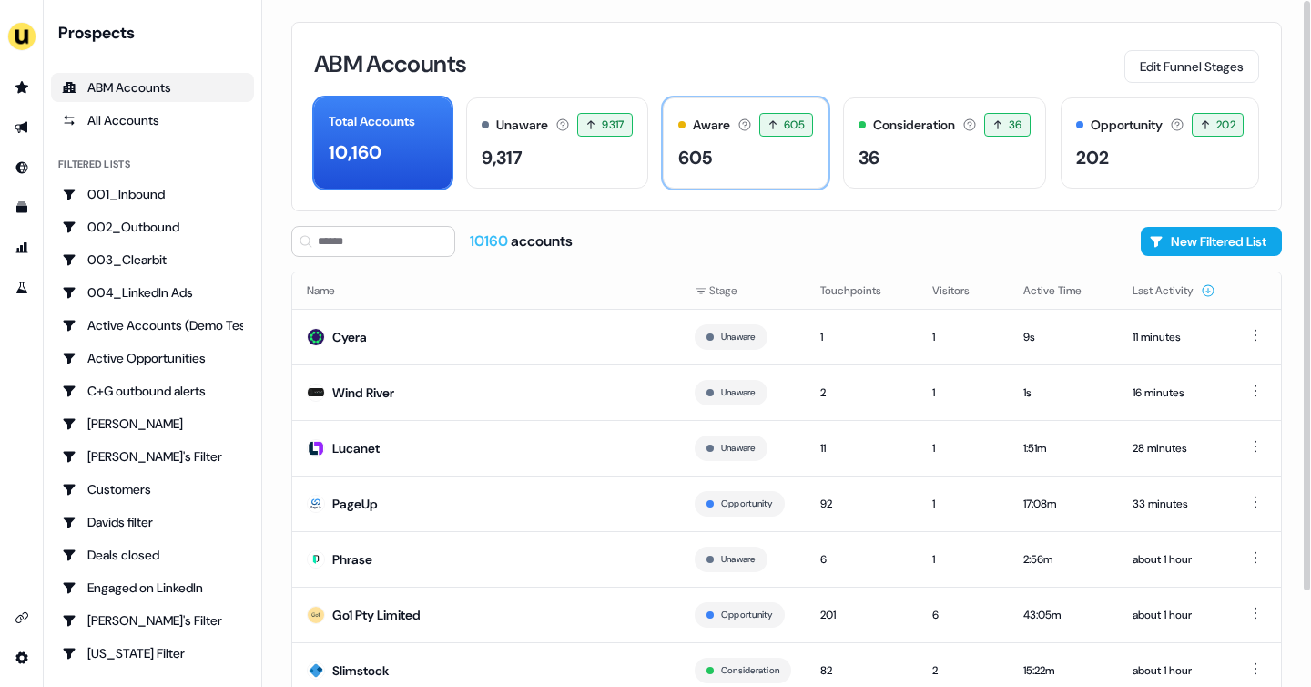
scroll to position [110, 0]
